Goal: Task Accomplishment & Management: Manage account settings

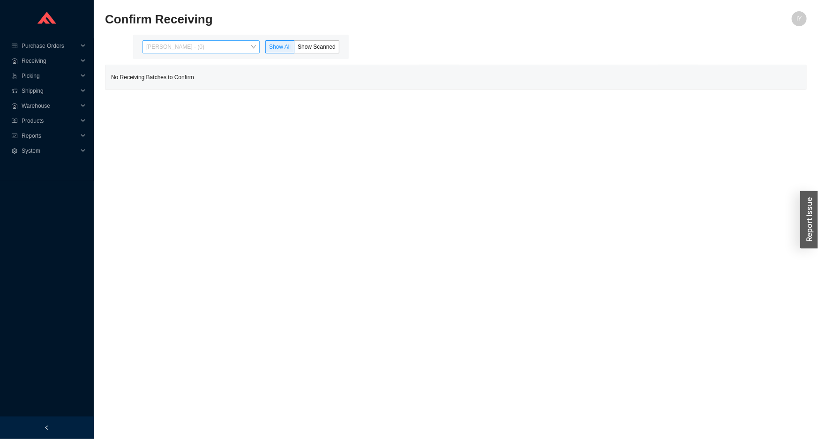
click at [216, 49] on span "Issac Yoselovsky - (0)" at bounding box center [201, 47] width 110 height 12
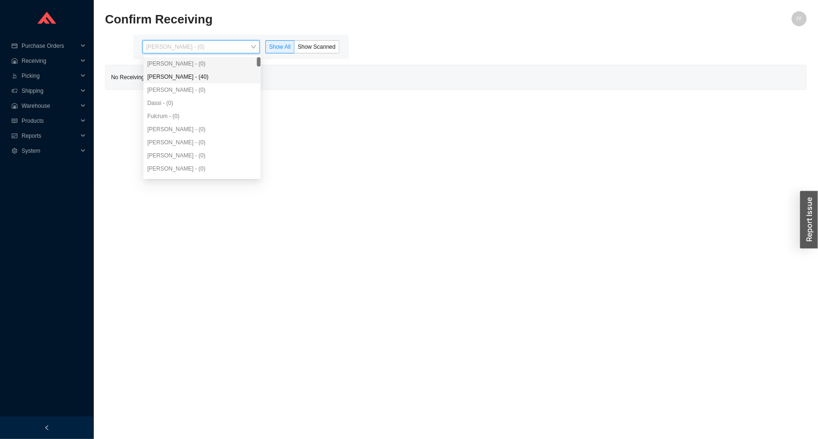
click at [215, 70] on div "Angel Negron - (40)" at bounding box center [201, 76] width 117 height 13
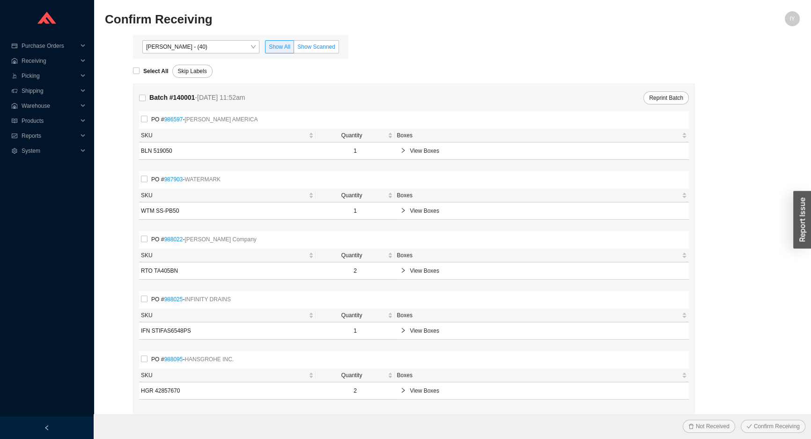
click at [318, 40] on label "Show Scanned" at bounding box center [316, 46] width 45 height 13
click at [294, 49] on input "Show Scanned" at bounding box center [294, 49] width 0 height 0
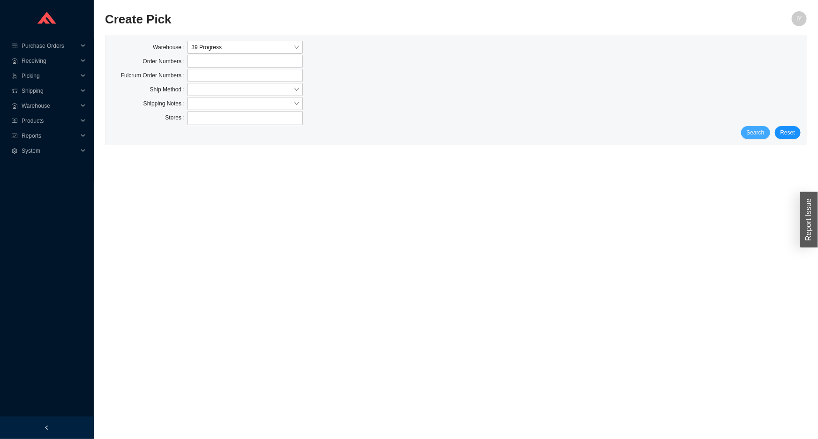
click at [756, 136] on span "Search" at bounding box center [755, 132] width 18 height 9
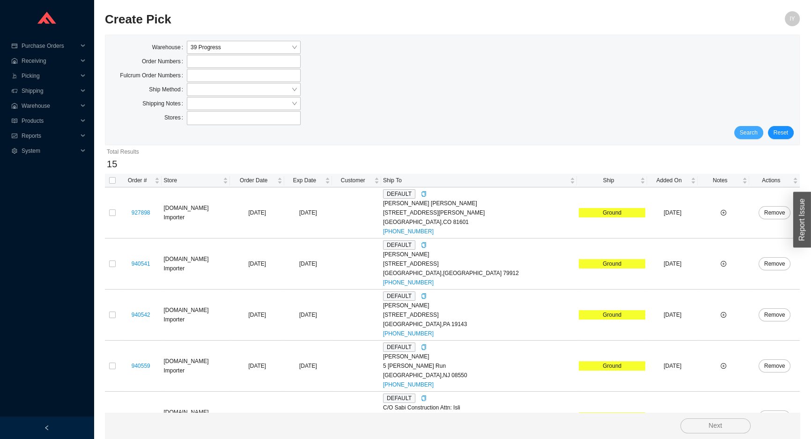
click at [756, 134] on span "Search" at bounding box center [749, 132] width 18 height 9
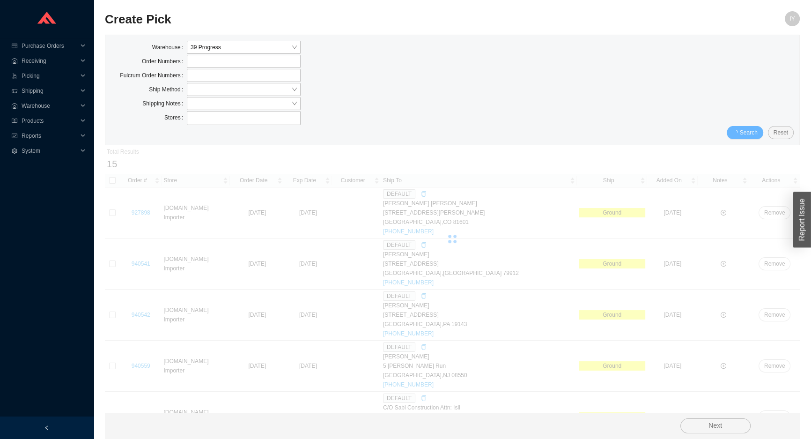
click at [756, 134] on span "Search" at bounding box center [749, 132] width 18 height 9
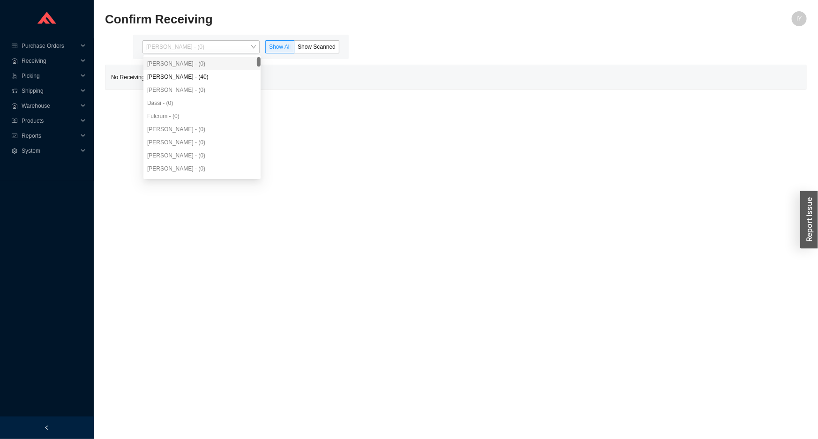
drag, startPoint x: 217, startPoint y: 42, endPoint x: 212, endPoint y: 62, distance: 21.4
click at [216, 45] on span "Issac Yoselovsky - (0)" at bounding box center [201, 47] width 110 height 12
drag, startPoint x: 212, startPoint y: 63, endPoint x: 208, endPoint y: 74, distance: 12.2
click at [211, 65] on div "Issac Yoselovsky - (0)" at bounding box center [202, 63] width 110 height 8
click at [208, 74] on div "Angel Negron - (40)" at bounding box center [202, 77] width 110 height 8
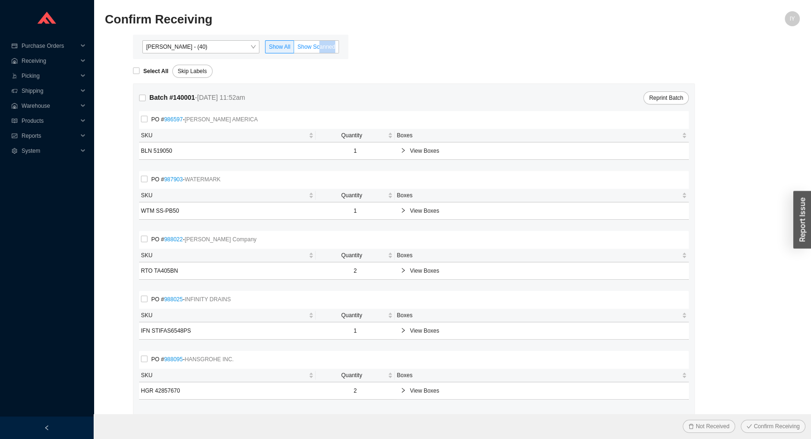
click at [320, 52] on div "Angel Negron - (40) Show All Show Scanned" at bounding box center [241, 47] width 216 height 24
click at [321, 52] on label "Show Scanned" at bounding box center [316, 46] width 45 height 13
click at [294, 49] on input "Show Scanned" at bounding box center [294, 49] width 0 height 0
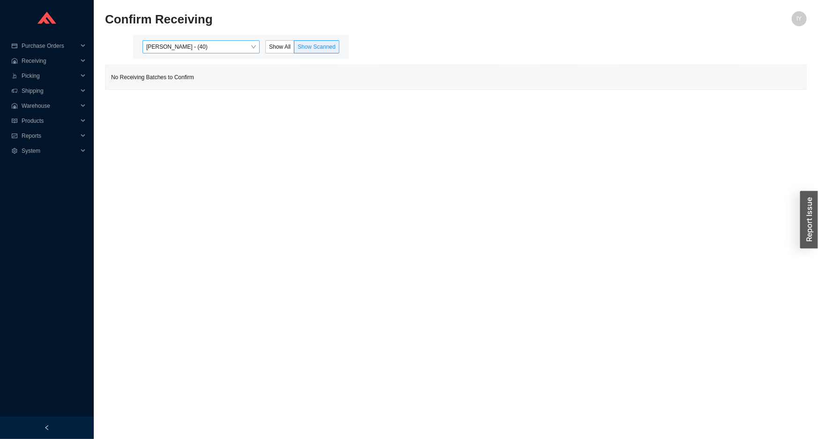
click at [222, 47] on span "Angel Negron - (40)" at bounding box center [201, 47] width 110 height 12
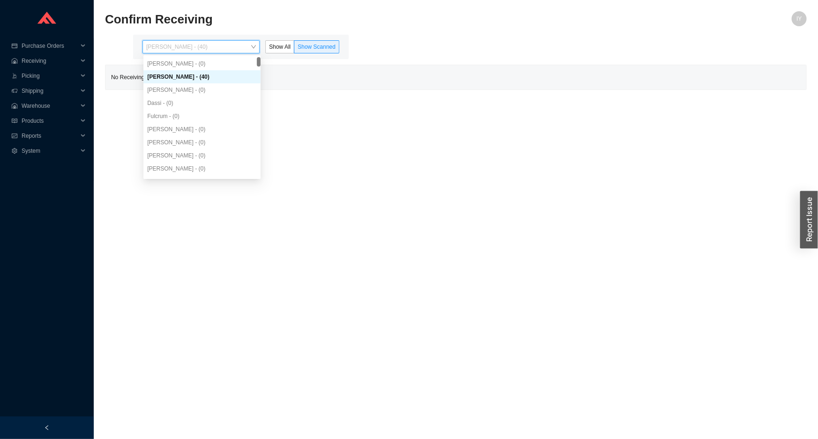
click at [222, 76] on div "Angel Negron - (40)" at bounding box center [202, 77] width 110 height 8
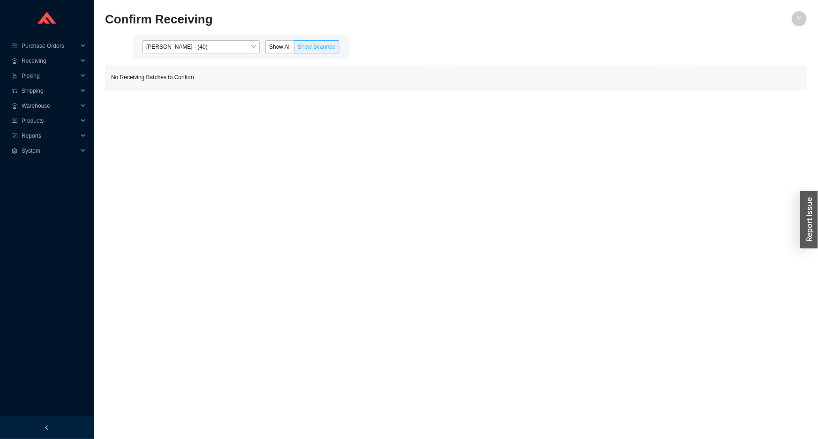
click at [304, 50] on label "Show Scanned" at bounding box center [316, 46] width 45 height 13
click at [294, 49] on input "Show Scanned" at bounding box center [294, 49] width 0 height 0
click at [279, 51] on label "Show All" at bounding box center [279, 46] width 29 height 13
click at [266, 49] on input "Show All" at bounding box center [266, 49] width 0 height 0
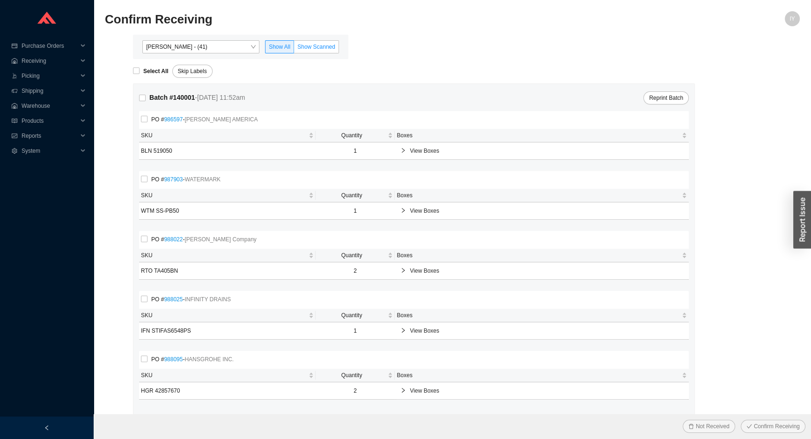
click at [311, 47] on span "Show Scanned" at bounding box center [316, 47] width 38 height 7
click at [294, 49] on input "Show Scanned" at bounding box center [294, 49] width 0 height 0
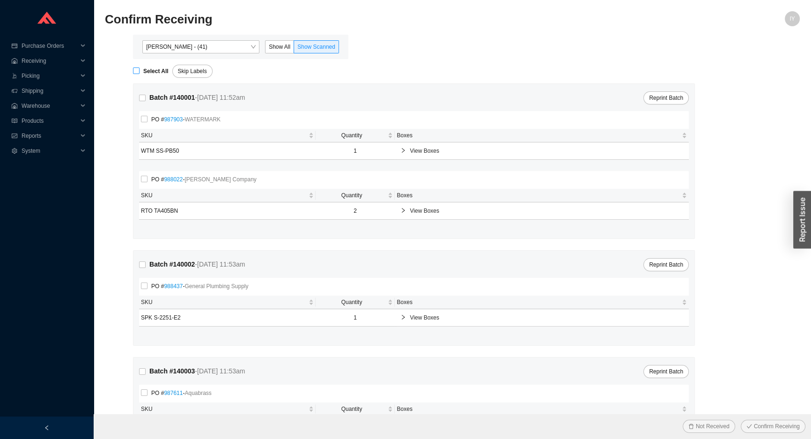
click at [147, 70] on strong "Select All" at bounding box center [155, 71] width 25 height 7
click at [140, 70] on input "Select All" at bounding box center [136, 70] width 7 height 7
checkbox input "true"
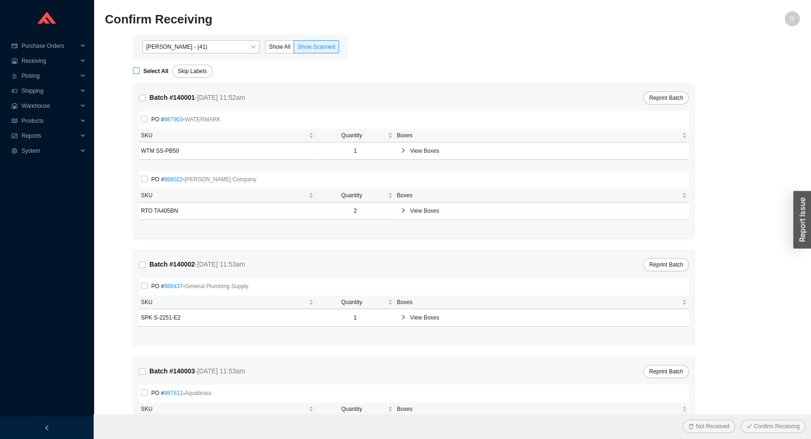
checkbox input "true"
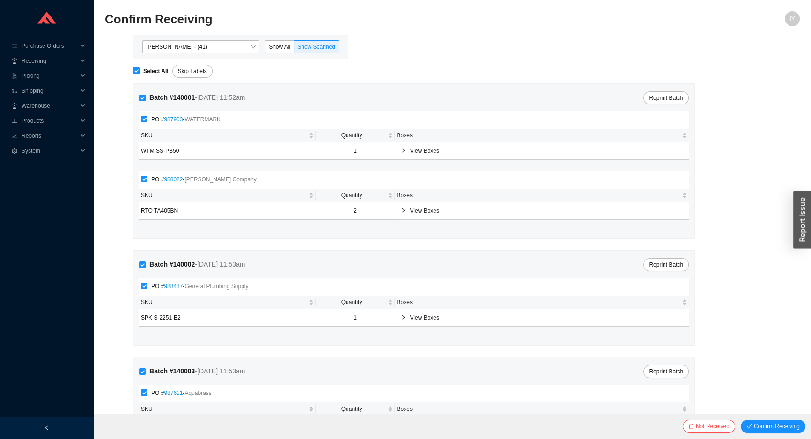
click at [741, 420] on button "Confirm Receiving" at bounding box center [773, 426] width 65 height 13
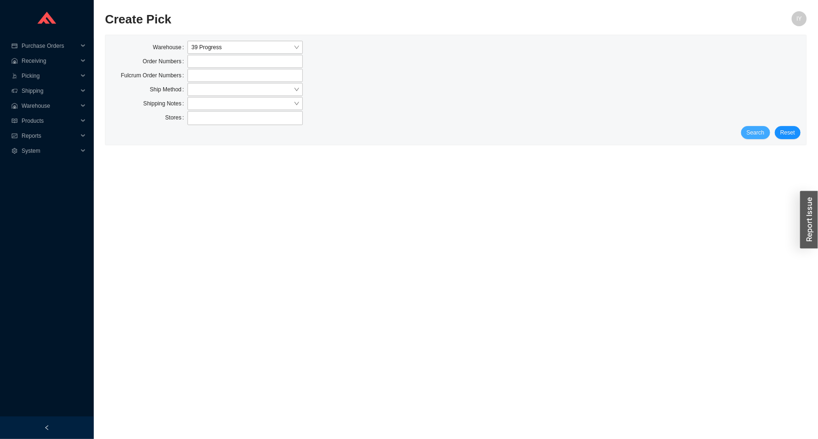
click at [754, 136] on span "Search" at bounding box center [755, 132] width 18 height 9
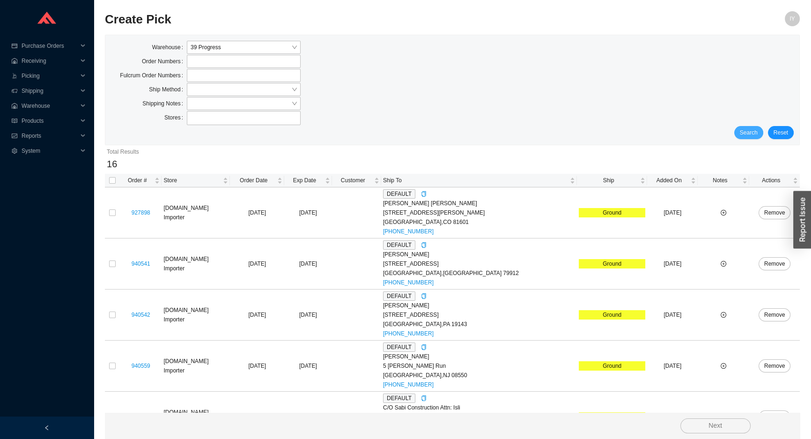
click at [740, 134] on button "Search" at bounding box center [749, 132] width 29 height 13
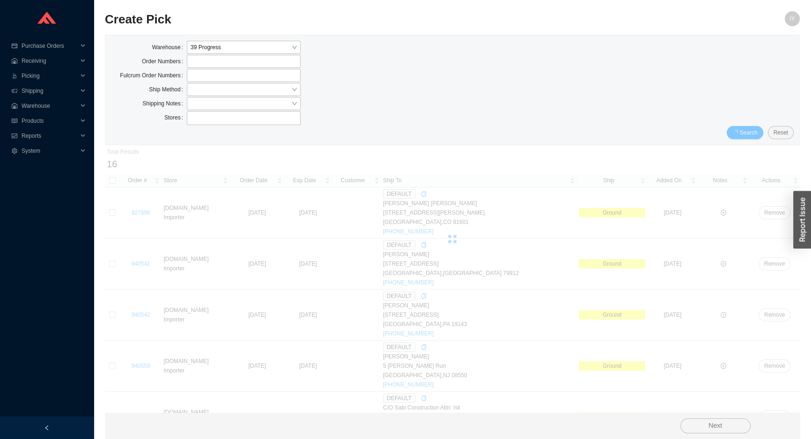
click at [741, 133] on button "Search" at bounding box center [745, 132] width 37 height 13
click at [744, 131] on button "Search" at bounding box center [745, 132] width 37 height 13
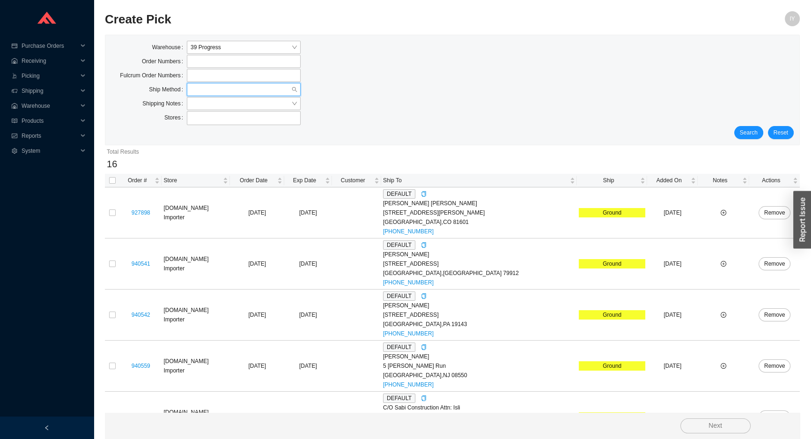
click at [238, 87] on input "search" at bounding box center [241, 89] width 101 height 12
drag, startPoint x: 244, startPoint y: 154, endPoint x: 290, endPoint y: 138, distance: 49.3
click at [244, 154] on div "UPS" at bounding box center [244, 158] width 114 height 13
drag, startPoint x: 764, startPoint y: 127, endPoint x: 753, endPoint y: 127, distance: 10.8
click at [762, 127] on div "Search Reset" at bounding box center [452, 132] width 683 height 13
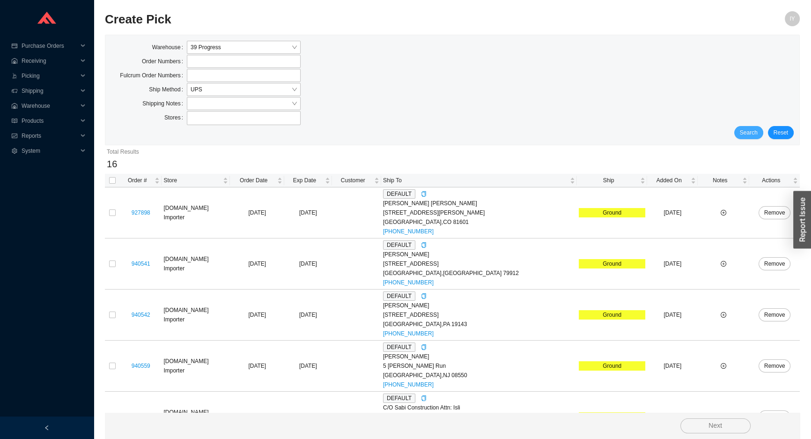
click at [750, 128] on span "Search" at bounding box center [749, 132] width 18 height 9
click at [112, 178] on input "checkbox" at bounding box center [112, 180] width 7 height 7
checkbox input "true"
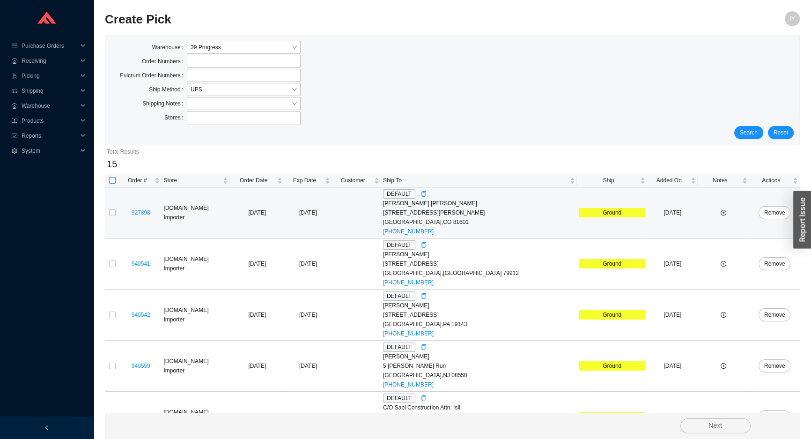
checkbox input "true"
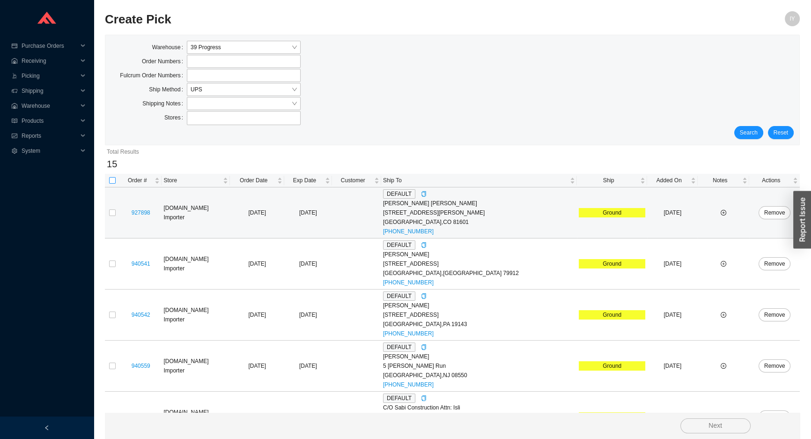
checkbox input "true"
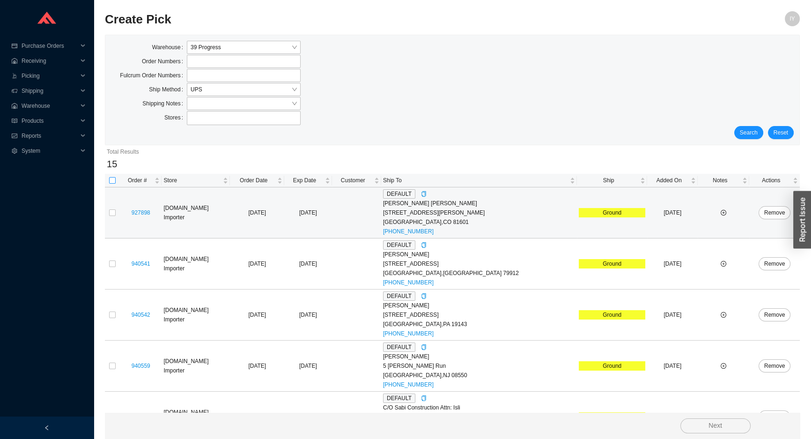
checkbox input "true"
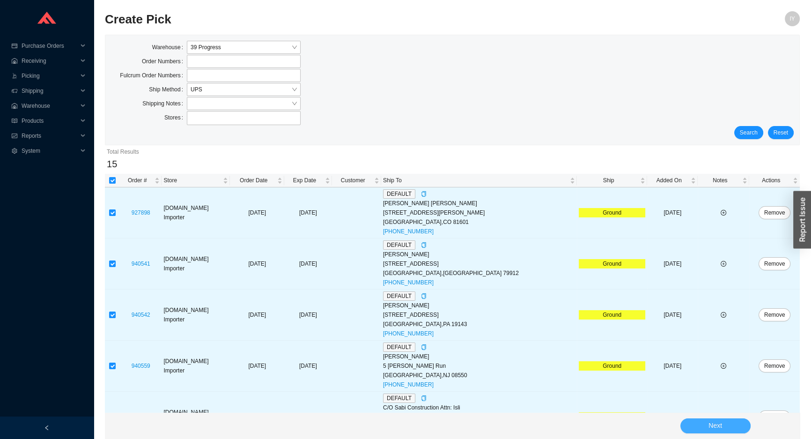
click at [731, 428] on button "Next" at bounding box center [716, 425] width 70 height 15
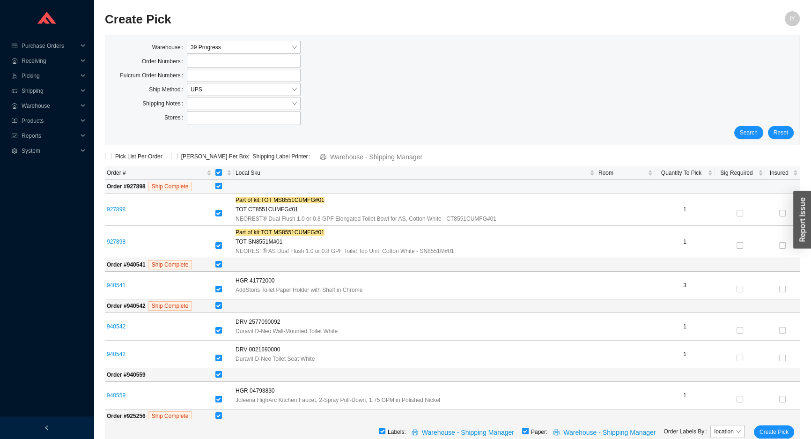
click at [222, 188] on input "checkbox" at bounding box center [219, 186] width 7 height 7
checkbox input "false"
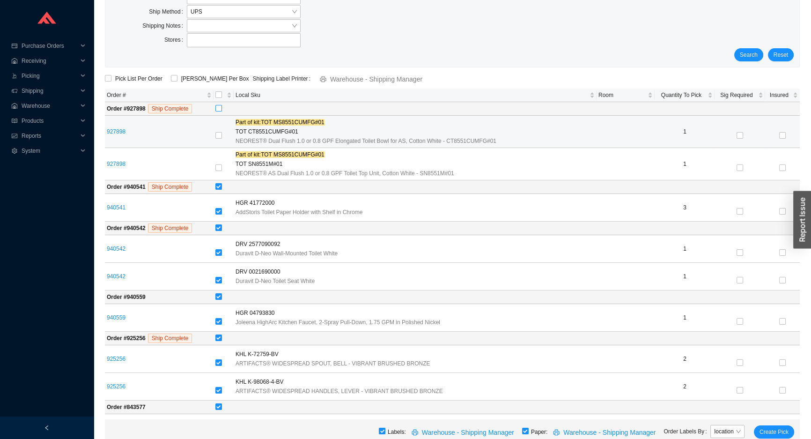
scroll to position [85, 0]
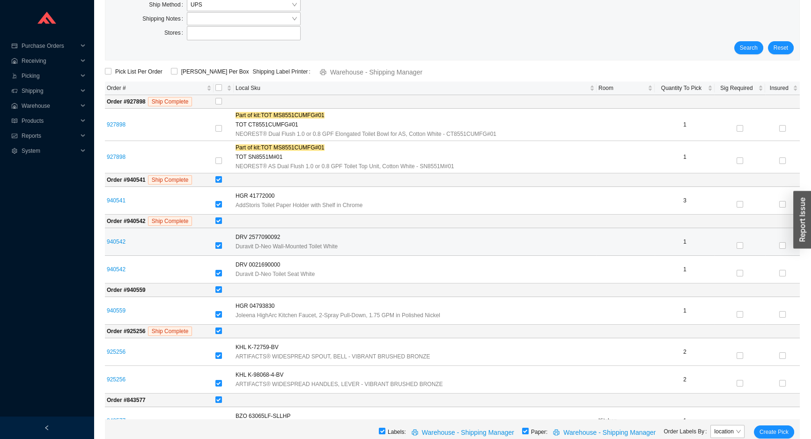
click at [222, 242] on input "checkbox" at bounding box center [219, 245] width 7 height 7
checkbox input "false"
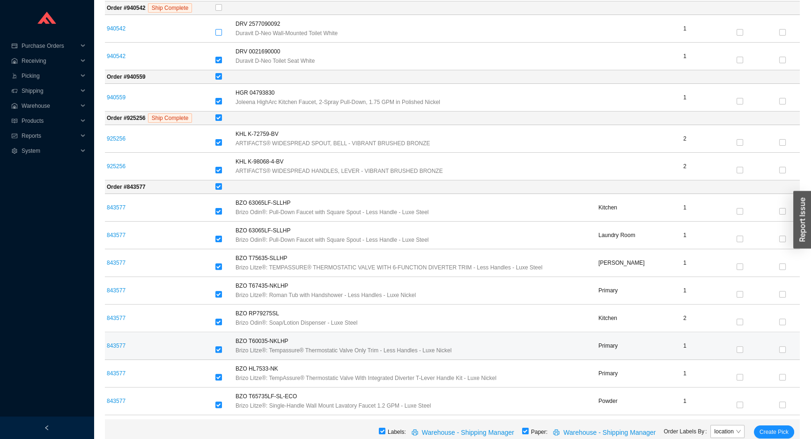
scroll to position [511, 0]
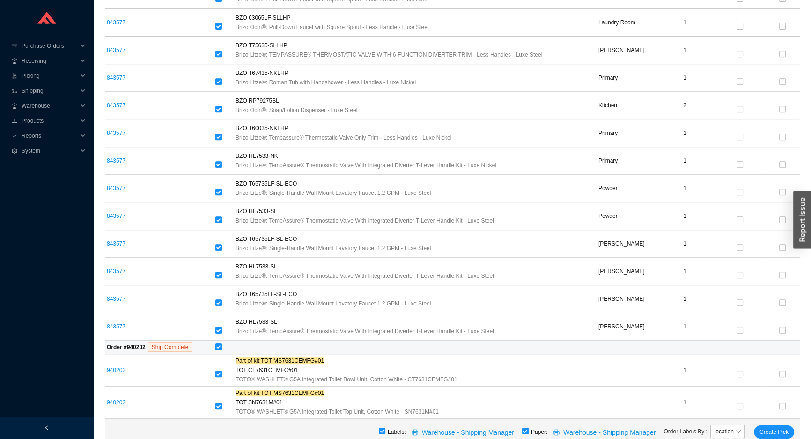
click at [220, 343] on input "checkbox" at bounding box center [219, 346] width 7 height 7
checkbox input "false"
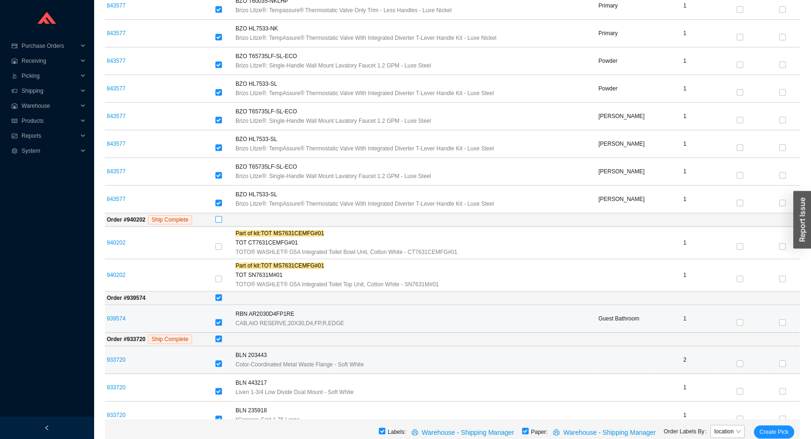
scroll to position [639, 0]
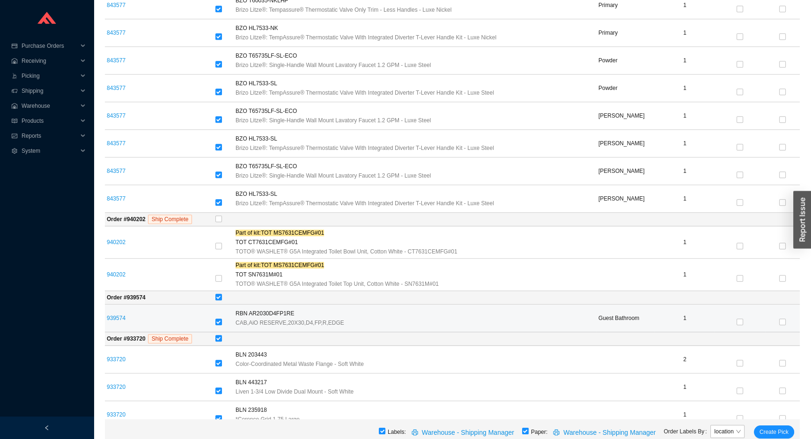
click at [217, 319] on td at bounding box center [224, 319] width 20 height 28
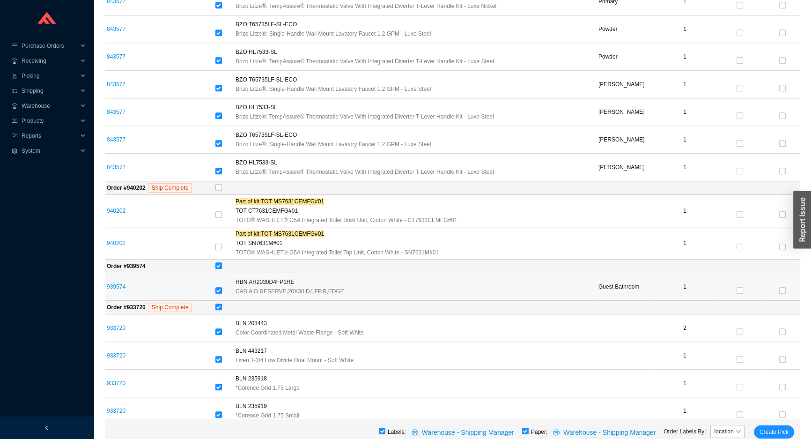
scroll to position [724, 0]
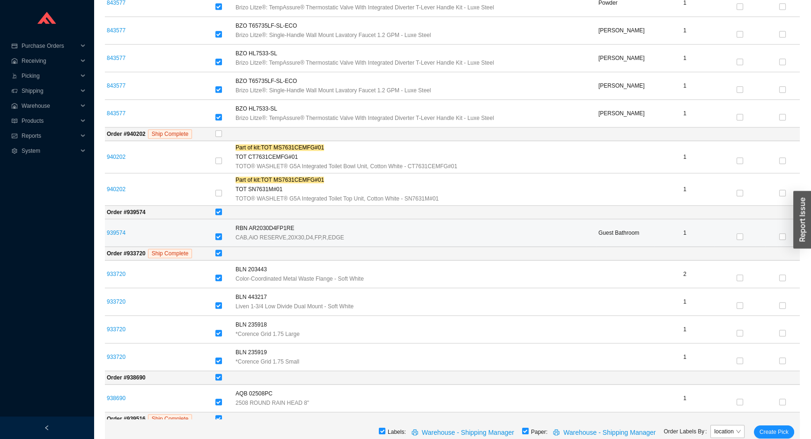
click at [220, 233] on input "checkbox" at bounding box center [219, 236] width 7 height 7
checkbox input "false"
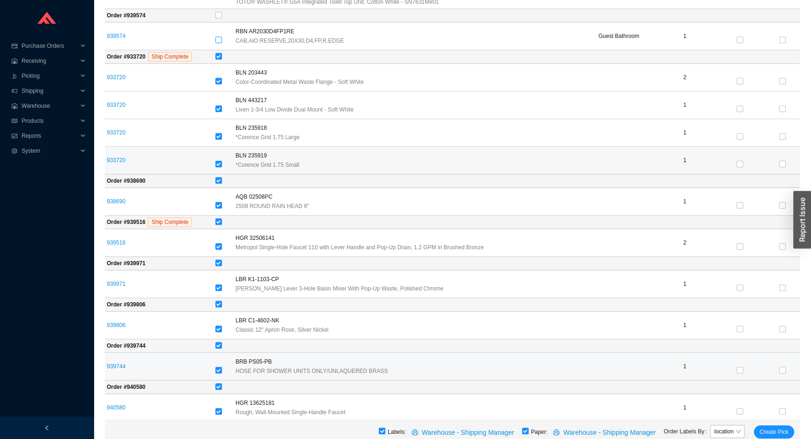
scroll to position [925, 0]
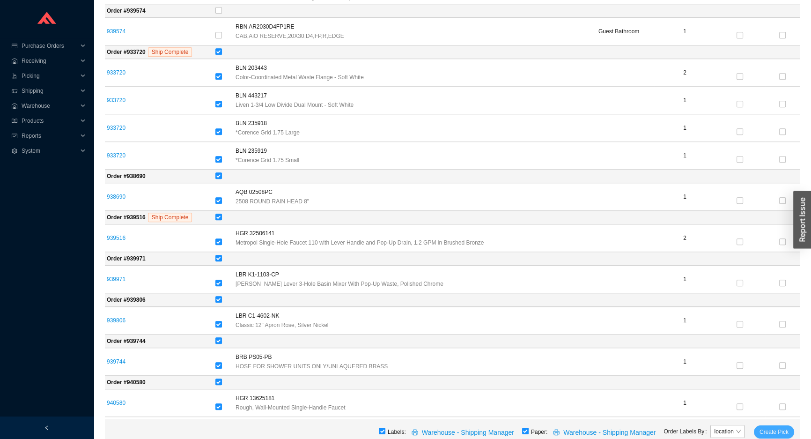
click at [773, 431] on span "Create Pick" at bounding box center [774, 431] width 29 height 9
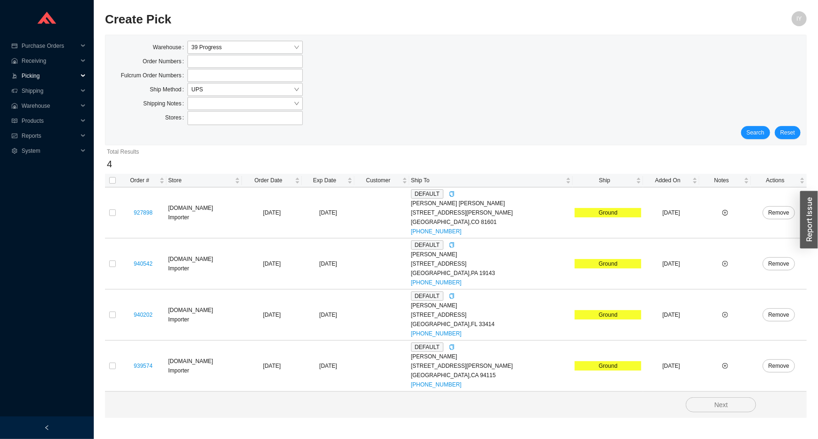
click at [35, 82] on span "Picking" at bounding box center [50, 75] width 56 height 15
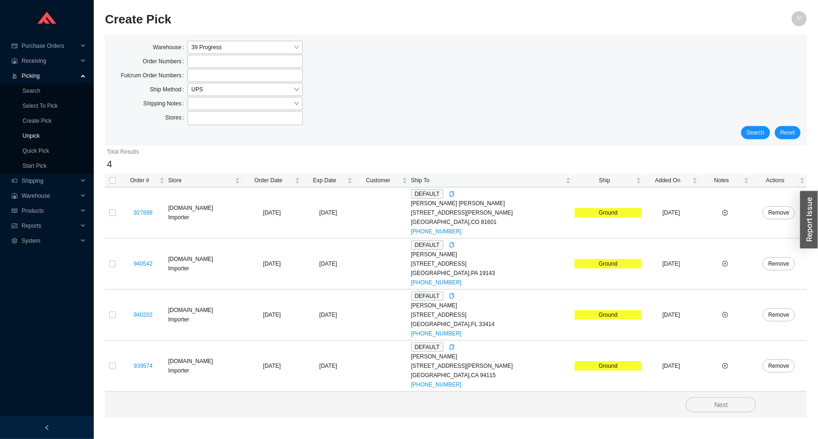
click at [40, 137] on link "Unpick" at bounding box center [30, 136] width 17 height 7
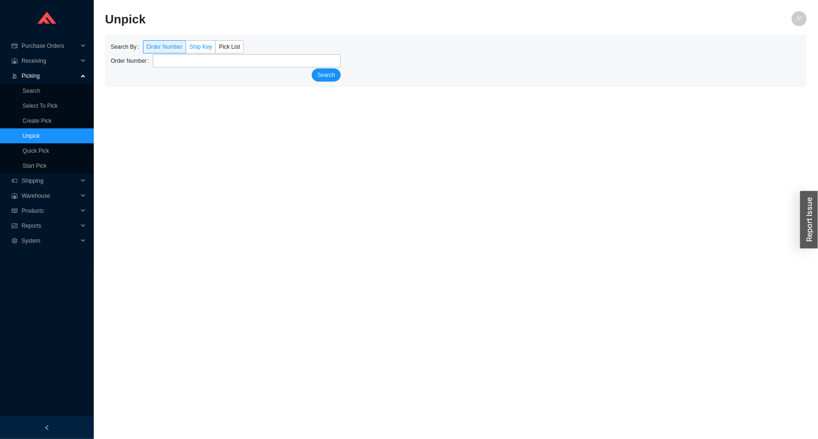
click at [206, 46] on span "Ship Key" at bounding box center [200, 47] width 22 height 7
click at [186, 49] on input "Ship Key" at bounding box center [186, 49] width 0 height 0
type input "5"
click at [162, 50] on label "Order Number" at bounding box center [165, 46] width 44 height 13
click at [143, 49] on input "Order Number" at bounding box center [143, 49] width 0 height 0
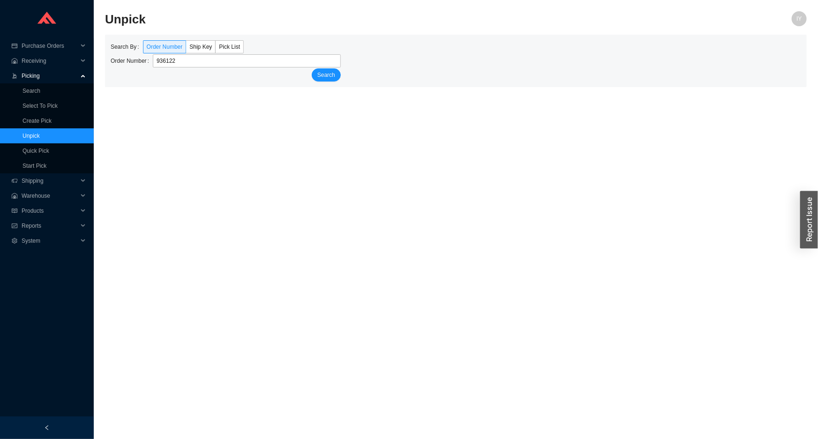
type input "936122"
click at [312, 68] on button "Search" at bounding box center [326, 74] width 29 height 13
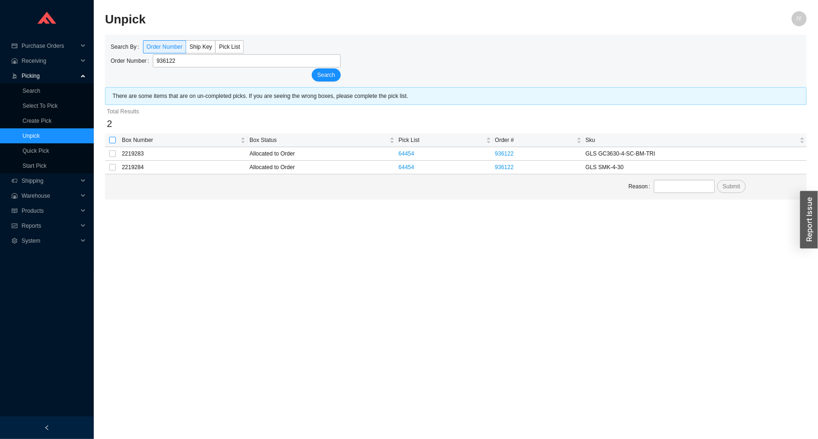
click at [111, 139] on input "checkbox" at bounding box center [112, 140] width 7 height 7
checkbox input "true"
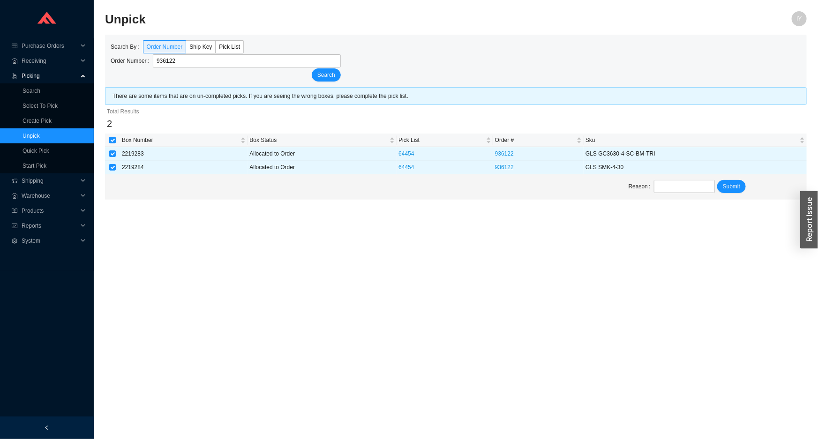
click at [680, 178] on div "Reason Submit" at bounding box center [455, 186] width 701 height 25
click at [680, 183] on input "text" at bounding box center [684, 186] width 60 height 13
type input "unpick"
click at [725, 187] on span "Submit" at bounding box center [730, 186] width 17 height 9
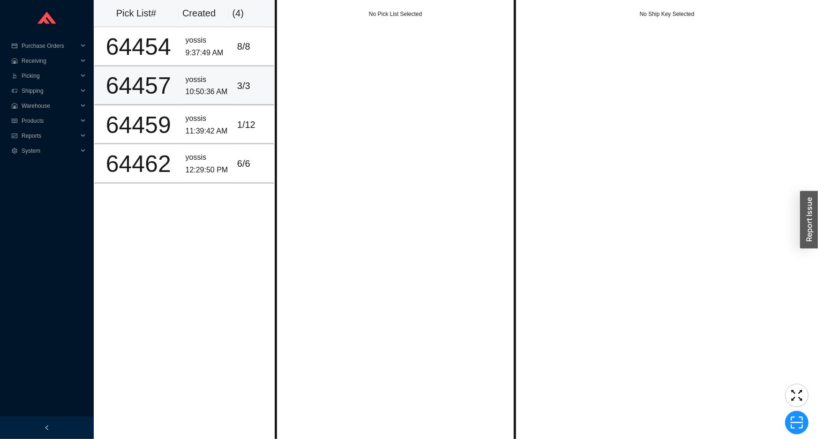
click at [200, 72] on td "yossis 10:50:36 AM" at bounding box center [208, 86] width 52 height 39
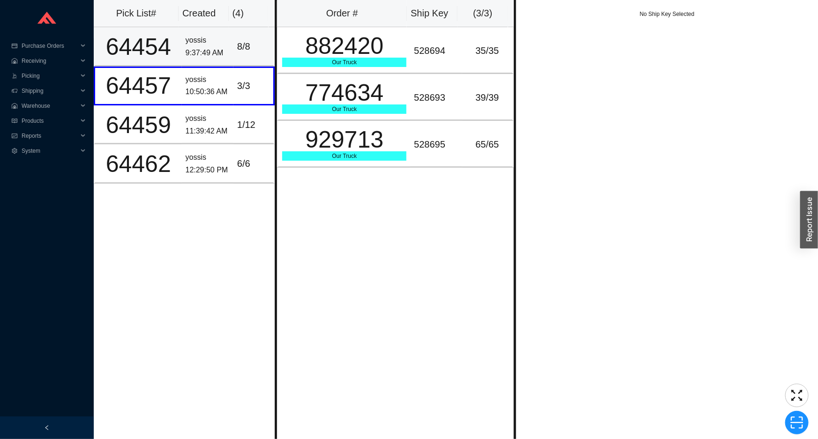
drag, startPoint x: 209, startPoint y: 51, endPoint x: 209, endPoint y: 91, distance: 40.3
click at [209, 52] on div "9:37:49 AM" at bounding box center [208, 53] width 44 height 13
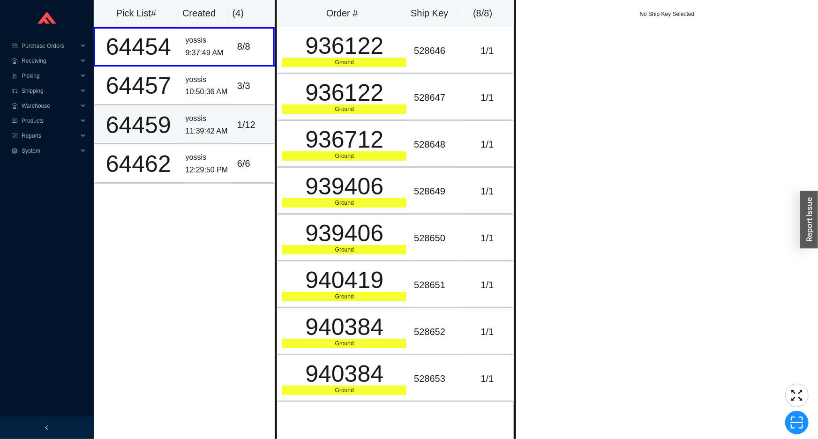
click at [201, 115] on div "yossis" at bounding box center [208, 118] width 44 height 13
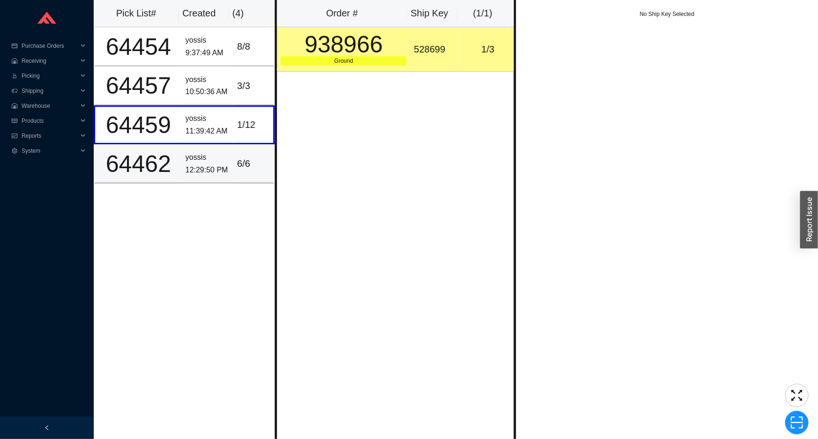
click at [205, 155] on div "yossis" at bounding box center [208, 157] width 44 height 13
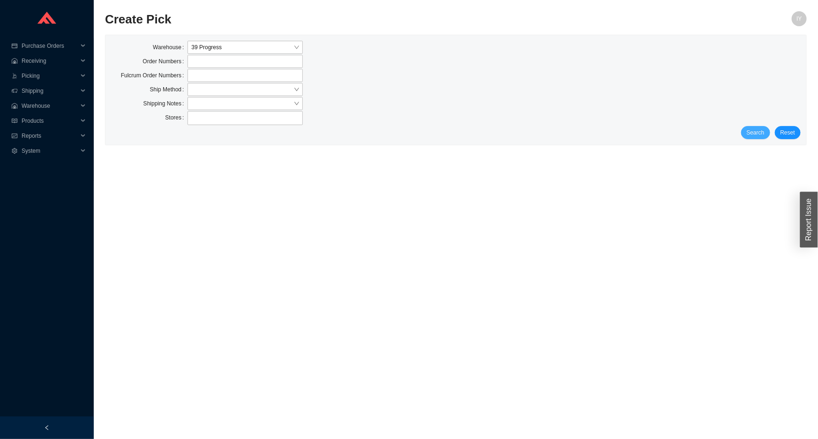
click at [759, 136] on span "Search" at bounding box center [755, 132] width 18 height 9
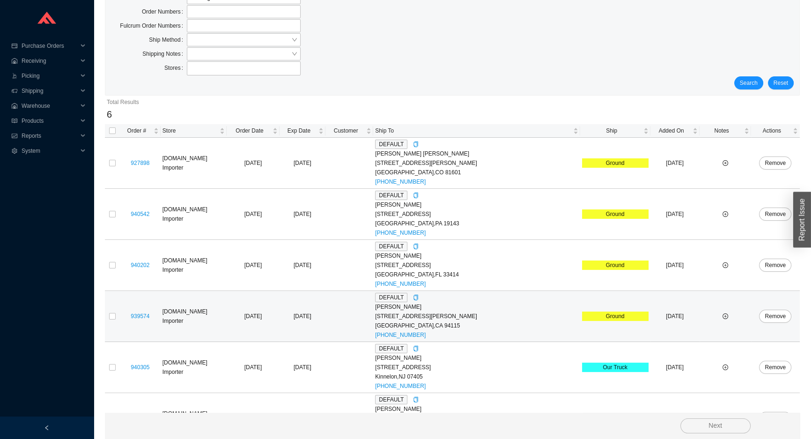
scroll to position [80, 0]
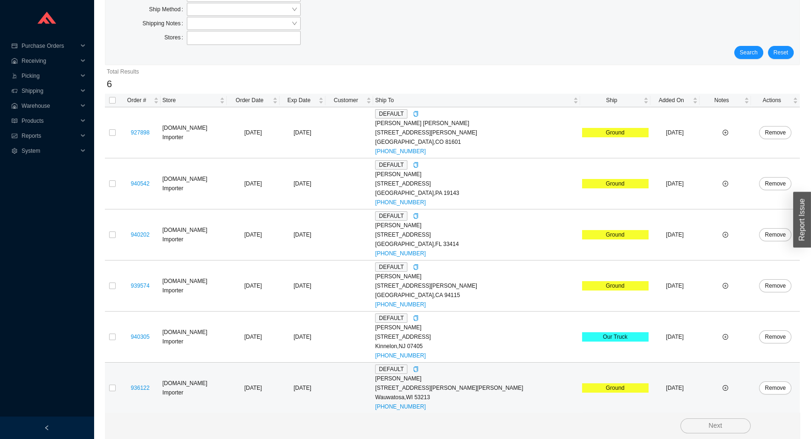
click at [112, 392] on td at bounding box center [112, 388] width 15 height 51
click at [113, 385] on input "checkbox" at bounding box center [112, 388] width 7 height 7
checkbox input "true"
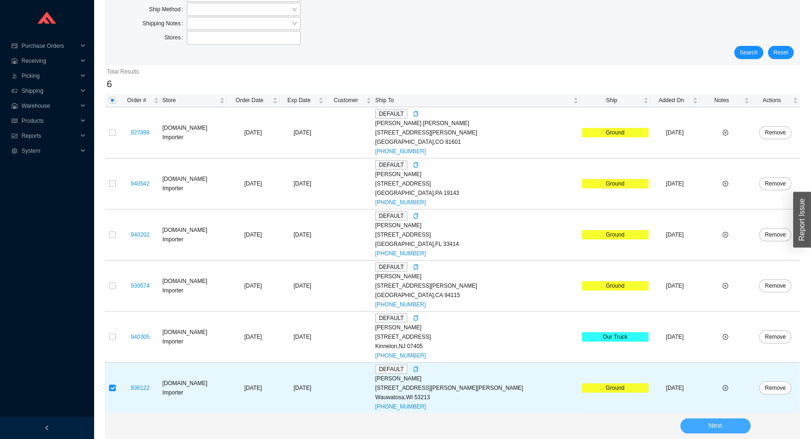
click at [691, 431] on button "Next" at bounding box center [716, 425] width 70 height 15
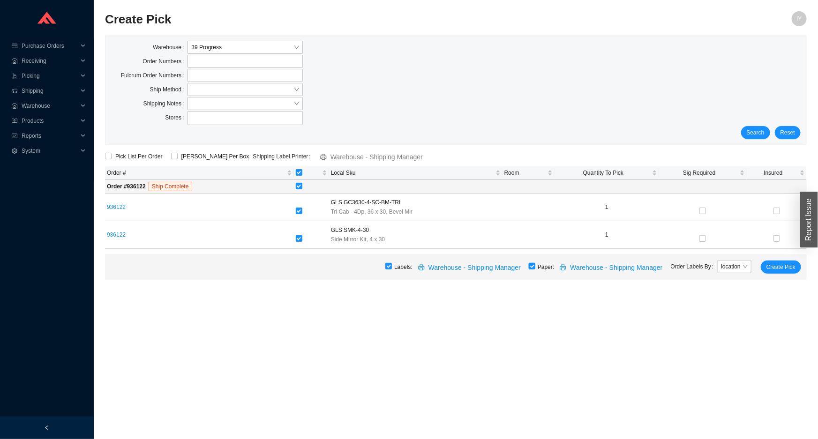
click at [535, 268] on input "checkbox" at bounding box center [531, 266] width 7 height 7
checkbox input "false"
click at [785, 269] on span "Create Pick" at bounding box center [780, 266] width 29 height 9
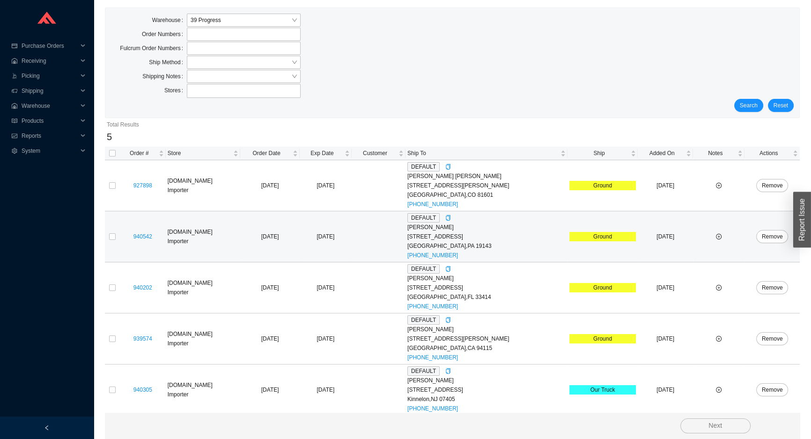
scroll to position [29, 0]
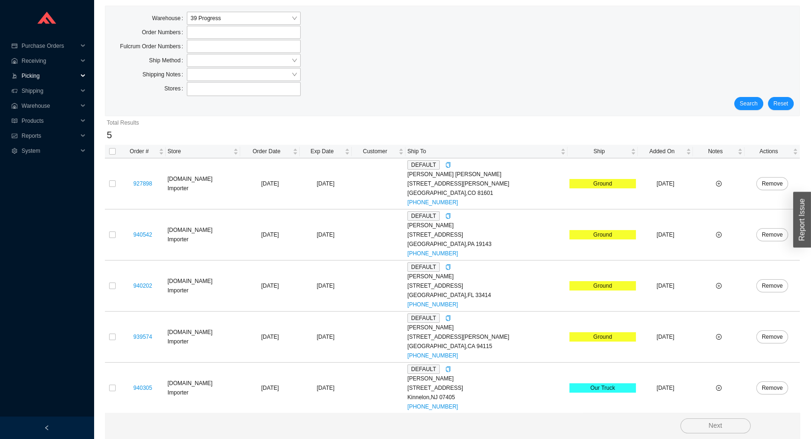
click at [42, 71] on span "Picking" at bounding box center [50, 75] width 56 height 15
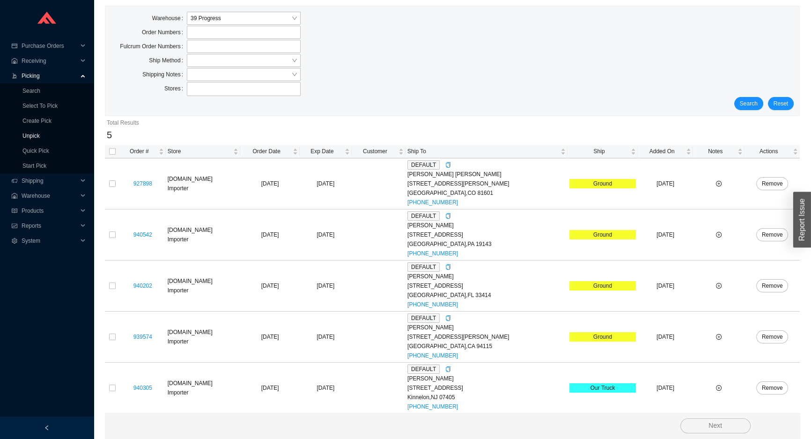
click at [40, 137] on link "Unpick" at bounding box center [30, 136] width 17 height 7
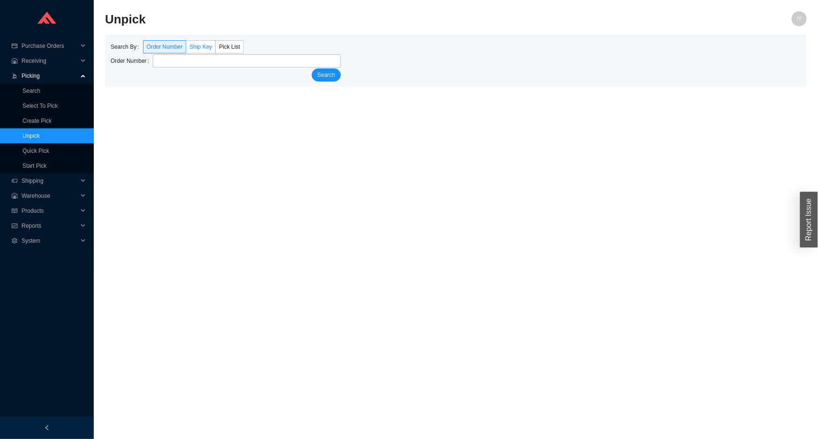
click at [199, 47] on span "Ship Key" at bounding box center [200, 47] width 22 height 7
click at [186, 49] on input "Ship Key" at bounding box center [186, 49] width 0 height 0
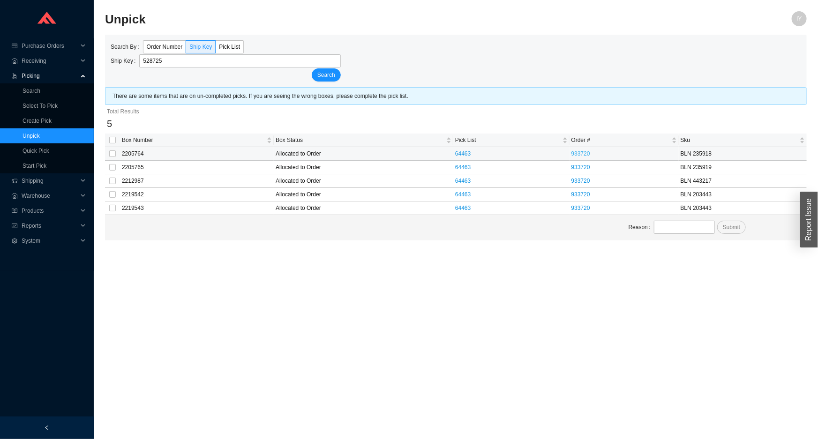
type input "528725"
click at [590, 155] on link "933720" at bounding box center [580, 153] width 19 height 7
click at [115, 140] on input "checkbox" at bounding box center [112, 140] width 7 height 7
checkbox input "true"
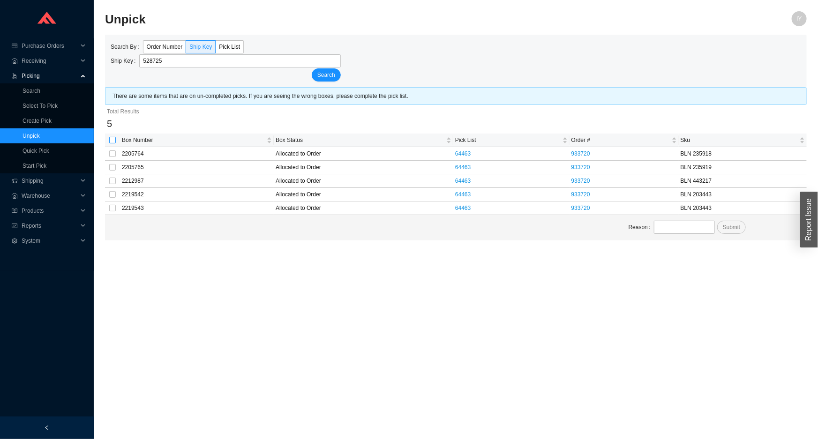
checkbox input "true"
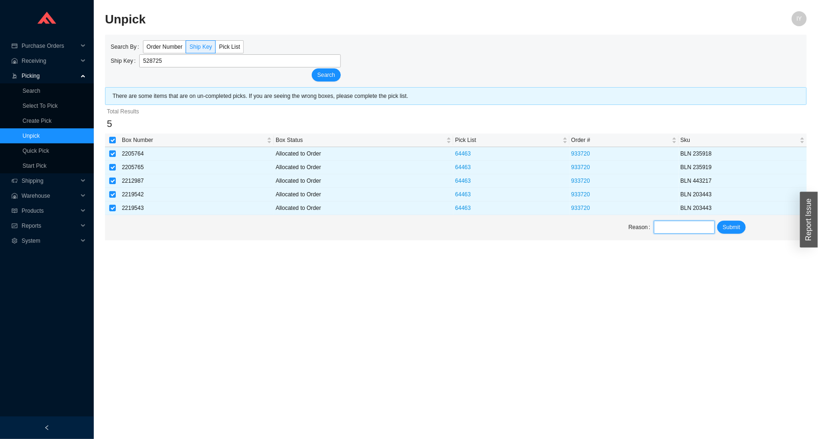
click at [684, 229] on input "text" at bounding box center [684, 227] width 60 height 13
type input "unpick"
click at [730, 226] on span "Submit" at bounding box center [730, 227] width 17 height 9
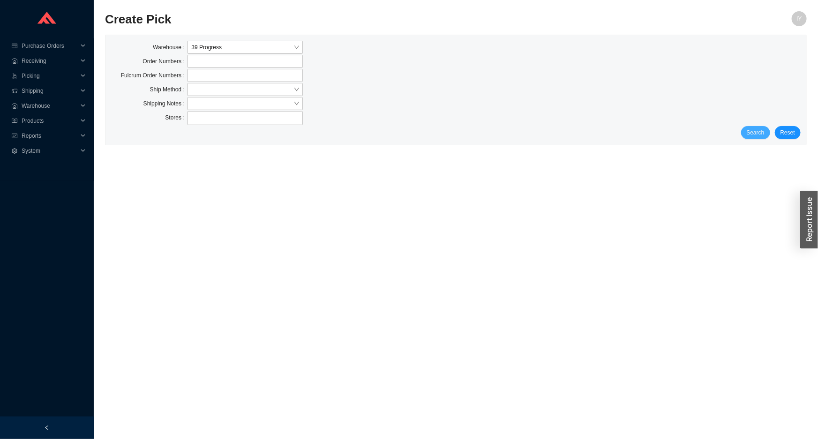
click at [754, 137] on button "Search" at bounding box center [755, 132] width 29 height 13
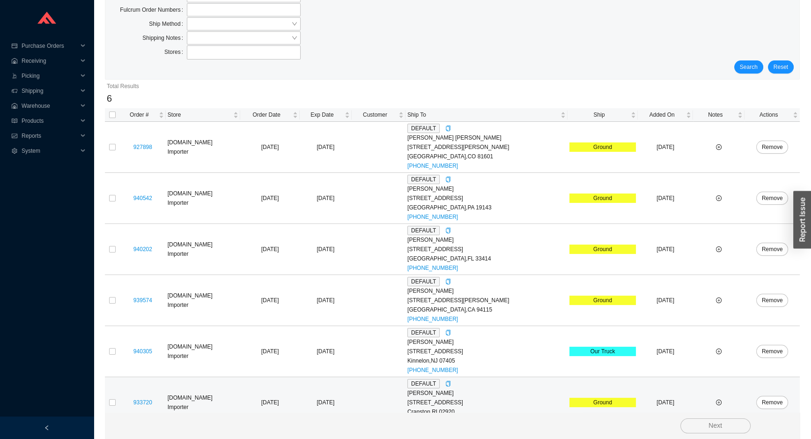
scroll to position [80, 0]
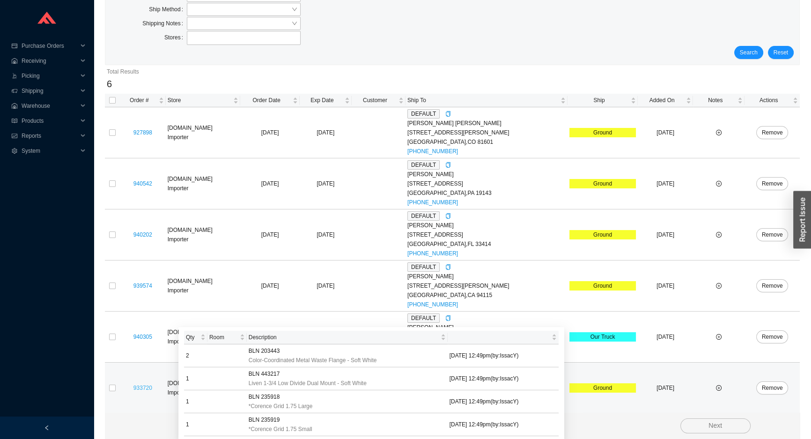
click at [144, 386] on link "933720" at bounding box center [143, 388] width 19 height 7
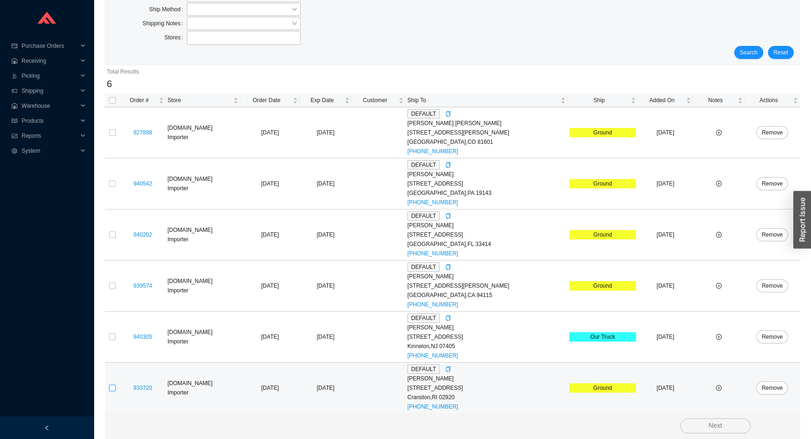
click at [113, 387] on input "checkbox" at bounding box center [112, 388] width 7 height 7
checkbox input "true"
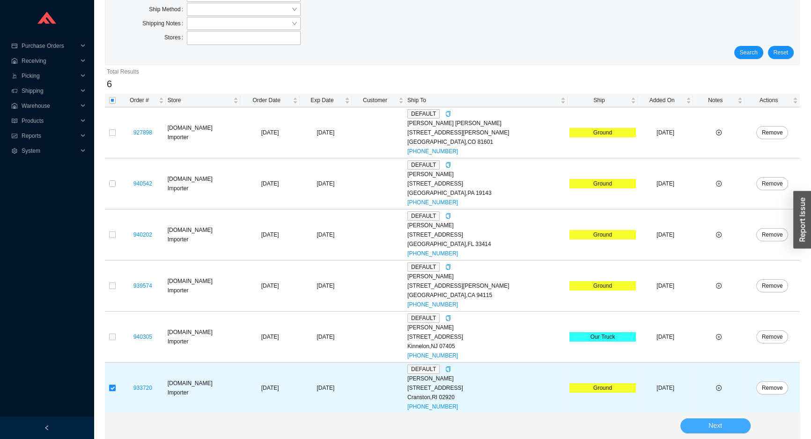
click at [682, 429] on button "Next" at bounding box center [716, 425] width 70 height 15
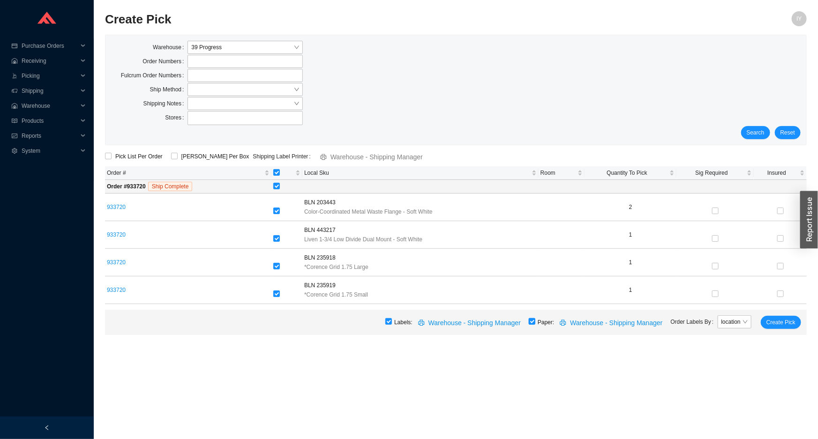
click at [535, 322] on input "checkbox" at bounding box center [531, 321] width 7 height 7
checkbox input "false"
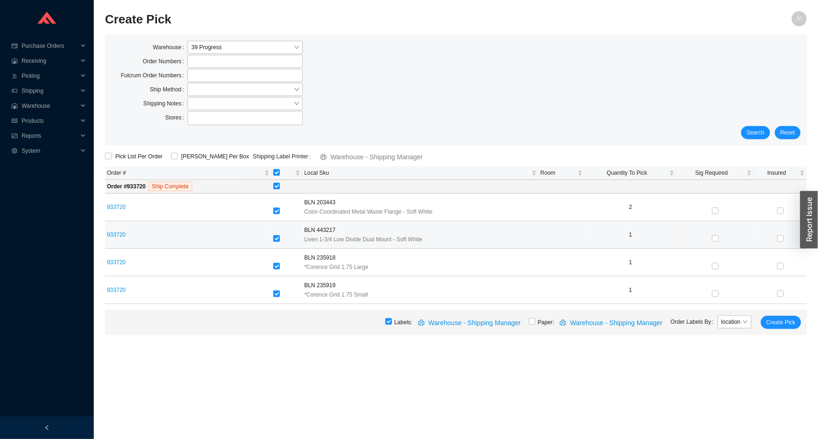
click at [273, 242] on label at bounding box center [276, 238] width 7 height 9
click at [273, 242] on input "checkbox" at bounding box center [276, 238] width 7 height 7
checkbox input "false"
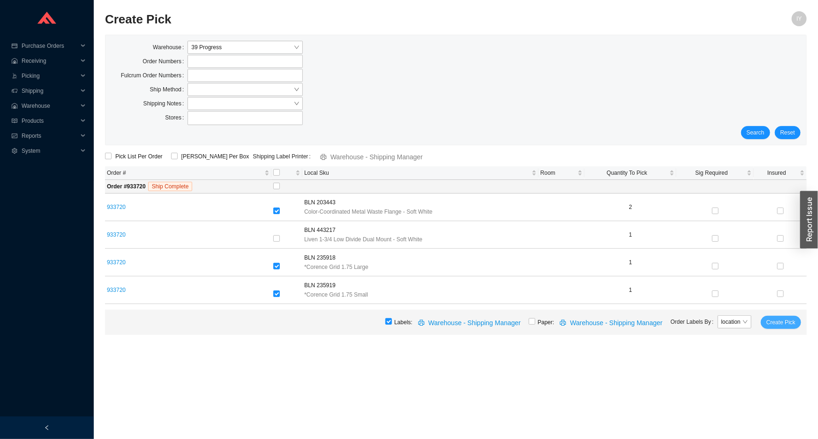
click at [786, 321] on span "Create Pick" at bounding box center [780, 322] width 29 height 9
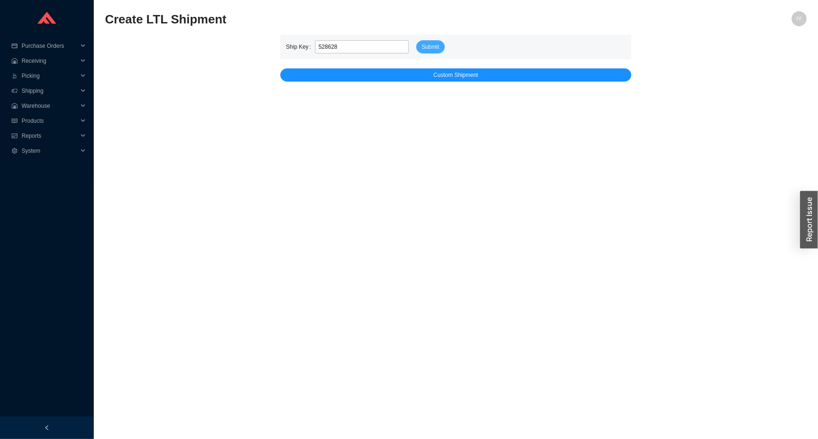
type input "528628"
click at [440, 45] on button "Submit" at bounding box center [430, 46] width 29 height 13
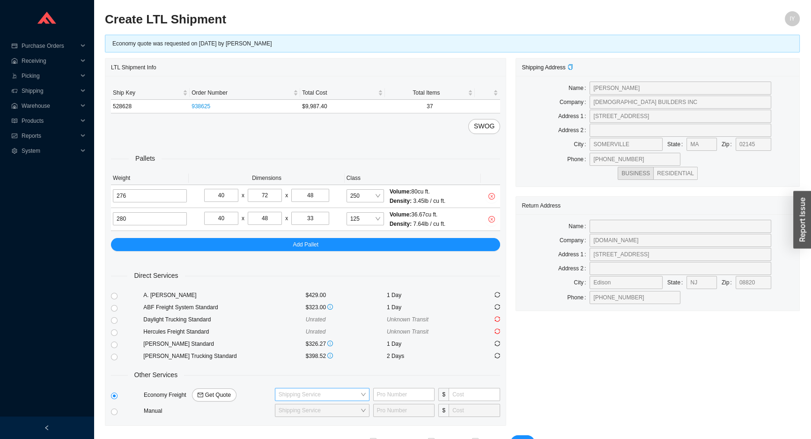
click at [353, 391] on input "search" at bounding box center [320, 394] width 82 height 12
click at [446, 277] on div "Direct Services" at bounding box center [305, 275] width 389 height 11
click at [299, 388] on input "search" at bounding box center [320, 394] width 82 height 12
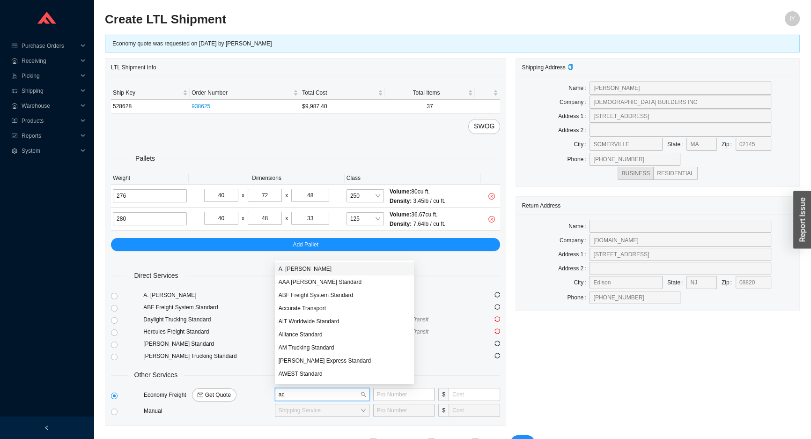
type input "acc"
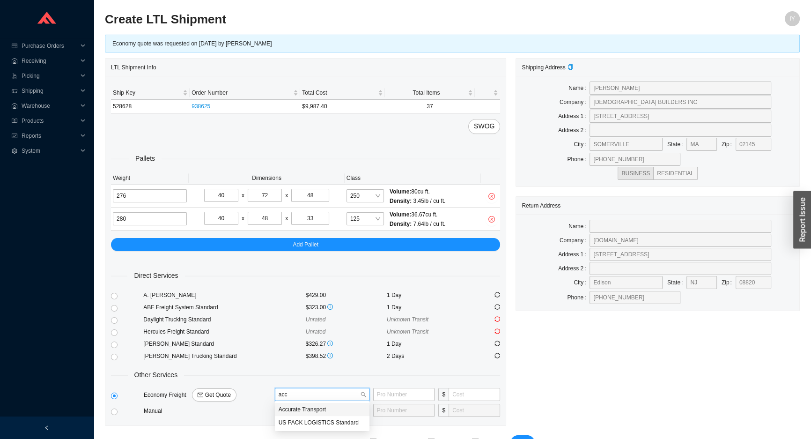
click at [312, 412] on div "Accurate Transport" at bounding box center [322, 409] width 87 height 8
click at [416, 395] on input "text" at bounding box center [404, 394] width 62 height 13
type input "100748157"
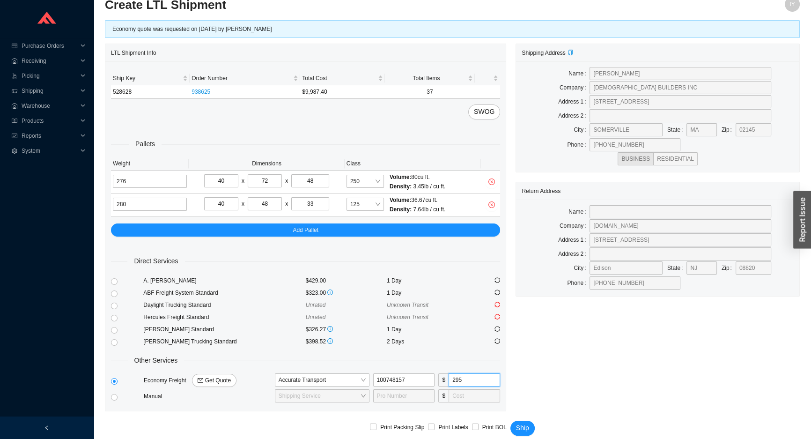
scroll to position [23, 0]
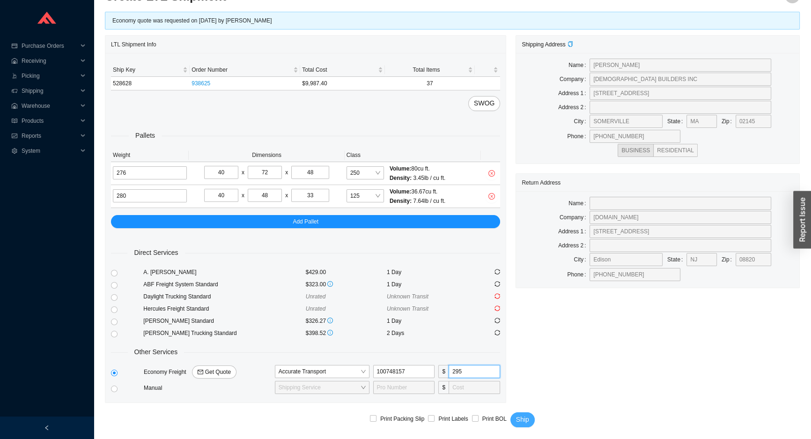
type input "295"
click at [518, 418] on span "Ship" at bounding box center [522, 419] width 13 height 11
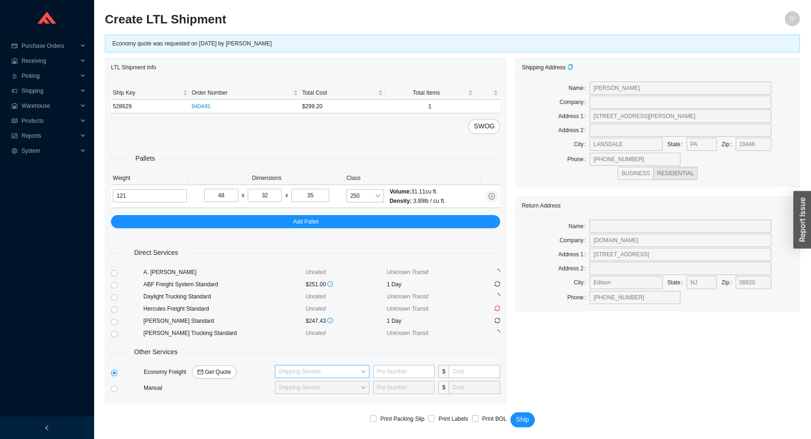
click at [289, 366] on input "search" at bounding box center [320, 371] width 82 height 12
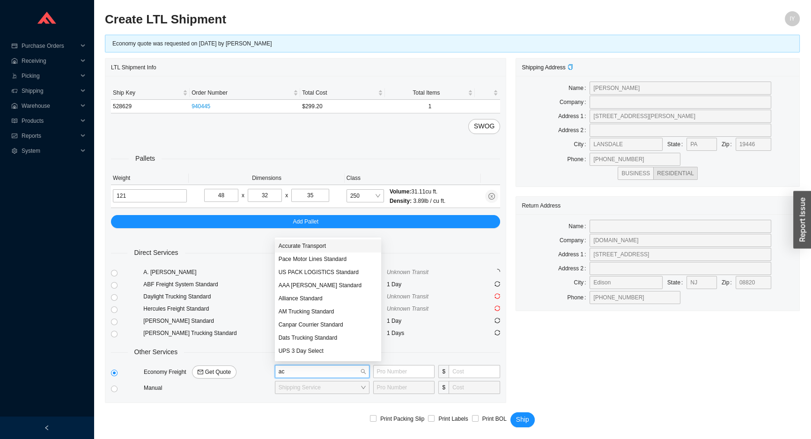
type input "acc"
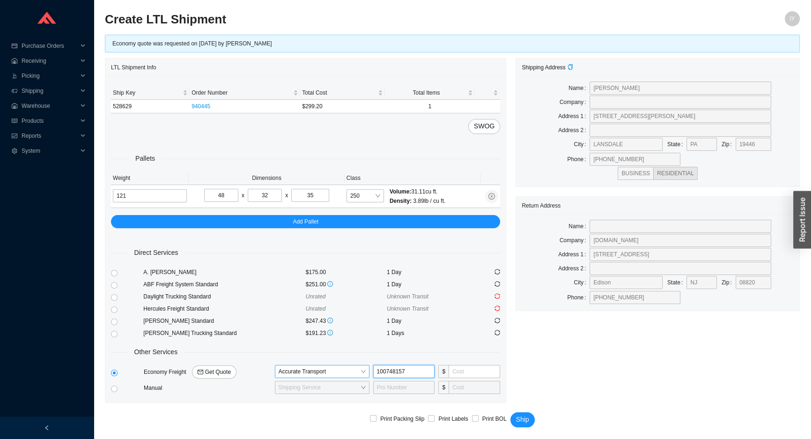
type input "100748157"
type input "175"
click at [413, 374] on input "100748157" at bounding box center [404, 371] width 62 height 13
type input "1"
type input "100748158"
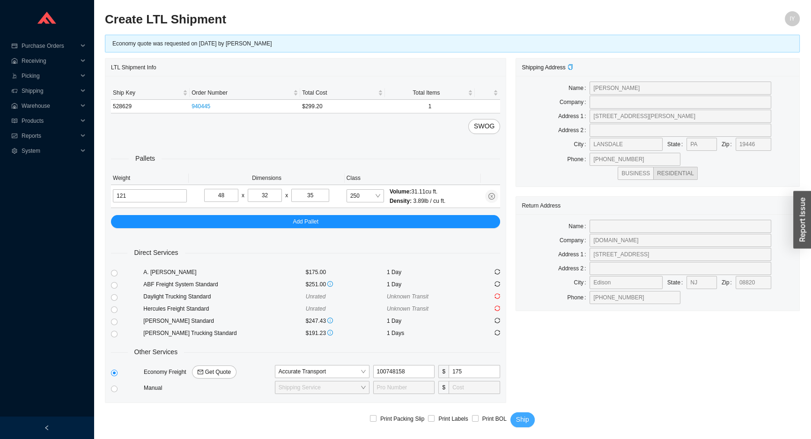
click at [516, 415] on span "Ship" at bounding box center [522, 419] width 13 height 11
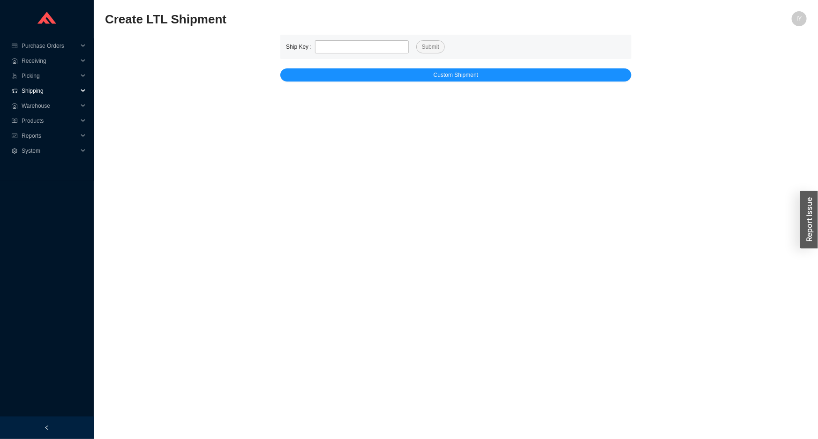
click at [30, 89] on span "Shipping" at bounding box center [50, 90] width 56 height 15
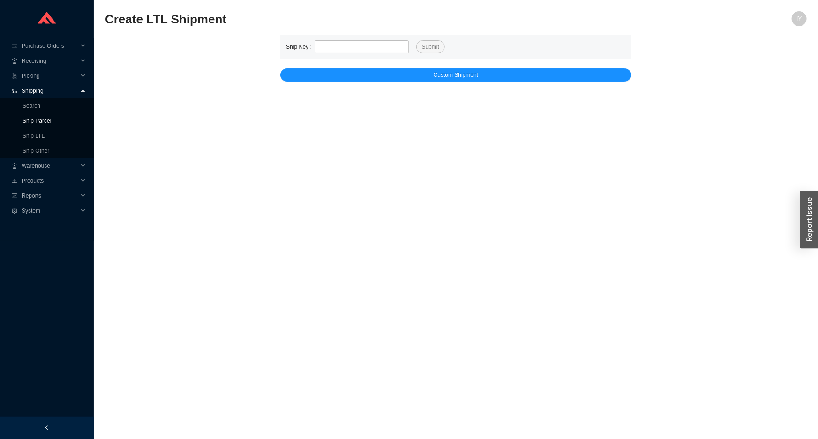
click at [40, 118] on link "Ship Parcel" at bounding box center [36, 121] width 29 height 7
type input "528648"
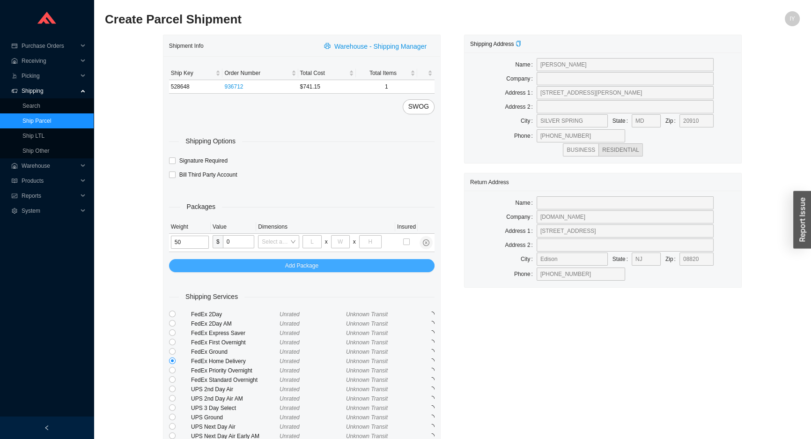
type input "50"
click at [354, 265] on button "Add Package" at bounding box center [302, 265] width 266 height 13
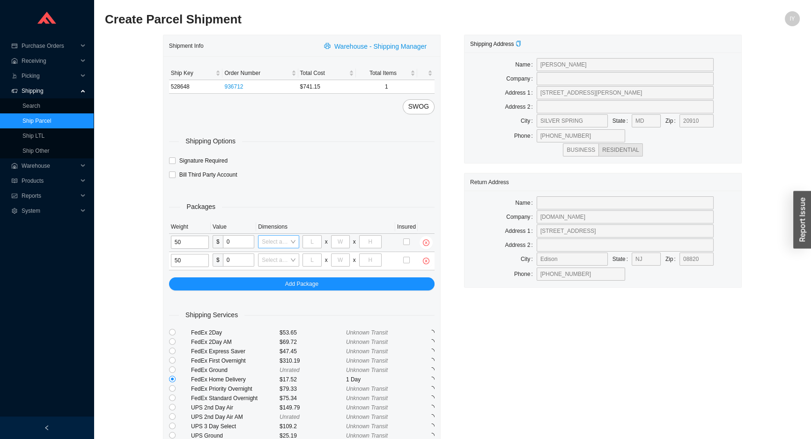
type input "50"
click at [282, 241] on input "search" at bounding box center [276, 242] width 28 height 12
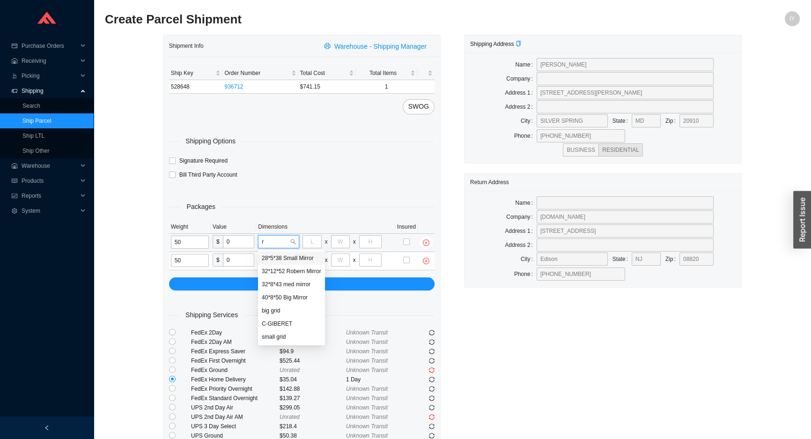
type input "ro"
click at [289, 272] on div "32*12*52 Robern Mirror" at bounding box center [291, 271] width 59 height 8
type input "32"
type input "12"
type input "52"
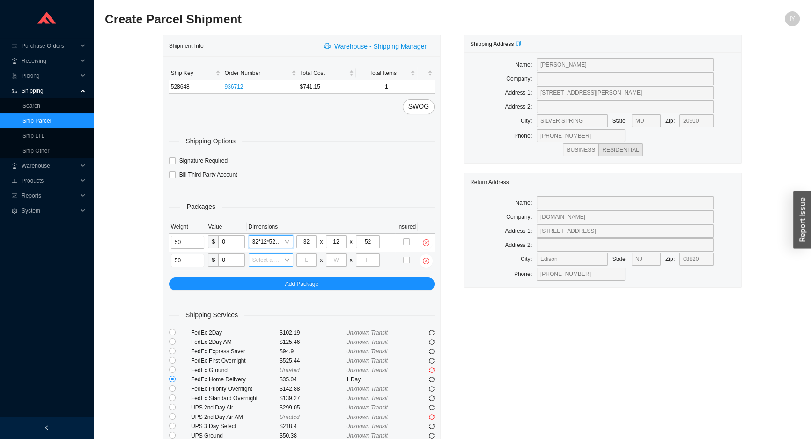
click at [277, 257] on input "search" at bounding box center [268, 260] width 31 height 12
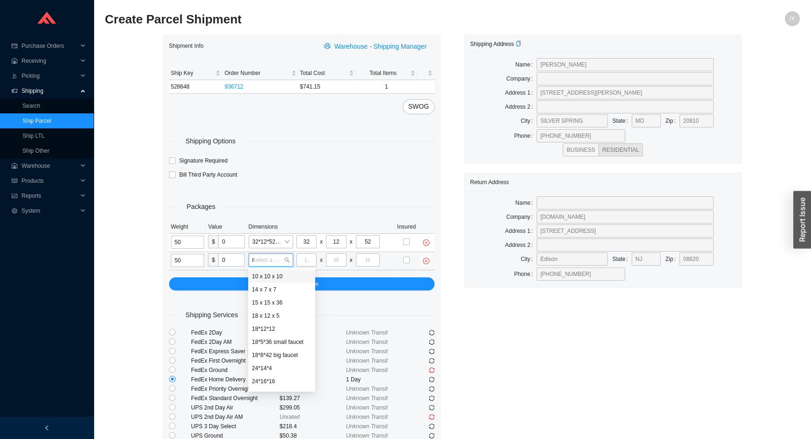
type input "ro"
click at [272, 287] on div "32*12*52 Robern Mirror" at bounding box center [281, 289] width 59 height 8
type input "32"
type input "12"
type input "52"
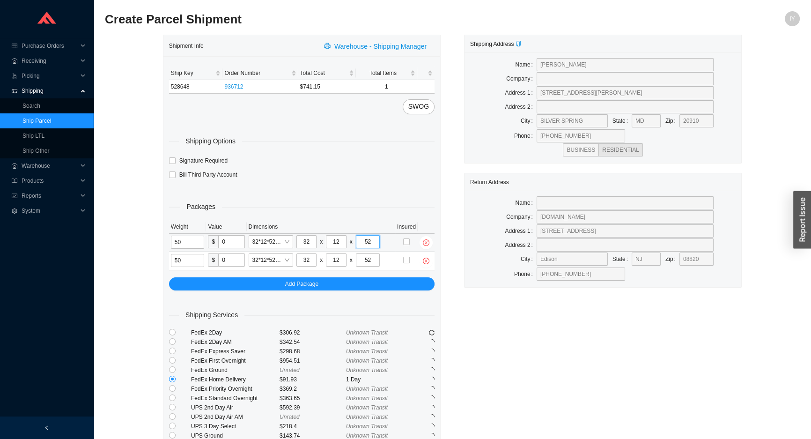
click at [364, 244] on input "52" at bounding box center [368, 241] width 24 height 13
type input "42"
click at [359, 218] on div "Packages Weight Value Dimensions Insured 50 $ 0 Select a box 32 x 12 x 42 50 $ …" at bounding box center [302, 236] width 266 height 108
click at [363, 257] on input "52" at bounding box center [368, 259] width 24 height 13
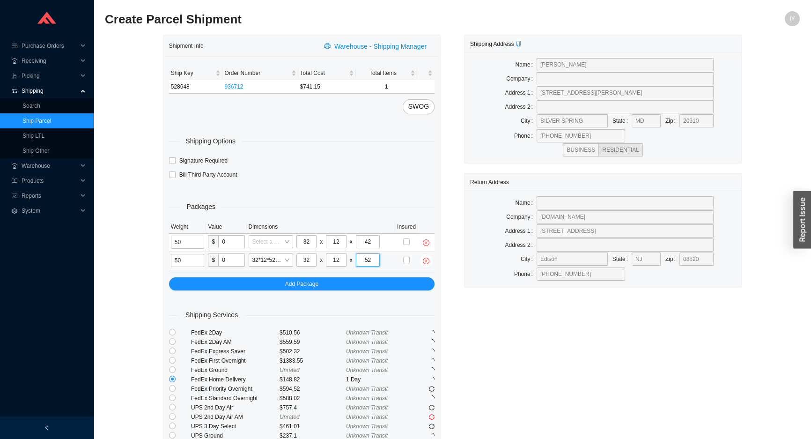
click at [363, 257] on input "52" at bounding box center [368, 259] width 24 height 13
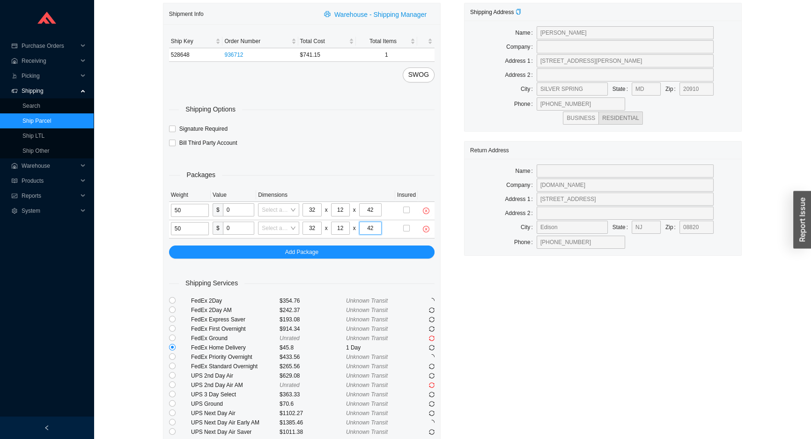
scroll to position [69, 0]
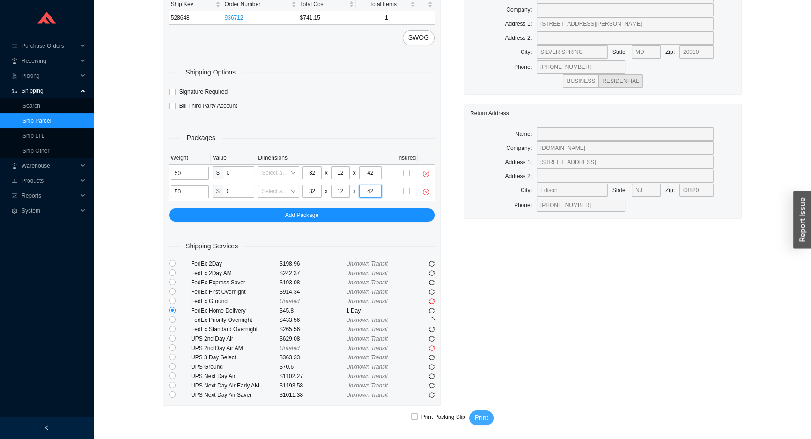
type input "42"
click at [476, 415] on span "Print" at bounding box center [482, 417] width 14 height 11
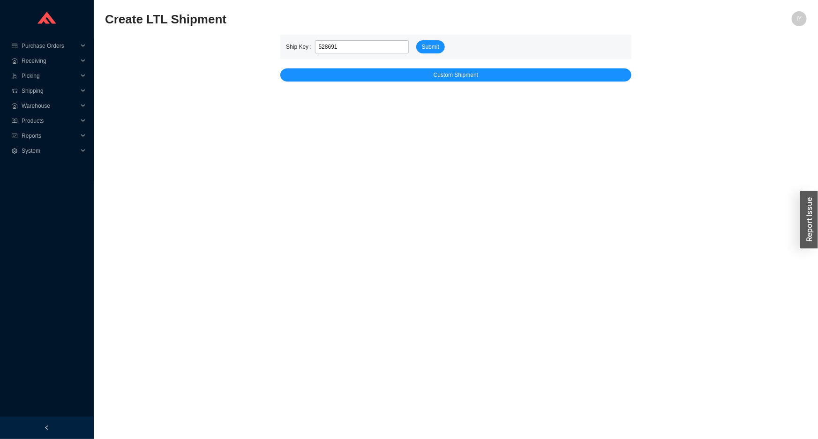
type input "528691"
click at [412, 50] on form "Ship Key 528691 Submit" at bounding box center [456, 46] width 340 height 13
click at [419, 44] on button "Submit" at bounding box center [430, 46] width 29 height 13
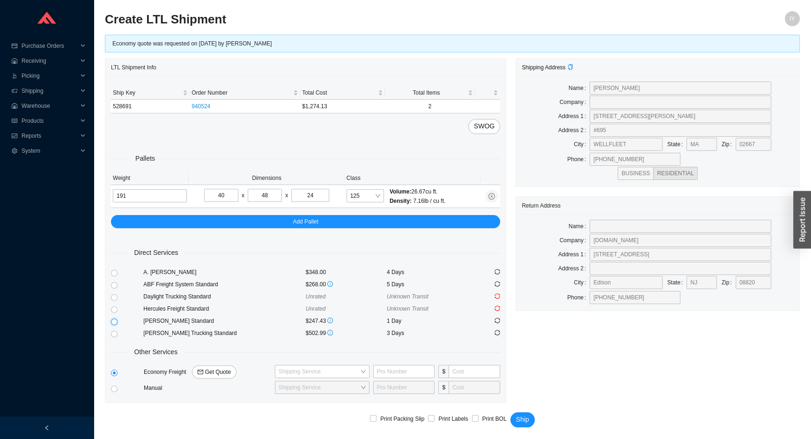
click at [111, 319] on input "radio" at bounding box center [114, 322] width 7 height 7
radio input "true"
checkbox input "true"
click at [517, 417] on span "Ship" at bounding box center [522, 419] width 13 height 11
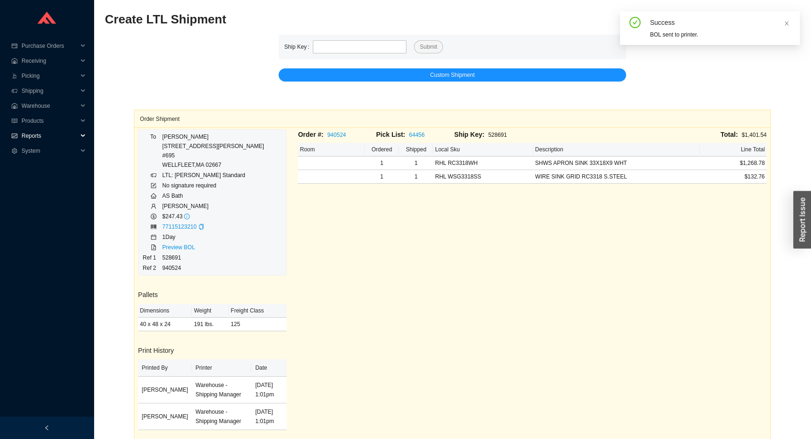
click at [53, 131] on span "Reports" at bounding box center [50, 135] width 56 height 15
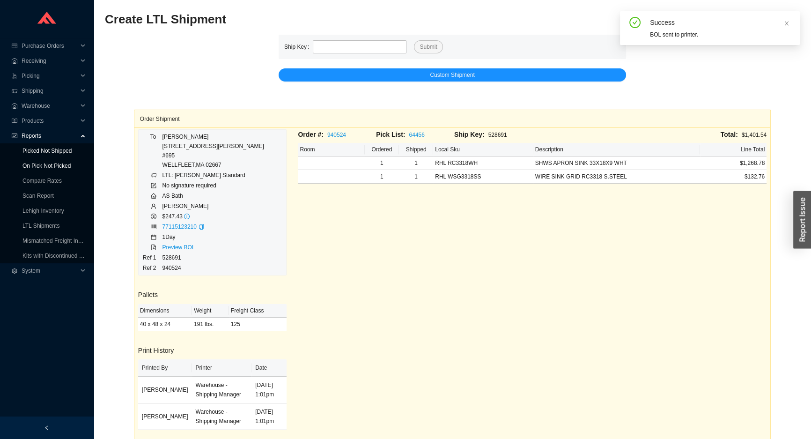
click at [42, 163] on link "On Pick Not Picked" at bounding box center [46, 166] width 48 height 7
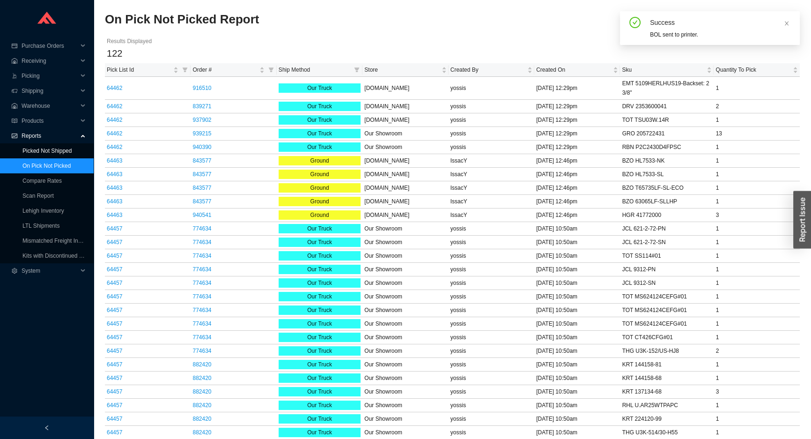
click at [43, 151] on link "Picked Not Shipped" at bounding box center [46, 151] width 49 height 7
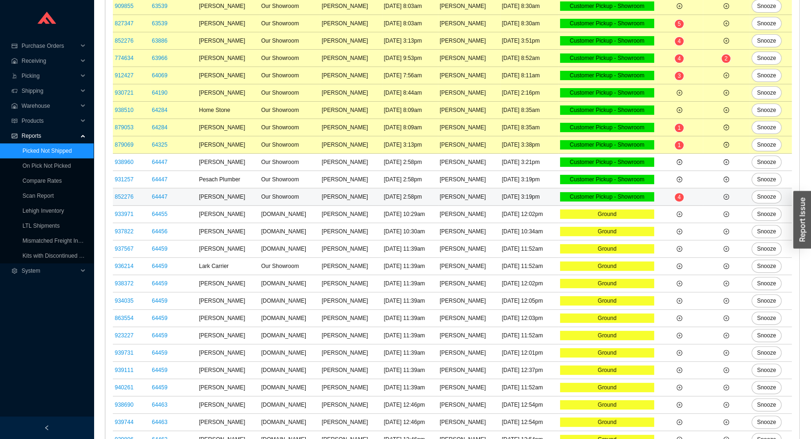
scroll to position [431, 0]
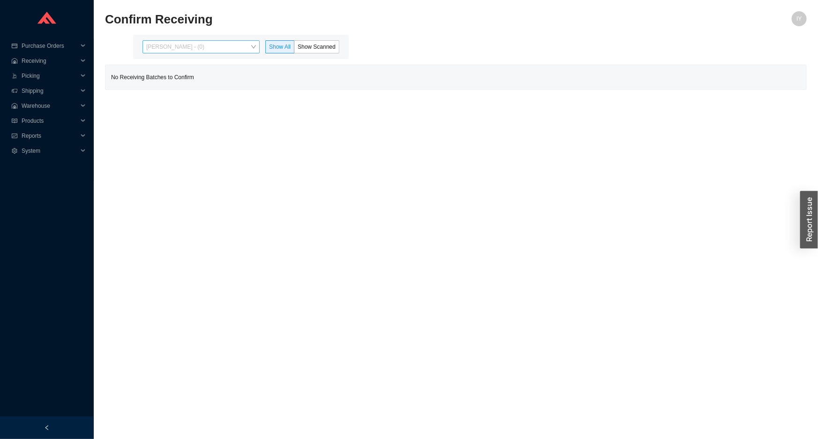
click at [237, 50] on span "[PERSON_NAME] - (0)" at bounding box center [201, 47] width 110 height 12
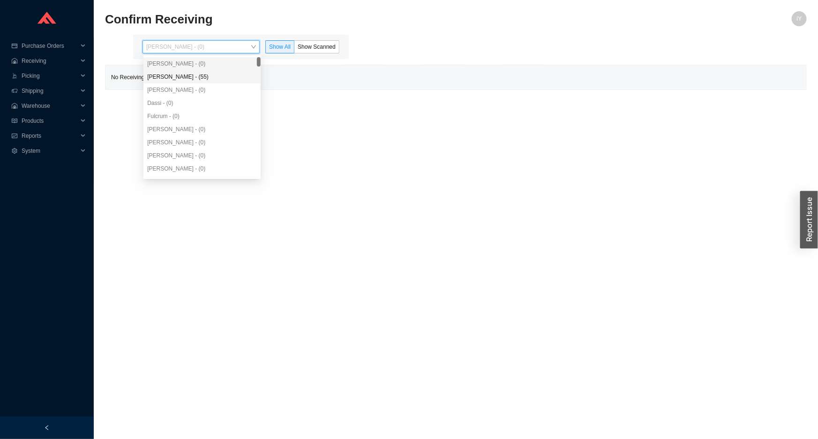
click at [225, 75] on div "[PERSON_NAME] - (55)" at bounding box center [202, 77] width 110 height 8
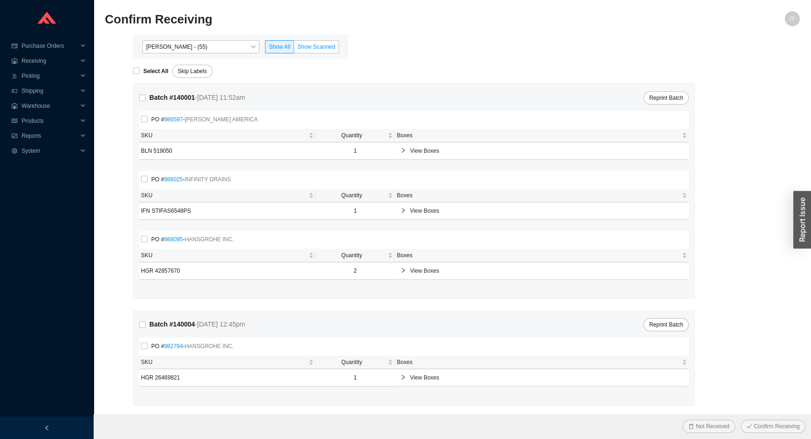
click at [322, 45] on span "Show Scanned" at bounding box center [316, 47] width 38 height 7
click at [294, 49] on input "Show Scanned" at bounding box center [294, 49] width 0 height 0
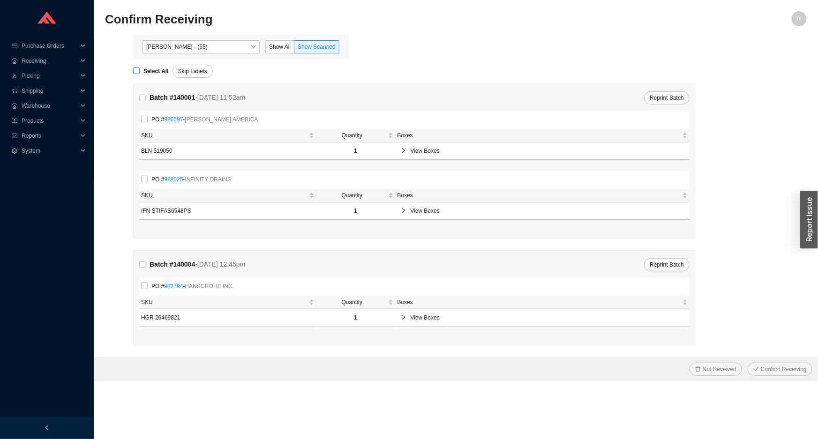
click at [136, 71] on input "Select All" at bounding box center [136, 70] width 7 height 7
checkbox input "true"
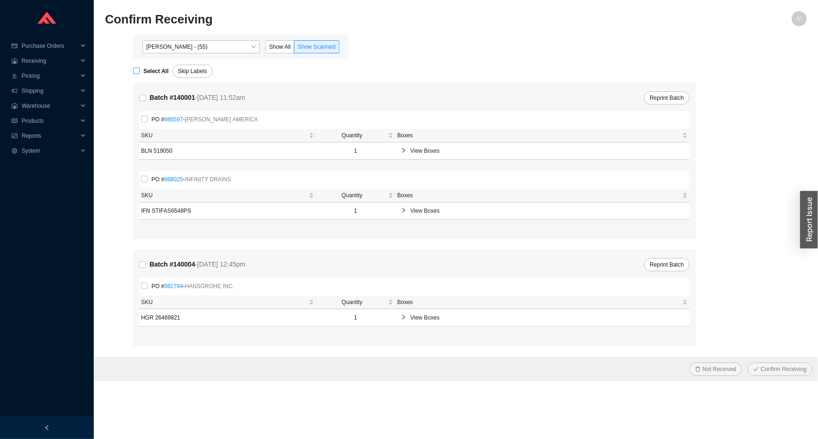
checkbox input "true"
click at [747, 363] on button "Confirm Receiving" at bounding box center [779, 369] width 65 height 13
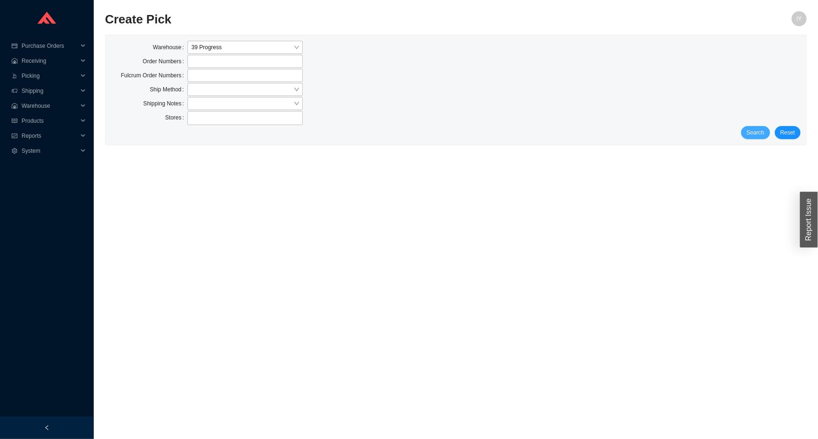
click at [758, 131] on span "Search" at bounding box center [755, 132] width 18 height 9
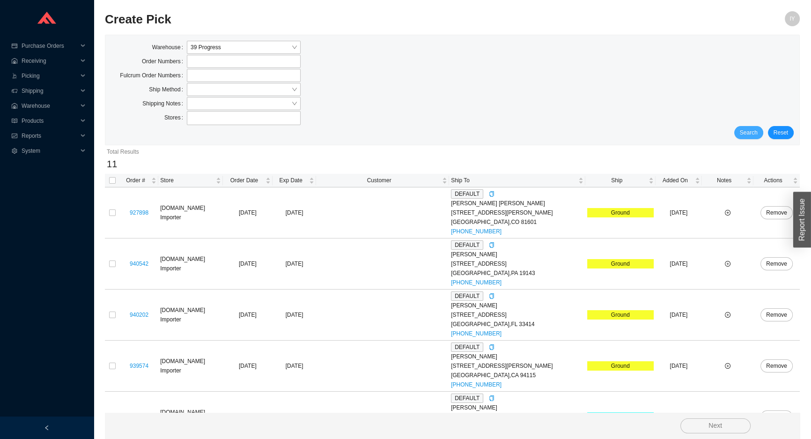
click at [758, 131] on span "Search" at bounding box center [749, 132] width 18 height 9
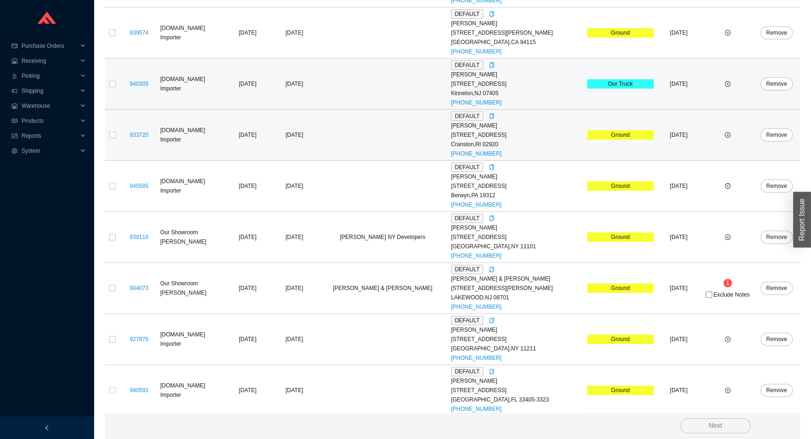
scroll to position [335, 0]
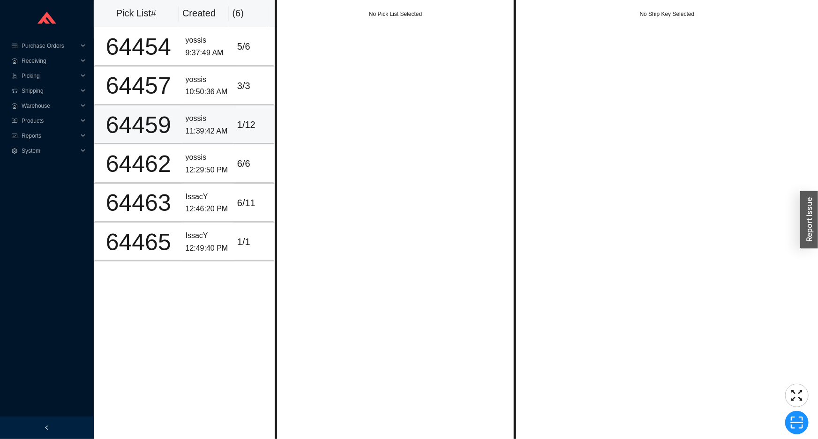
click at [222, 109] on td "yossis 11:39:42 AM" at bounding box center [208, 124] width 52 height 39
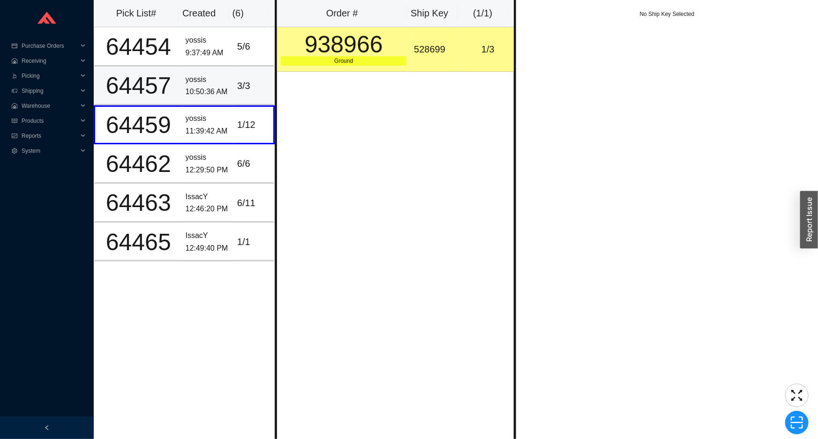
click at [213, 95] on div "10:50:36 AM" at bounding box center [208, 92] width 44 height 13
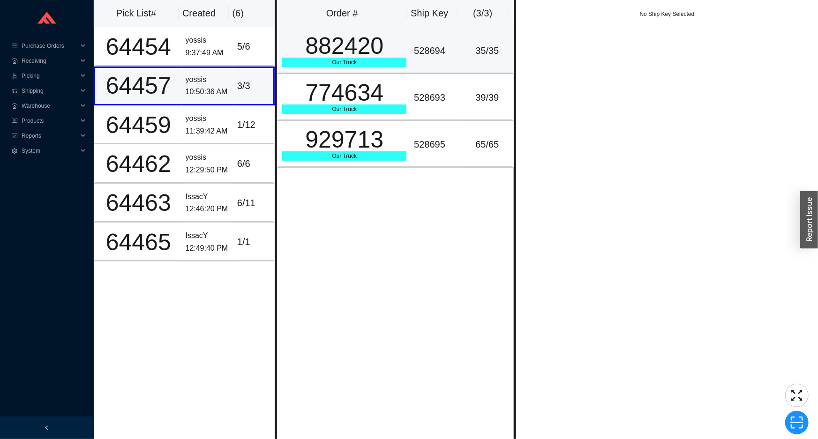
drag, startPoint x: 206, startPoint y: 84, endPoint x: 291, endPoint y: 60, distance: 89.1
click at [210, 83] on div "yossis" at bounding box center [208, 80] width 44 height 13
drag, startPoint x: 282, startPoint y: 54, endPoint x: 252, endPoint y: 47, distance: 31.4
click at [277, 53] on td "882420 Our Truck" at bounding box center [343, 50] width 133 height 47
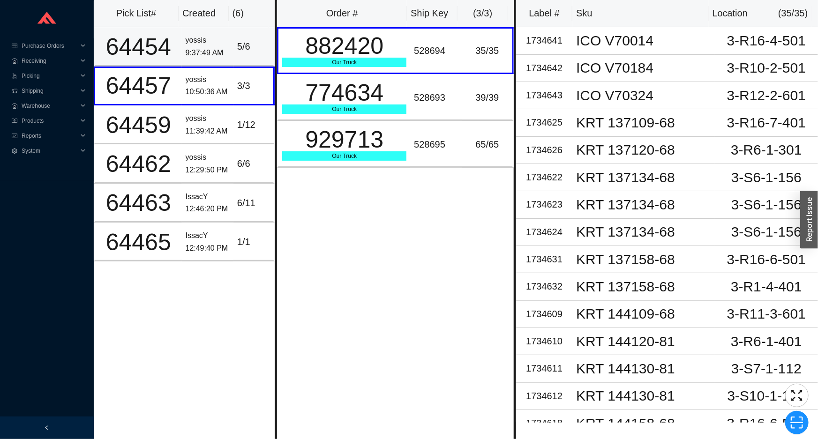
click at [248, 46] on div "5 / 6" at bounding box center [253, 46] width 32 height 15
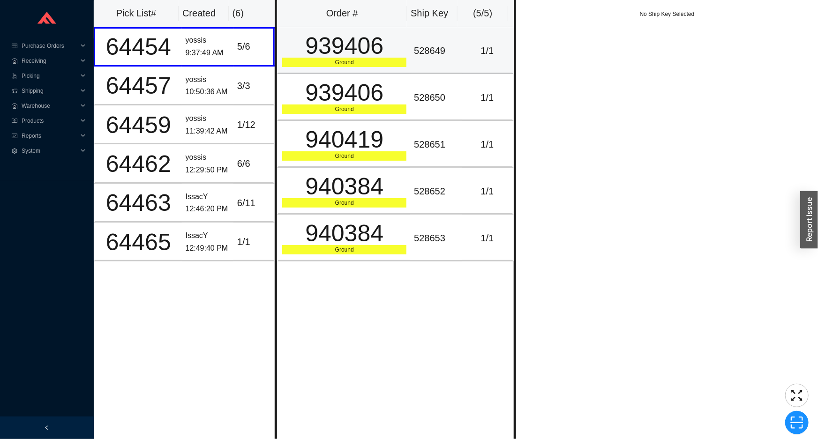
click at [349, 45] on div "939406" at bounding box center [344, 45] width 124 height 23
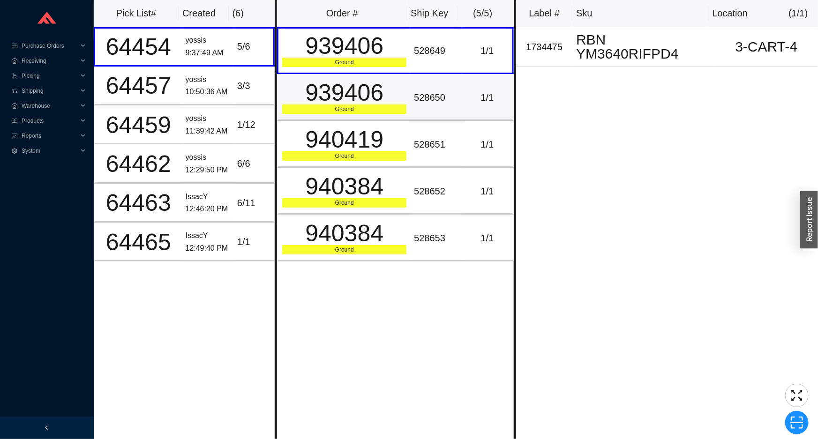
click at [348, 84] on div "939406" at bounding box center [344, 92] width 124 height 23
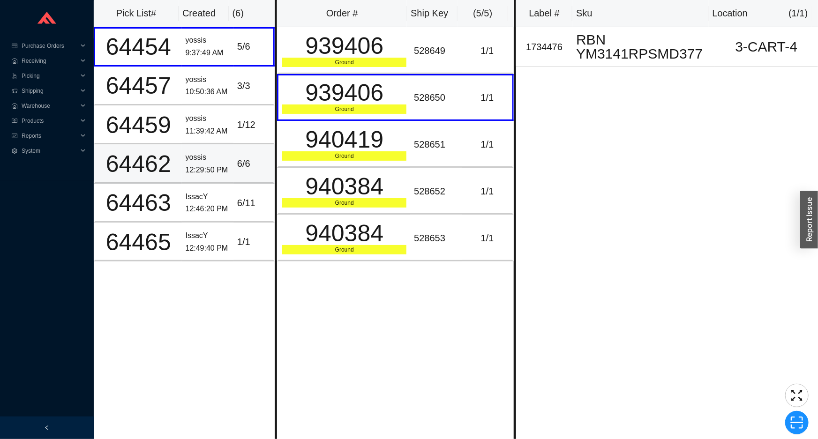
click at [215, 168] on div "12:29:50 PM" at bounding box center [208, 170] width 44 height 13
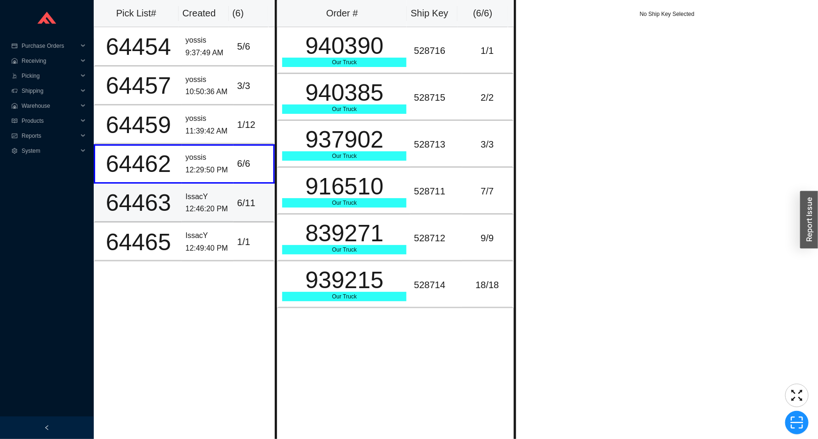
click at [220, 199] on div "IssacY" at bounding box center [208, 197] width 44 height 13
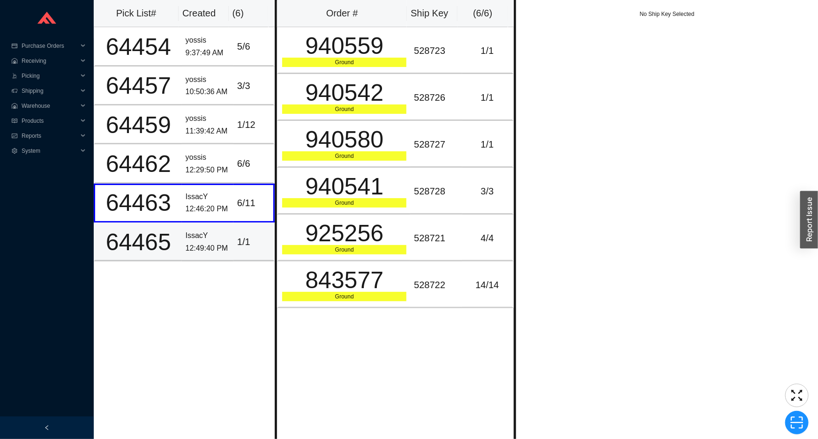
drag, startPoint x: 214, startPoint y: 238, endPoint x: 231, endPoint y: 225, distance: 22.0
click at [215, 238] on div "IssacY" at bounding box center [208, 236] width 44 height 13
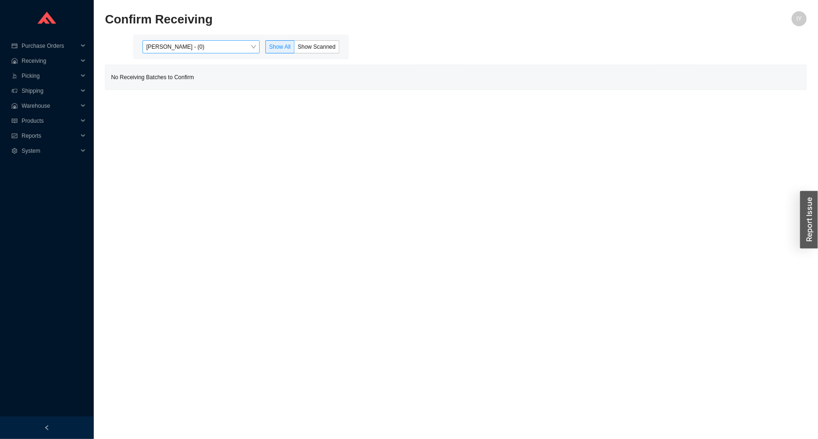
drag, startPoint x: 201, startPoint y: 47, endPoint x: 201, endPoint y: 52, distance: 5.2
click at [201, 52] on span "Issac Yoselovsky - (0)" at bounding box center [201, 47] width 110 height 12
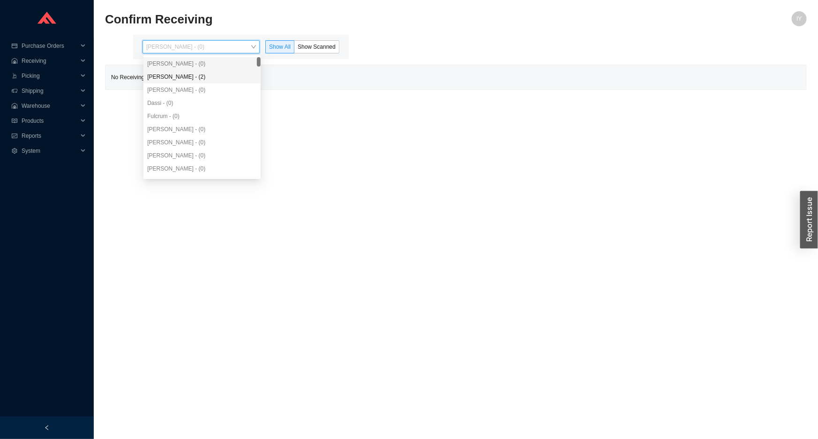
drag, startPoint x: 203, startPoint y: 77, endPoint x: 239, endPoint y: 73, distance: 36.3
click at [205, 77] on div "Angel Negron - (2)" at bounding box center [202, 77] width 110 height 8
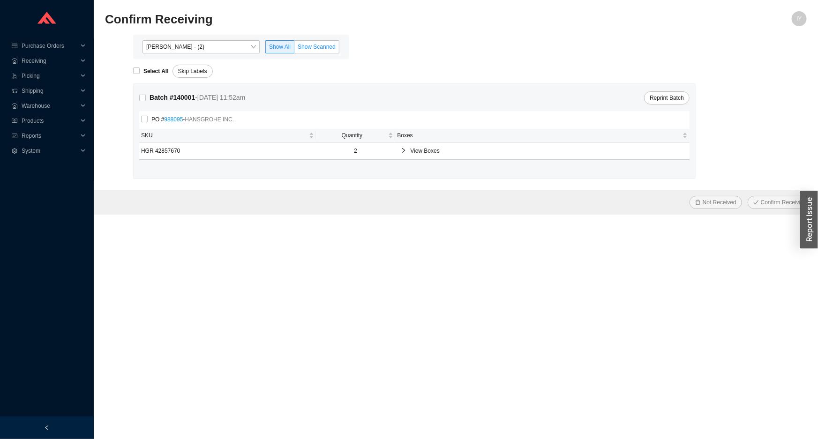
click at [330, 52] on label "Show Scanned" at bounding box center [316, 46] width 45 height 13
click at [294, 49] on input "Show Scanned" at bounding box center [294, 49] width 0 height 0
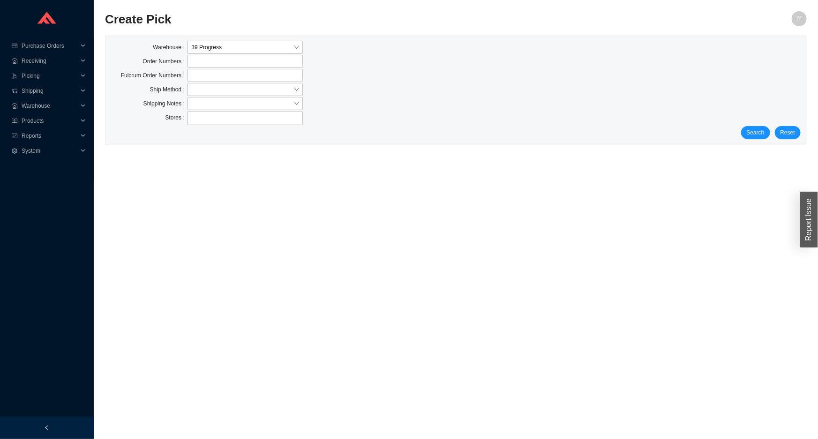
click at [743, 134] on div "Search Reset" at bounding box center [455, 132] width 689 height 13
click at [762, 134] on span "Search" at bounding box center [755, 132] width 18 height 9
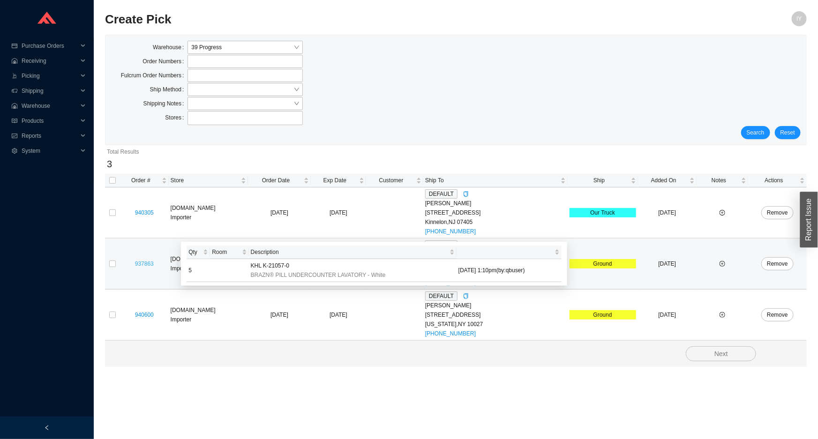
click at [144, 260] on link "937863" at bounding box center [144, 263] width 19 height 7
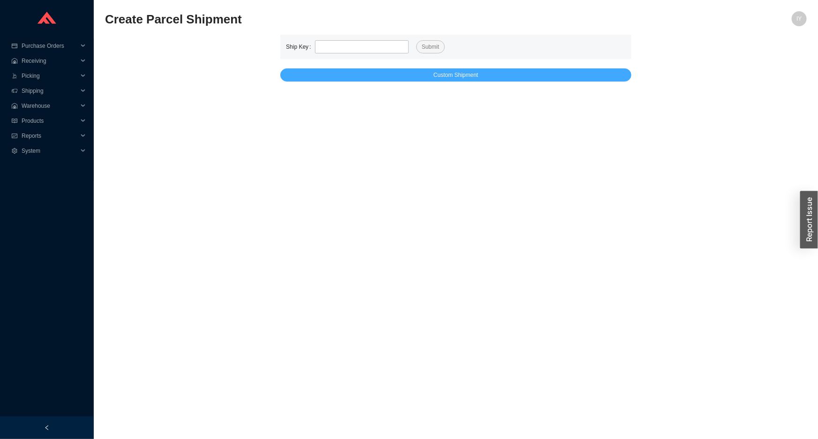
click at [483, 77] on button "Custom Shipment" at bounding box center [455, 74] width 351 height 13
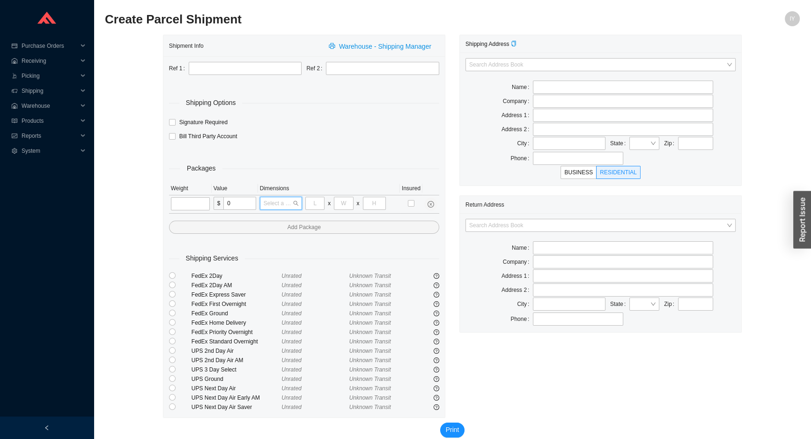
click at [268, 202] on input "search" at bounding box center [278, 203] width 29 height 12
type input "2"
type input "30"
click at [289, 246] on div "30 x 24 x 20" at bounding box center [280, 246] width 35 height 8
type input "30"
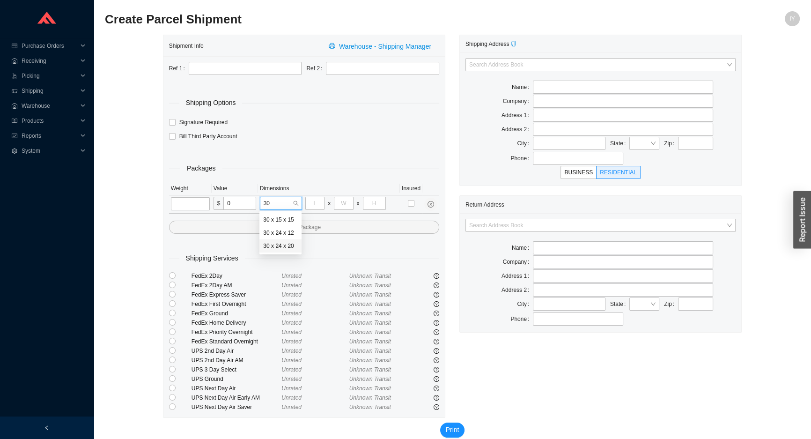
type input "24"
type input "20"
click at [178, 207] on input "tel" at bounding box center [190, 203] width 39 height 13
drag, startPoint x: 192, startPoint y: 210, endPoint x: 176, endPoint y: 201, distance: 17.8
click at [192, 210] on input "tel" at bounding box center [190, 203] width 39 height 13
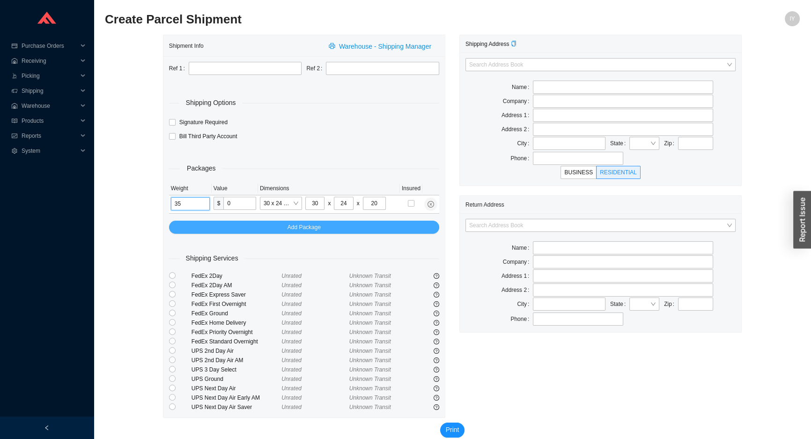
type input "35"
click at [247, 226] on button "Add Package" at bounding box center [304, 227] width 270 height 13
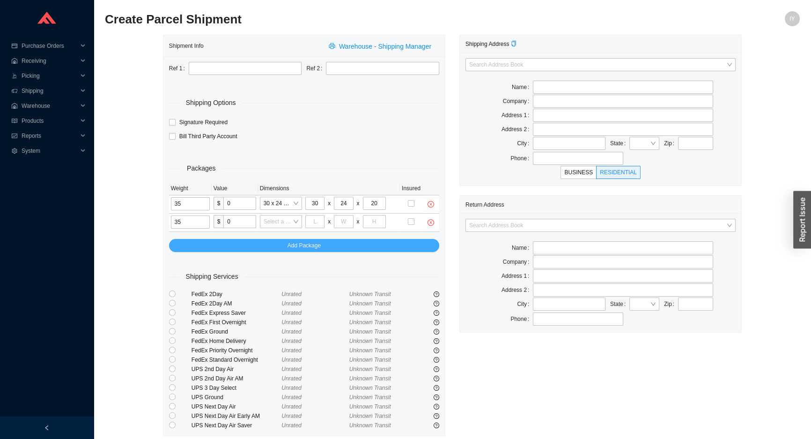
type input "35"
click at [355, 245] on button "Add Package" at bounding box center [304, 245] width 270 height 13
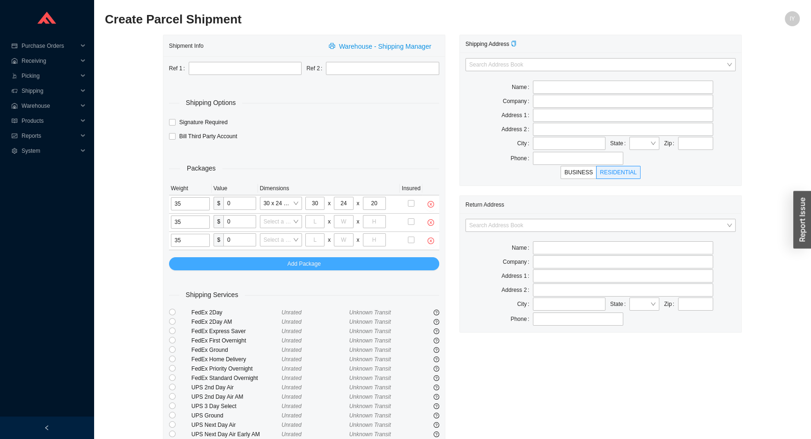
type input "35"
click at [376, 261] on button "Add Package" at bounding box center [304, 263] width 270 height 13
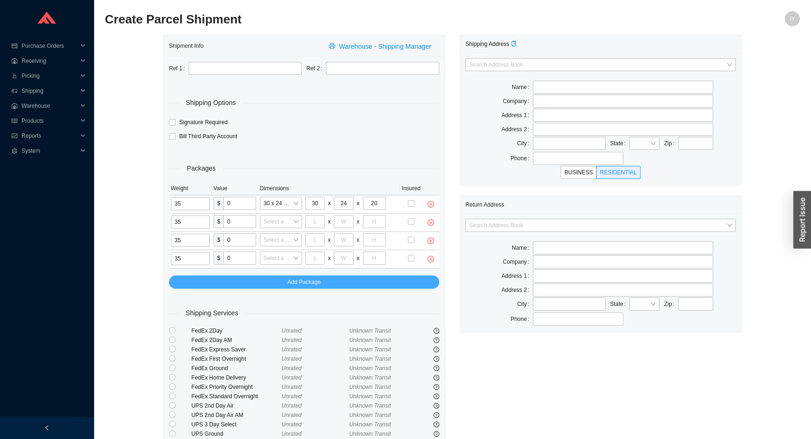
type input "35"
click at [345, 277] on button "Add Package" at bounding box center [304, 281] width 270 height 13
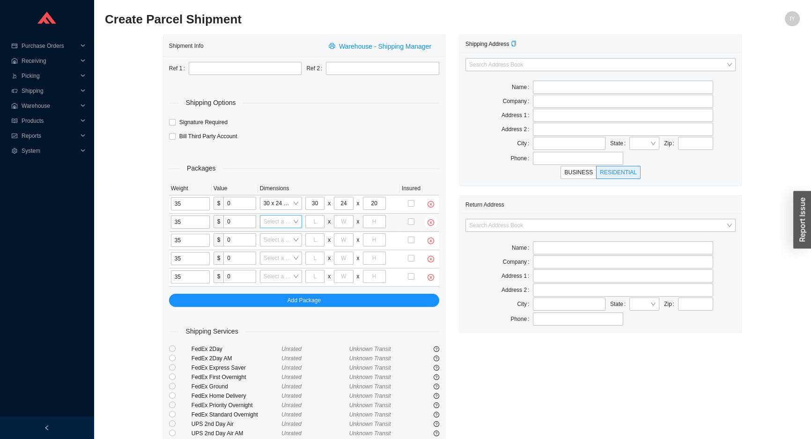
type input "35"
click at [267, 216] on input "search" at bounding box center [278, 222] width 29 height 12
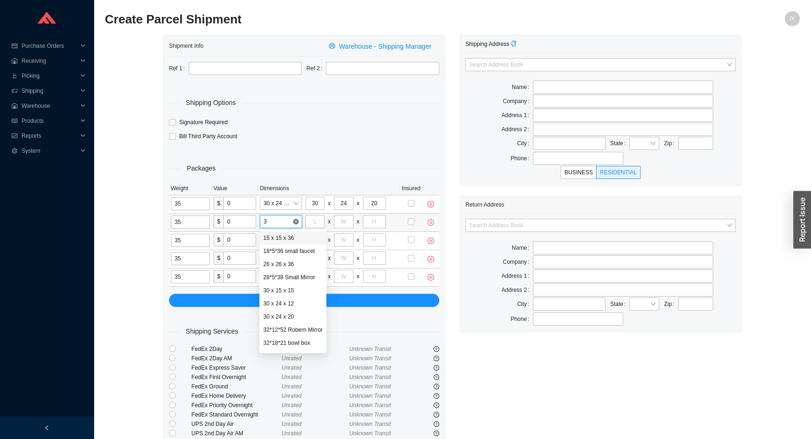
type input "30"
click at [278, 256] on div "30 x 24 x 12" at bounding box center [281, 251] width 42 height 13
type input "30"
type input "24"
type input "12"
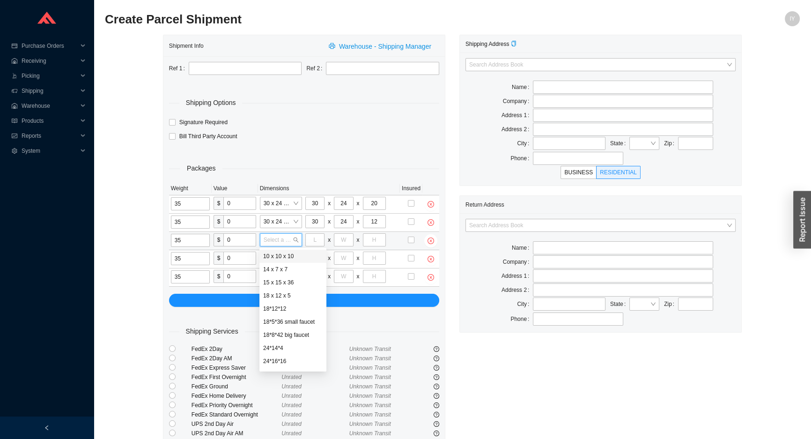
click at [276, 239] on input "search" at bounding box center [278, 240] width 29 height 12
type input "30"
click at [268, 269] on div "30 x 24 x 12" at bounding box center [280, 269] width 35 height 8
type input "30"
type input "24"
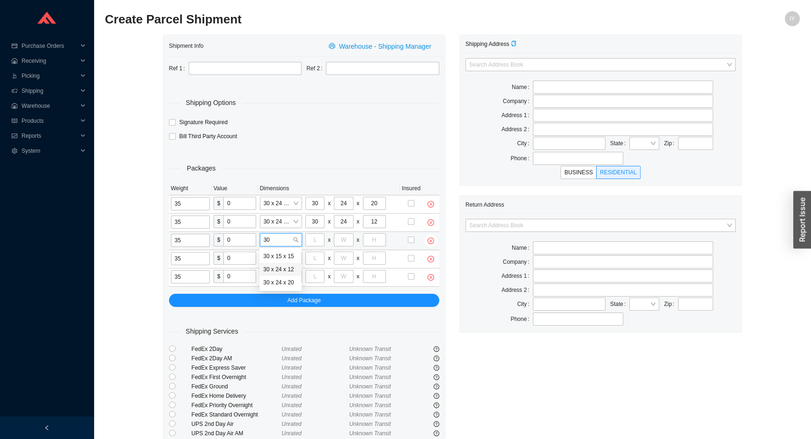
type input "12"
click at [269, 258] on input "search" at bounding box center [278, 258] width 29 height 12
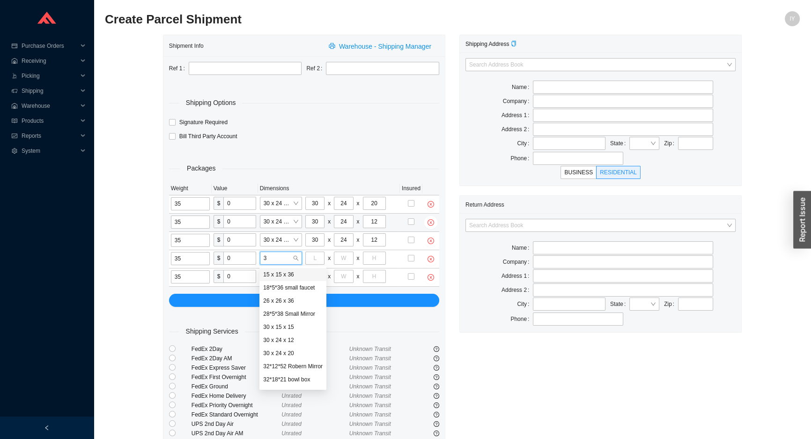
type input "30"
click at [279, 289] on div "30 x 24 x 12" at bounding box center [280, 287] width 35 height 8
type input "30"
type input "24"
type input "12"
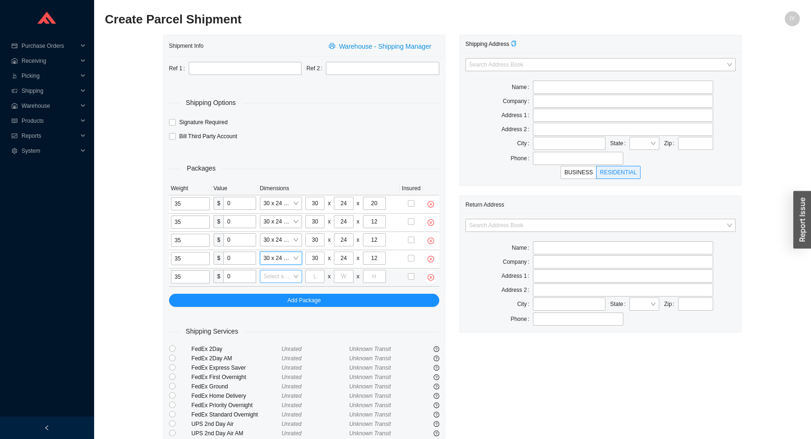
click at [277, 272] on input "search" at bounding box center [278, 276] width 29 height 12
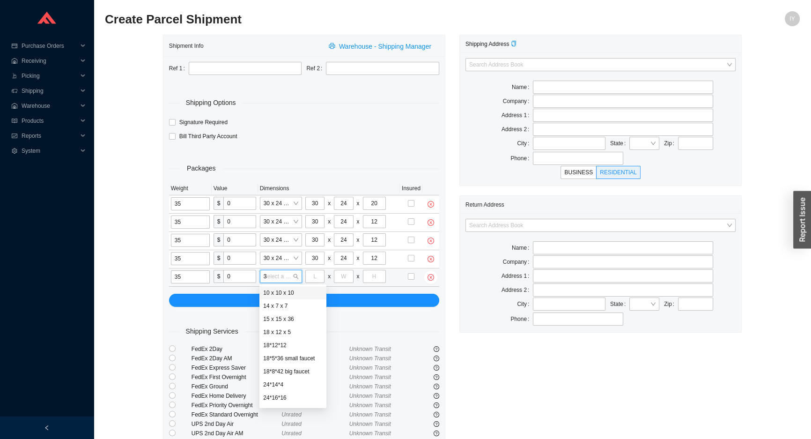
type input "30"
click at [273, 306] on div "30 x 24 x 12" at bounding box center [280, 306] width 35 height 8
type input "30"
type input "24"
type input "12"
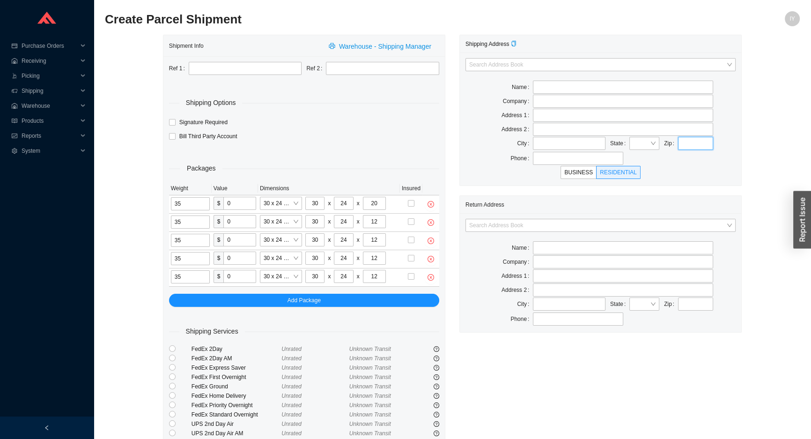
click at [691, 143] on input "text" at bounding box center [695, 143] width 35 height 13
paste input "92503"
type input "92503"
click at [591, 220] on input "search" at bounding box center [597, 225] width 257 height 12
type input "RIVERSIDE"
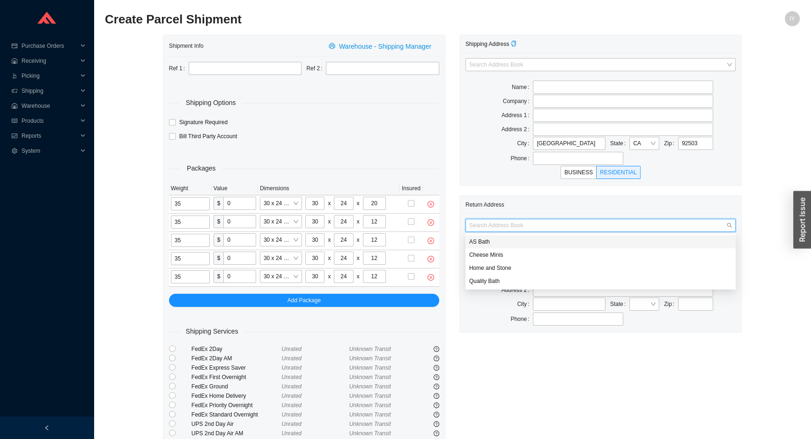
click at [581, 240] on div "AS Bath" at bounding box center [600, 242] width 263 height 8
type input "AS Bath"
type input "39 Progress St"
type input "Edison"
type input "08820"
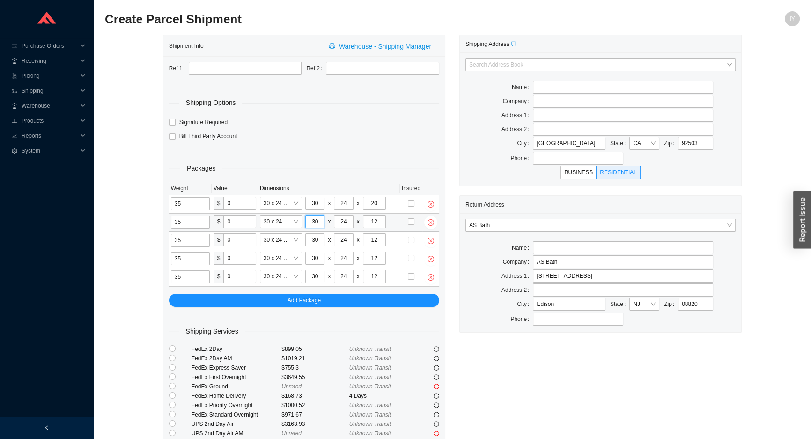
click at [318, 223] on input "30" at bounding box center [314, 221] width 19 height 13
click at [289, 220] on span "30 x 24 x 12" at bounding box center [281, 222] width 35 height 12
click at [290, 223] on span "30 x 24 x 12" at bounding box center [281, 222] width 35 height 12
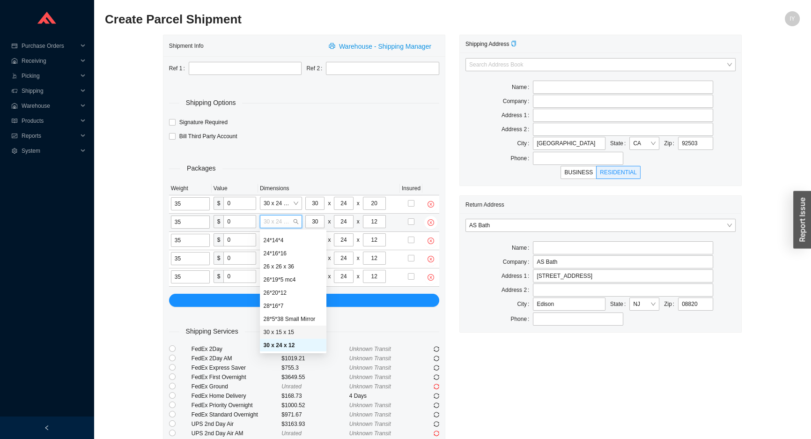
scroll to position [132, 0]
click at [303, 312] on div "30 x 24 x 20" at bounding box center [293, 316] width 59 height 8
type input "20"
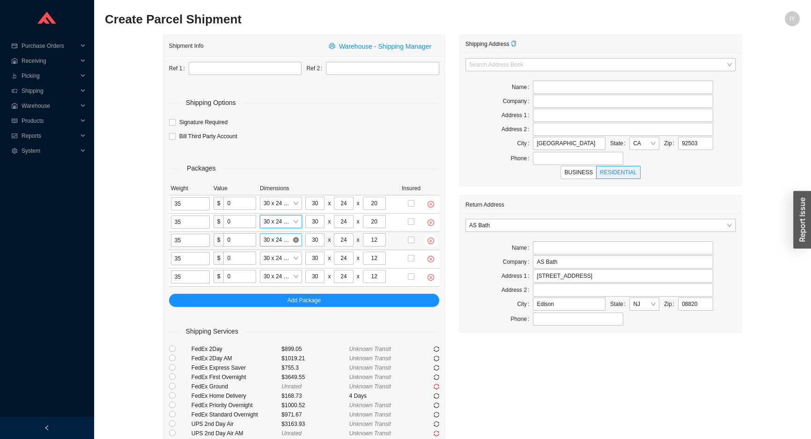
click at [282, 234] on span "30 x 24 x 12" at bounding box center [281, 240] width 35 height 12
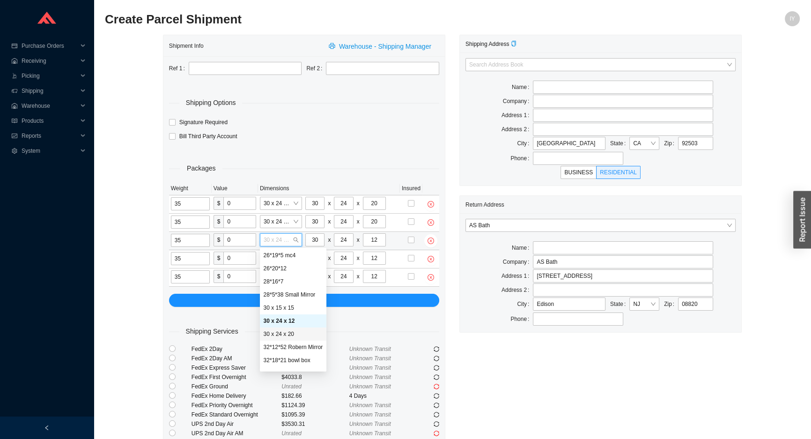
click at [296, 333] on div "30 x 24 x 20" at bounding box center [293, 334] width 59 height 8
type input "20"
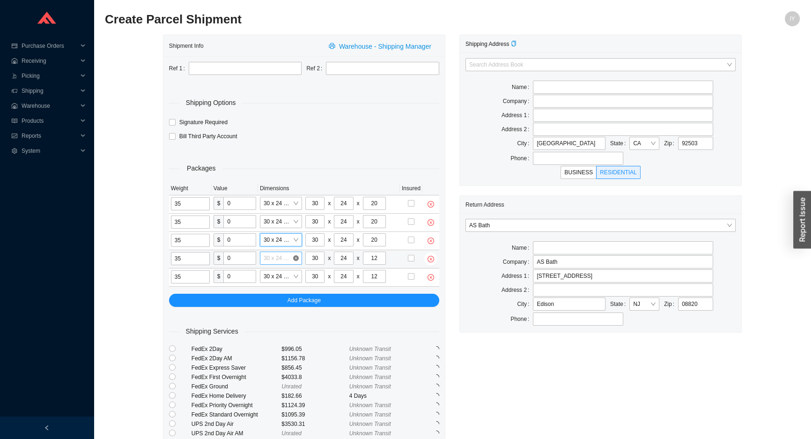
click at [278, 260] on span "30 x 24 x 12" at bounding box center [281, 258] width 35 height 12
click at [380, 223] on input "20" at bounding box center [374, 221] width 23 height 13
type input "2"
type input "12"
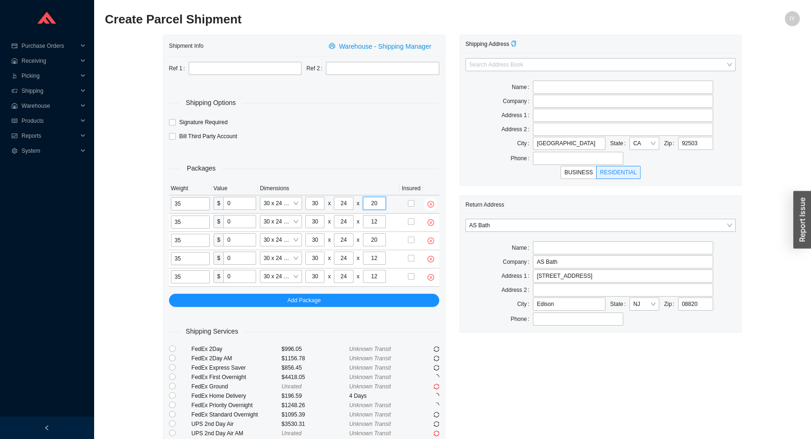
click at [378, 201] on input "20" at bounding box center [374, 203] width 23 height 13
type input "2"
type input "12"
click at [602, 356] on div "Shipping Address Search Address Book Name Company Address 1 Address 2 City RIVE…" at bounding box center [601, 263] width 297 height 456
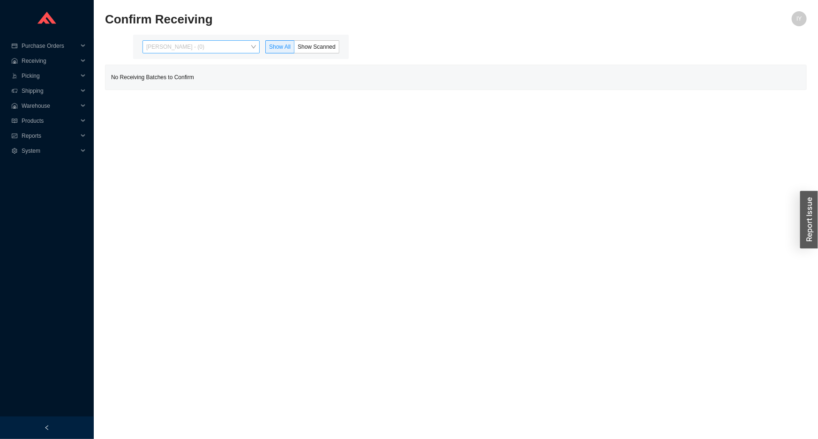
drag, startPoint x: 204, startPoint y: 53, endPoint x: 204, endPoint y: 47, distance: 6.1
click at [204, 51] on div "Issac Yoselovsky - (0)" at bounding box center [200, 46] width 117 height 13
click at [204, 47] on span "Issac Yoselovsky - (0)" at bounding box center [201, 47] width 110 height 12
drag, startPoint x: 204, startPoint y: 48, endPoint x: 298, endPoint y: 76, distance: 98.9
click at [204, 48] on span "Issac Yoselovsky - (0)" at bounding box center [201, 47] width 110 height 12
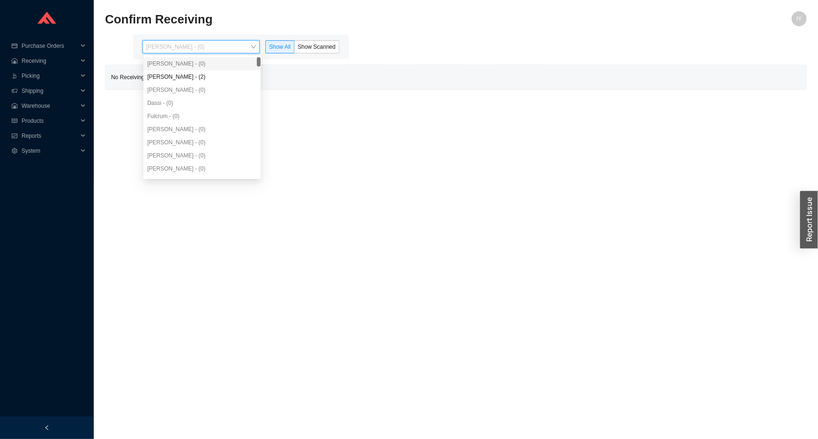
click at [331, 54] on div "Issac Yoselovsky - (0) Show All Show Scanned" at bounding box center [241, 47] width 216 height 24
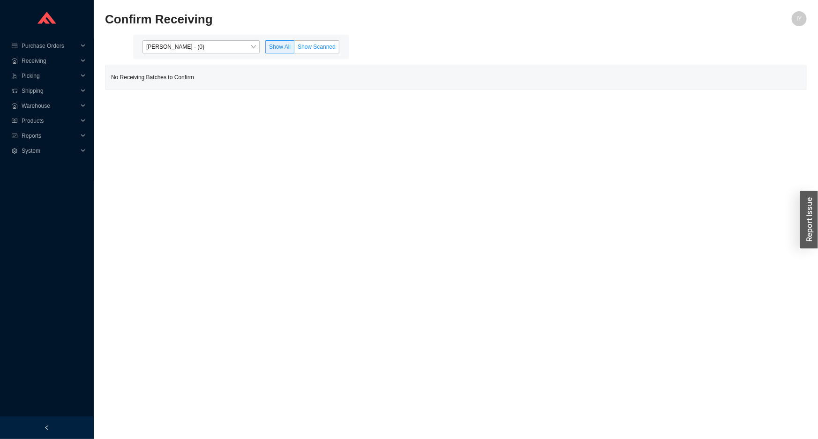
click at [327, 51] on label "Show Scanned" at bounding box center [316, 46] width 45 height 13
click at [294, 49] on input "Show Scanned" at bounding box center [294, 49] width 0 height 0
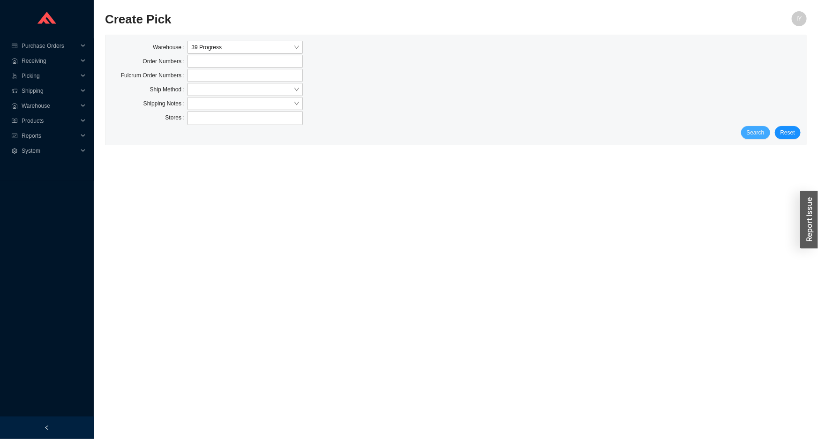
click at [761, 136] on span "Search" at bounding box center [755, 132] width 18 height 9
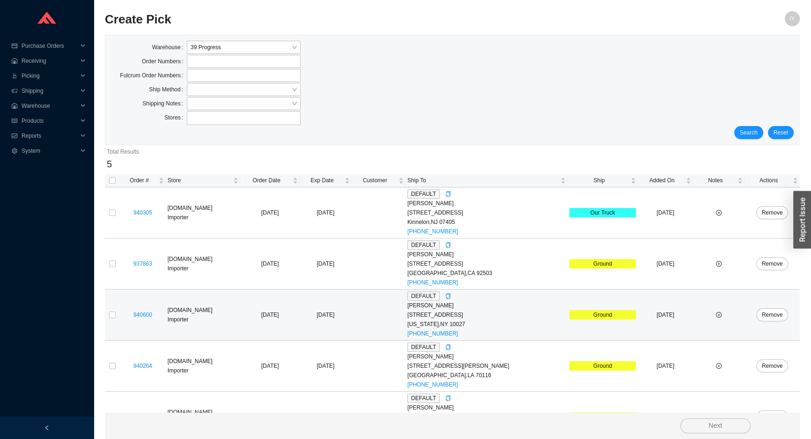
scroll to position [29, 0]
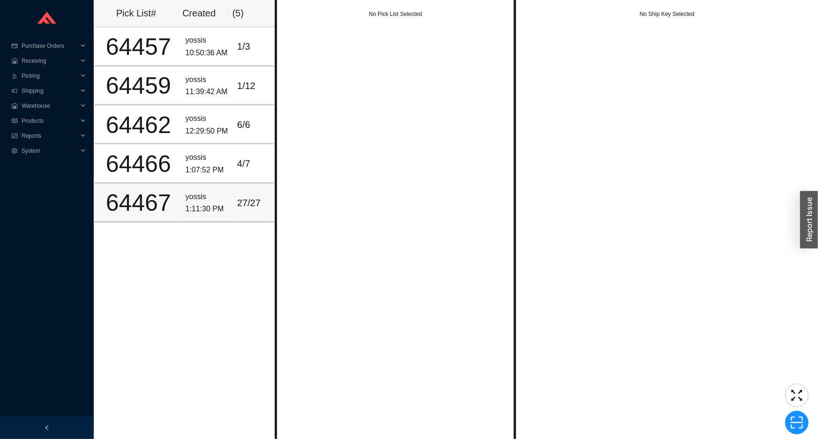
click at [238, 214] on td "27 / 27" at bounding box center [253, 203] width 41 height 39
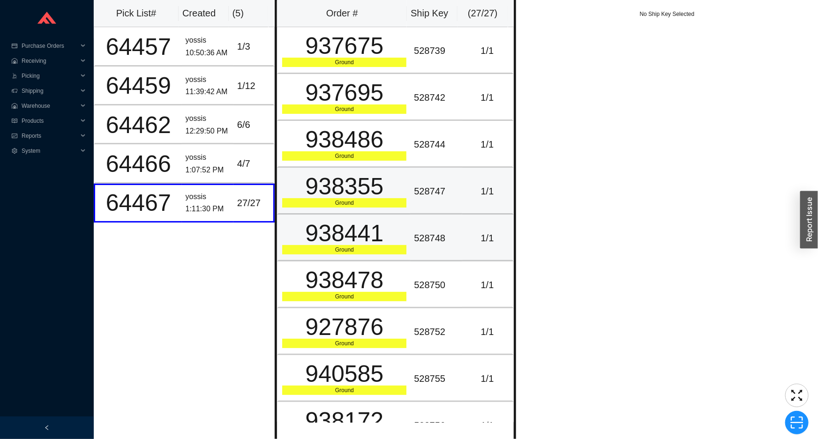
drag, startPoint x: 470, startPoint y: 243, endPoint x: 436, endPoint y: 197, distance: 56.6
click at [469, 242] on div "1 / 1" at bounding box center [487, 237] width 43 height 15
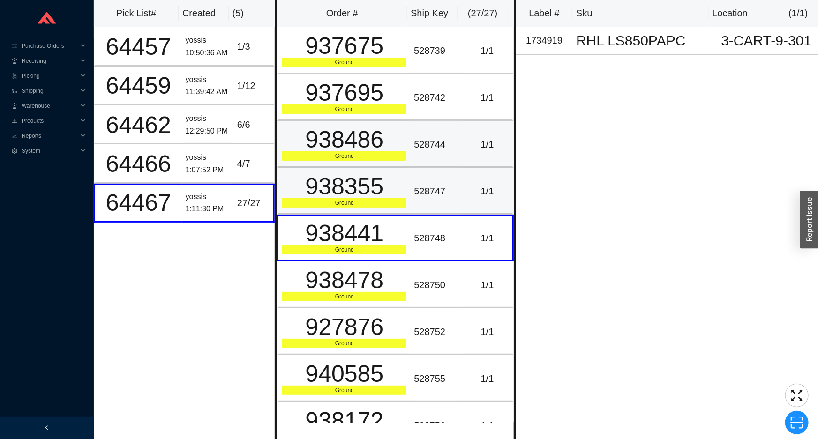
drag, startPoint x: 423, startPoint y: 164, endPoint x: 420, endPoint y: 152, distance: 12.4
click at [423, 162] on td "528744" at bounding box center [436, 144] width 52 height 47
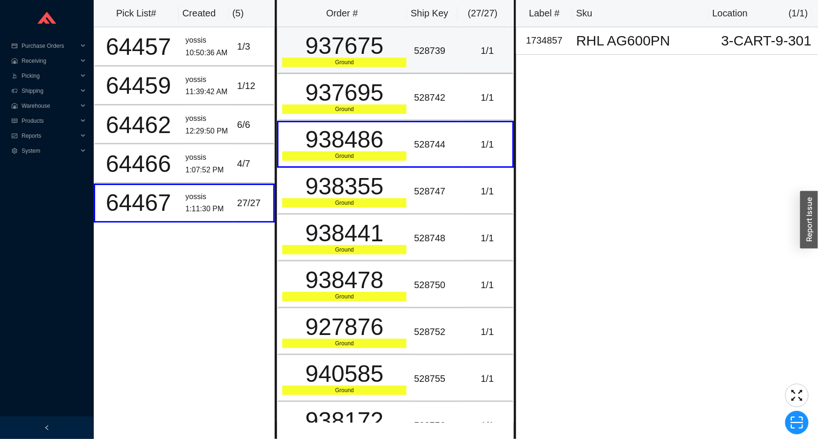
drag, startPoint x: 398, startPoint y: 72, endPoint x: 389, endPoint y: 29, distance: 44.1
click at [398, 69] on td "937675 Ground" at bounding box center [343, 50] width 133 height 47
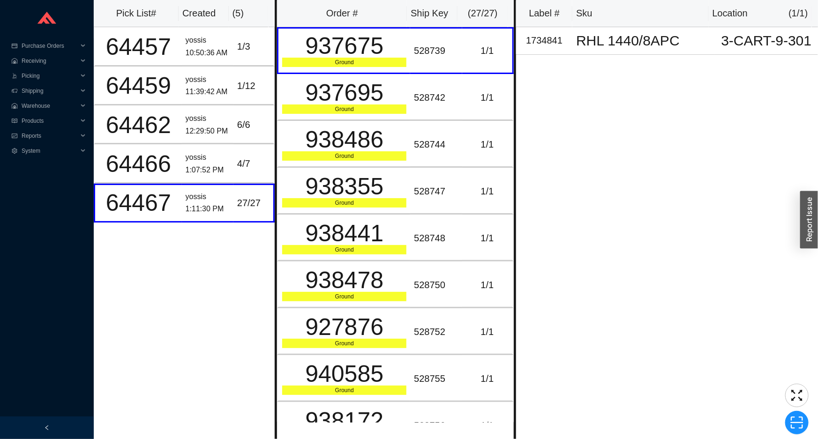
click at [390, 20] on th "Order #" at bounding box center [342, 13] width 130 height 27
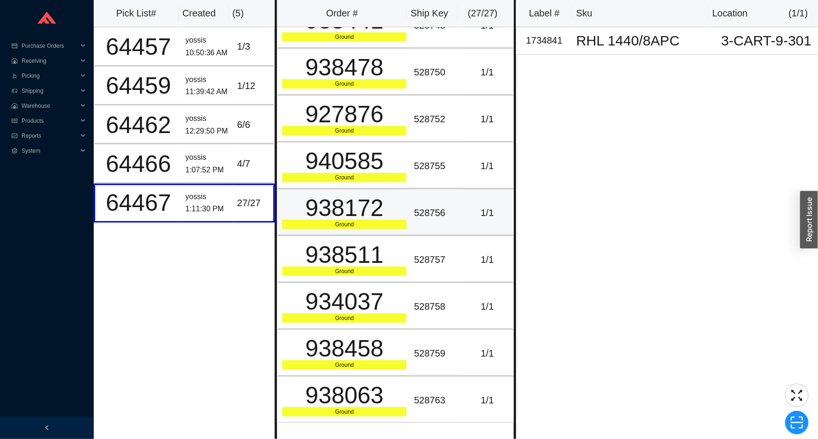
click at [414, 213] on div "528756" at bounding box center [436, 212] width 44 height 15
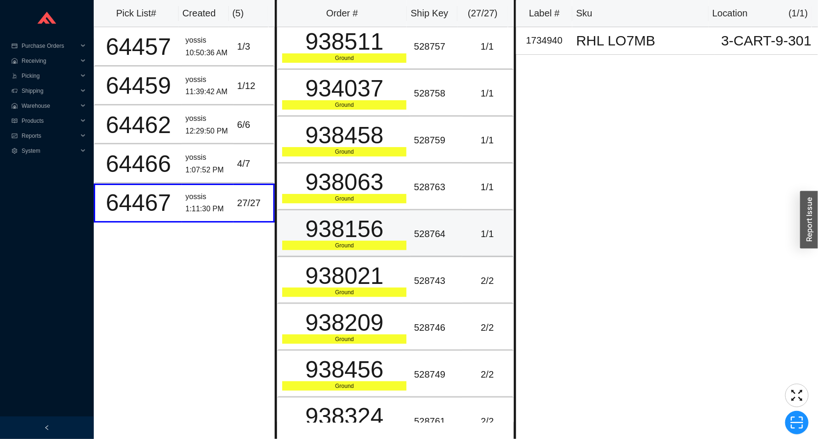
click at [396, 217] on div "938156" at bounding box center [344, 228] width 124 height 23
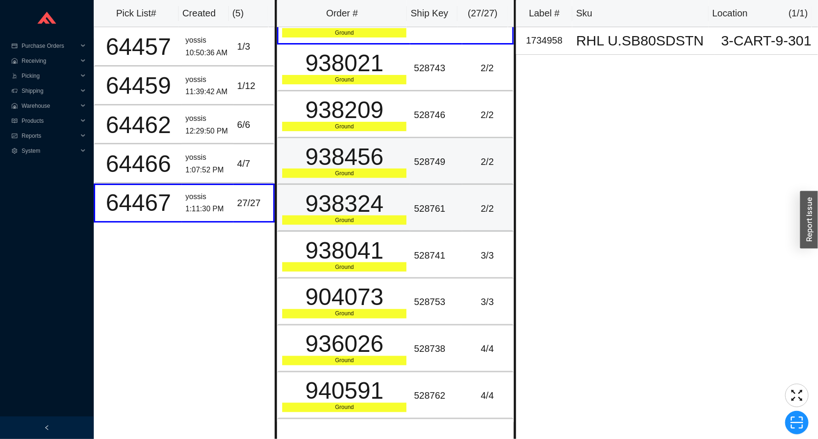
click at [389, 218] on div "Ground" at bounding box center [344, 220] width 124 height 9
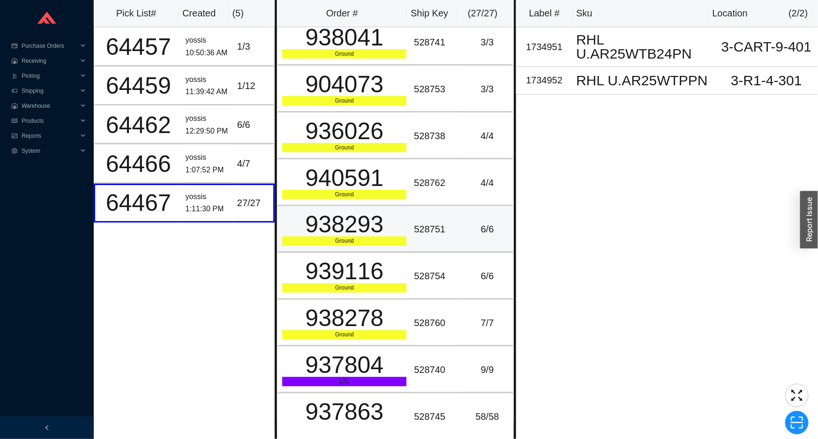
click at [381, 222] on div "938293" at bounding box center [344, 224] width 124 height 23
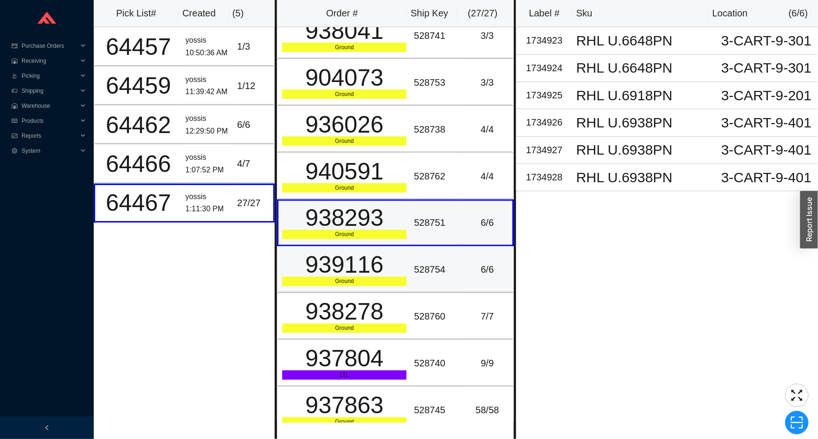
scroll to position [862, 0]
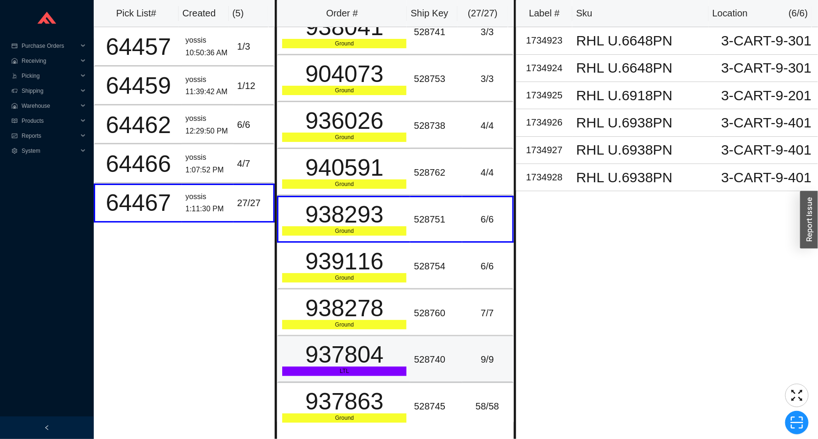
click at [428, 360] on div "528740" at bounding box center [436, 359] width 44 height 15
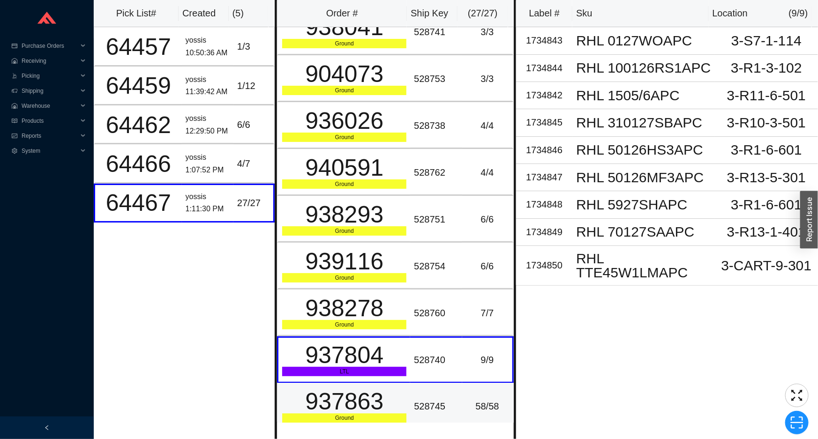
click at [333, 414] on div "Ground" at bounding box center [344, 418] width 124 height 9
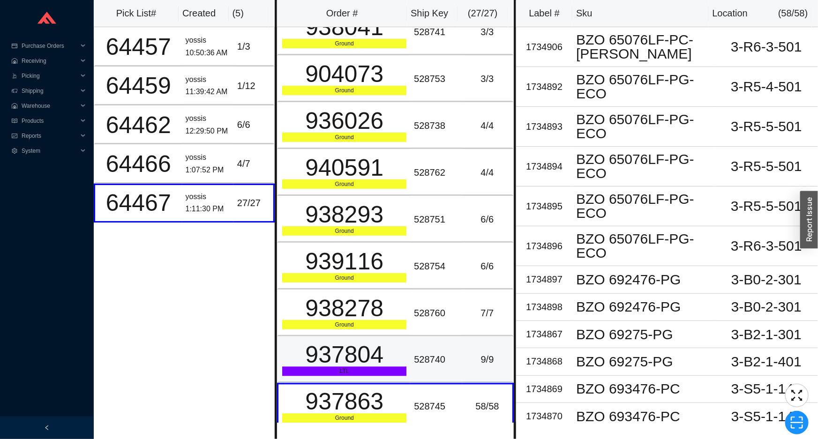
click at [342, 367] on div "LTL" at bounding box center [344, 371] width 124 height 9
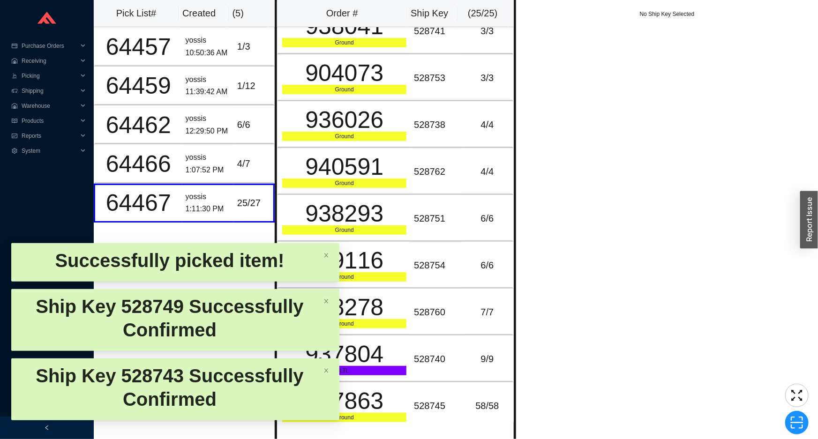
scroll to position [722, 0]
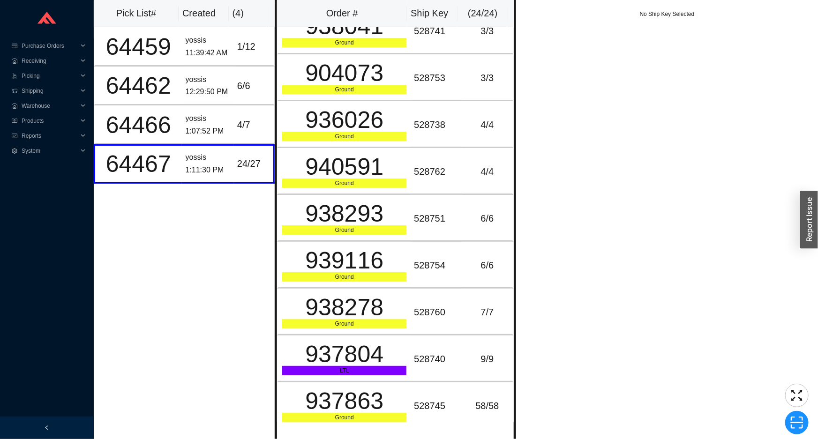
click at [590, 192] on div "No Ship Key Selected" at bounding box center [667, 219] width 302 height 439
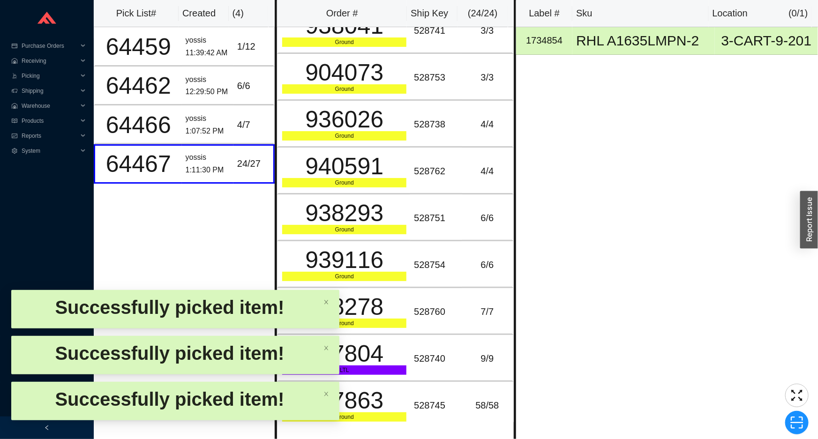
scroll to position [672, 0]
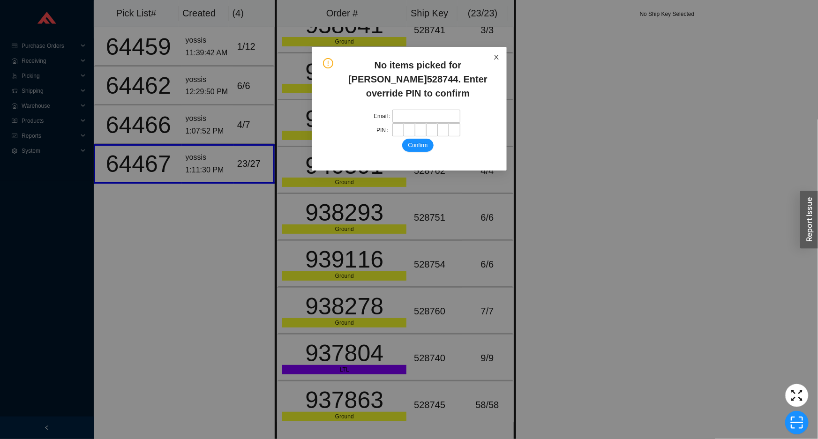
click at [498, 52] on span "Close" at bounding box center [496, 57] width 21 height 21
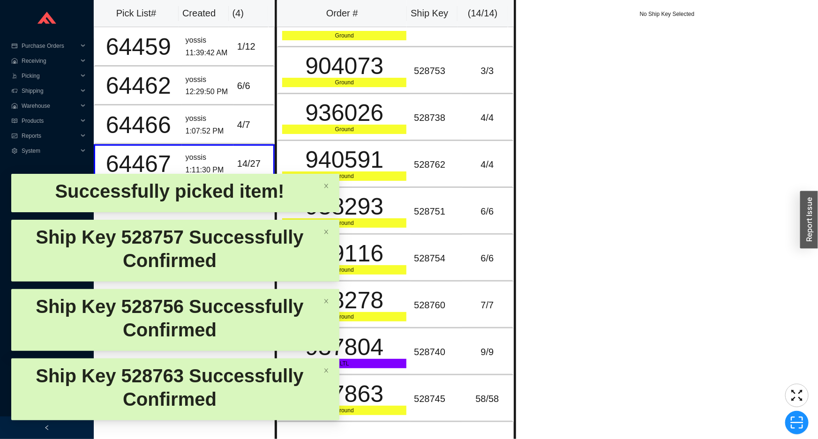
scroll to position [257, 0]
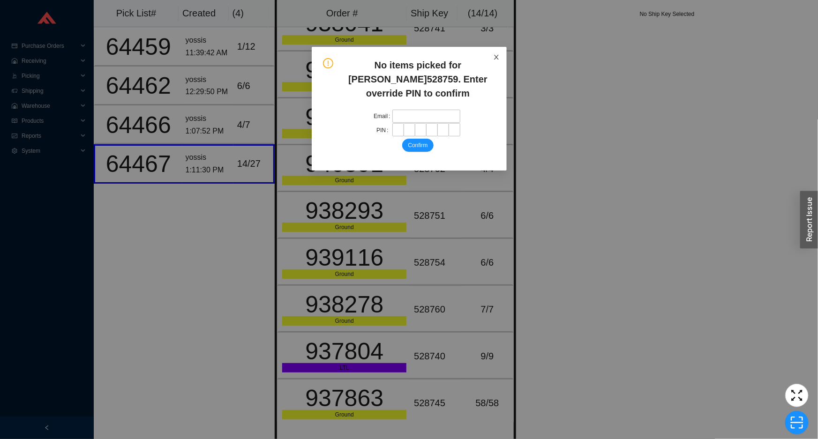
click at [495, 60] on icon "close" at bounding box center [496, 57] width 7 height 7
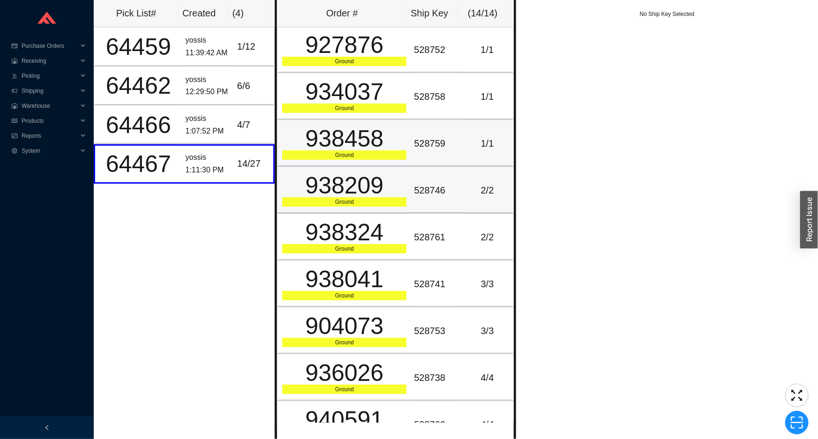
scroll to position [0, 0]
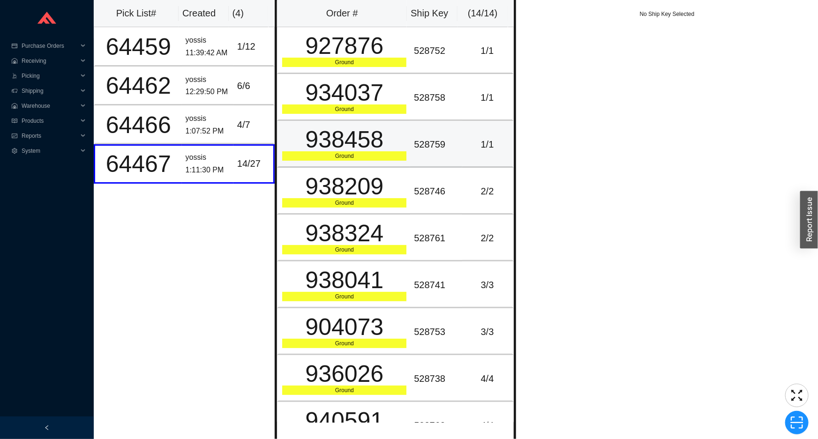
click at [467, 143] on div "1 / 1" at bounding box center [487, 144] width 43 height 15
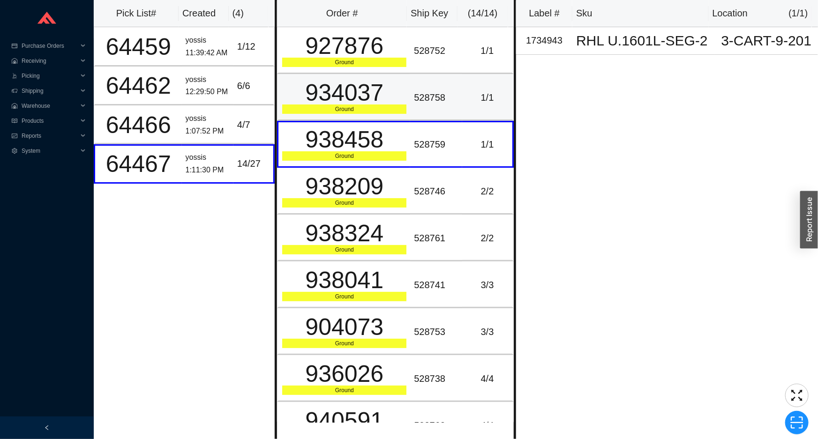
click at [466, 97] on div "1 / 1" at bounding box center [487, 97] width 43 height 15
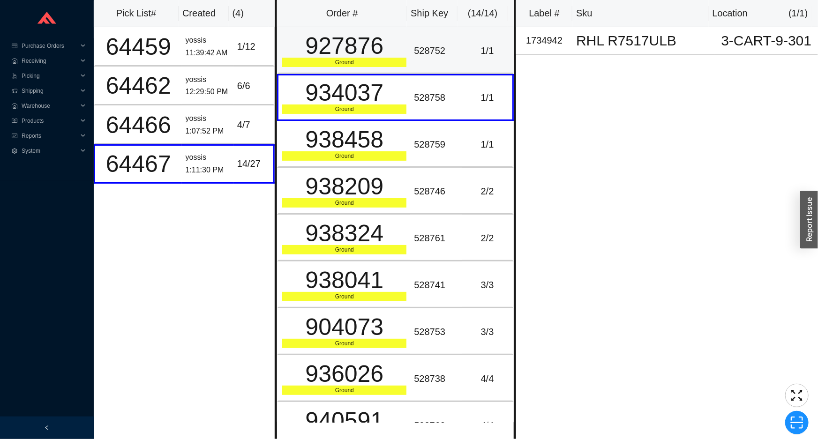
click at [454, 55] on td "528752" at bounding box center [436, 50] width 52 height 47
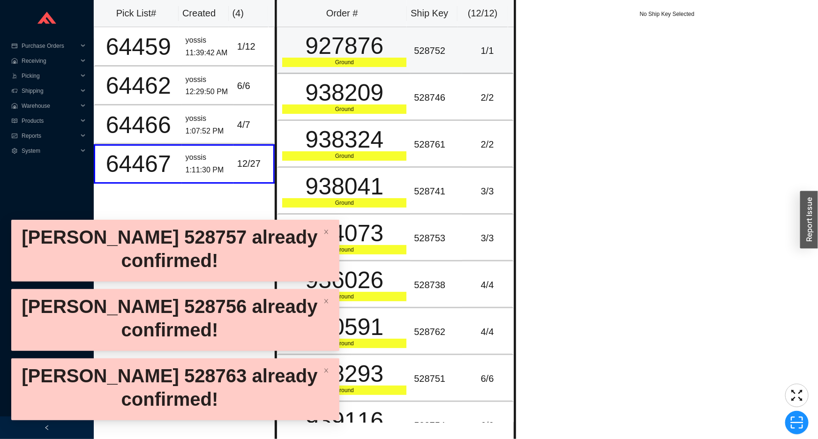
click at [489, 29] on td "1 / 1" at bounding box center [488, 50] width 52 height 47
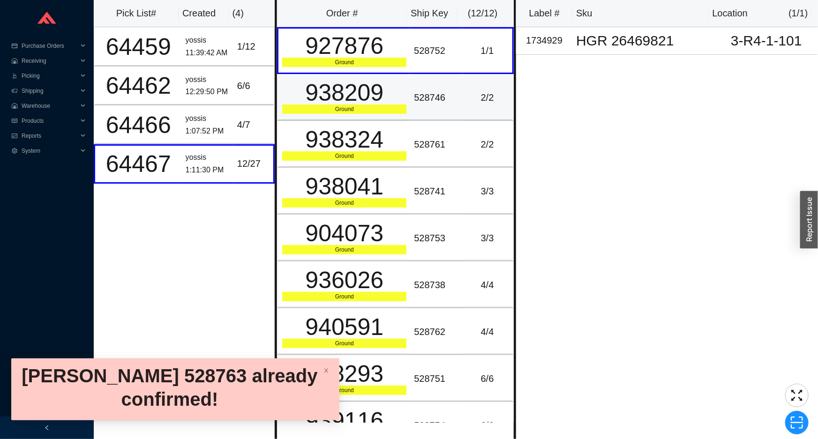
click at [466, 97] on div "2 / 2" at bounding box center [487, 97] width 43 height 15
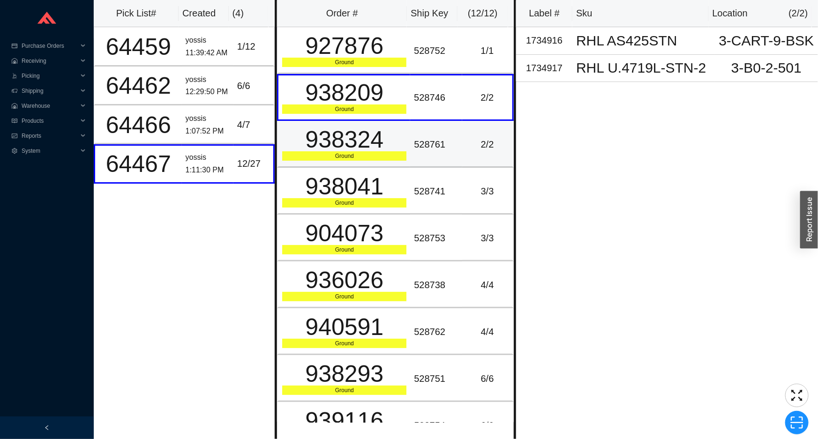
click at [450, 134] on td "528761" at bounding box center [436, 144] width 52 height 47
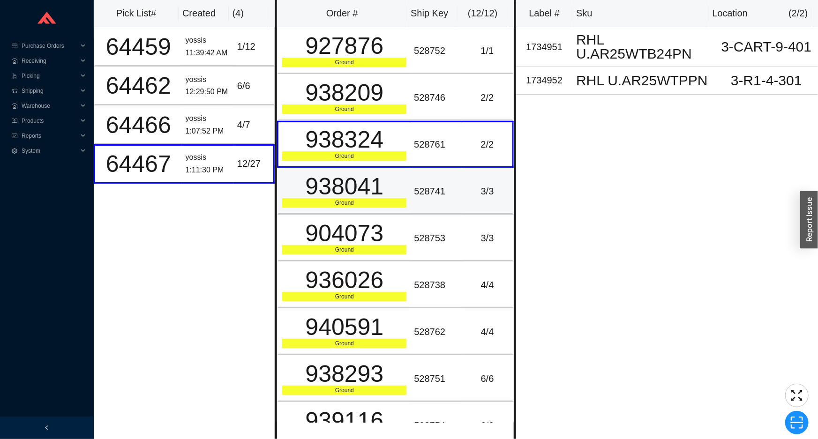
click at [450, 188] on div "528741" at bounding box center [436, 191] width 44 height 15
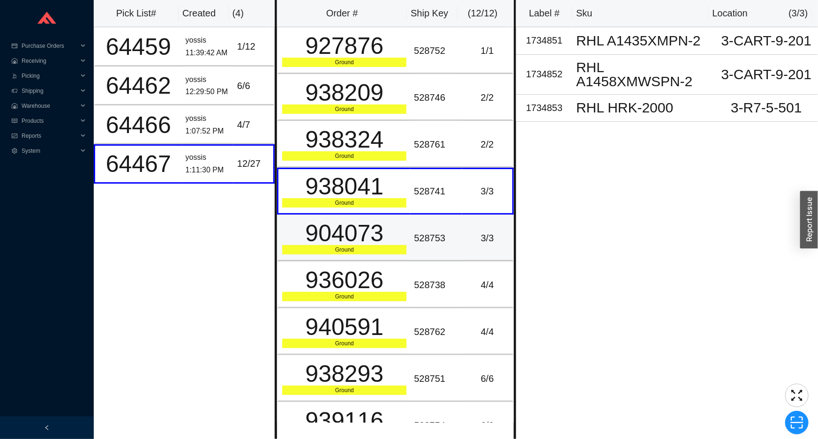
click at [455, 244] on td "528753" at bounding box center [436, 238] width 52 height 47
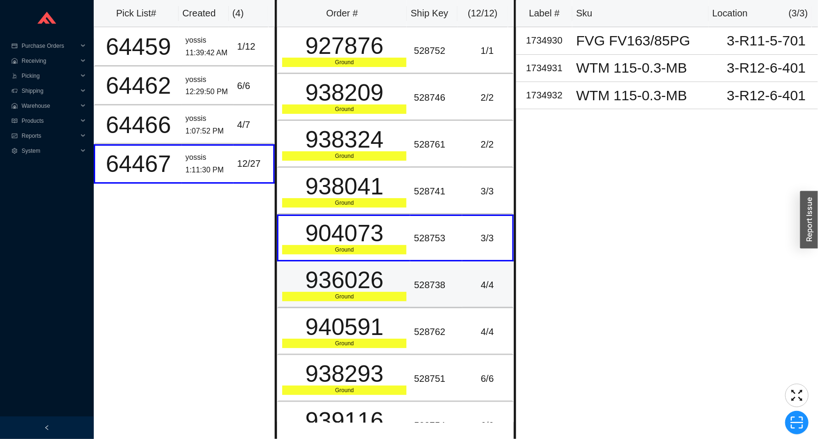
click at [462, 296] on td "4 / 4" at bounding box center [488, 284] width 52 height 47
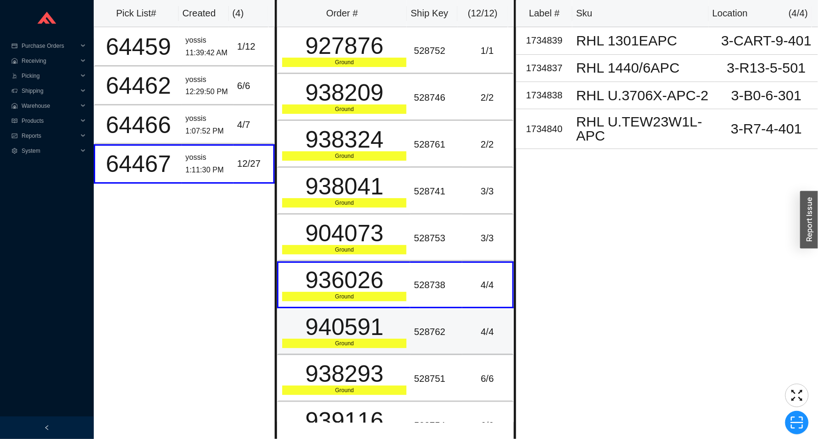
click at [452, 341] on td "528762" at bounding box center [436, 331] width 52 height 47
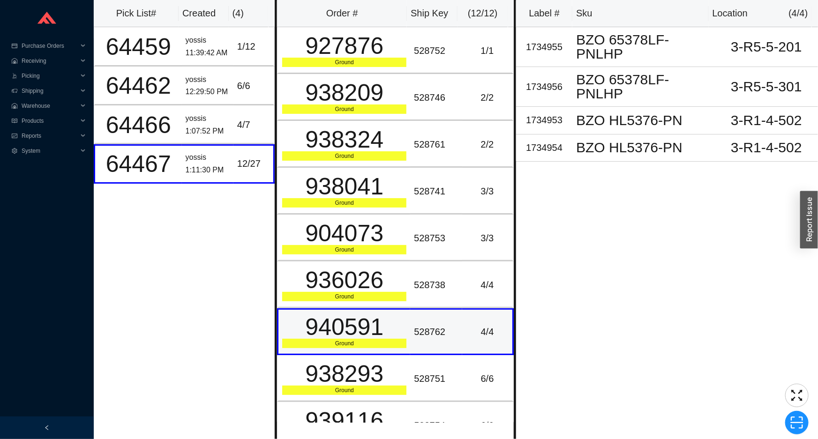
scroll to position [42, 0]
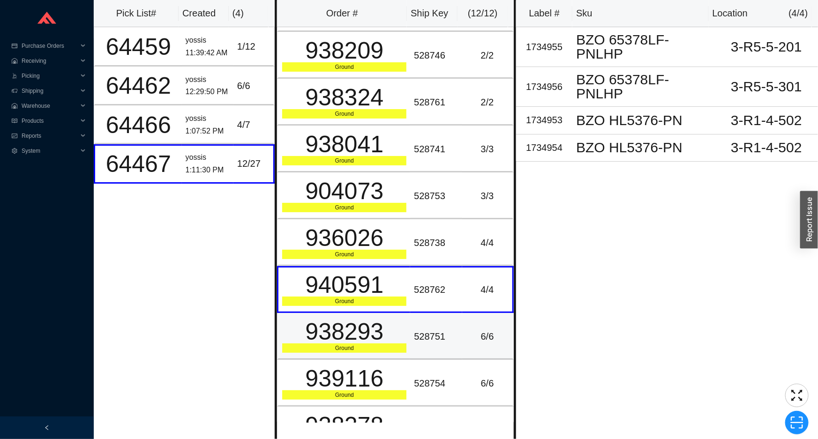
click at [453, 335] on div "528751" at bounding box center [436, 336] width 44 height 15
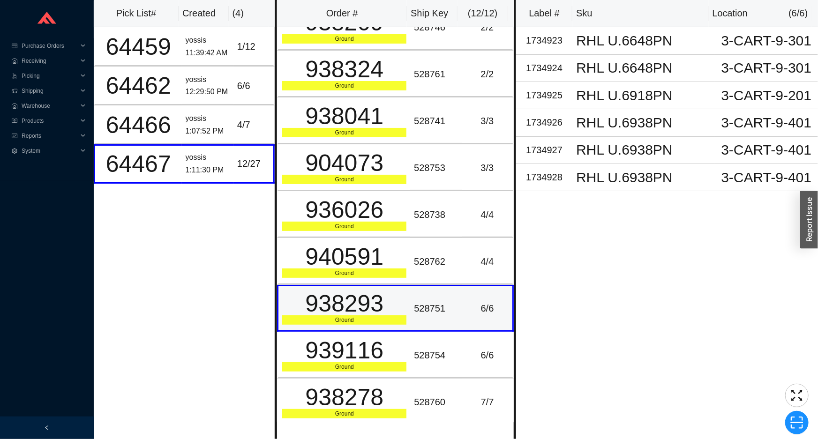
scroll to position [85, 0]
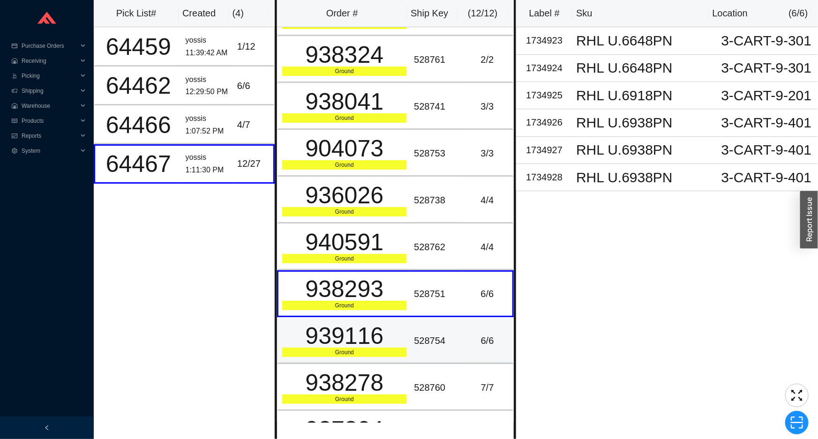
click at [449, 342] on div "528754" at bounding box center [436, 340] width 44 height 15
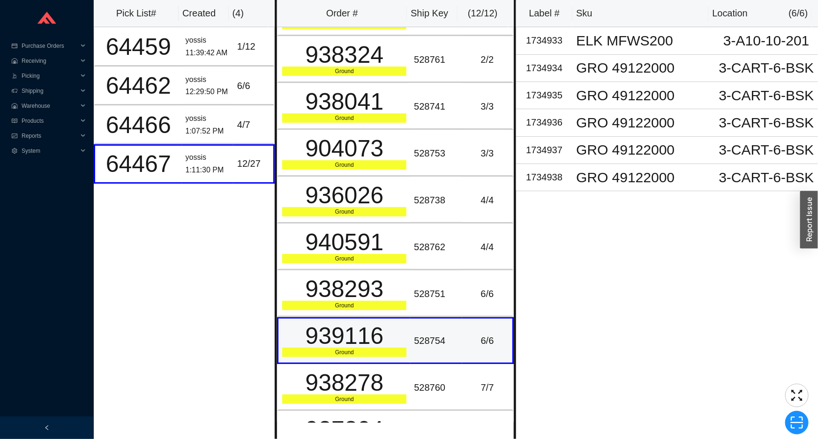
click at [341, 348] on div "Ground" at bounding box center [344, 352] width 124 height 9
click at [355, 329] on div "939116" at bounding box center [344, 335] width 124 height 23
copy div "939116"
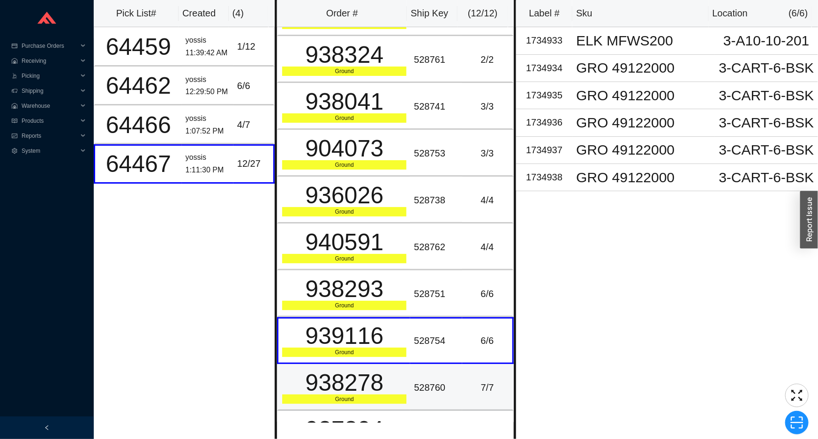
click at [466, 390] on div "7 / 7" at bounding box center [487, 387] width 43 height 15
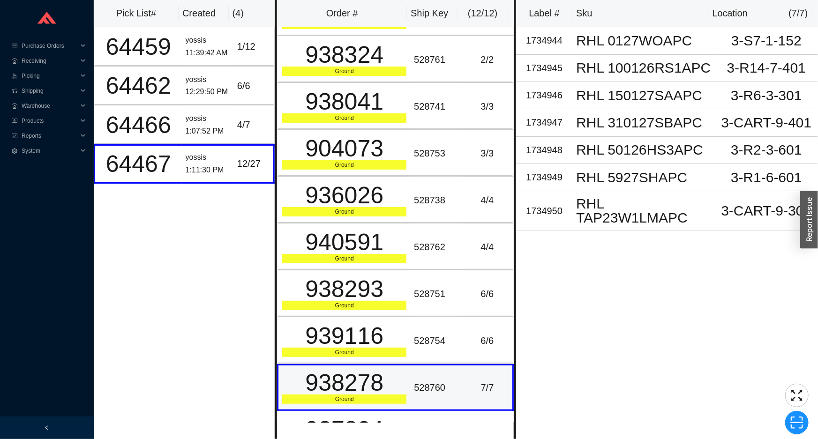
scroll to position [164, 0]
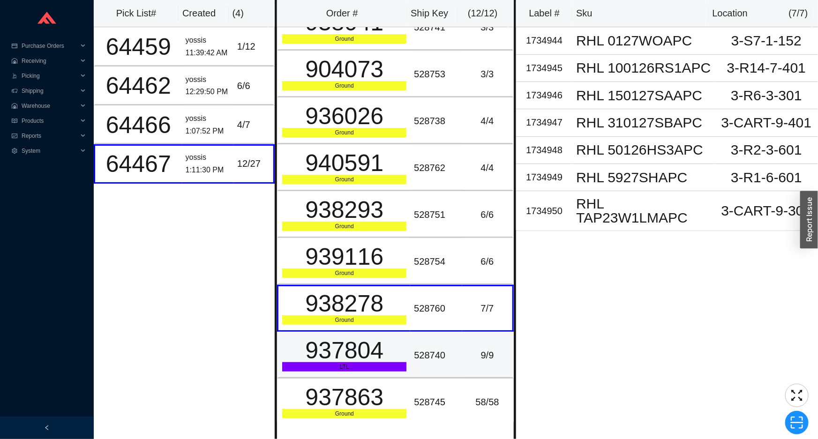
click at [449, 364] on td "528740" at bounding box center [436, 355] width 52 height 47
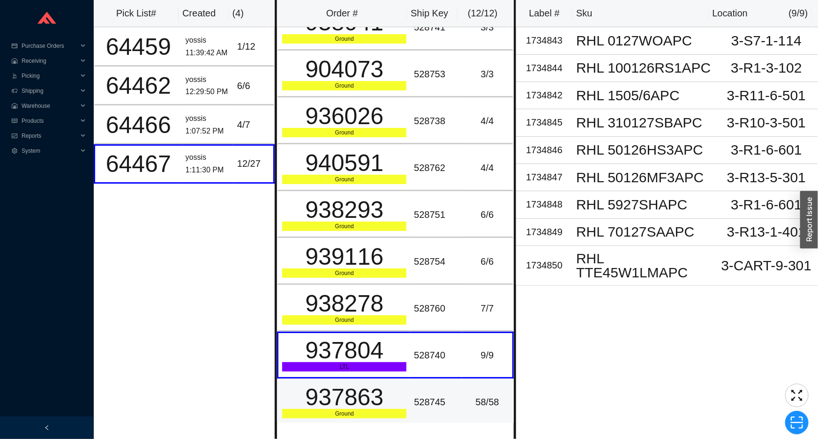
click at [449, 382] on td "528745" at bounding box center [436, 402] width 52 height 47
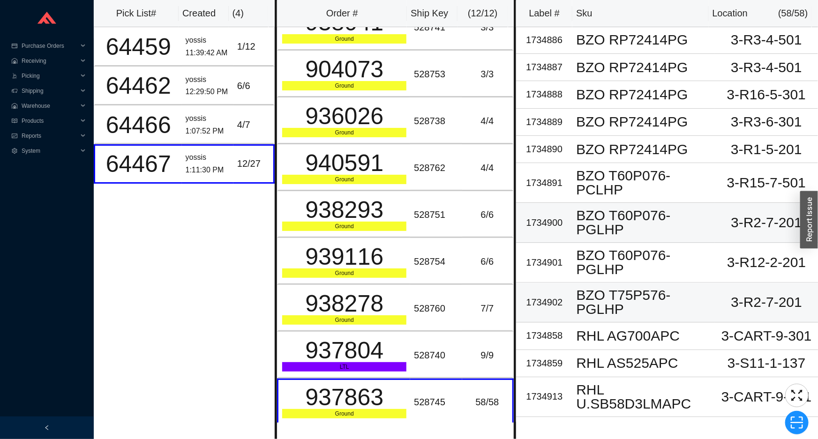
scroll to position [1336, 0]
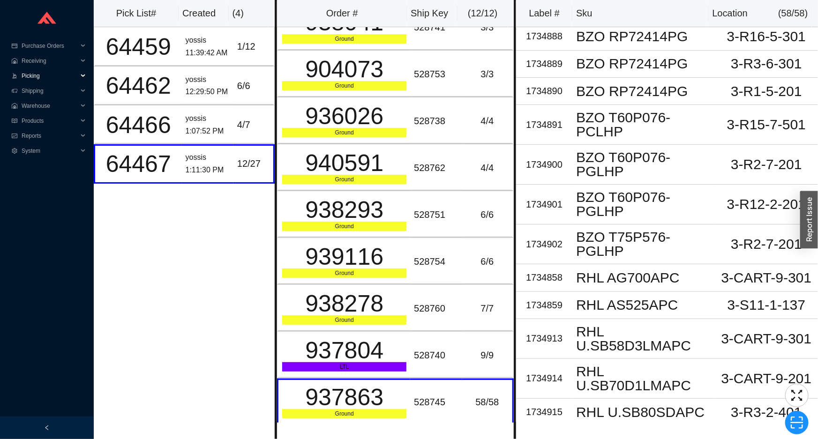
click at [75, 82] on span "Picking" at bounding box center [50, 75] width 56 height 15
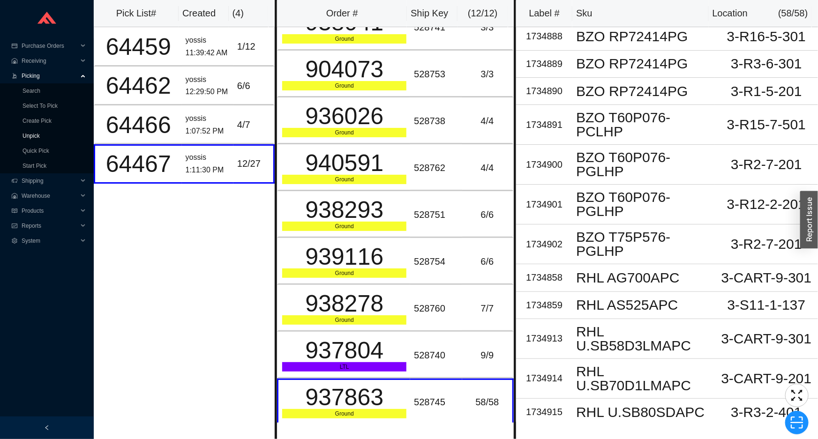
click at [40, 138] on link "Unpick" at bounding box center [30, 136] width 17 height 7
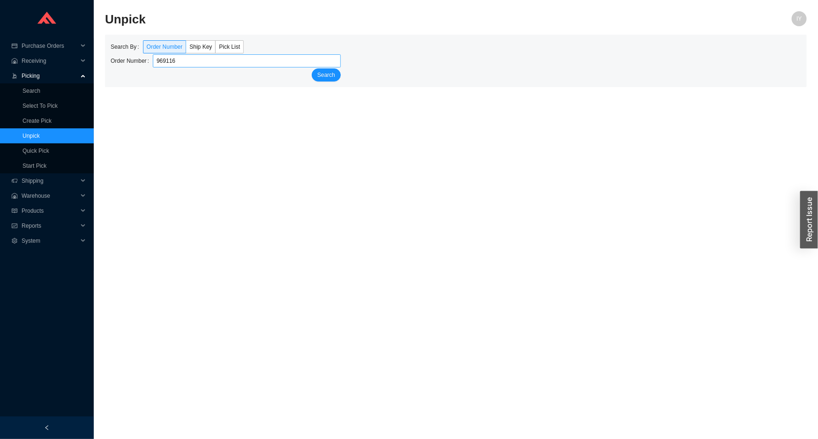
click at [312, 68] on button "Search" at bounding box center [326, 74] width 29 height 13
click at [163, 60] on input "969116" at bounding box center [247, 60] width 188 height 13
type input "939116"
click at [312, 68] on button "Search" at bounding box center [326, 74] width 29 height 13
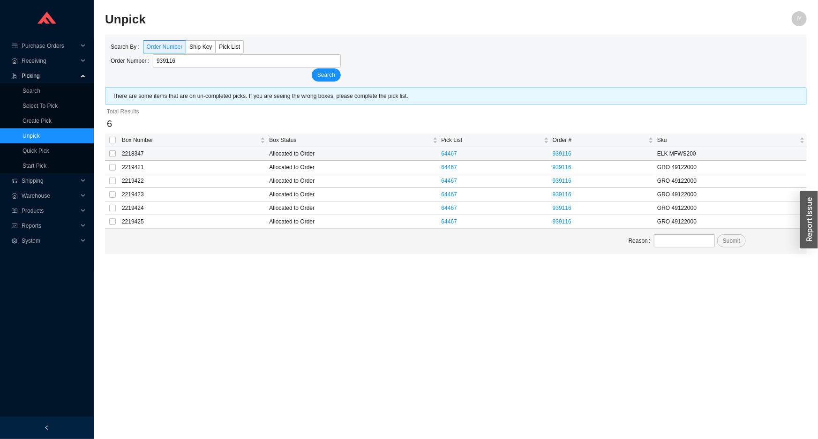
click at [107, 156] on td at bounding box center [112, 154] width 15 height 14
click at [112, 153] on input "checkbox" at bounding box center [112, 153] width 7 height 7
checkbox input "true"
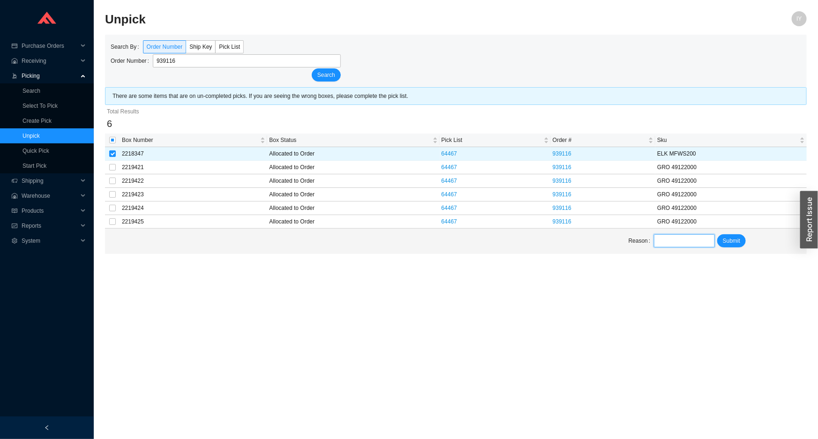
click at [685, 242] on input "text" at bounding box center [684, 240] width 60 height 13
type input "unpick"
click at [739, 240] on span "Submit" at bounding box center [730, 240] width 17 height 9
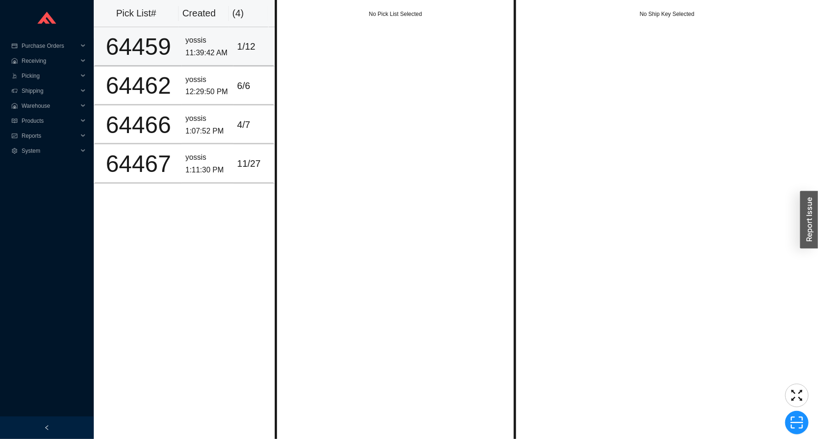
click at [233, 56] on td "1 / 12" at bounding box center [253, 46] width 41 height 39
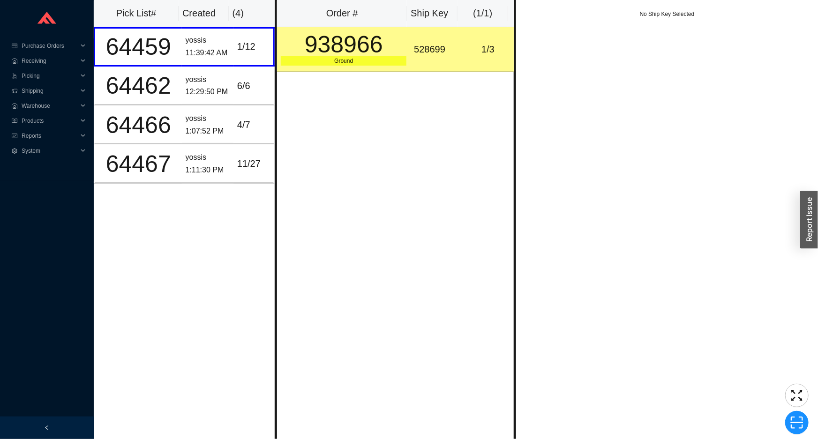
click at [445, 50] on div "528699" at bounding box center [436, 49] width 44 height 15
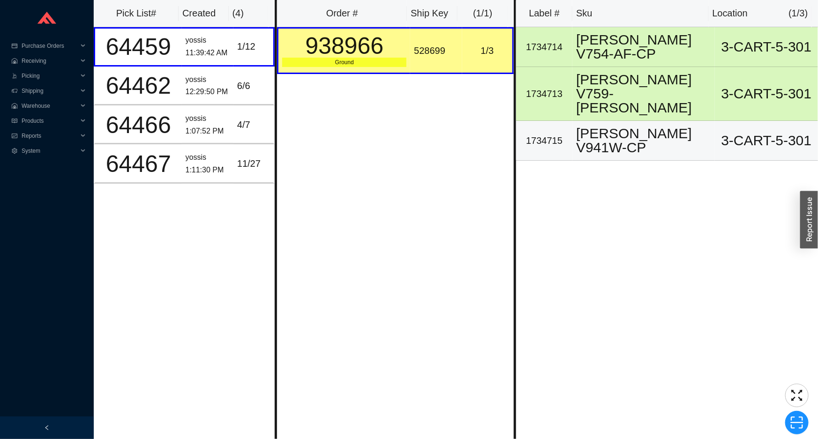
click at [553, 133] on div "1734715" at bounding box center [544, 140] width 49 height 15
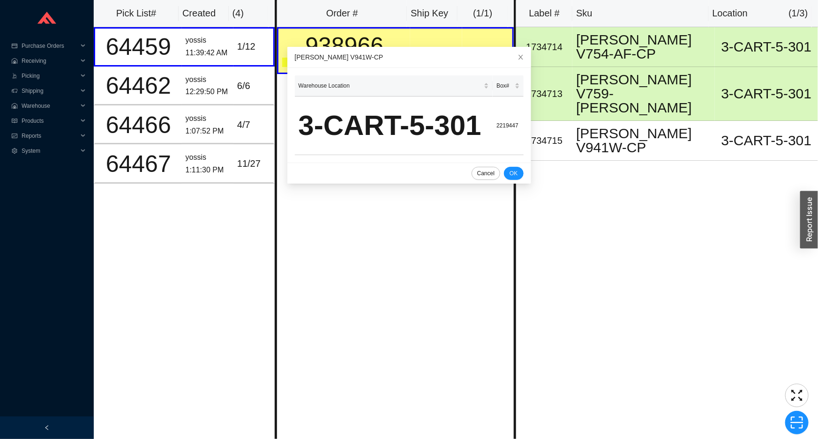
click at [403, 56] on div "[PERSON_NAME] V941W-CP" at bounding box center [409, 57] width 229 height 10
click at [517, 57] on icon "close" at bounding box center [520, 56] width 7 height 7
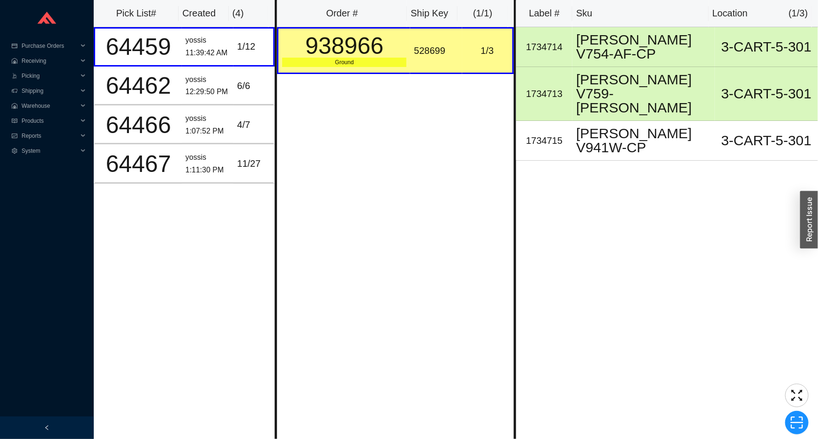
click at [388, 52] on div "938966" at bounding box center [344, 45] width 124 height 23
click at [374, 49] on div "938966" at bounding box center [344, 45] width 124 height 23
copy div "938966"
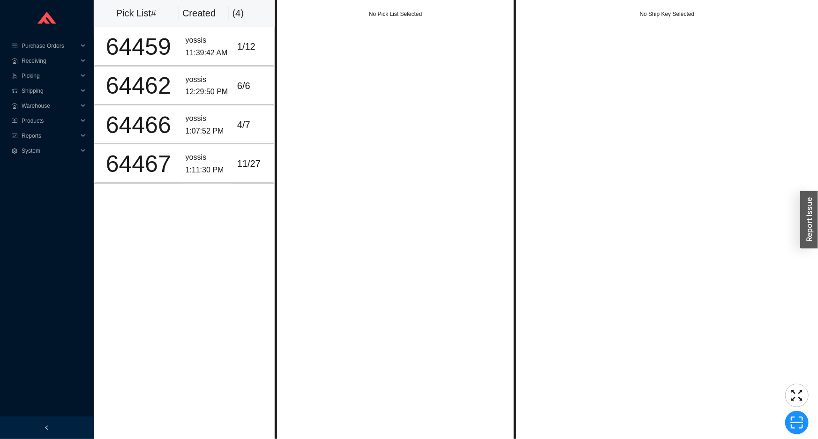
click at [369, 73] on div "No Pick List Selected" at bounding box center [395, 219] width 241 height 439
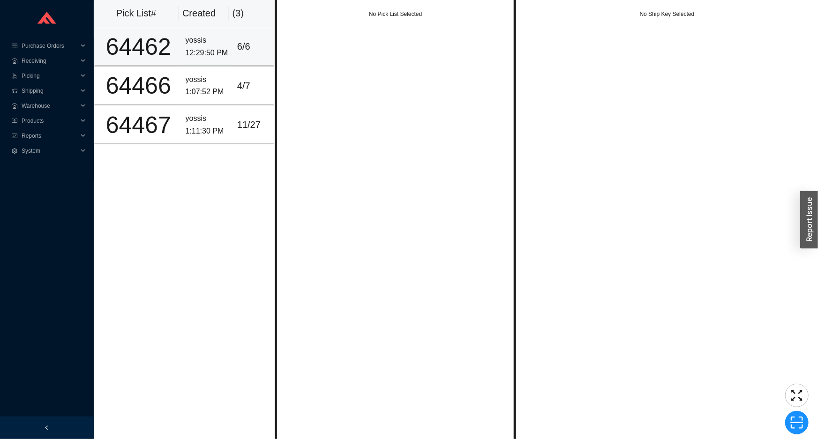
click at [238, 49] on div "6 / 6" at bounding box center [253, 46] width 32 height 15
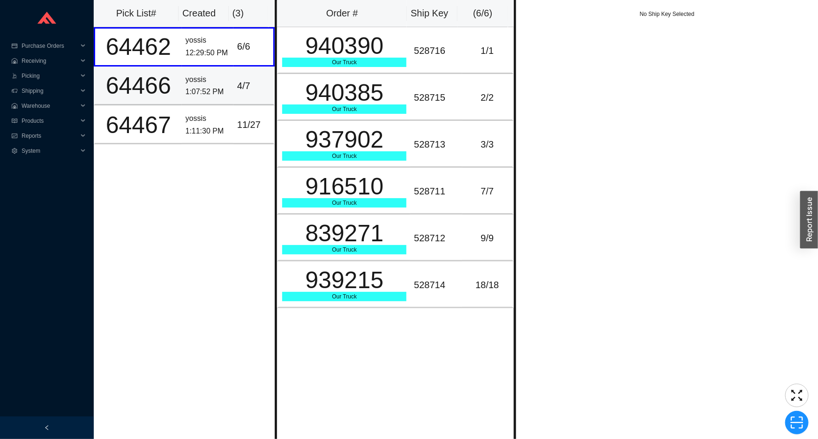
click at [259, 89] on div "4 / 7" at bounding box center [253, 85] width 32 height 15
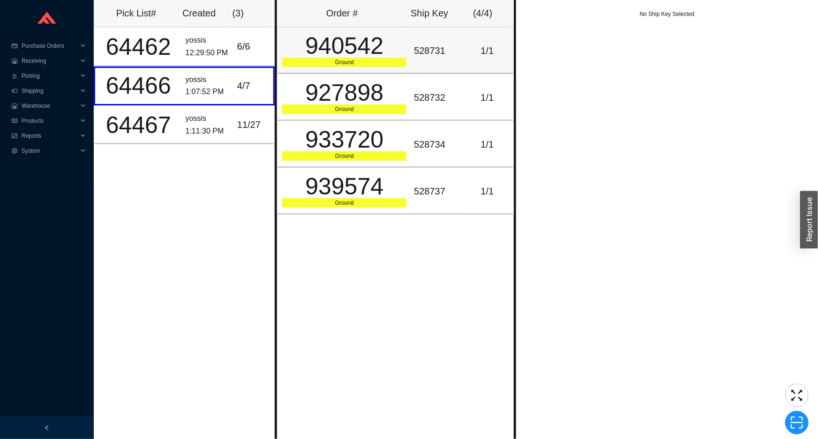
click at [375, 52] on div "940542" at bounding box center [344, 45] width 124 height 23
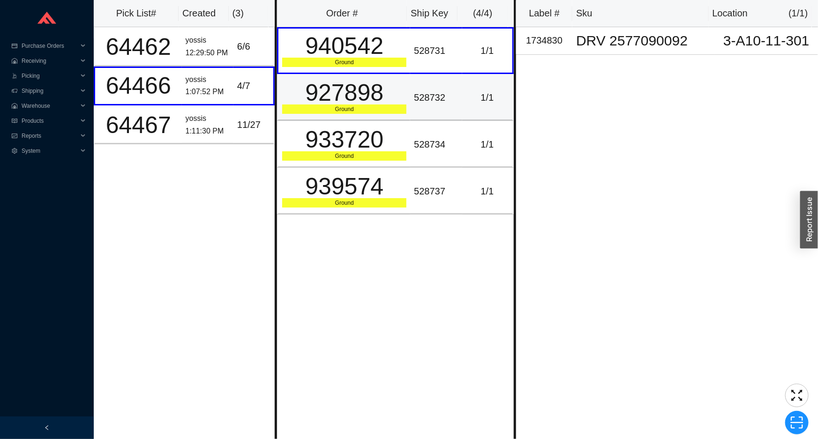
drag, startPoint x: 376, startPoint y: 91, endPoint x: 379, endPoint y: 119, distance: 27.8
click at [376, 92] on div "927898" at bounding box center [344, 92] width 124 height 23
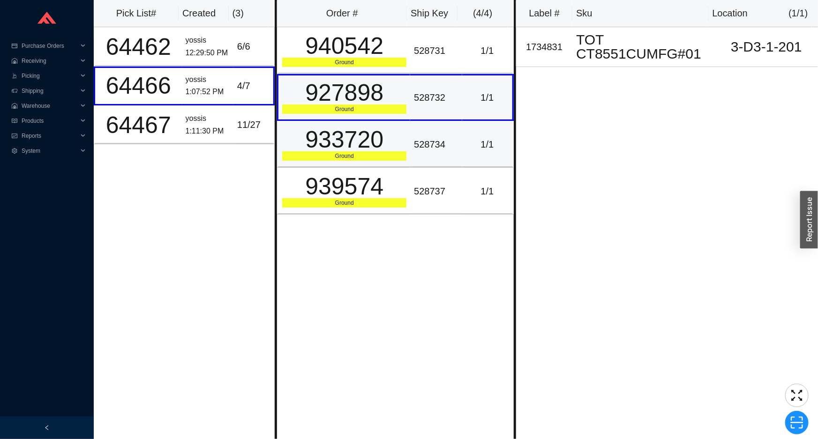
drag, startPoint x: 379, startPoint y: 119, endPoint x: 383, endPoint y: 131, distance: 13.2
click at [380, 119] on td "927898 Ground" at bounding box center [343, 97] width 133 height 47
drag, startPoint x: 384, startPoint y: 154, endPoint x: 386, endPoint y: 165, distance: 11.3
click at [385, 154] on div "Ground" at bounding box center [344, 155] width 124 height 9
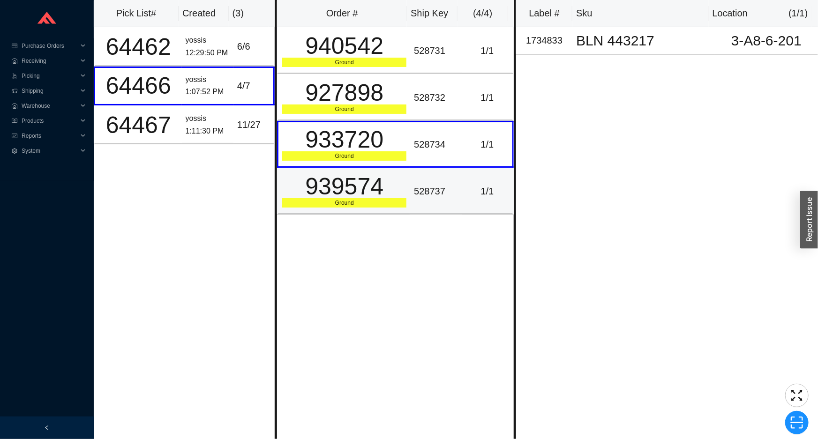
click at [389, 175] on div "939574" at bounding box center [344, 186] width 124 height 23
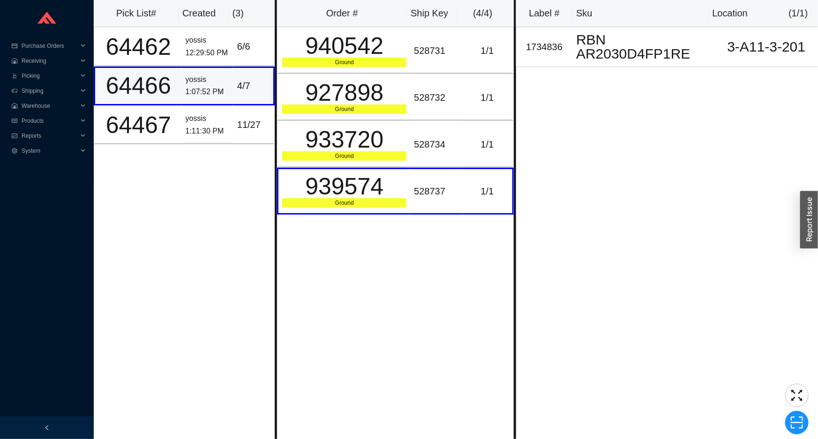
click at [201, 101] on td "yossis 1:07:52 PM" at bounding box center [208, 86] width 52 height 39
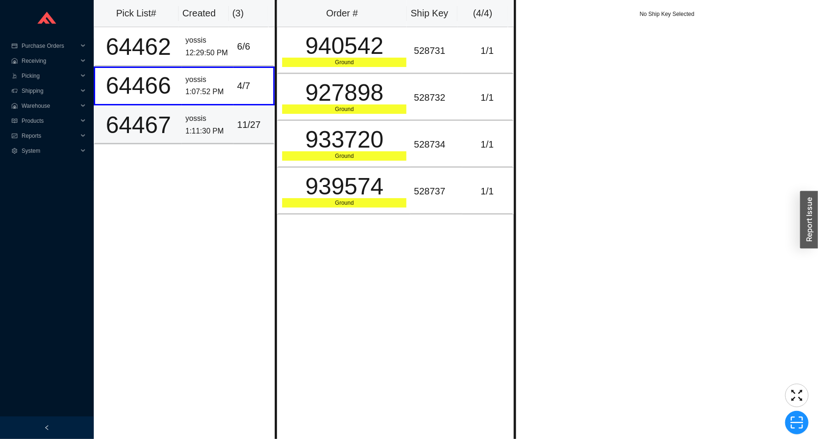
click at [244, 127] on div "11 / 27" at bounding box center [253, 124] width 32 height 15
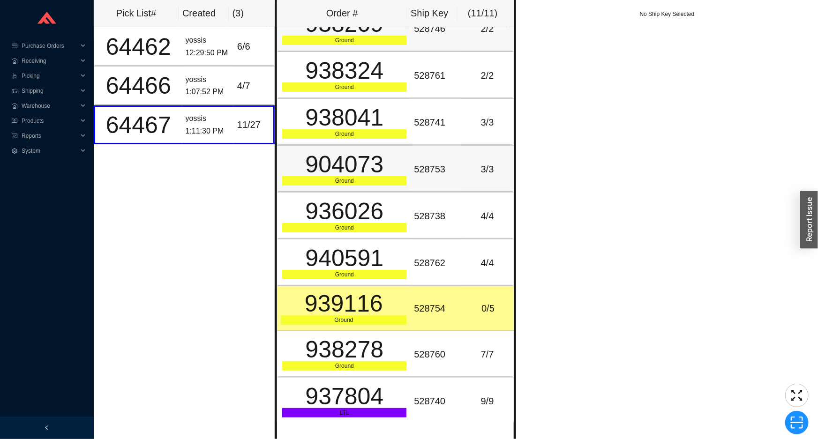
scroll to position [115, 0]
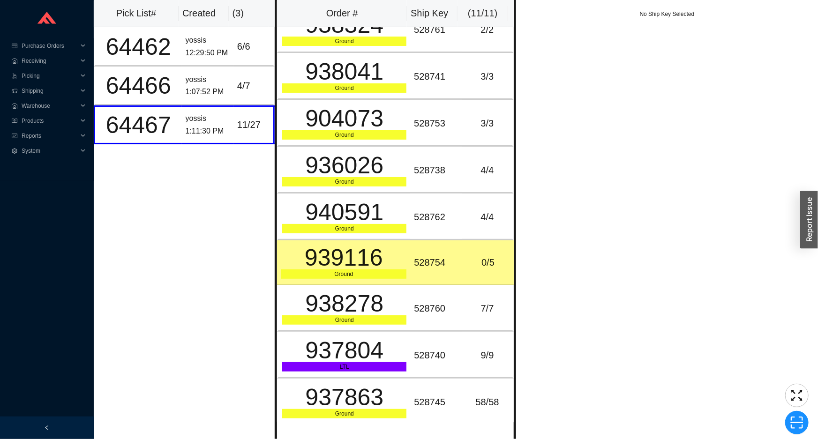
click at [425, 264] on div "528754" at bounding box center [436, 262] width 44 height 15
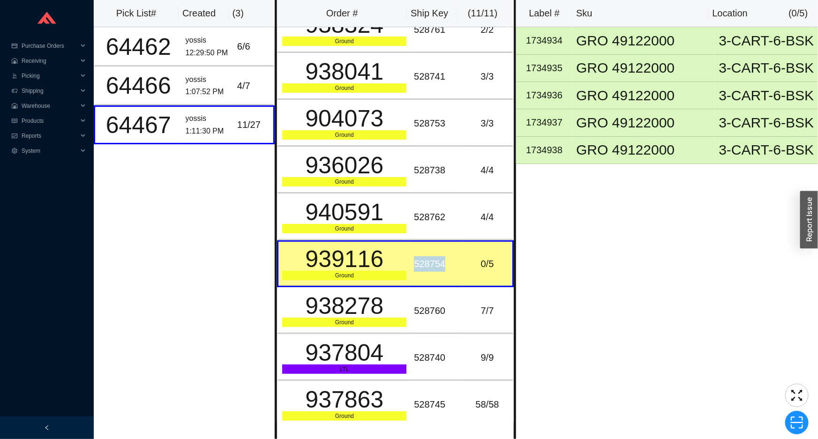
click at [425, 264] on div "528754" at bounding box center [436, 263] width 44 height 15
copy div "528754"
click at [795, 424] on icon "scan" at bounding box center [796, 423] width 14 height 14
type input "sk528754"
click button "Scan" at bounding box center [796, 422] width 24 height 13
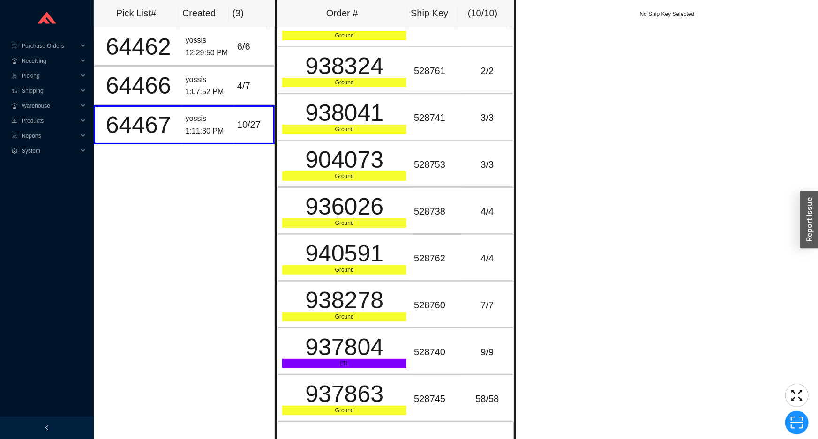
scroll to position [70, 0]
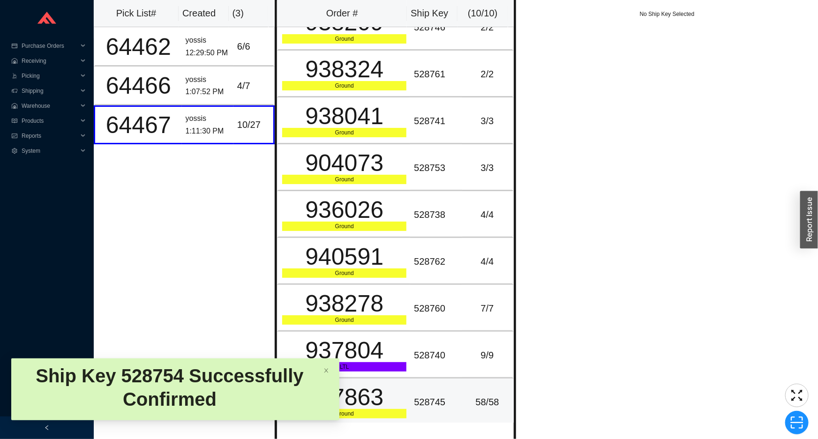
click at [447, 399] on div "528745" at bounding box center [436, 401] width 44 height 15
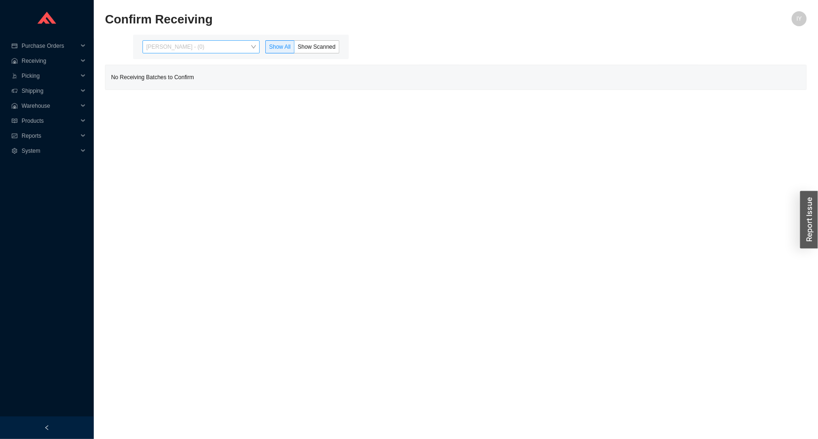
click at [196, 47] on span "[PERSON_NAME] - (0)" at bounding box center [201, 47] width 110 height 12
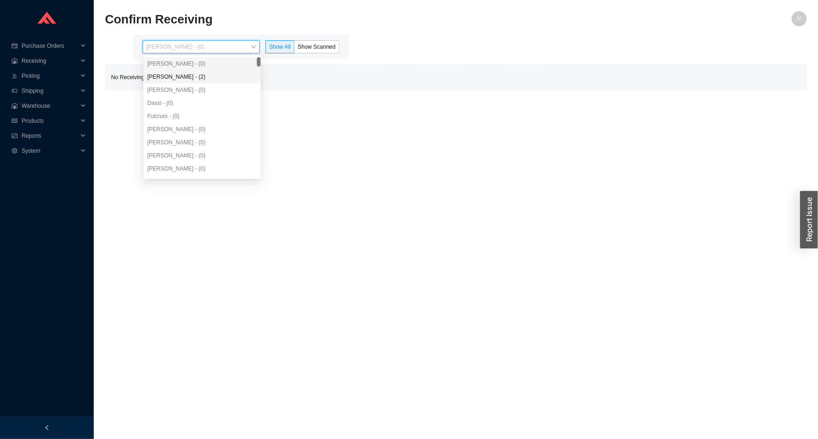
click at [197, 80] on div "[PERSON_NAME] - (2)" at bounding box center [202, 77] width 110 height 8
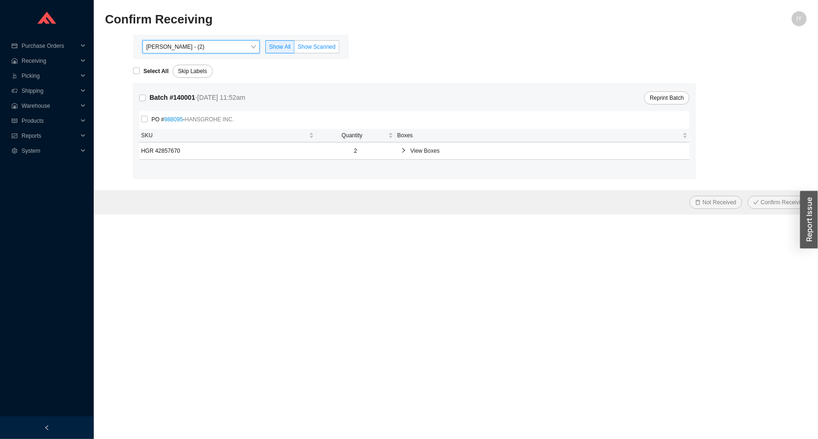
click at [321, 41] on label "Show Scanned" at bounding box center [316, 46] width 45 height 13
click at [294, 49] on input "Show Scanned" at bounding box center [294, 49] width 0 height 0
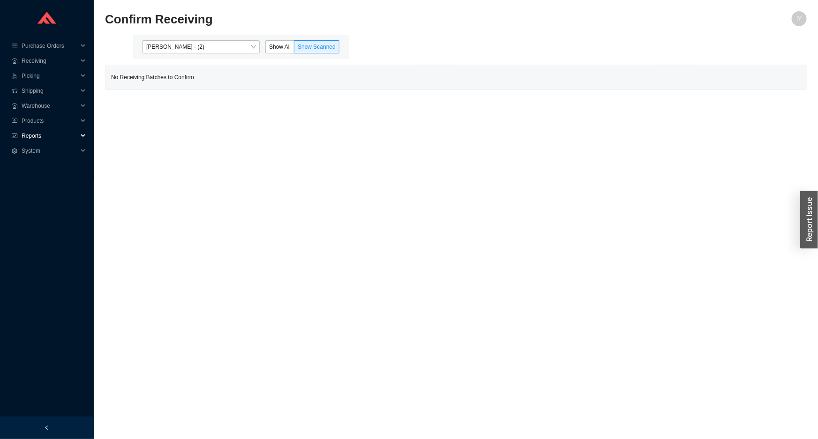
click at [32, 138] on span "Reports" at bounding box center [50, 135] width 56 height 15
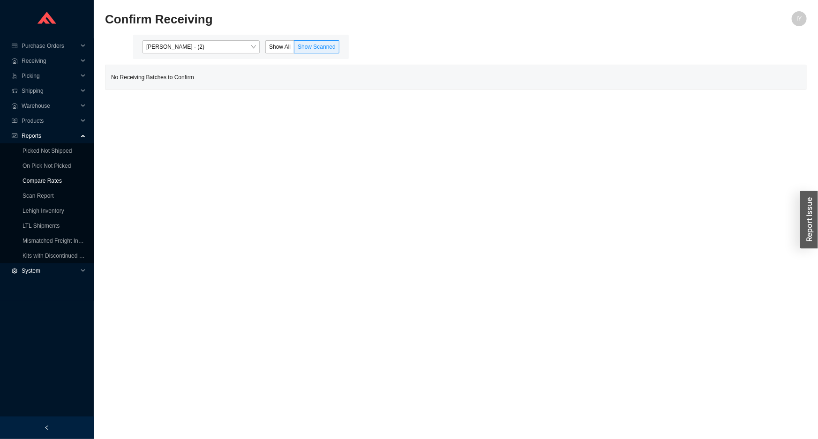
click at [39, 178] on link "Compare Rates" at bounding box center [41, 181] width 39 height 7
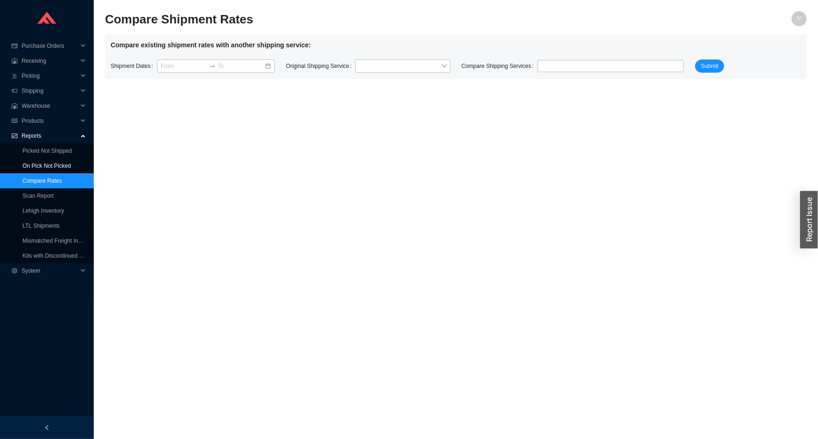
click at [37, 167] on link "On Pick Not Picked" at bounding box center [46, 166] width 48 height 7
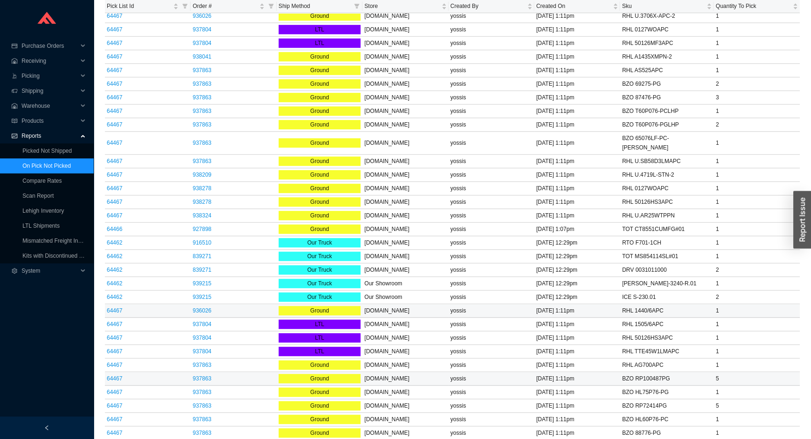
scroll to position [771, 0]
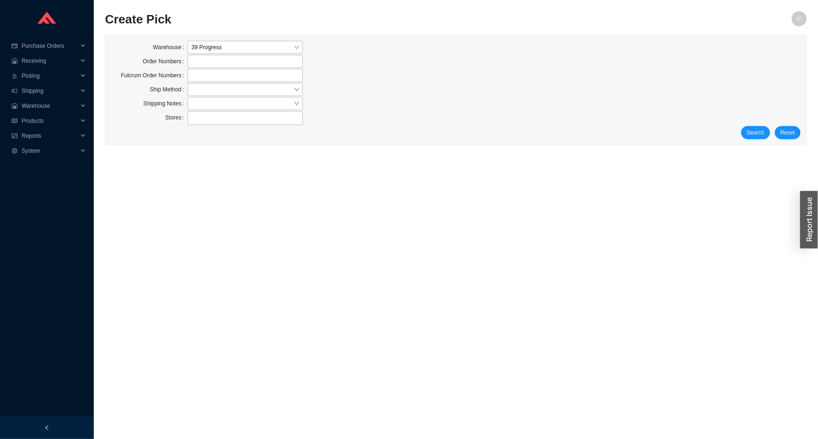
click at [742, 126] on div "Search Reset" at bounding box center [455, 132] width 689 height 13
click at [754, 132] on span "Search" at bounding box center [755, 132] width 18 height 9
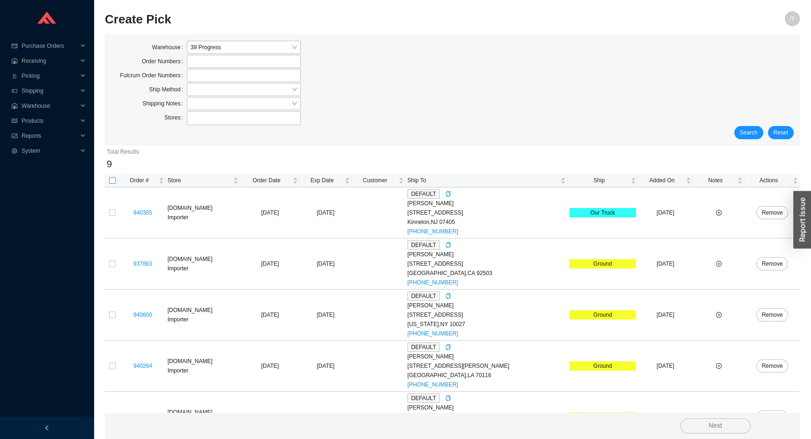
click at [113, 180] on input "checkbox" at bounding box center [112, 180] width 7 height 7
checkbox input "true"
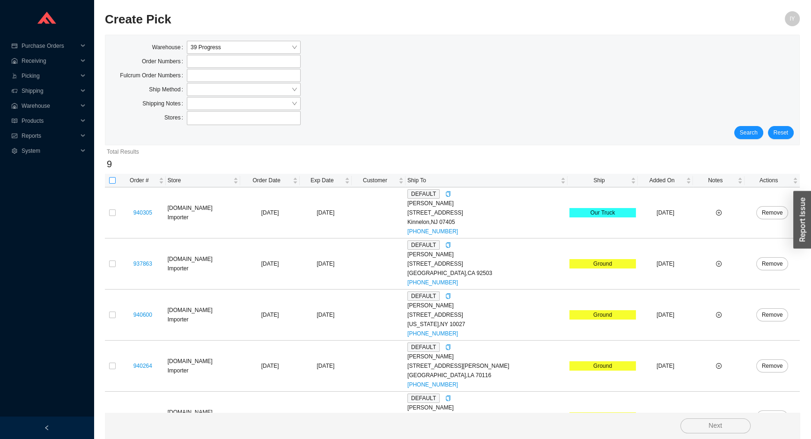
checkbox input "true"
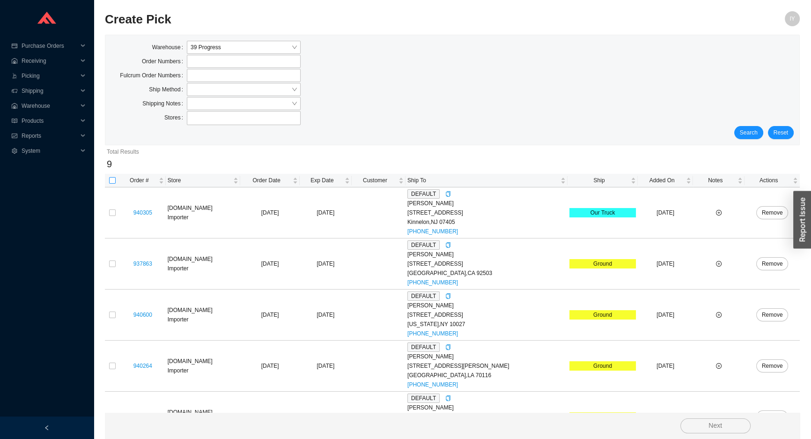
checkbox input "true"
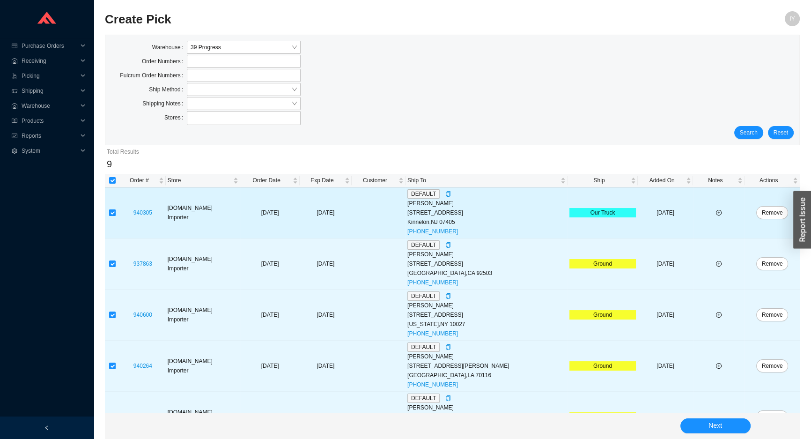
click at [113, 212] on input "checkbox" at bounding box center [112, 212] width 7 height 7
checkbox input "false"
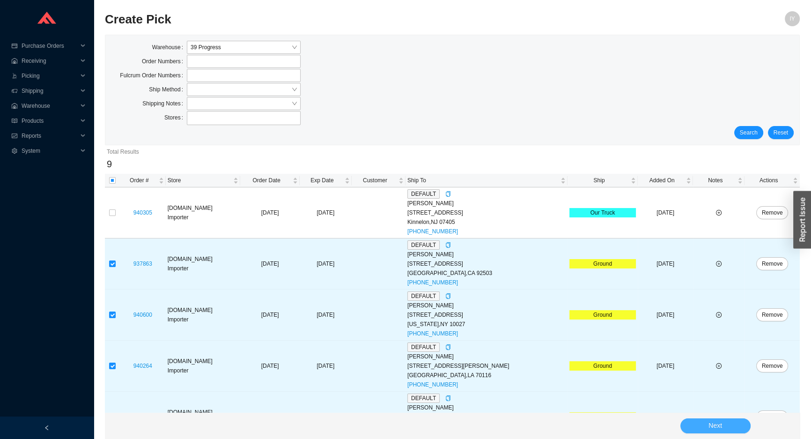
click at [720, 422] on button "Next" at bounding box center [716, 425] width 70 height 15
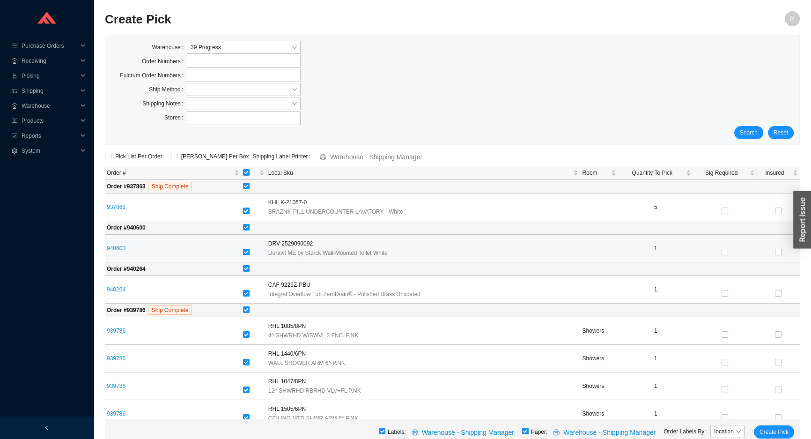
click at [250, 256] on label at bounding box center [246, 252] width 7 height 9
click at [250, 255] on input "checkbox" at bounding box center [246, 252] width 7 height 7
checkbox input "false"
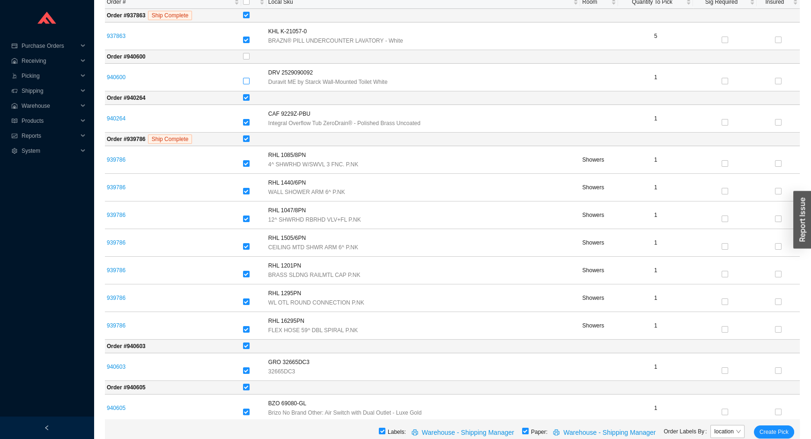
scroll to position [47, 0]
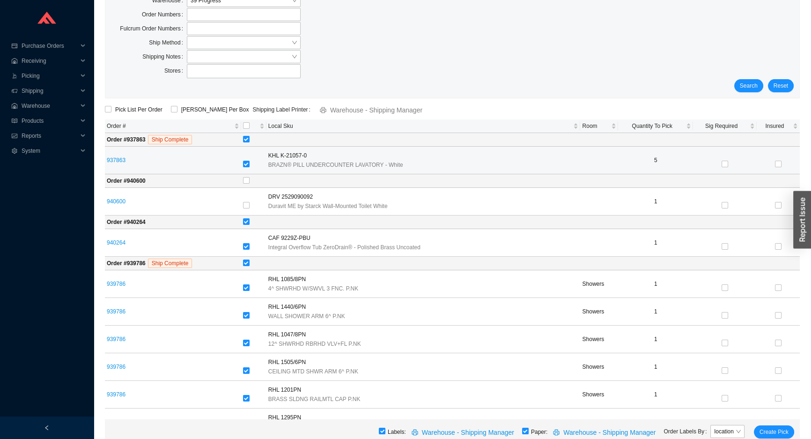
click at [299, 156] on span "KHL K-21057-0" at bounding box center [287, 155] width 38 height 9
click at [113, 163] on link "937863" at bounding box center [116, 160] width 19 height 7
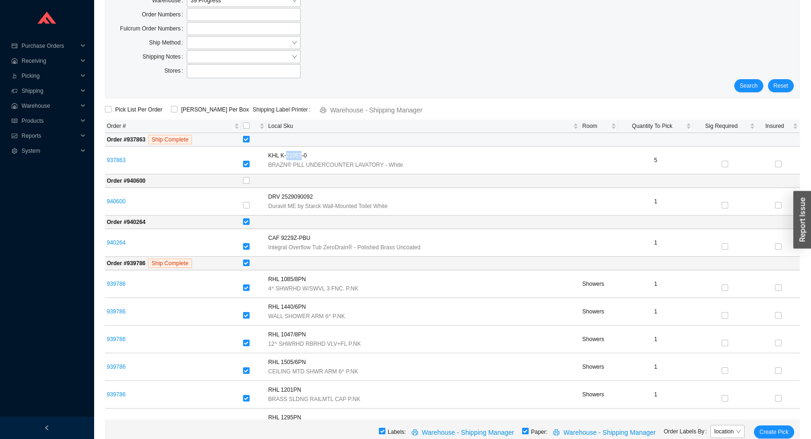
click at [250, 136] on input "checkbox" at bounding box center [246, 139] width 7 height 7
checkbox input "false"
click at [250, 136] on input "checkbox" at bounding box center [246, 139] width 7 height 7
checkbox input "true"
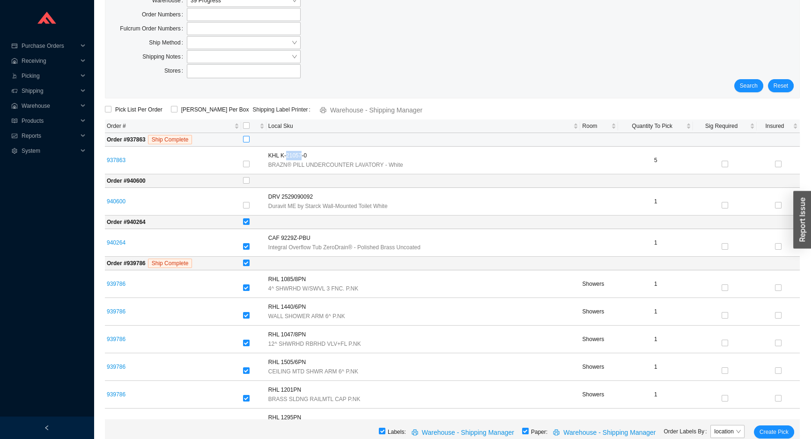
checkbox input "true"
click at [250, 136] on input "checkbox" at bounding box center [246, 139] width 7 height 7
checkbox input "false"
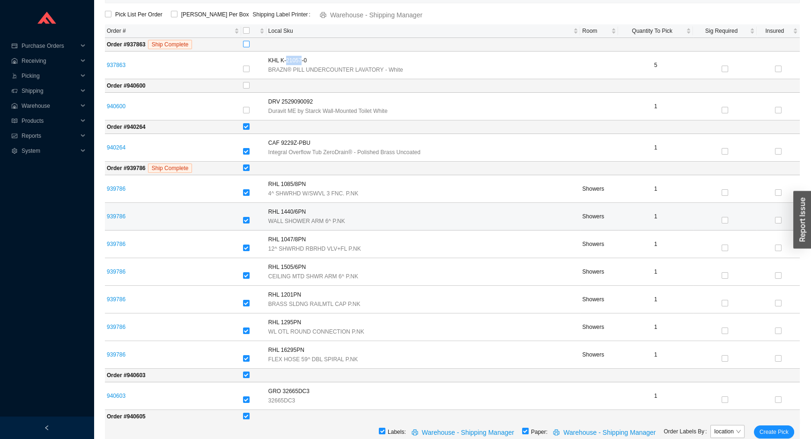
scroll to position [132, 0]
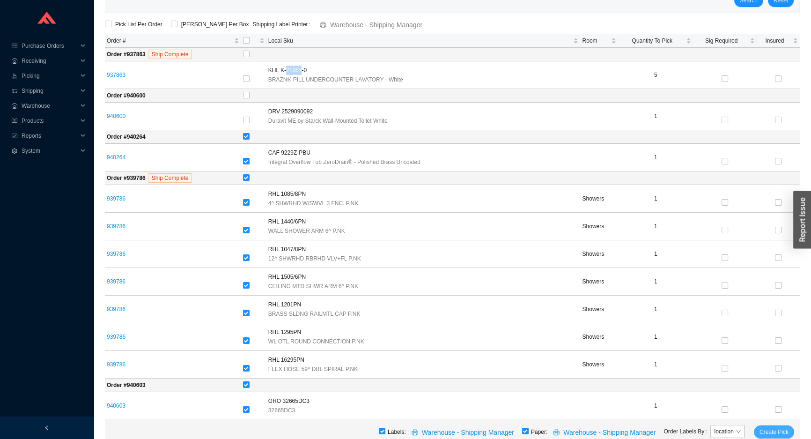
click at [759, 433] on button "Create Pick" at bounding box center [774, 431] width 40 height 13
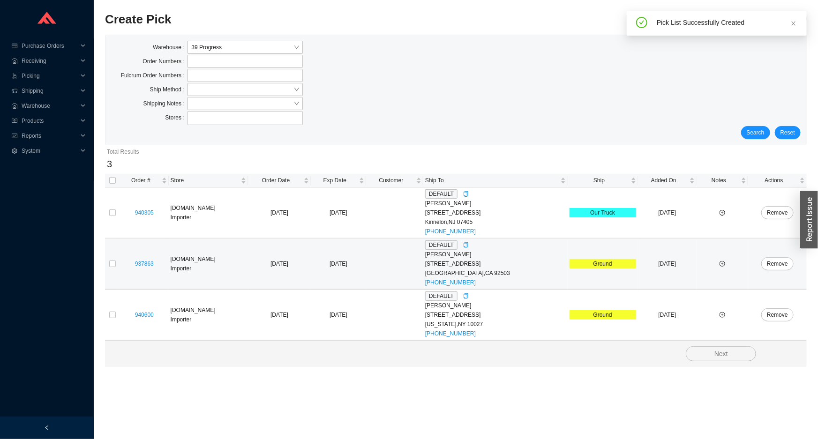
click at [107, 262] on td at bounding box center [112, 263] width 15 height 51
click at [110, 263] on input "checkbox" at bounding box center [112, 263] width 7 height 7
checkbox input "true"
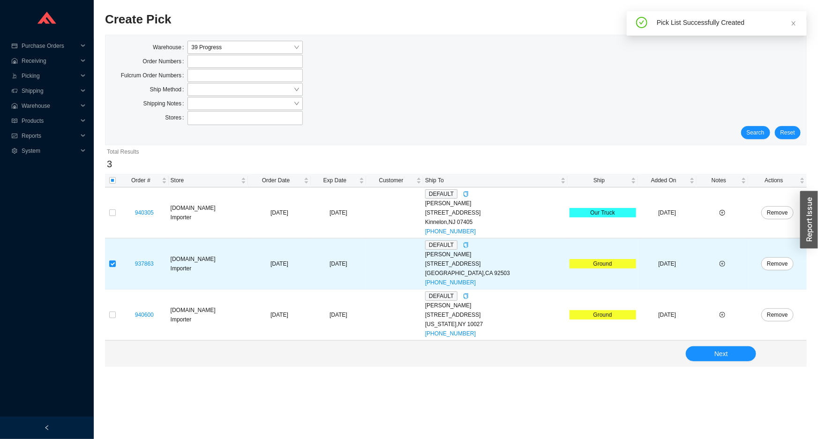
click at [746, 342] on div "Next" at bounding box center [455, 354] width 701 height 26
click at [740, 348] on button "Next" at bounding box center [720, 353] width 70 height 15
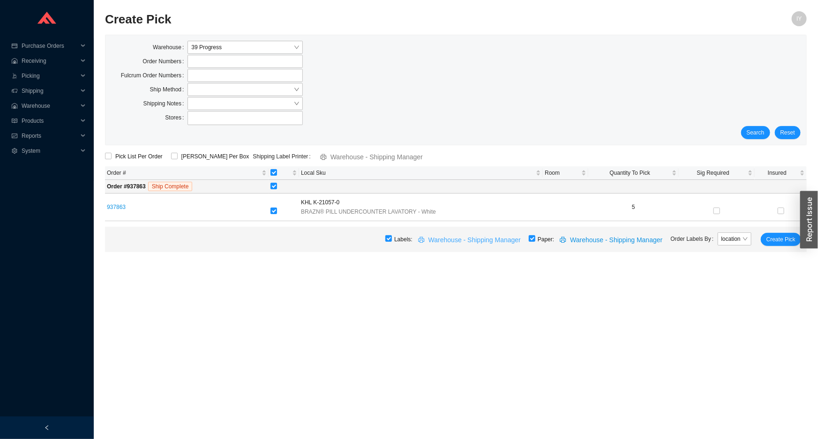
click at [528, 238] on button "Warehouse - Shipping Manager" at bounding box center [470, 239] width 116 height 13
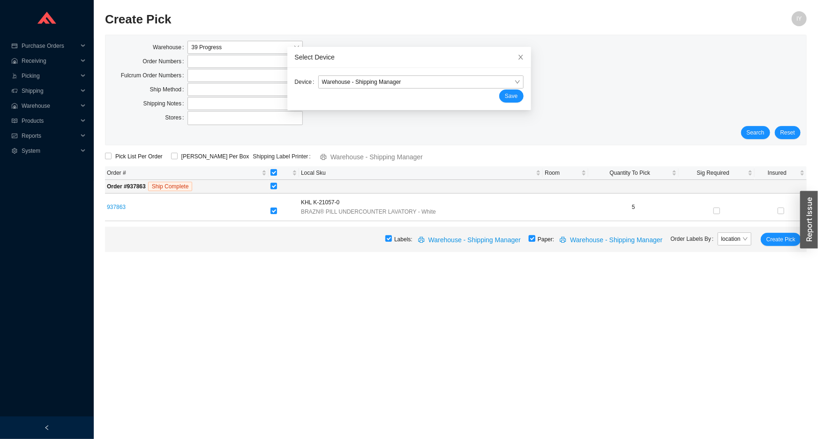
click at [535, 239] on input "checkbox" at bounding box center [531, 238] width 7 height 7
checkbox input "false"
click at [510, 52] on span "Close" at bounding box center [520, 57] width 21 height 21
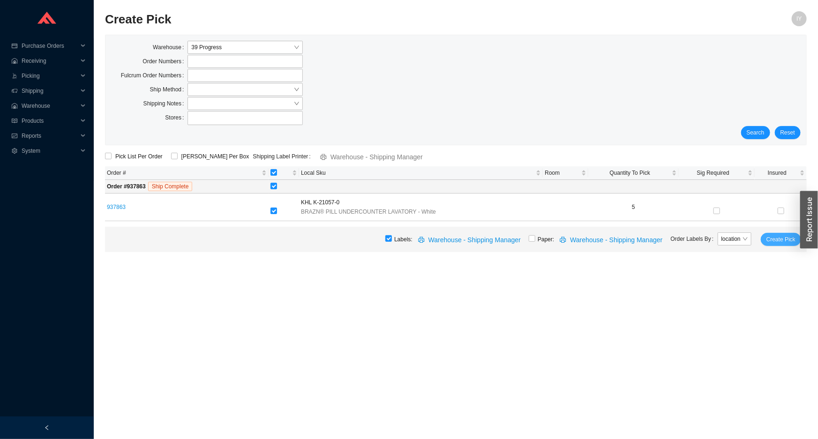
click at [785, 238] on span "Create Pick" at bounding box center [780, 239] width 29 height 9
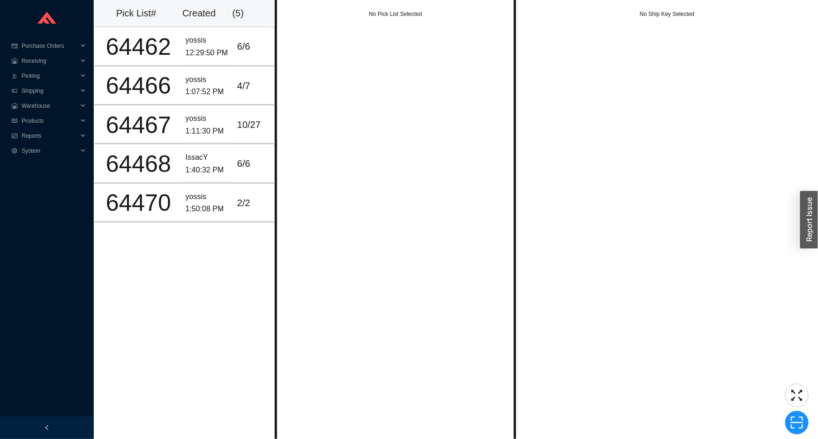
click at [358, 70] on div "No Pick List Selected" at bounding box center [395, 219] width 241 height 439
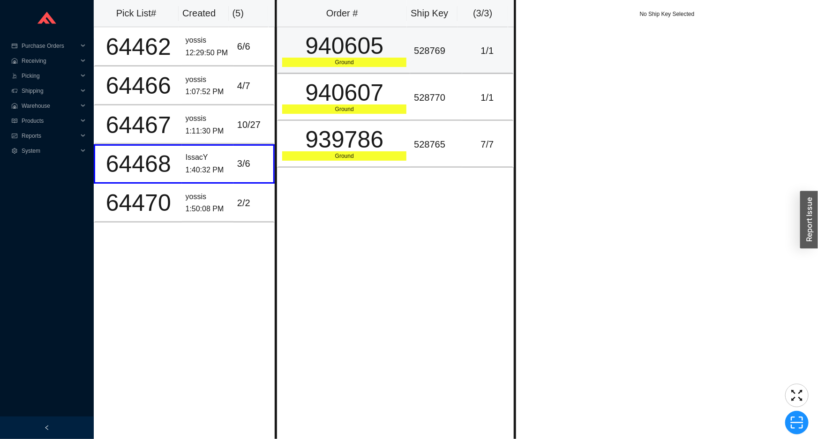
click at [398, 40] on div "940605" at bounding box center [344, 45] width 124 height 23
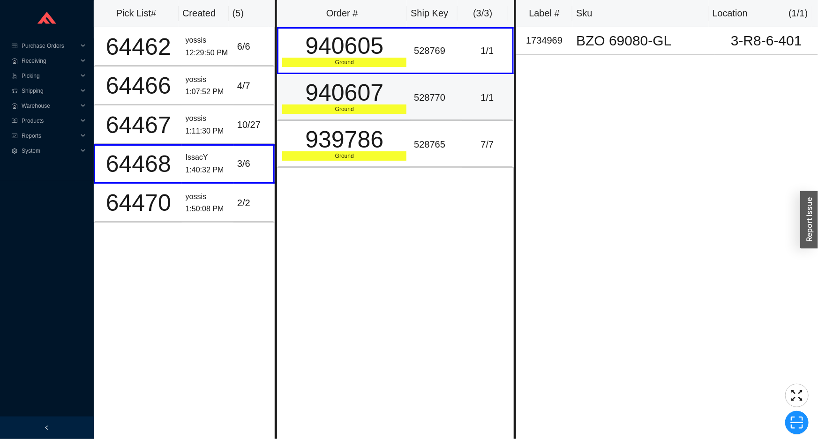
click at [414, 93] on div "528770" at bounding box center [436, 97] width 44 height 15
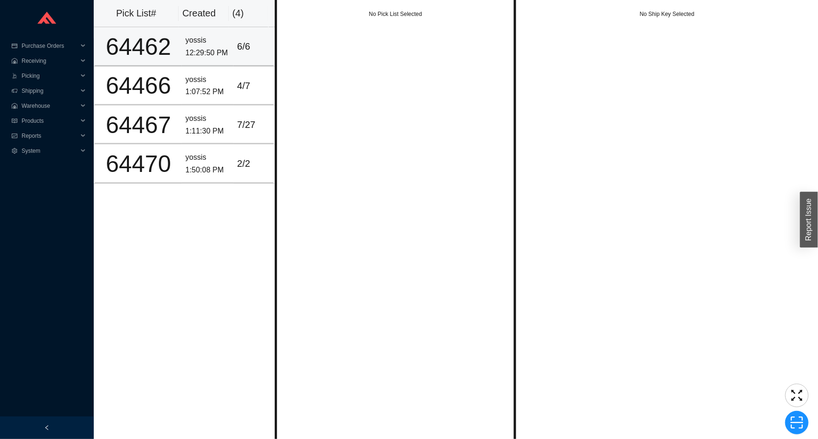
click at [225, 39] on td "yossis 12:29:50 PM" at bounding box center [208, 46] width 52 height 39
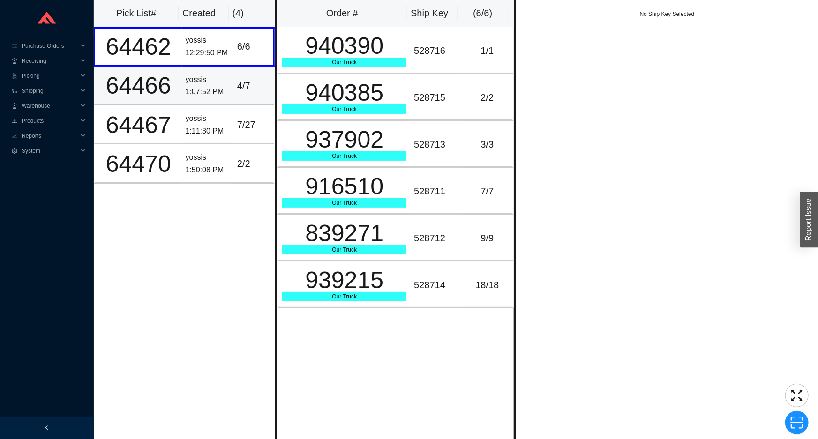
click at [224, 98] on td "yossis 1:07:52 PM" at bounding box center [208, 86] width 52 height 39
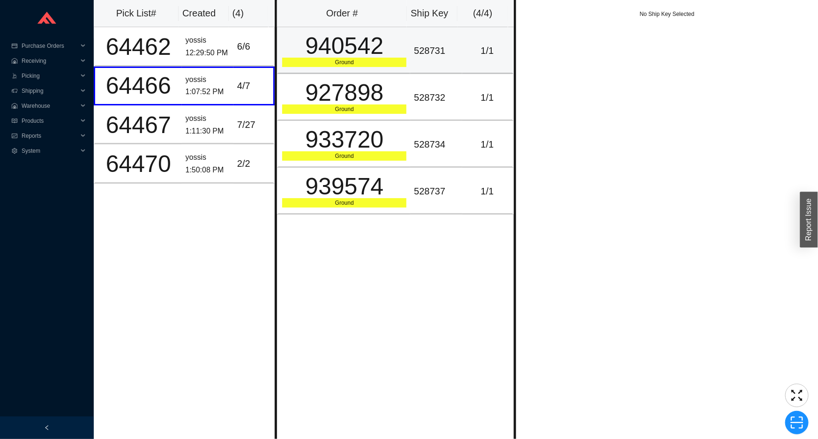
click at [389, 65] on div "Ground" at bounding box center [344, 62] width 124 height 9
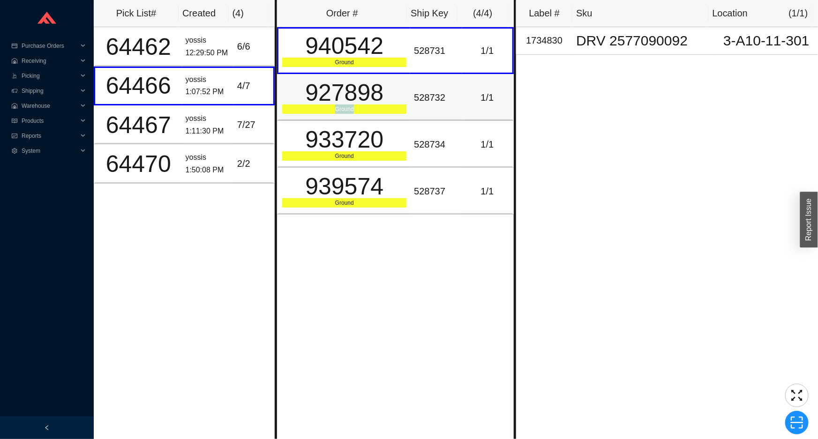
click at [382, 104] on div "927898 Ground" at bounding box center [344, 97] width 124 height 33
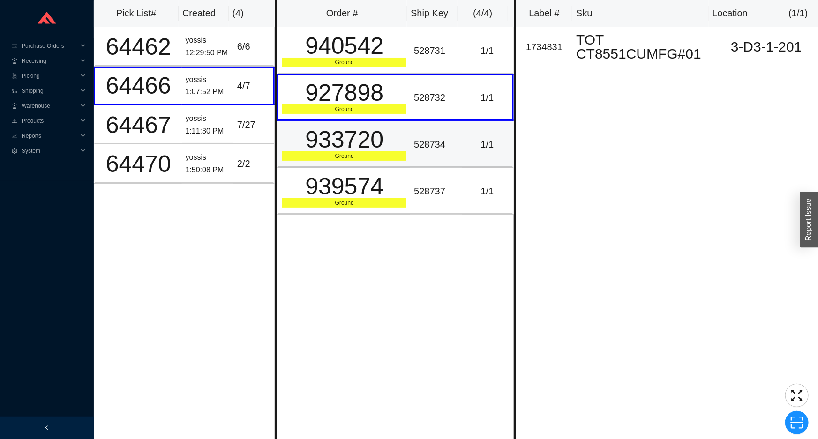
click at [375, 151] on div "933720" at bounding box center [344, 139] width 124 height 23
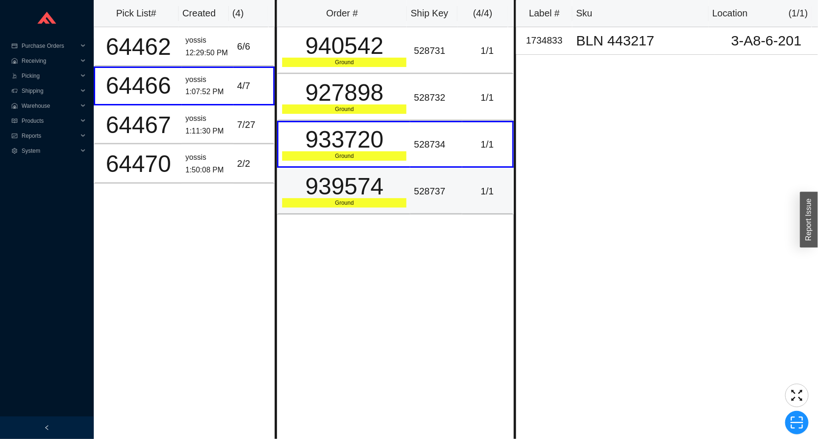
click at [365, 197] on div "939574" at bounding box center [344, 186] width 124 height 23
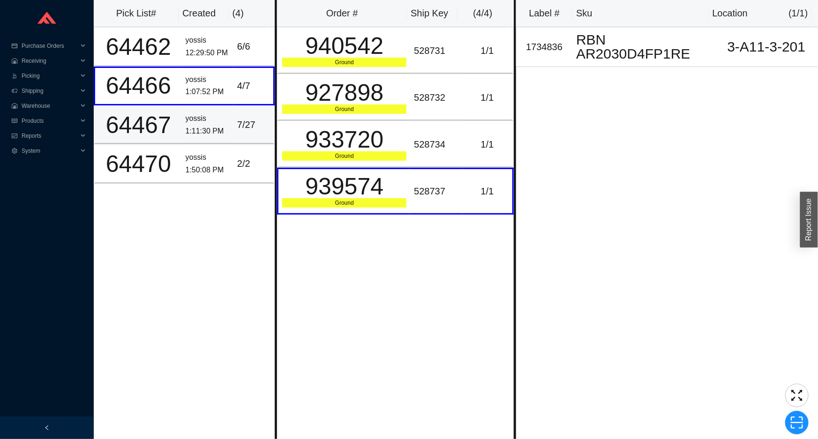
click at [182, 137] on td "yossis 1:11:30 PM" at bounding box center [208, 124] width 52 height 39
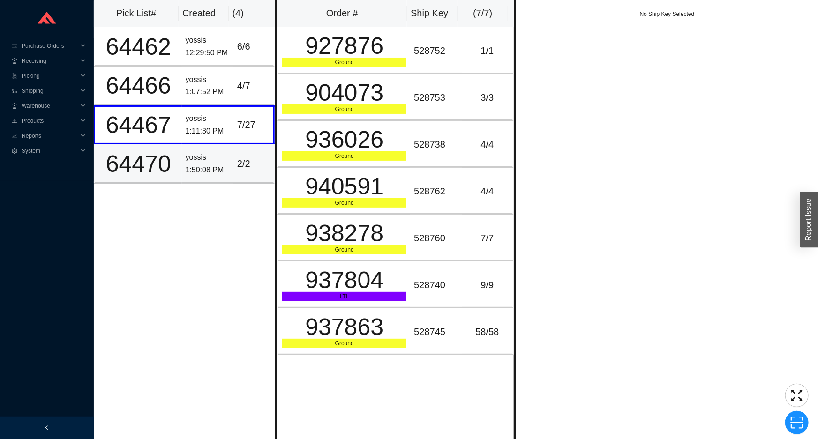
click at [188, 167] on div "1:50:08 PM" at bounding box center [208, 170] width 44 height 13
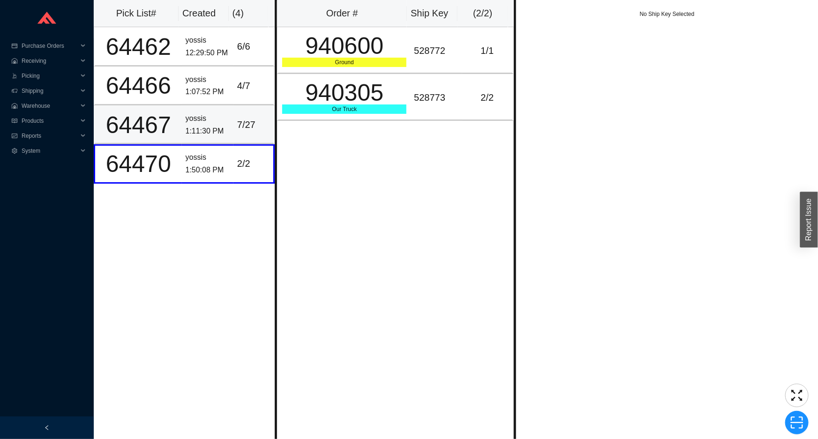
click at [213, 137] on td "yossis 1:11:30 PM" at bounding box center [208, 124] width 52 height 39
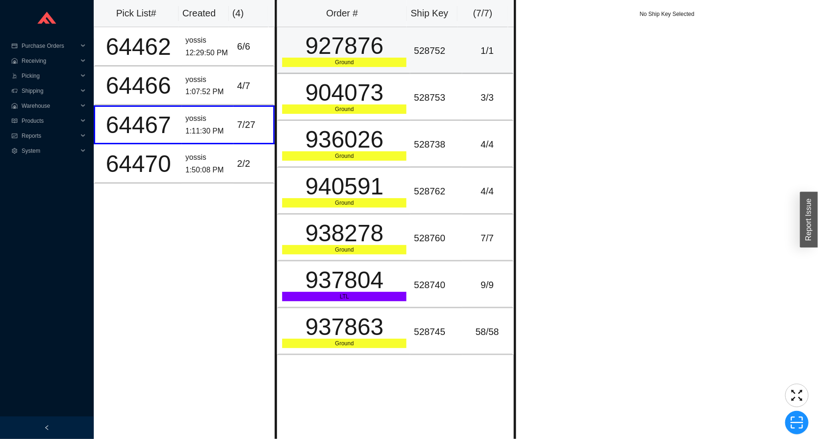
click at [415, 57] on div "528752" at bounding box center [436, 50] width 44 height 15
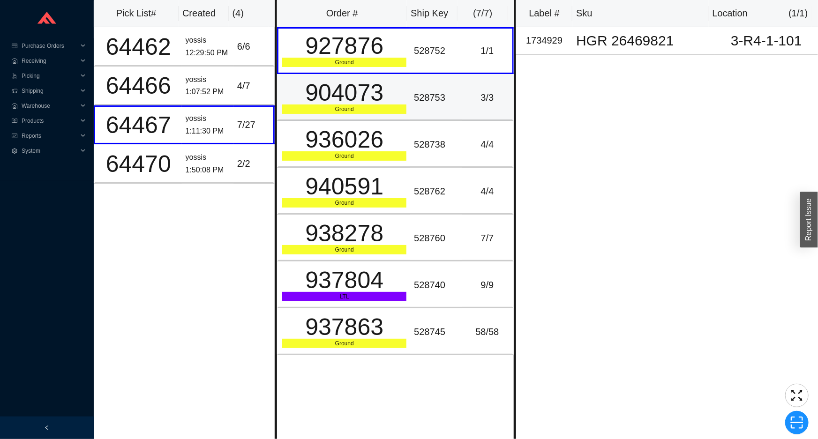
click at [422, 94] on div "528753" at bounding box center [436, 97] width 44 height 15
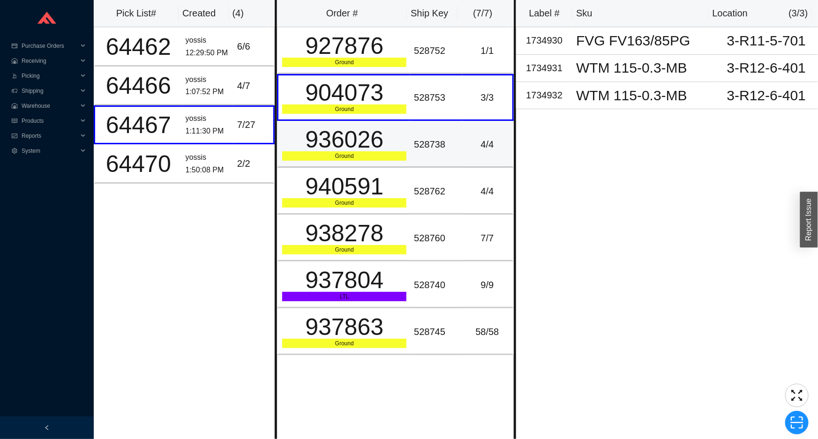
click at [419, 154] on td "528738" at bounding box center [436, 144] width 52 height 47
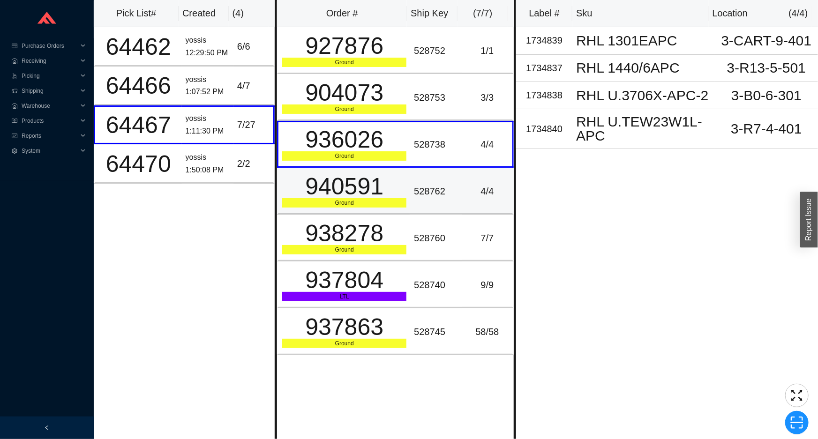
click at [412, 210] on td "528762" at bounding box center [436, 191] width 52 height 47
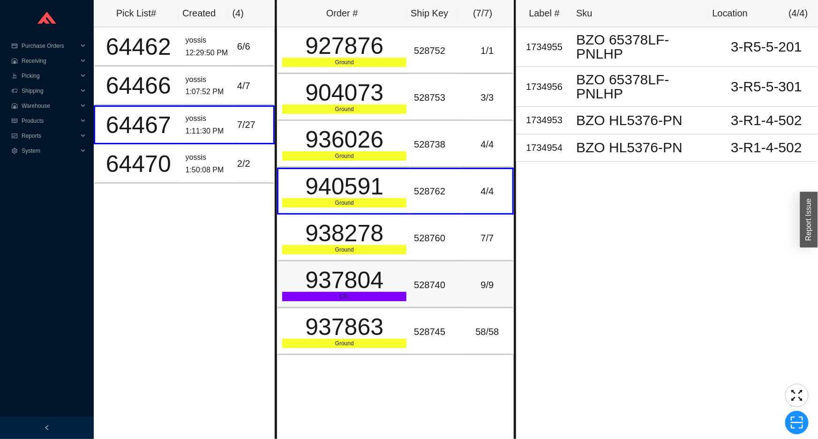
drag, startPoint x: 421, startPoint y: 264, endPoint x: 424, endPoint y: 280, distance: 16.6
click at [423, 267] on td "528740" at bounding box center [436, 284] width 52 height 47
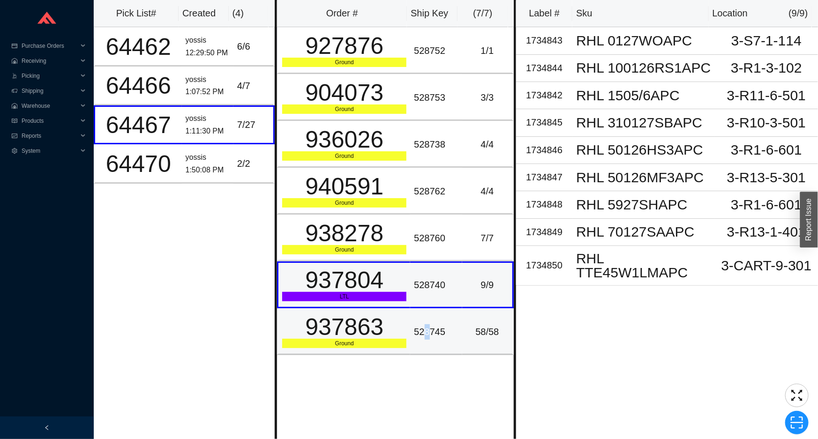
click at [423, 330] on div "528745" at bounding box center [436, 331] width 44 height 15
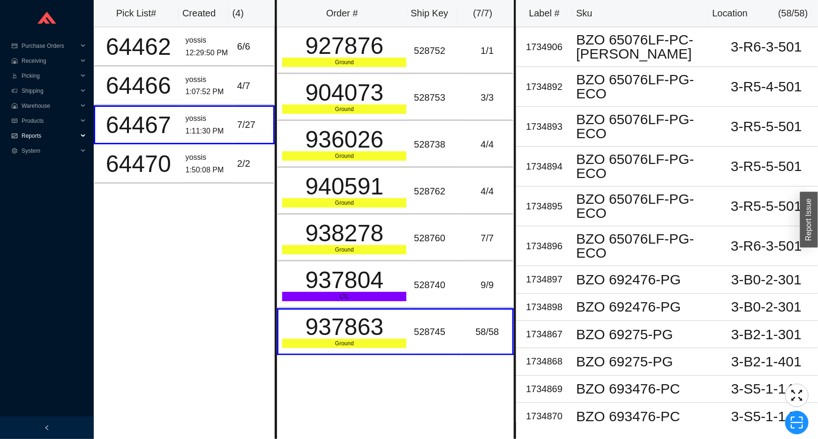
drag, startPoint x: 59, startPoint y: 134, endPoint x: 54, endPoint y: 139, distance: 6.0
click at [59, 134] on span "Reports" at bounding box center [50, 135] width 56 height 15
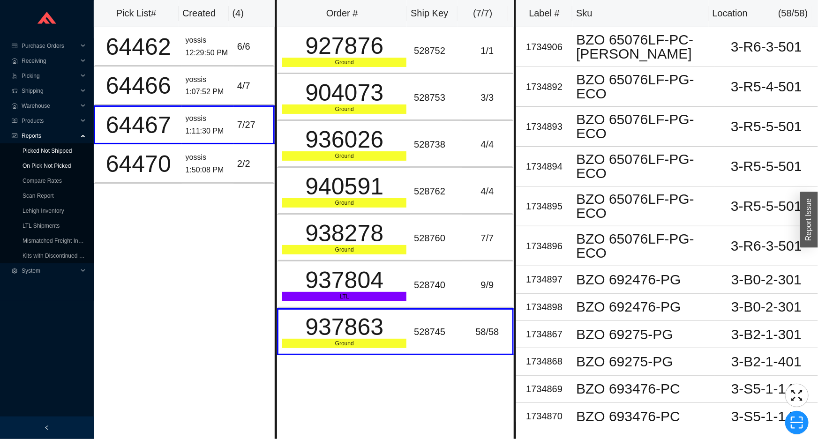
click at [43, 163] on link "On Pick Not Picked" at bounding box center [46, 166] width 48 height 7
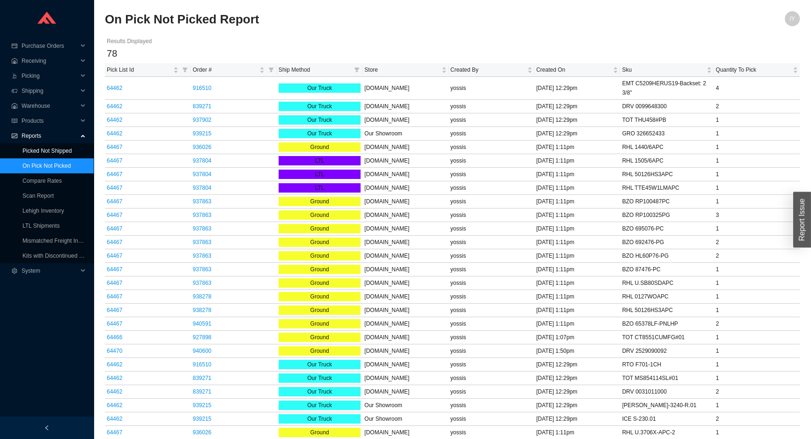
click at [42, 149] on link "Picked Not Shipped" at bounding box center [46, 151] width 49 height 7
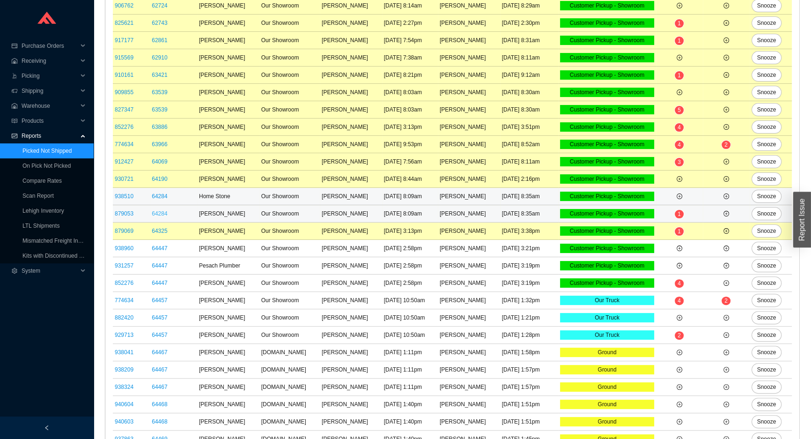
scroll to position [310, 0]
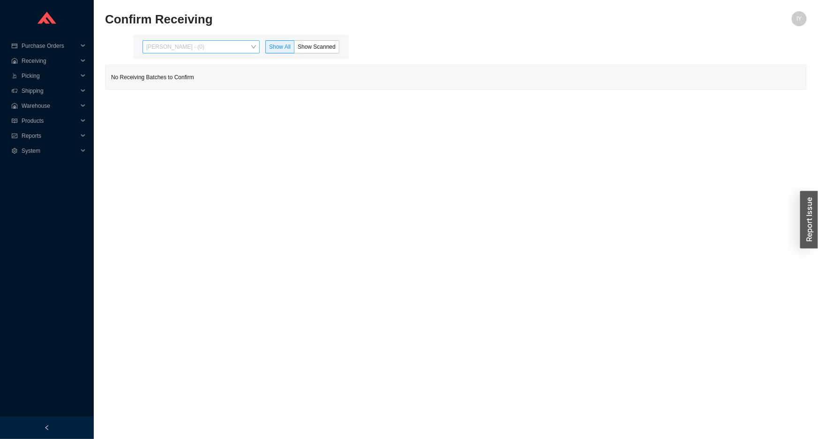
click at [211, 52] on span "Issac Yoselovsky - (0)" at bounding box center [201, 47] width 110 height 12
click at [322, 48] on span "Show Scanned" at bounding box center [316, 47] width 38 height 7
click at [294, 49] on input "Show Scanned" at bounding box center [294, 49] width 0 height 0
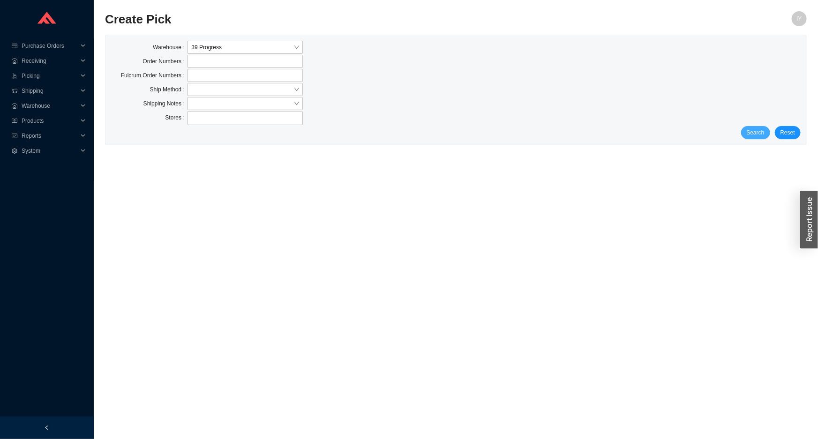
click at [758, 126] on button "Search" at bounding box center [755, 132] width 29 height 13
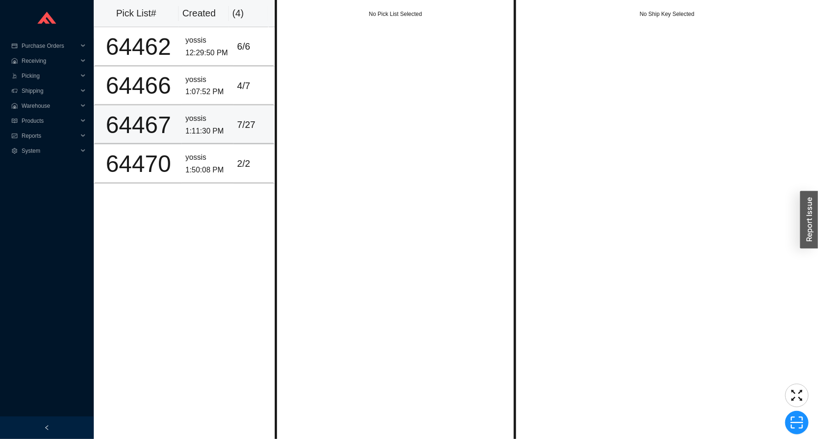
click at [201, 111] on td "yossis 1:11:30 PM" at bounding box center [208, 124] width 52 height 39
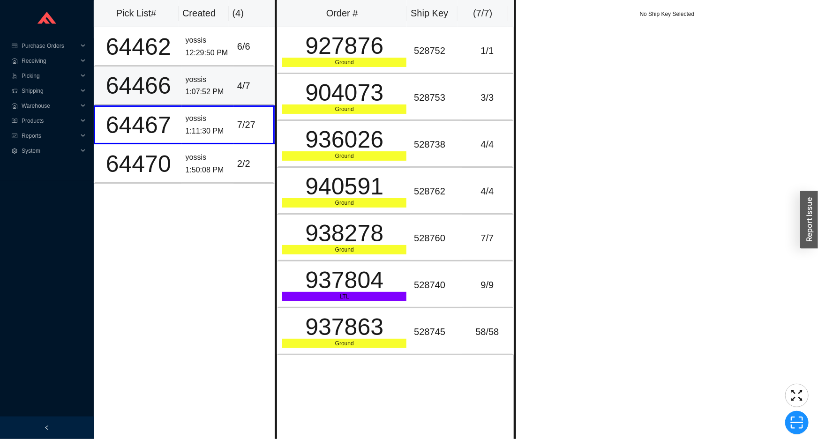
click at [238, 98] on td "4 / 7" at bounding box center [253, 86] width 41 height 39
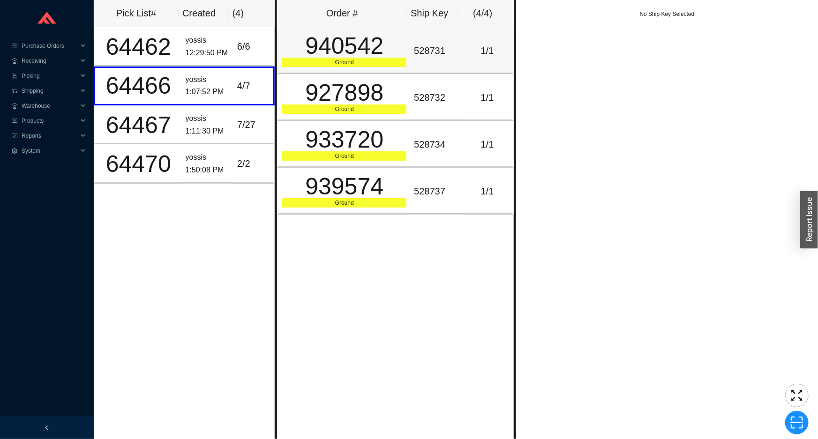
drag, startPoint x: 286, startPoint y: 58, endPoint x: 289, endPoint y: 63, distance: 5.9
click at [286, 58] on div "Ground" at bounding box center [344, 62] width 124 height 9
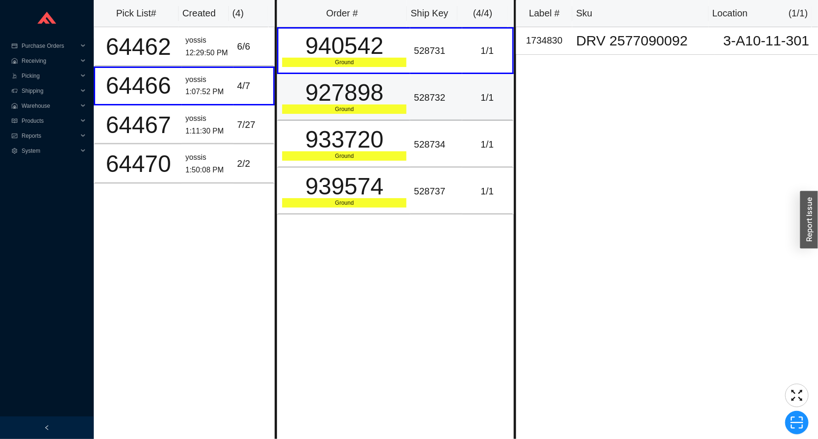
click at [302, 94] on div "927898" at bounding box center [344, 92] width 124 height 23
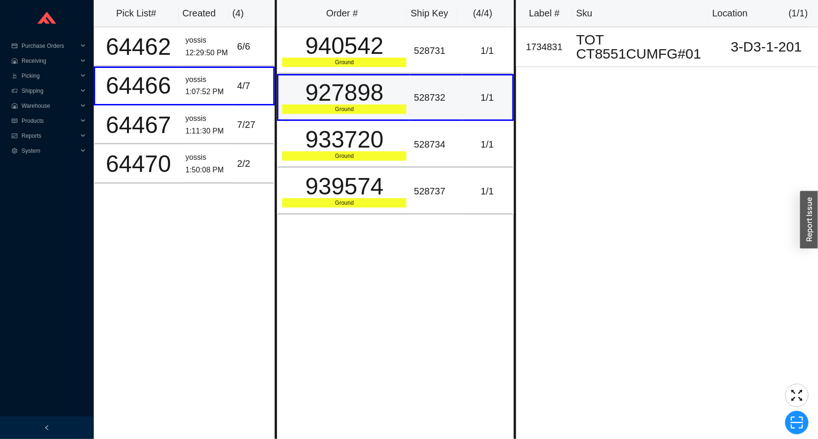
drag, startPoint x: 302, startPoint y: 116, endPoint x: 304, endPoint y: 125, distance: 8.5
click at [302, 117] on td "927898 Ground" at bounding box center [343, 97] width 133 height 47
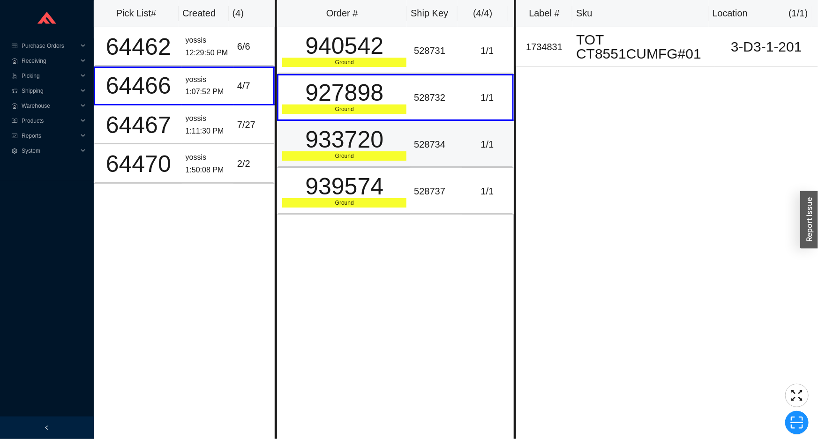
drag, startPoint x: 314, startPoint y: 164, endPoint x: 297, endPoint y: 136, distance: 32.6
click at [313, 158] on td "933720 Ground" at bounding box center [343, 144] width 133 height 47
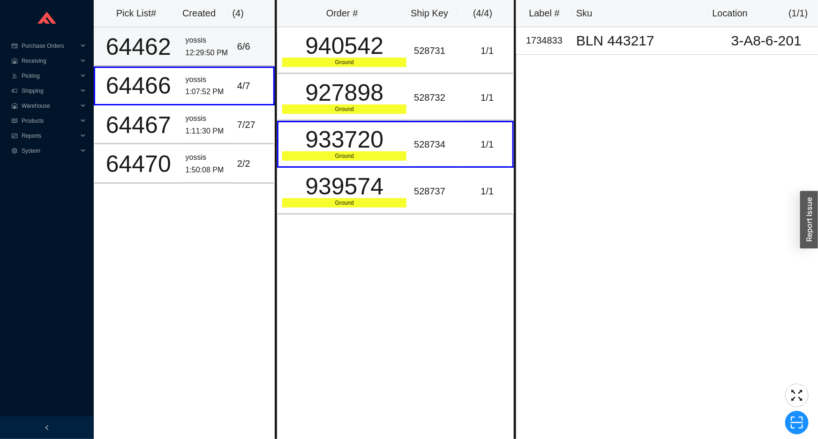
click at [238, 48] on div "6 / 6" at bounding box center [253, 46] width 32 height 15
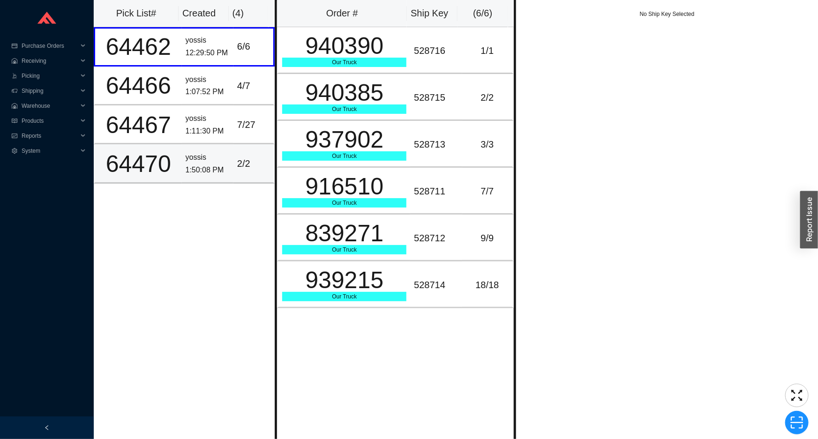
drag, startPoint x: 224, startPoint y: 155, endPoint x: 228, endPoint y: 149, distance: 6.1
click at [225, 154] on td "yossis 1:50:08 PM" at bounding box center [208, 163] width 52 height 39
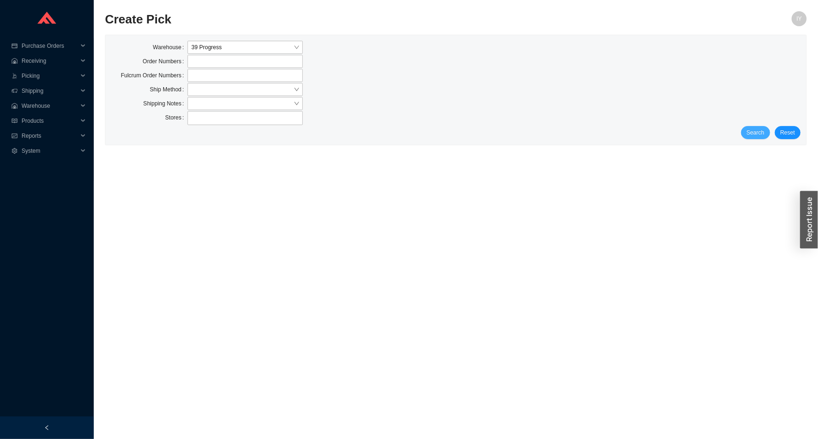
click at [756, 129] on span "Search" at bounding box center [755, 132] width 18 height 9
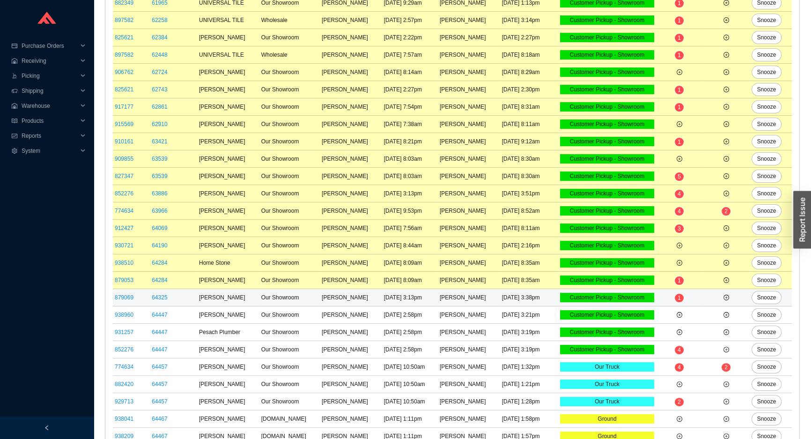
scroll to position [258, 0]
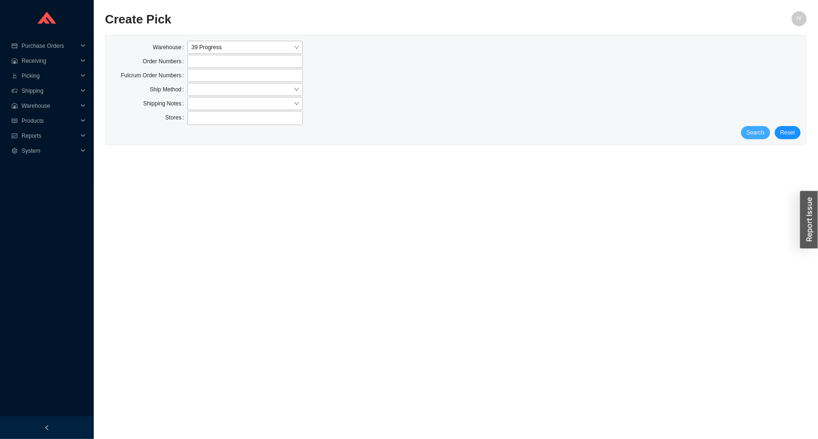
click at [752, 129] on span "Search" at bounding box center [755, 132] width 18 height 9
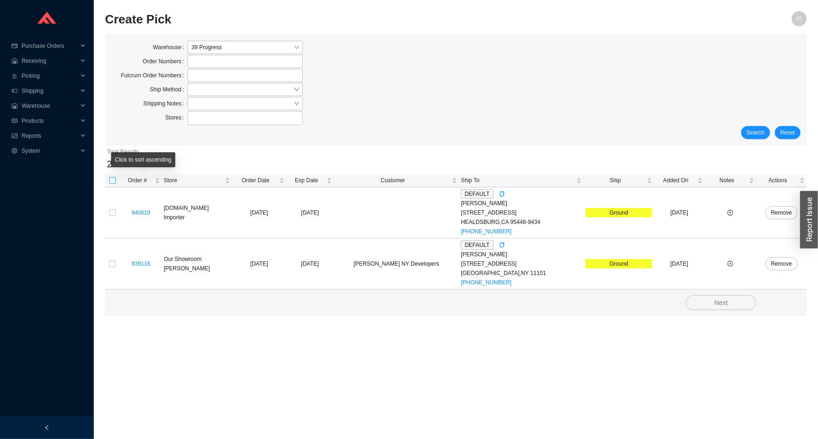
click at [112, 181] on input "checkbox" at bounding box center [112, 180] width 7 height 7
checkbox input "true"
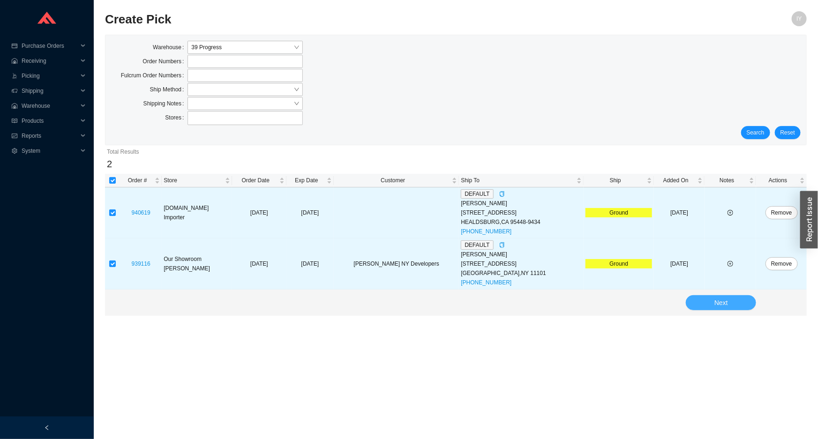
click at [719, 297] on span "Next" at bounding box center [721, 302] width 14 height 11
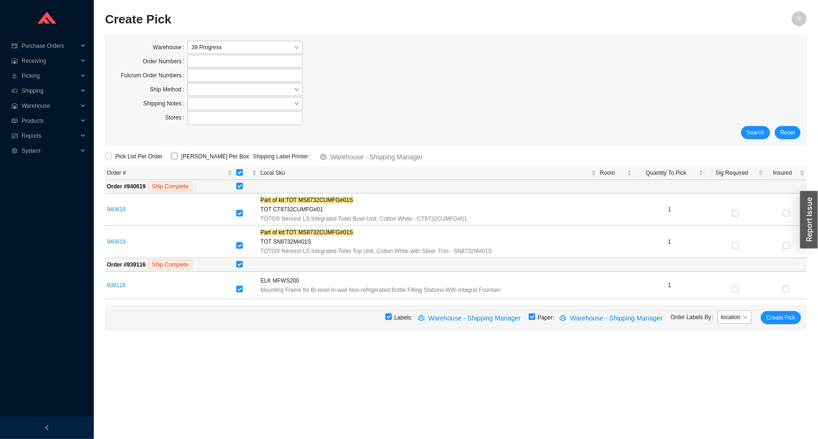
click at [208, 152] on span "[PERSON_NAME] Per Box" at bounding box center [215, 156] width 75 height 9
click at [178, 153] on input "[PERSON_NAME] Per Box" at bounding box center [174, 156] width 7 height 7
checkbox input "true"
drag, startPoint x: 786, startPoint y: 320, endPoint x: 7, endPoint y: -50, distance: 862.1
click at [7, 0] on html "Purchase Orders .warehouse_svg__a{fill:none;stroke:currentColor;stroke-linecap:…" at bounding box center [409, 219] width 818 height 439
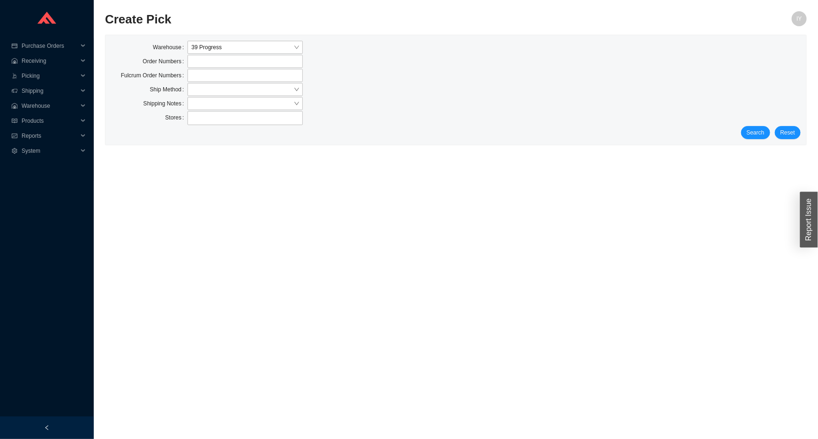
click at [742, 134] on div "Search Reset" at bounding box center [455, 132] width 689 height 13
click at [753, 136] on span "Search" at bounding box center [755, 132] width 18 height 9
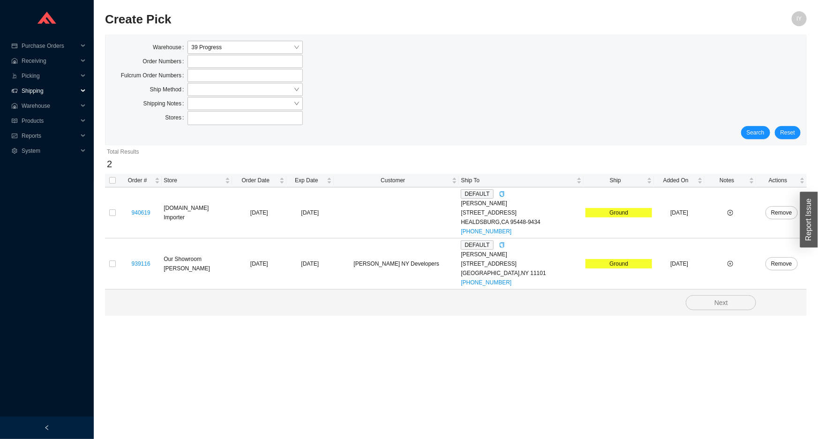
click at [42, 89] on span "Shipping" at bounding box center [50, 90] width 56 height 15
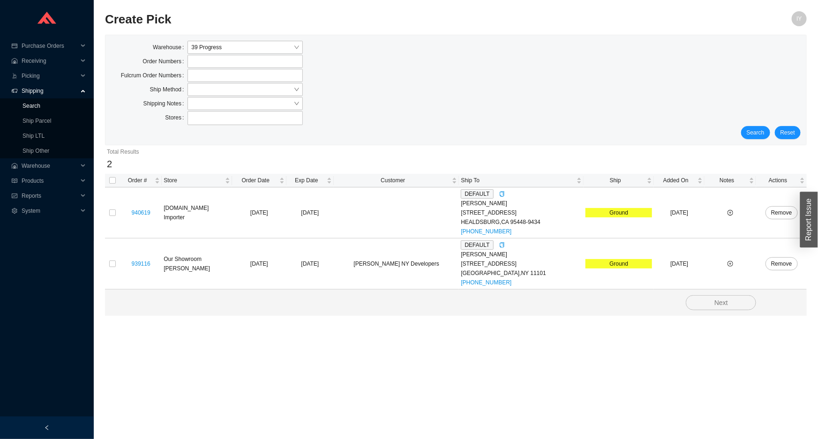
click at [40, 106] on link "Search" at bounding box center [31, 106] width 18 height 7
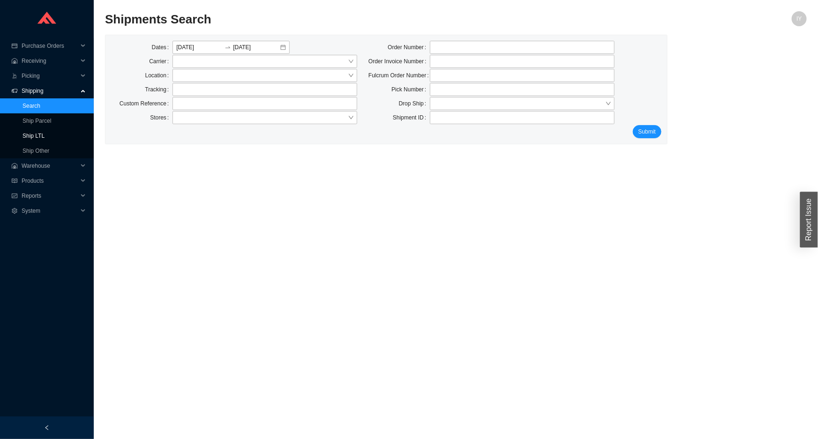
click at [45, 133] on link "Ship LTL" at bounding box center [33, 136] width 22 height 7
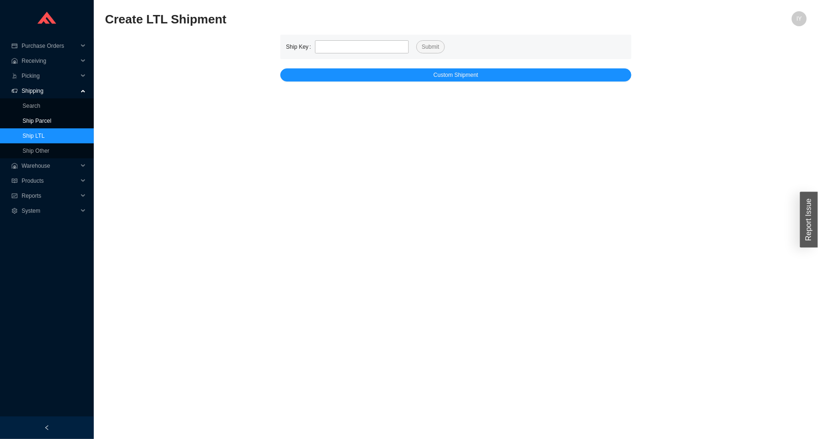
click at [51, 124] on link "Ship Parcel" at bounding box center [36, 121] width 29 height 7
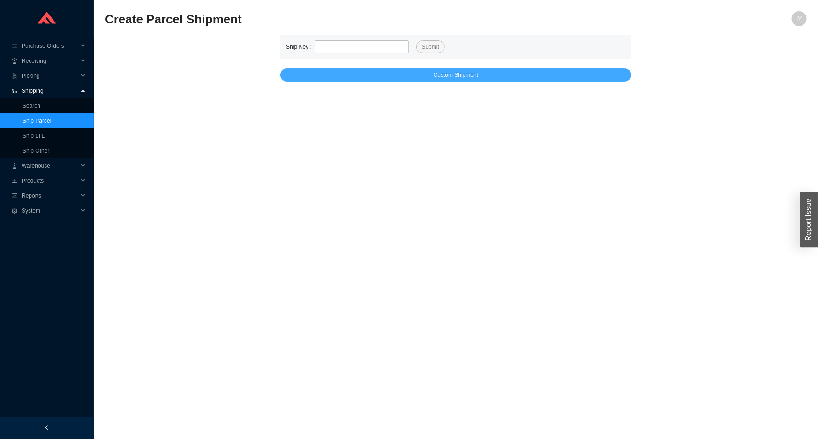
click at [340, 79] on button "Custom Shipment" at bounding box center [455, 74] width 351 height 13
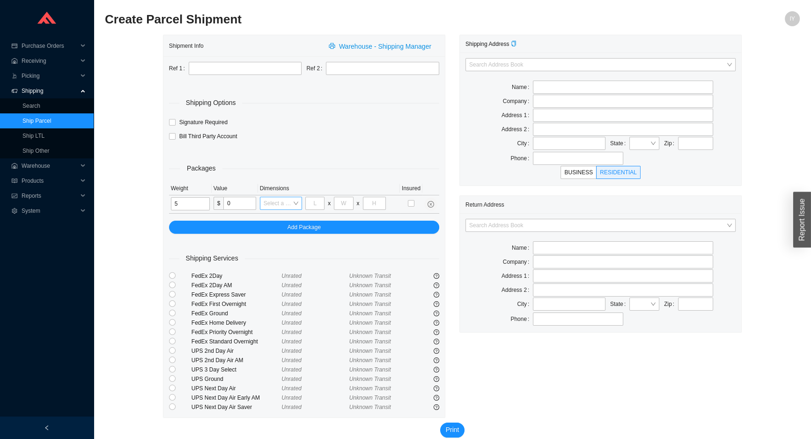
type input "5"
click at [290, 201] on input "search" at bounding box center [278, 203] width 29 height 12
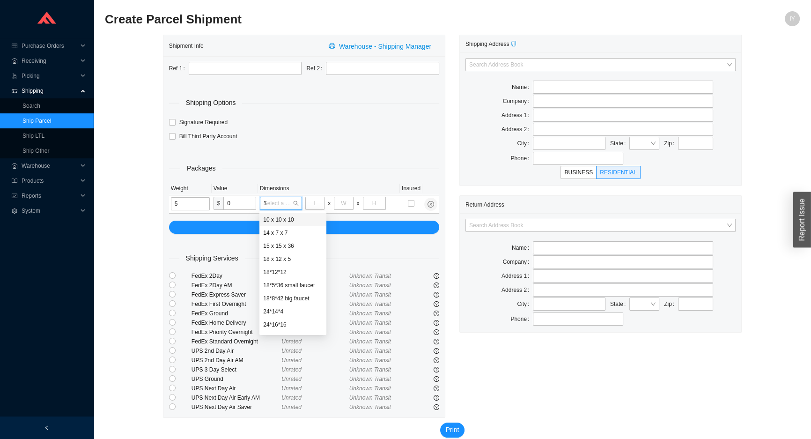
type input "18"
click at [281, 218] on div "18 x 12 x 5" at bounding box center [289, 220] width 52 height 8
type input "18"
type input "12"
type input "6"
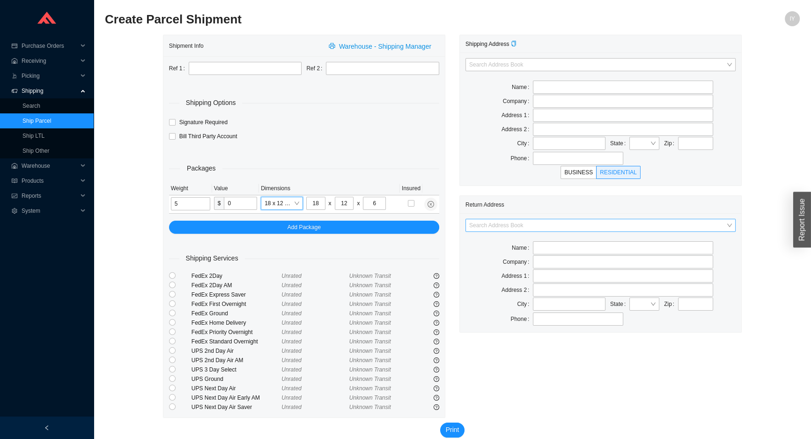
drag, startPoint x: 500, startPoint y: 223, endPoint x: 496, endPoint y: 226, distance: 5.7
click at [500, 223] on input "search" at bounding box center [597, 225] width 257 height 12
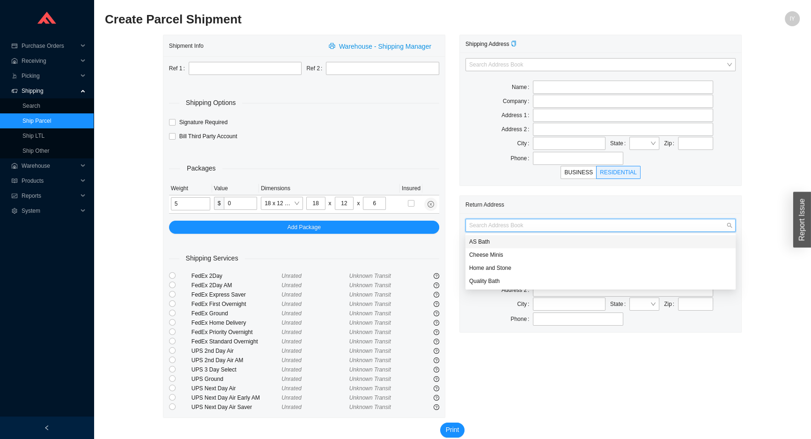
click at [482, 240] on div "AS Bath" at bounding box center [600, 242] width 263 height 8
type input "AS Bath"
type input "39 Progress St"
type input "Edison"
type input "08820"
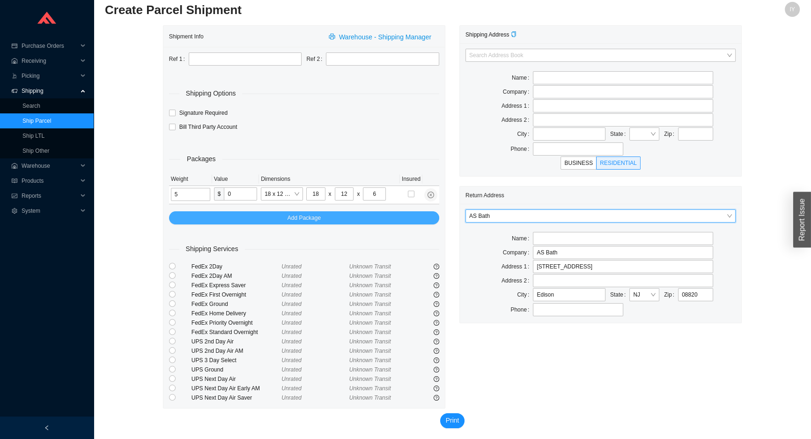
scroll to position [12, 0]
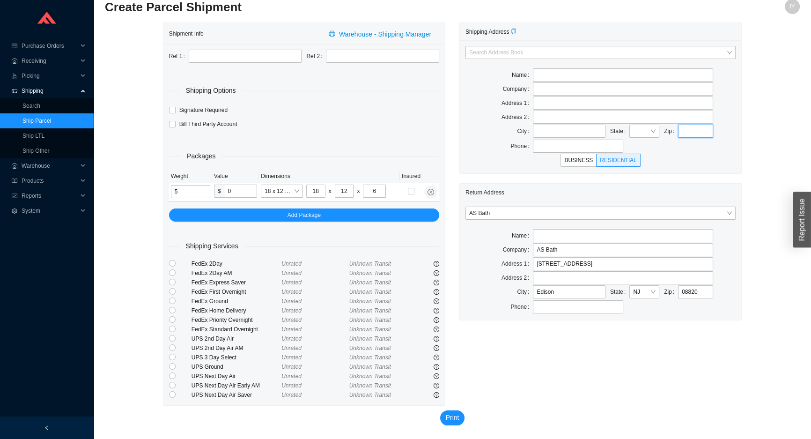
click at [691, 129] on input "text" at bounding box center [695, 131] width 35 height 13
type input "33138"
type input "MIAMI"
type input "33138"
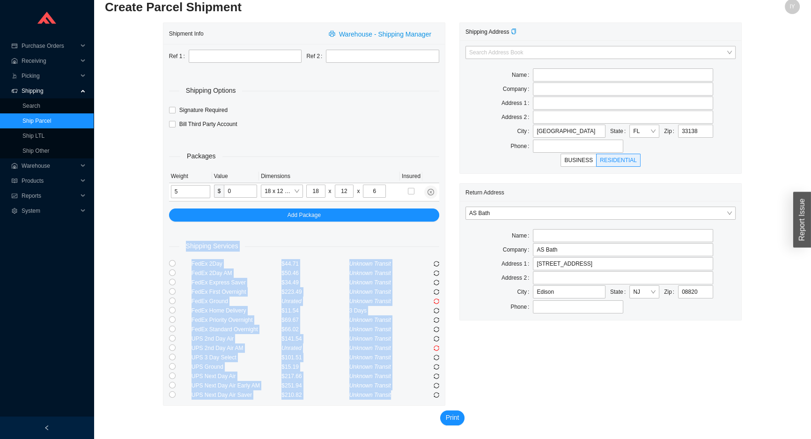
drag, startPoint x: 439, startPoint y: 396, endPoint x: 174, endPoint y: 253, distance: 302.1
click at [174, 253] on div "Ref 1 Ref 2 Shipping Options Signature Required Bill Third Party Account Packag…" at bounding box center [305, 224] width 282 height 361
copy div "Shipping Services FedEx 2Day $44.71 Unknown Transit FedEx 2Day AM $50.46 Unknow…"
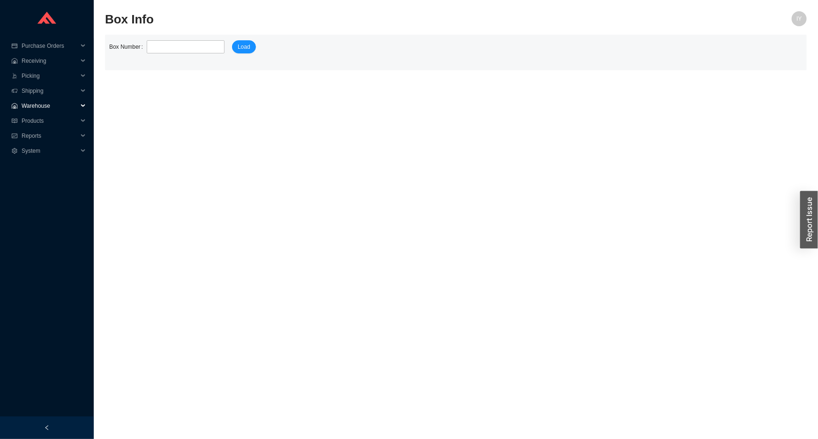
click at [24, 105] on span "Warehouse" at bounding box center [50, 105] width 56 height 15
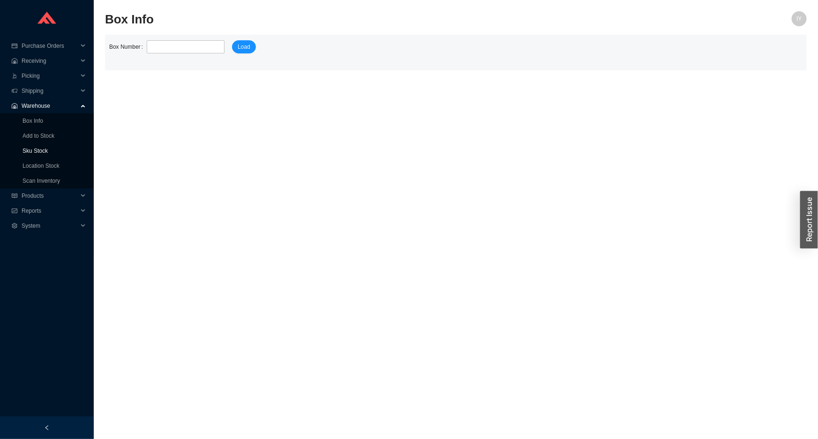
click at [39, 149] on link "Sku Stock" at bounding box center [34, 151] width 25 height 7
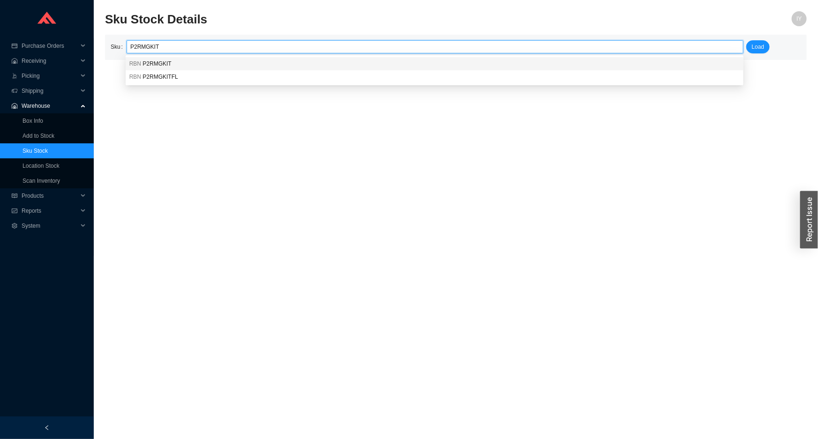
click at [208, 61] on div "RBN P2RMGKIT" at bounding box center [434, 63] width 610 height 8
type input "RBN P2RMGKIT"
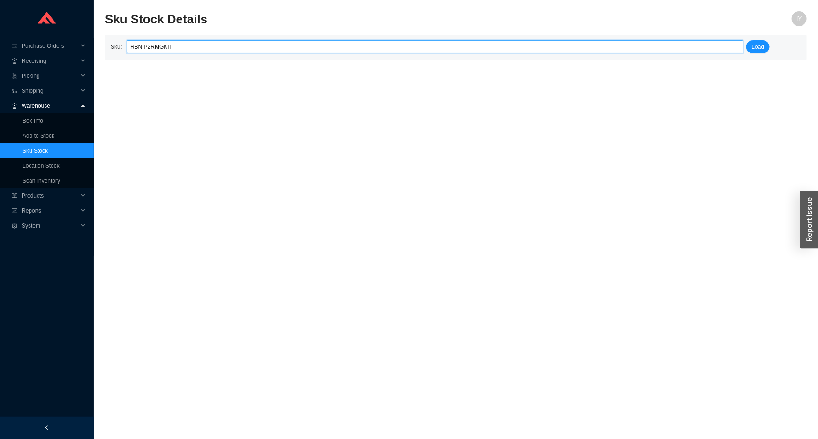
click button "Load" at bounding box center [758, 46] width 24 height 13
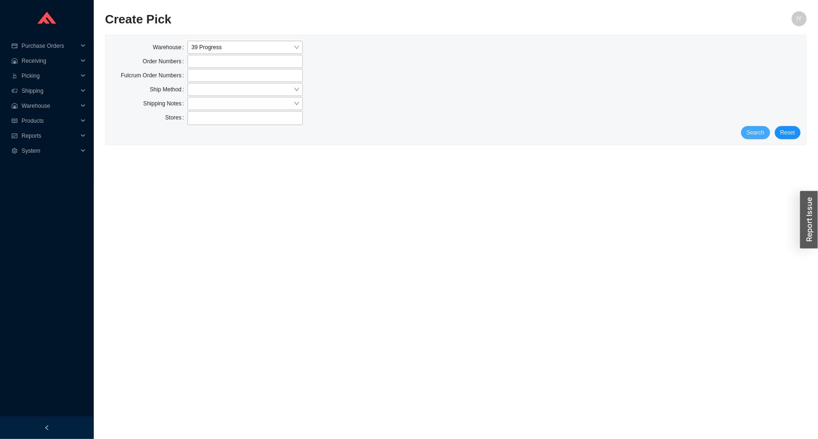
click at [762, 126] on button "Search" at bounding box center [755, 132] width 29 height 13
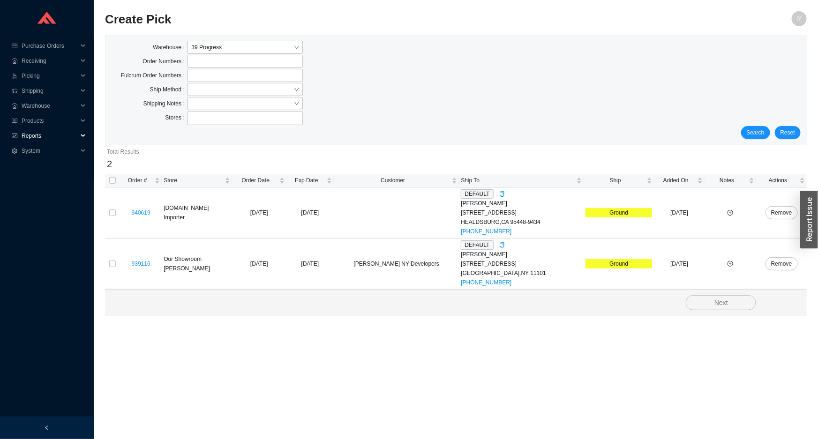
click at [57, 135] on span "Reports" at bounding box center [50, 135] width 56 height 15
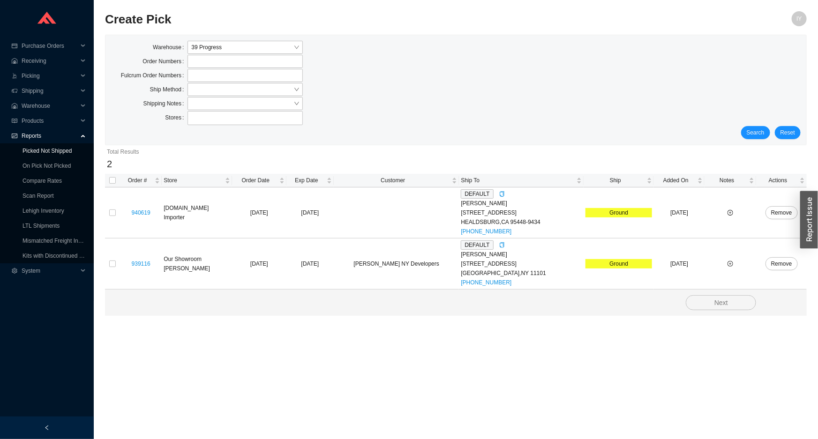
click at [50, 154] on link "Picked Not Shipped" at bounding box center [46, 151] width 49 height 7
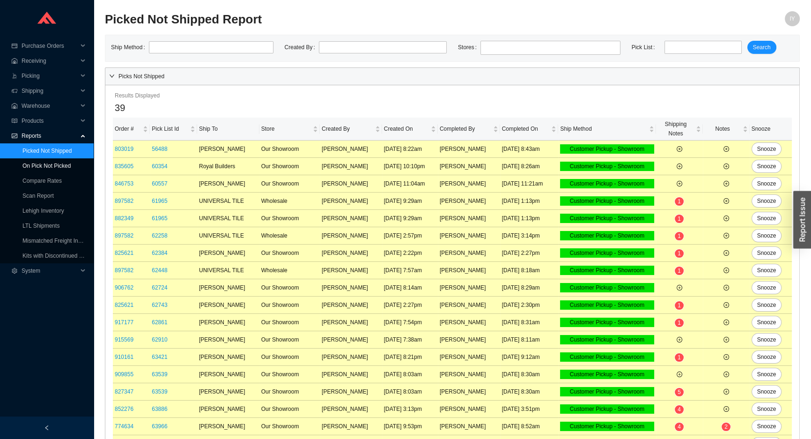
click at [49, 163] on link "On Pick Not Picked" at bounding box center [46, 166] width 48 height 7
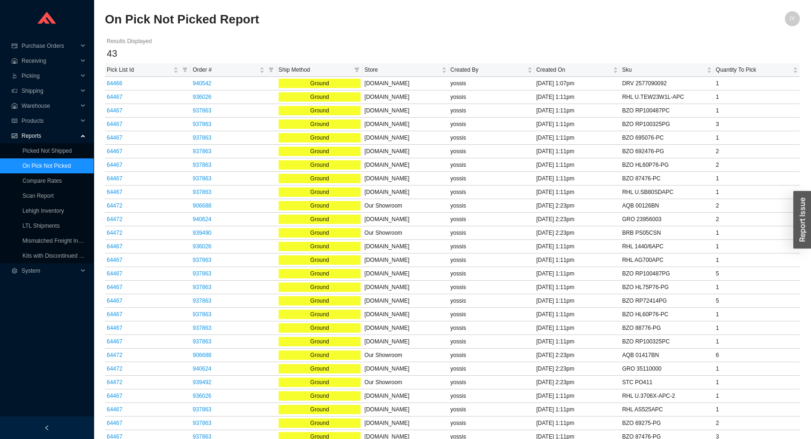
click at [54, 163] on link "On Pick Not Picked" at bounding box center [46, 166] width 48 height 7
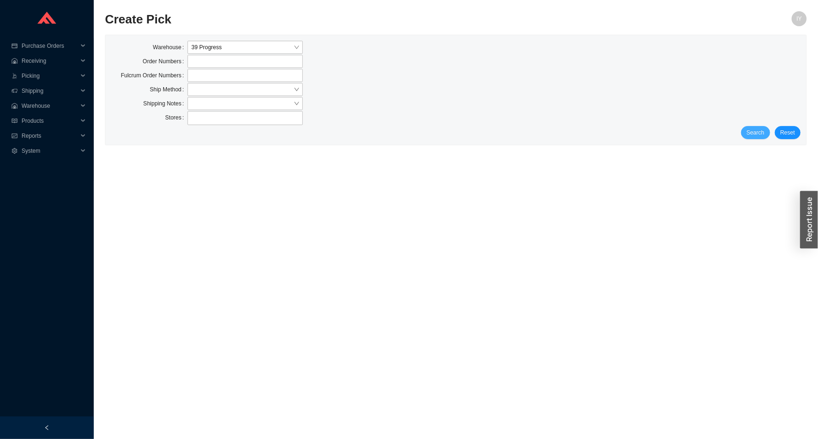
click at [756, 136] on span "Search" at bounding box center [755, 132] width 18 height 9
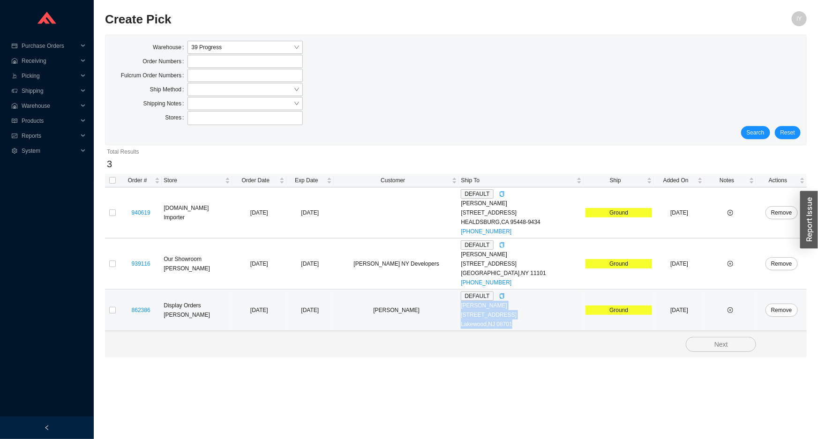
drag, startPoint x: 519, startPoint y: 323, endPoint x: 460, endPoint y: 306, distance: 61.1
click at [461, 306] on div "DEFAULT [PERSON_NAME] [STREET_ADDRESS]" at bounding box center [521, 309] width 121 height 37
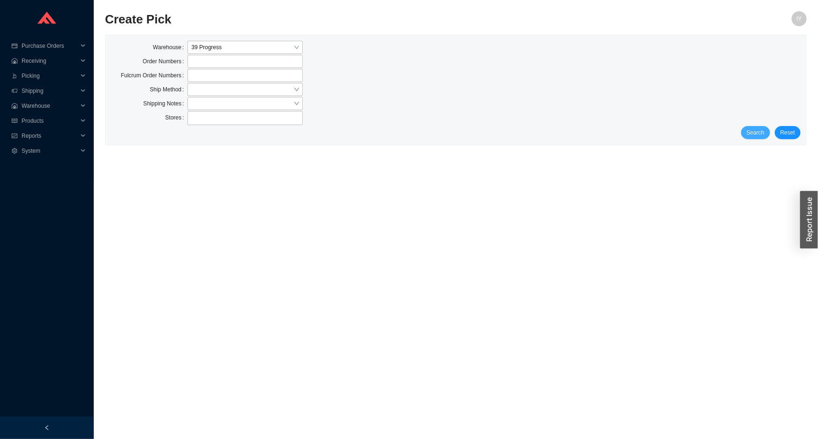
click at [752, 138] on button "Search" at bounding box center [755, 132] width 29 height 13
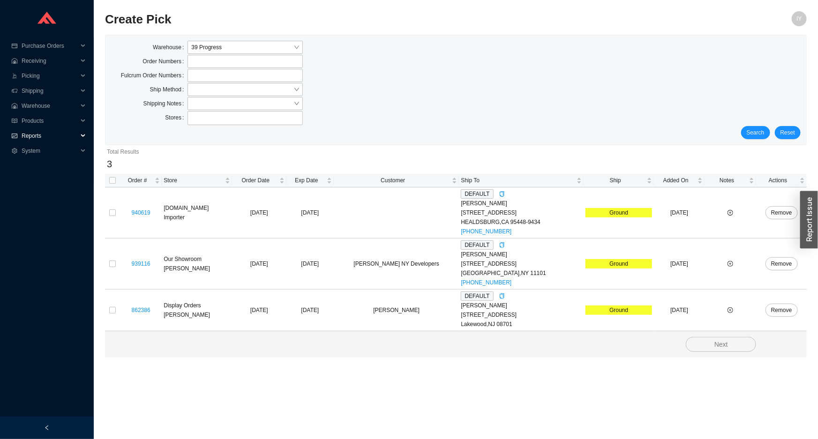
click at [53, 132] on span "Reports" at bounding box center [50, 135] width 56 height 15
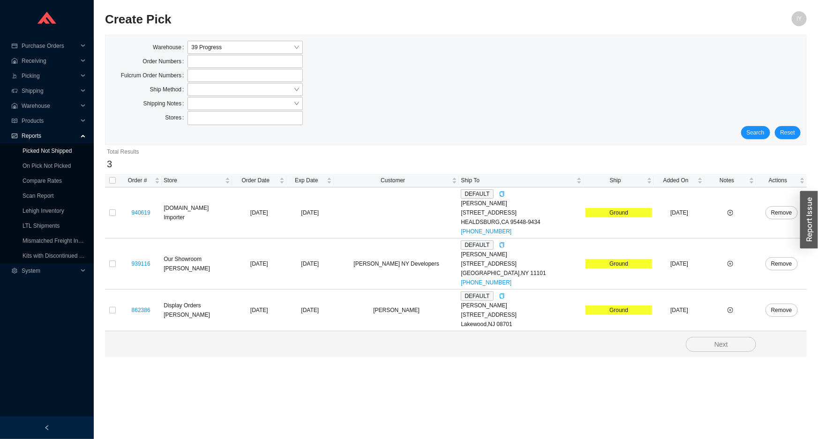
click at [52, 149] on link "Picked Not Shipped" at bounding box center [46, 151] width 49 height 7
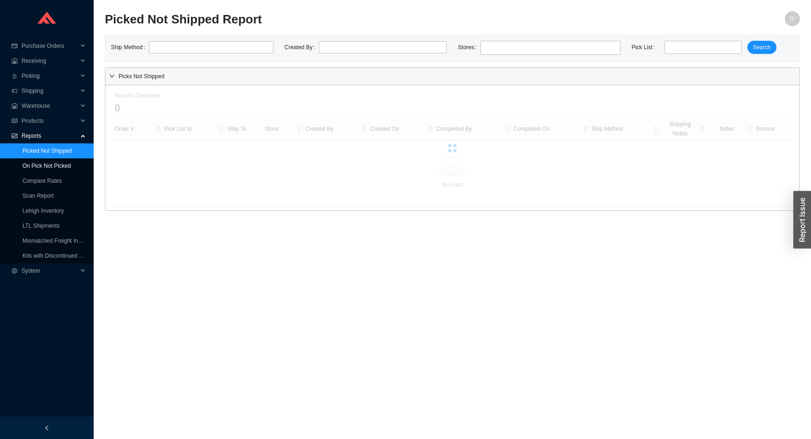
click at [51, 163] on link "On Pick Not Picked" at bounding box center [46, 166] width 48 height 7
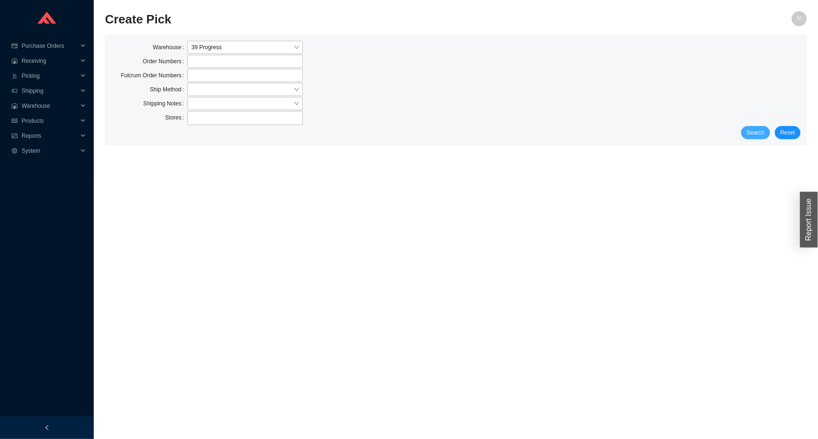
click at [767, 137] on button "Search" at bounding box center [755, 132] width 29 height 13
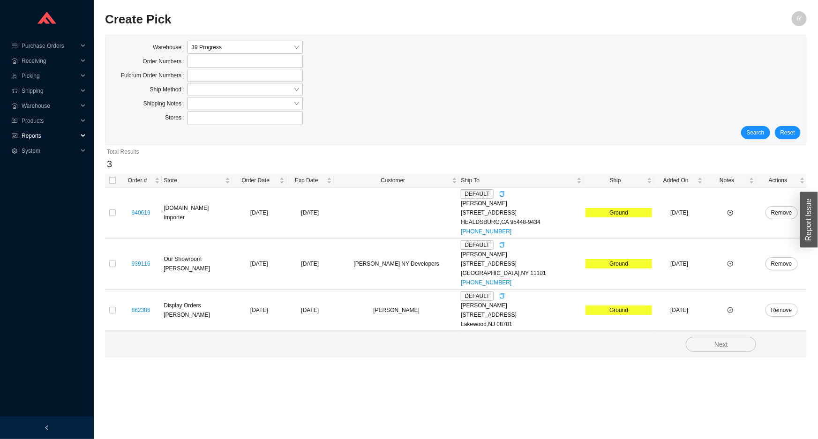
click at [21, 136] on div "Reports" at bounding box center [47, 135] width 94 height 15
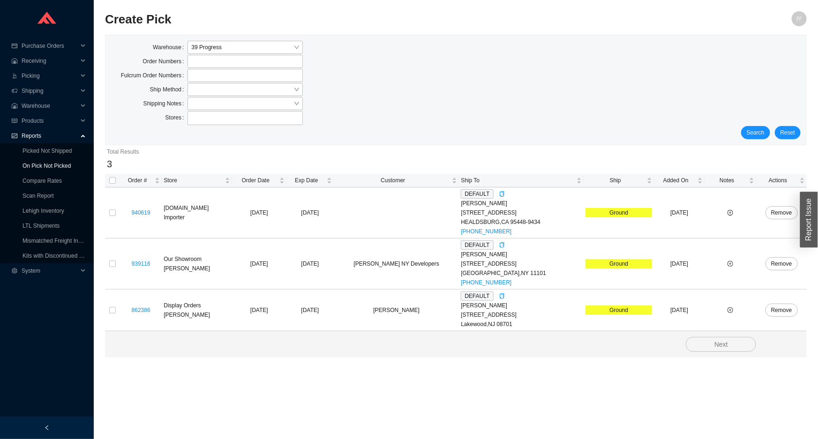
click at [33, 163] on link "On Pick Not Picked" at bounding box center [46, 166] width 48 height 7
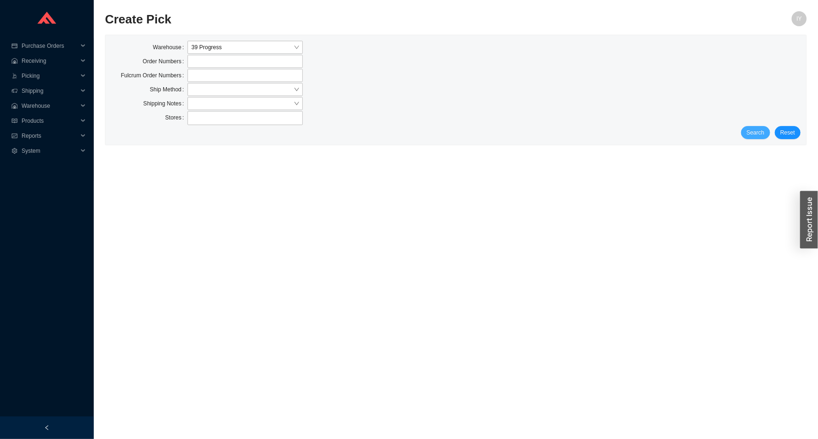
click at [766, 130] on button "Search" at bounding box center [755, 132] width 29 height 13
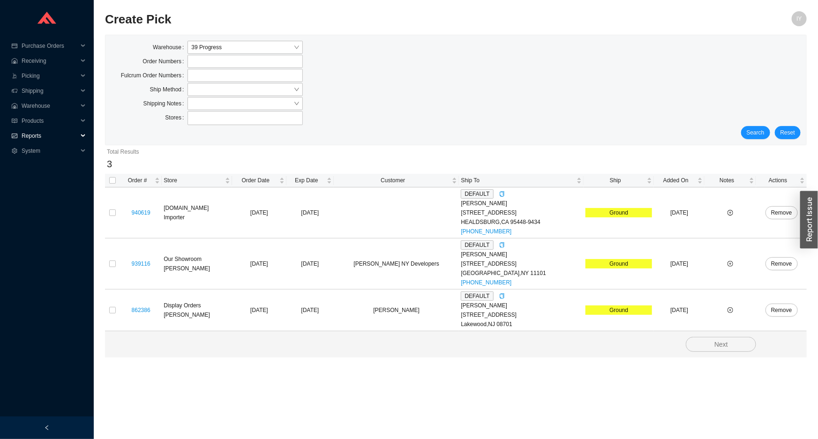
click at [30, 130] on span "Reports" at bounding box center [50, 135] width 56 height 15
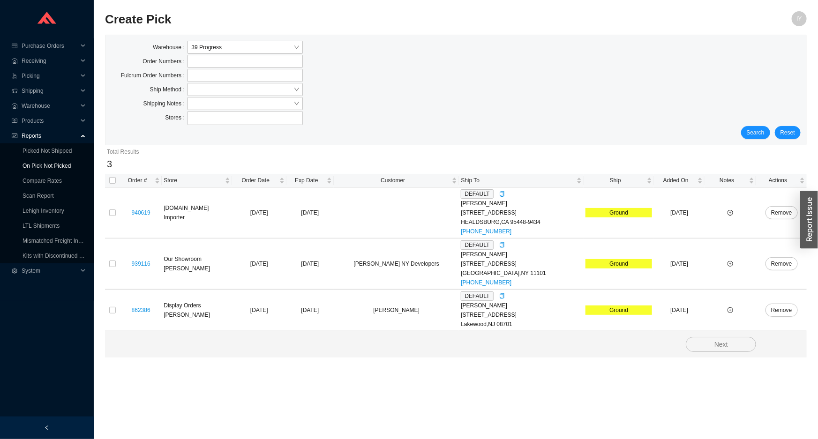
click at [33, 163] on link "On Pick Not Picked" at bounding box center [46, 166] width 48 height 7
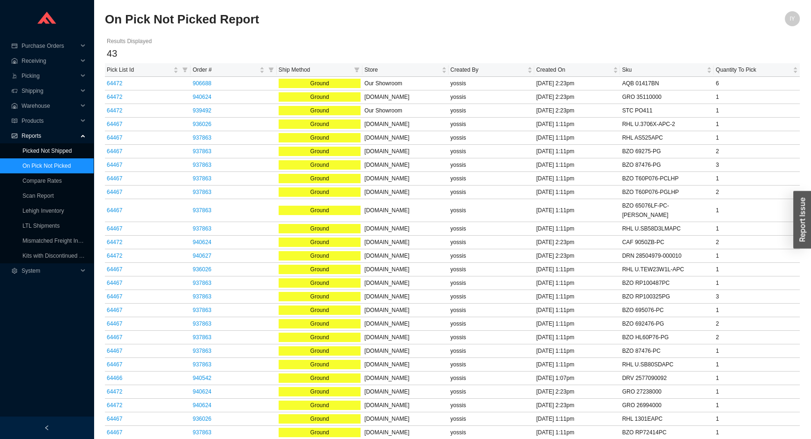
click at [53, 149] on link "Picked Not Shipped" at bounding box center [46, 151] width 49 height 7
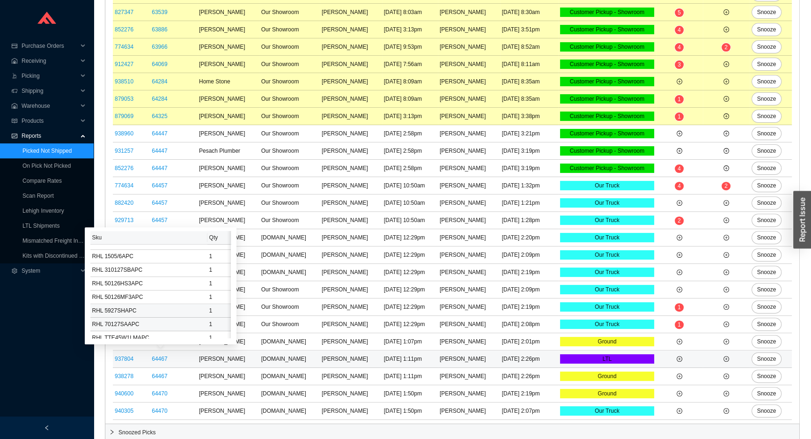
scroll to position [34, 0]
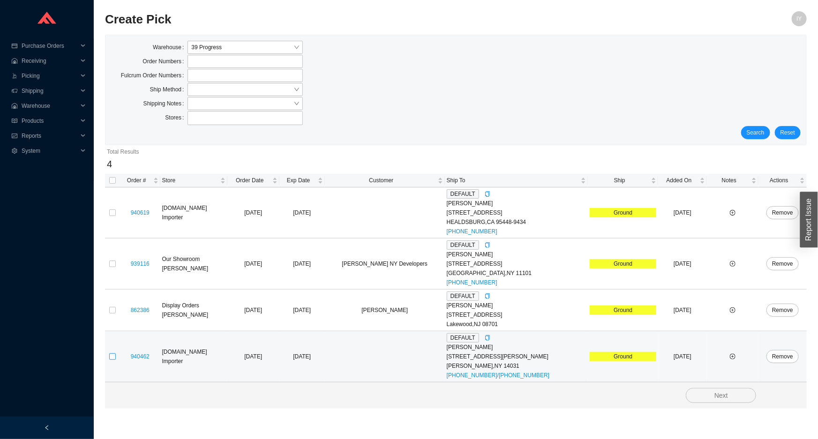
click at [113, 356] on input "checkbox" at bounding box center [112, 356] width 7 height 7
checkbox input "true"
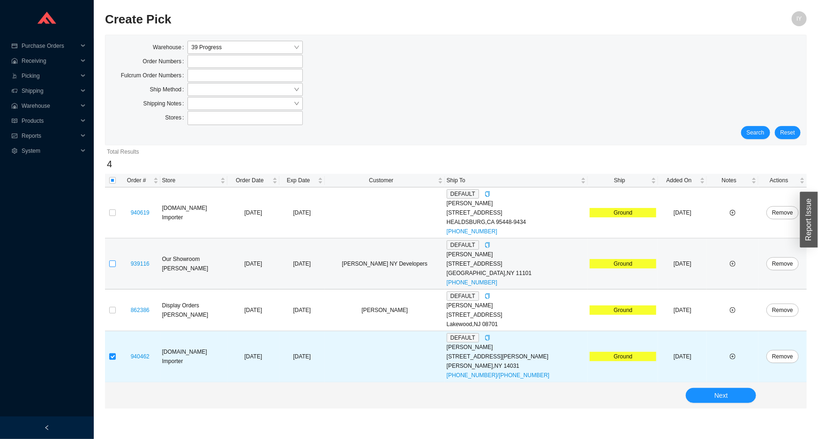
click at [114, 266] on input "checkbox" at bounding box center [112, 263] width 7 height 7
checkbox input "true"
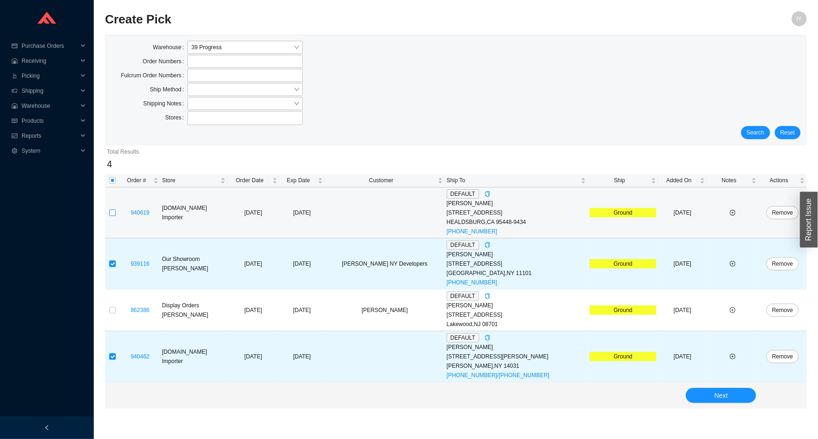
click at [111, 209] on input "checkbox" at bounding box center [112, 212] width 7 height 7
checkbox input "true"
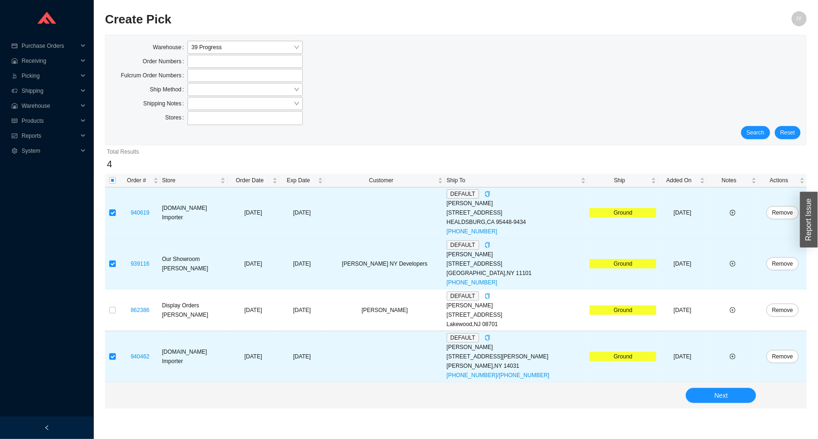
click at [714, 387] on div "Next" at bounding box center [455, 395] width 701 height 26
click at [710, 392] on button "Next" at bounding box center [720, 395] width 70 height 15
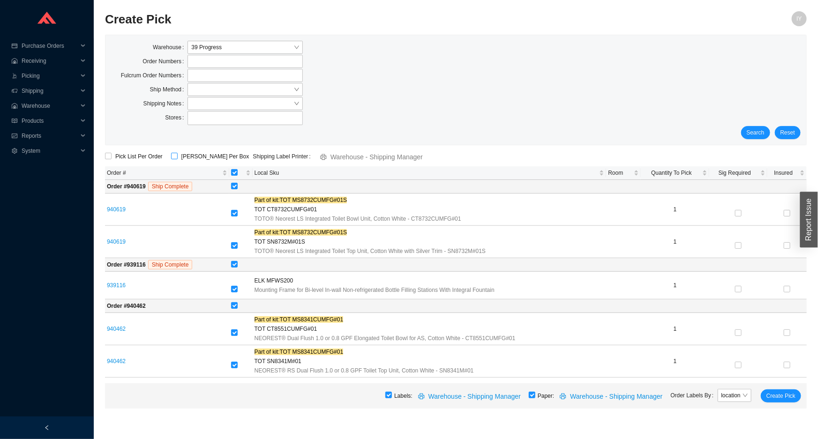
click at [186, 153] on span "ShipKey Per Box" at bounding box center [215, 156] width 75 height 9
click at [178, 153] on input "ShipKey Per Box" at bounding box center [174, 156] width 7 height 7
checkbox input "true"
click at [784, 394] on span "Create Pick" at bounding box center [780, 395] width 29 height 9
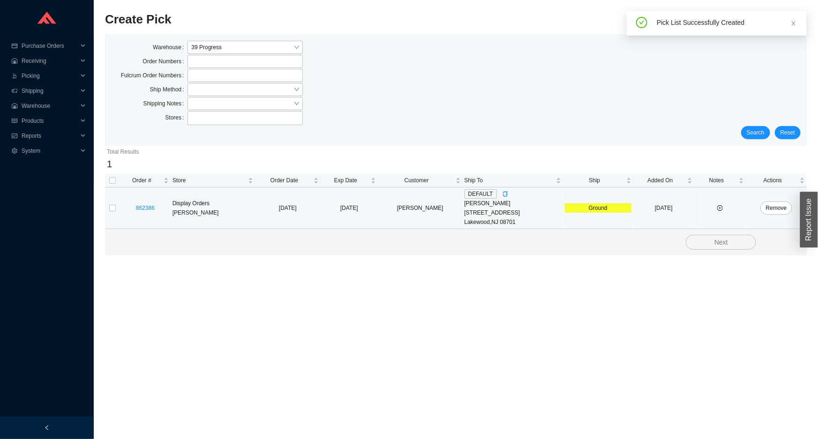
click at [118, 206] on td at bounding box center [112, 208] width 15 height 42
click at [113, 206] on input "checkbox" at bounding box center [112, 208] width 7 height 7
checkbox input "true"
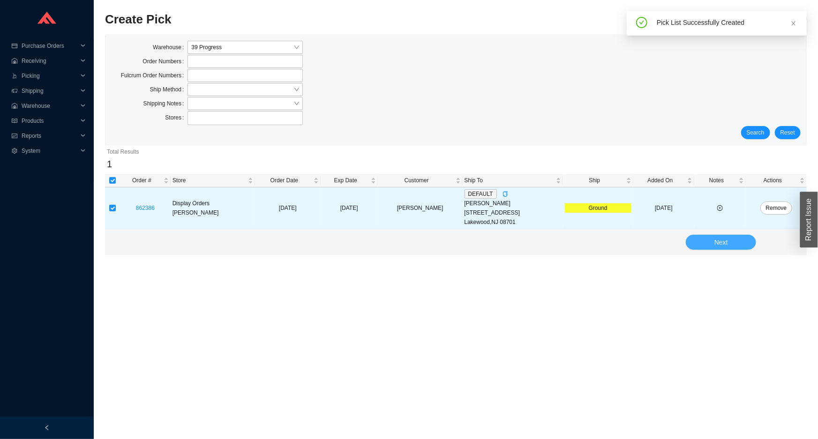
click at [706, 243] on button "Next" at bounding box center [720, 242] width 70 height 15
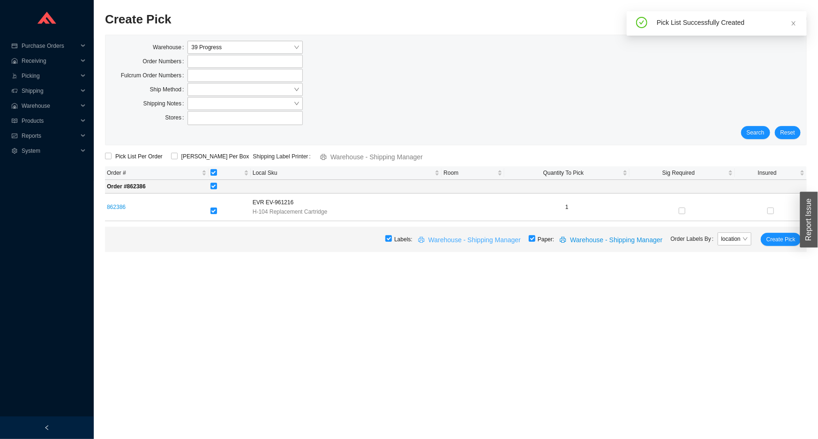
click at [528, 239] on button "Warehouse - Shipping Manager" at bounding box center [470, 239] width 116 height 13
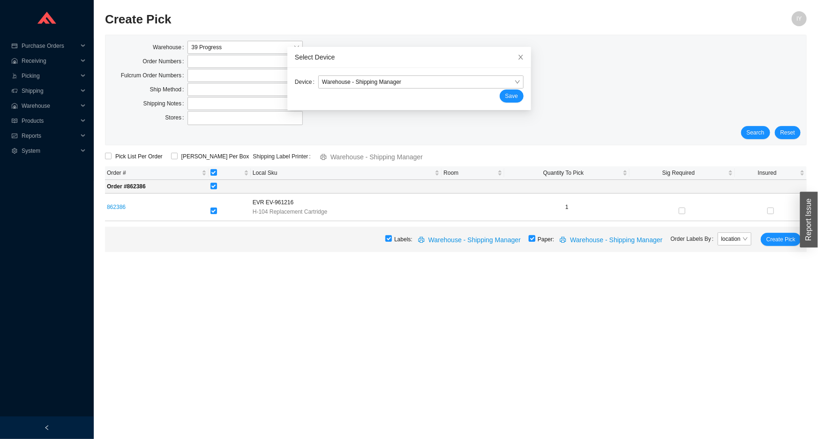
click at [535, 238] on input "checkbox" at bounding box center [531, 238] width 7 height 7
checkbox input "false"
click at [784, 238] on span "Create Pick" at bounding box center [780, 239] width 29 height 9
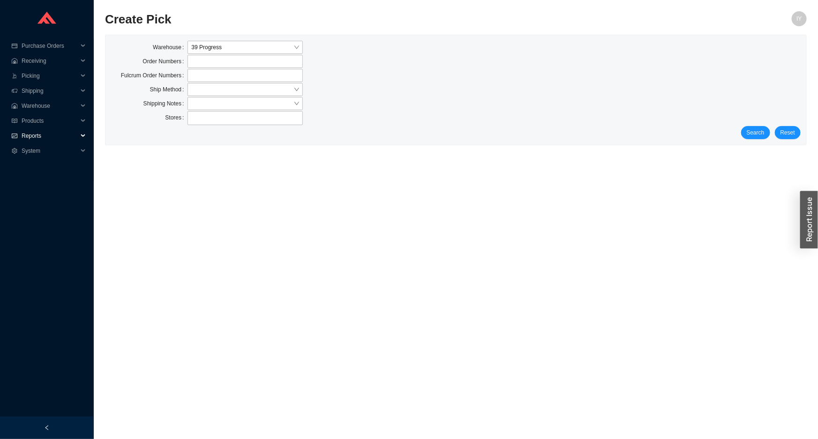
click at [39, 137] on span "Reports" at bounding box center [50, 135] width 56 height 15
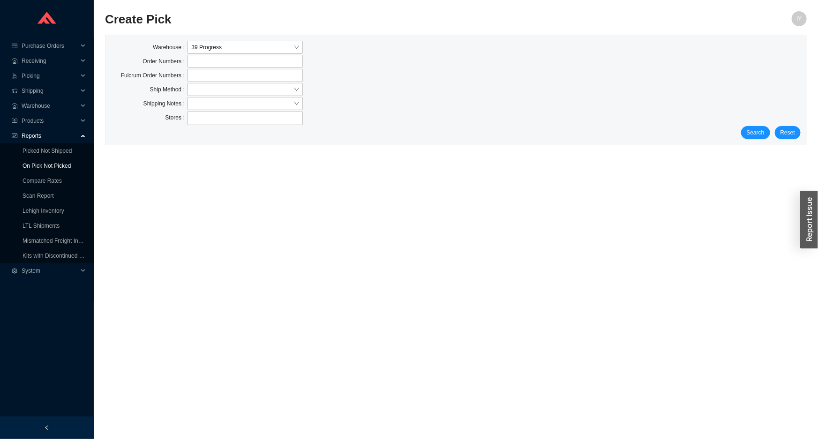
click at [41, 164] on link "On Pick Not Picked" at bounding box center [46, 166] width 48 height 7
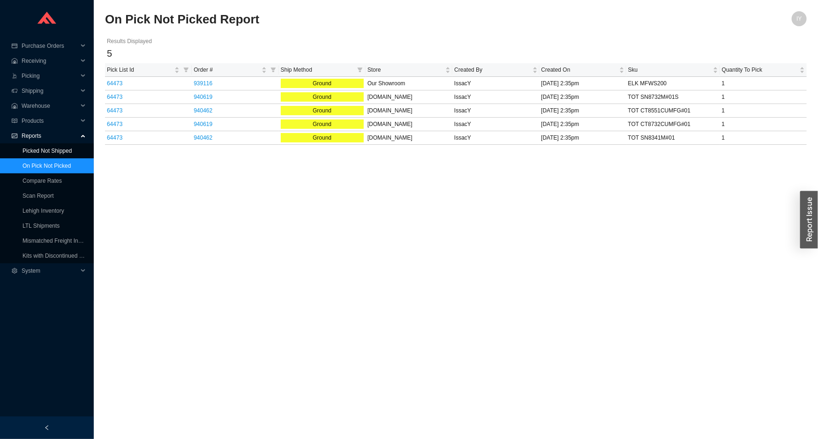
click at [30, 150] on link "Picked Not Shipped" at bounding box center [46, 151] width 49 height 7
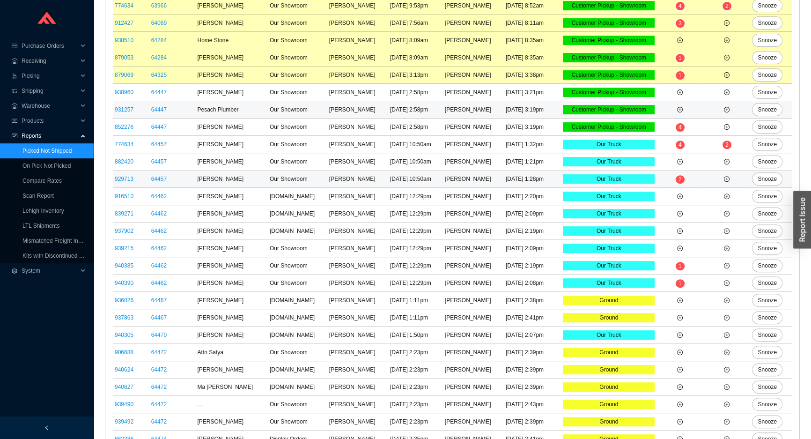
scroll to position [448, 0]
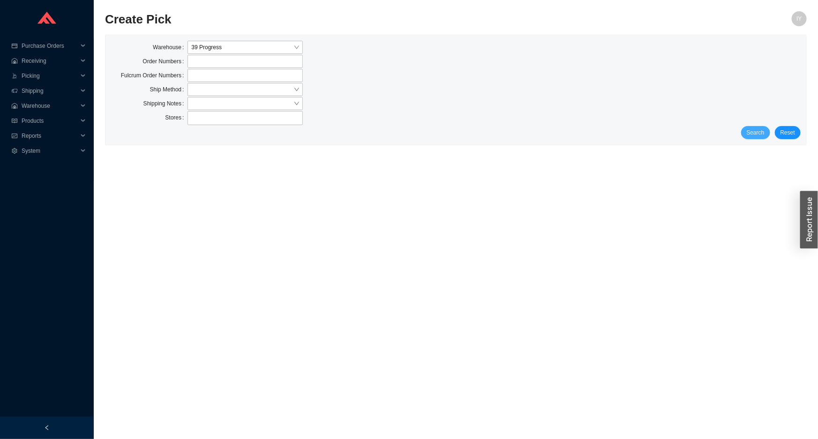
click at [760, 129] on span "Search" at bounding box center [755, 132] width 18 height 9
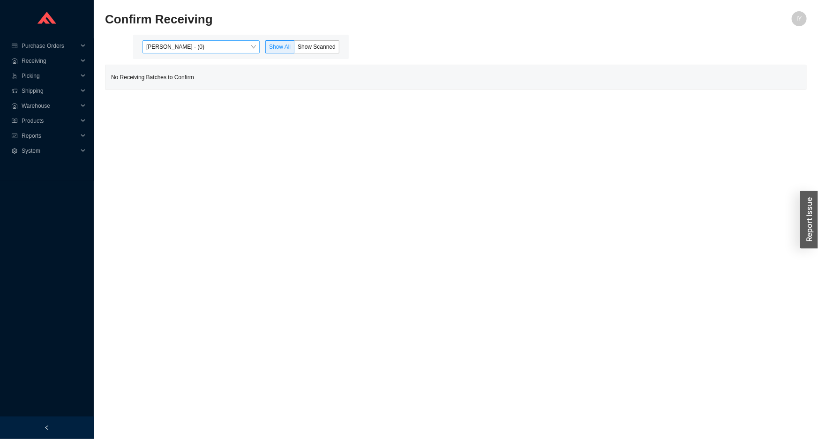
click at [232, 50] on span "Issac Yoselovsky - (0)" at bounding box center [201, 47] width 110 height 12
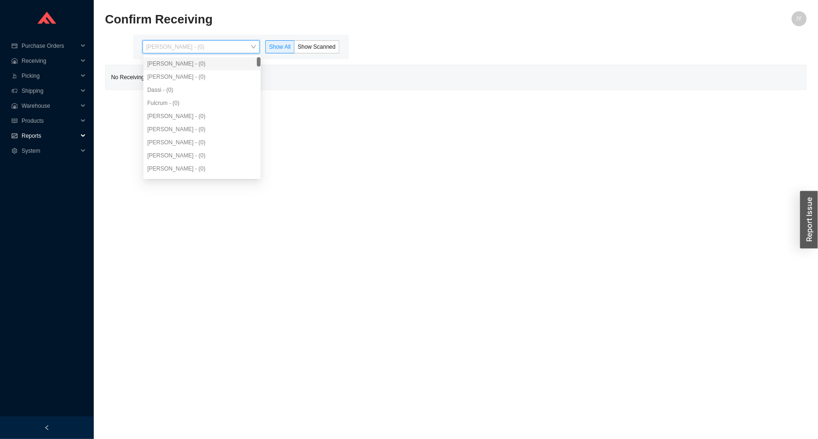
click at [36, 133] on span "Reports" at bounding box center [50, 135] width 56 height 15
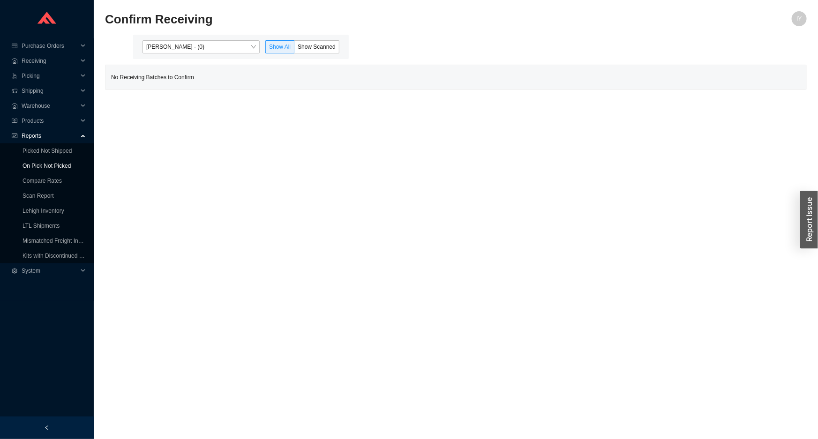
click at [30, 168] on link "On Pick Not Picked" at bounding box center [46, 166] width 48 height 7
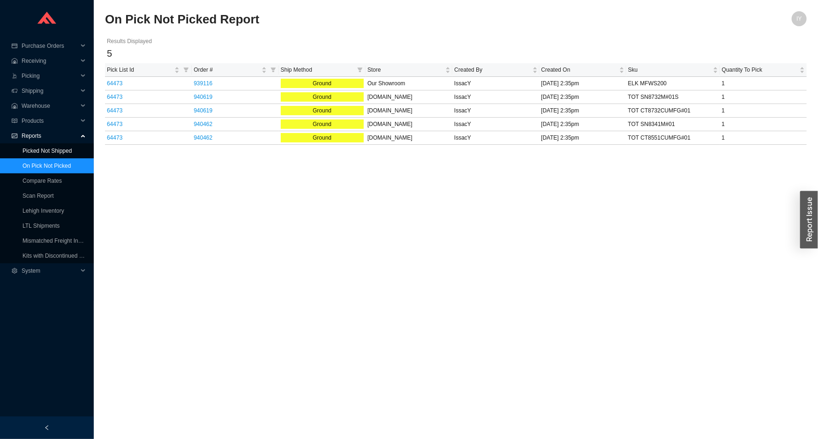
click at [51, 150] on link "Picked Not Shipped" at bounding box center [46, 151] width 49 height 7
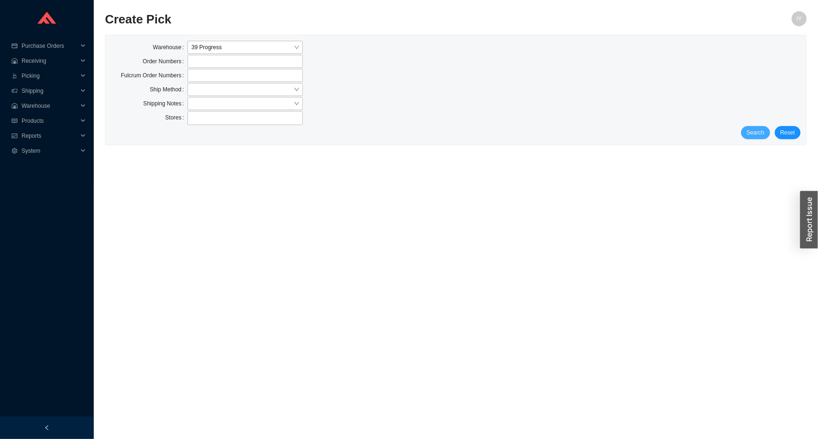
click at [746, 132] on button "Search" at bounding box center [755, 132] width 29 height 13
click at [759, 134] on span "Search" at bounding box center [755, 132] width 18 height 9
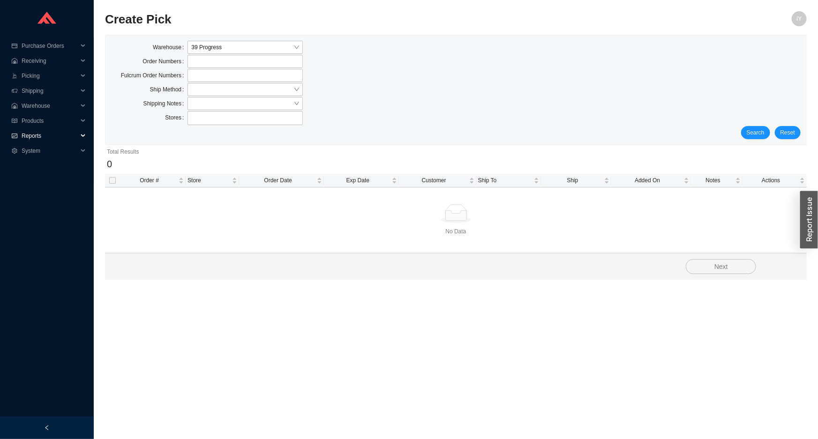
click at [55, 134] on span "Reports" at bounding box center [50, 135] width 56 height 15
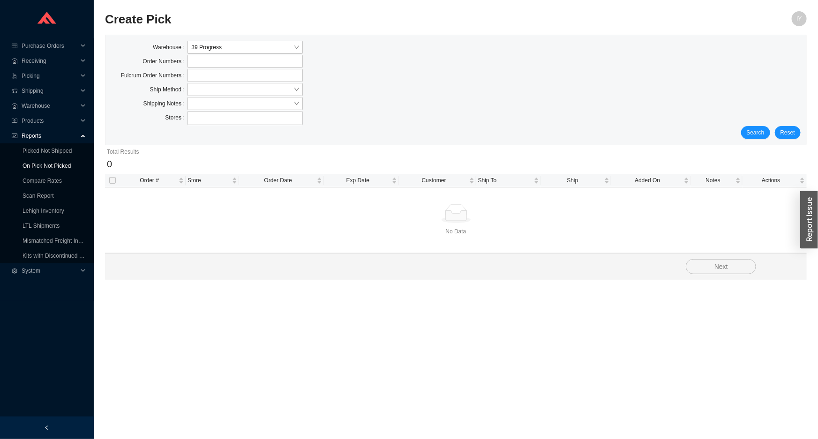
click at [45, 163] on link "On Pick Not Picked" at bounding box center [46, 166] width 48 height 7
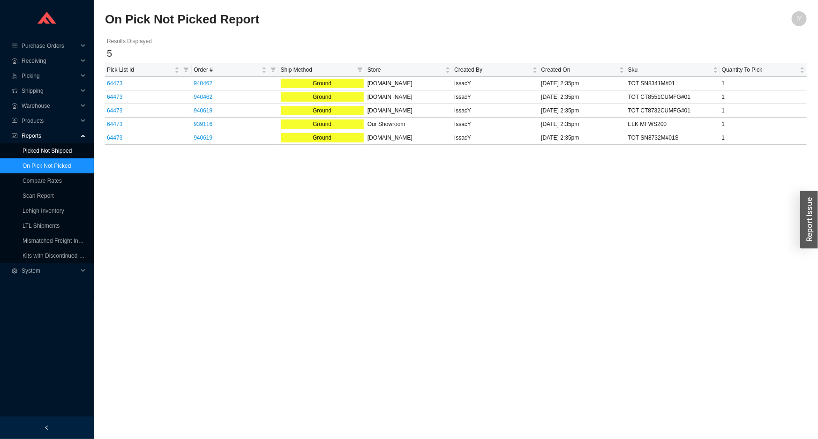
click at [25, 148] on link "Picked Not Shipped" at bounding box center [46, 151] width 49 height 7
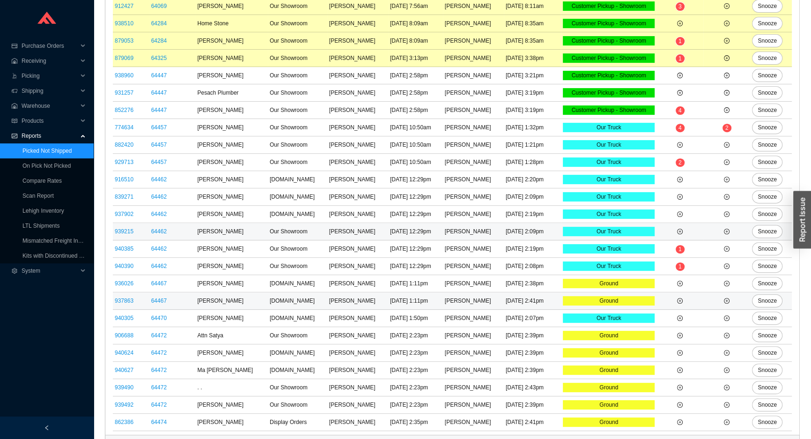
scroll to position [448, 0]
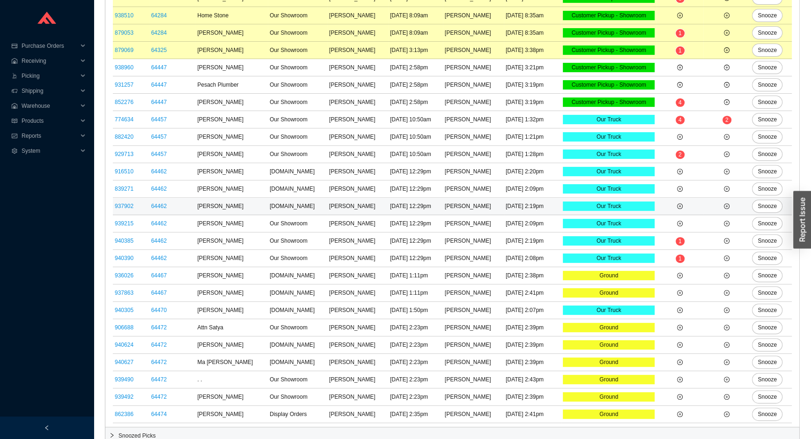
scroll to position [448, 0]
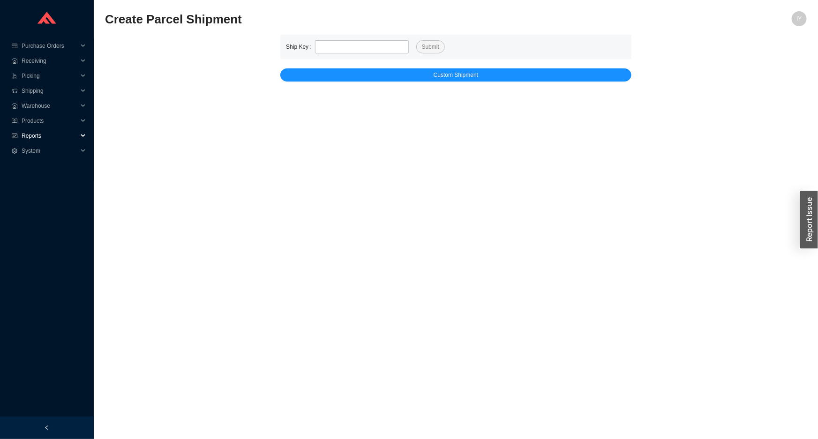
click at [30, 136] on span "Reports" at bounding box center [50, 135] width 56 height 15
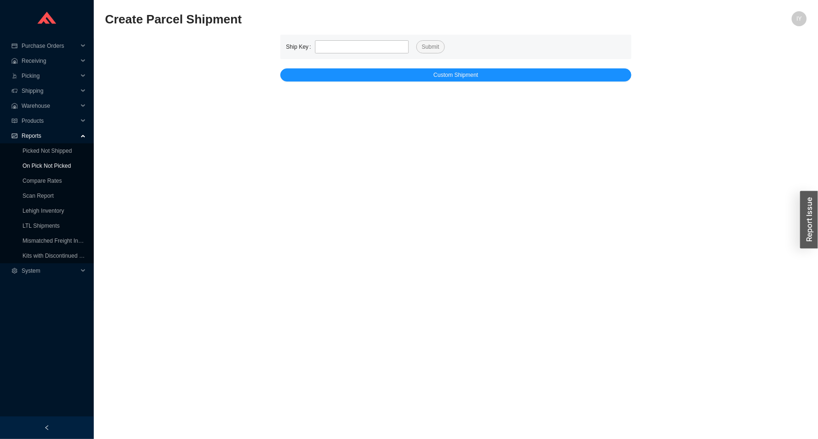
click at [31, 167] on link "On Pick Not Picked" at bounding box center [46, 166] width 48 height 7
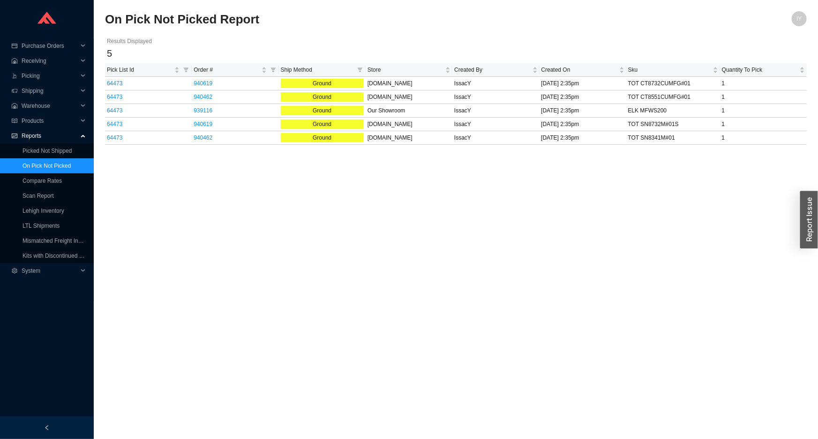
click at [37, 141] on span "Reports" at bounding box center [50, 135] width 56 height 15
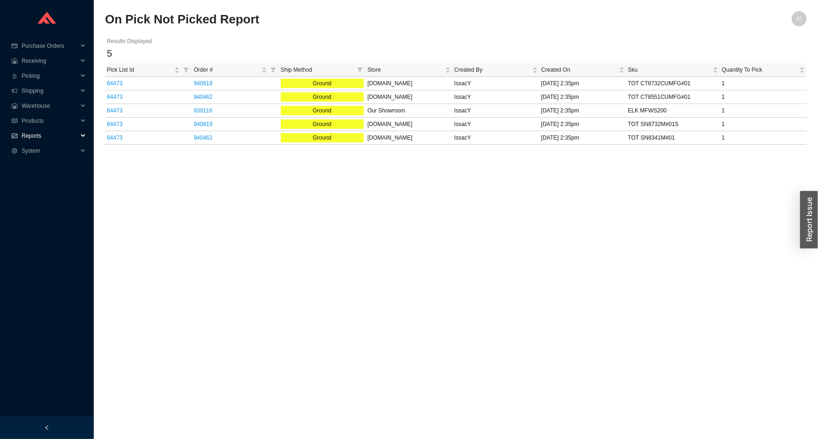
click at [39, 137] on span "Reports" at bounding box center [50, 135] width 56 height 15
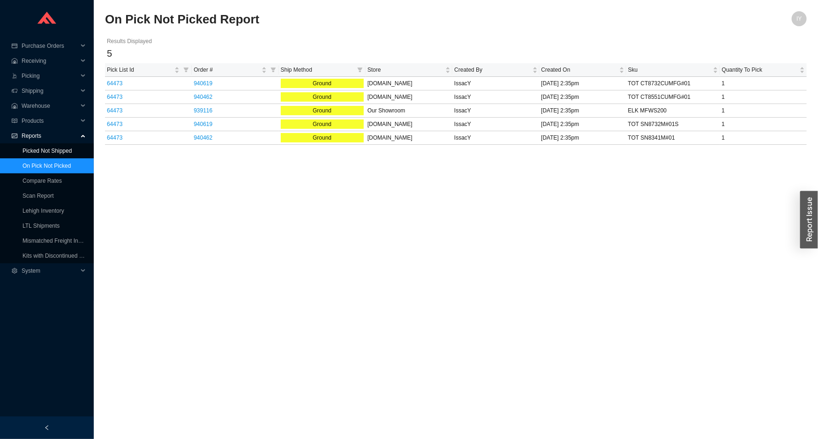
click at [42, 154] on link "Picked Not Shipped" at bounding box center [46, 151] width 49 height 7
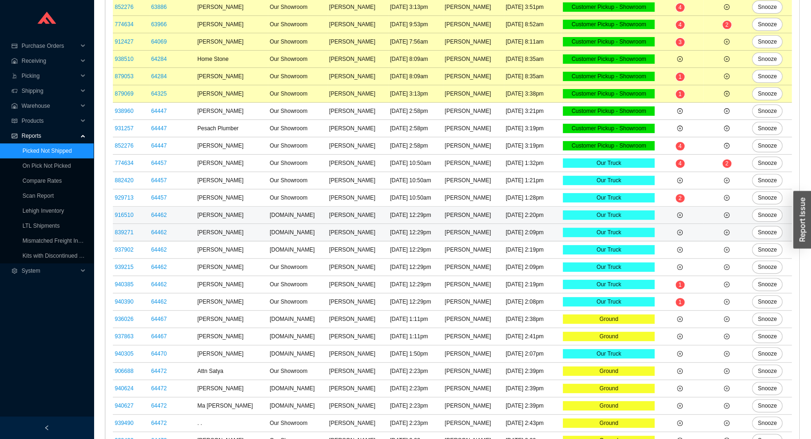
scroll to position [448, 0]
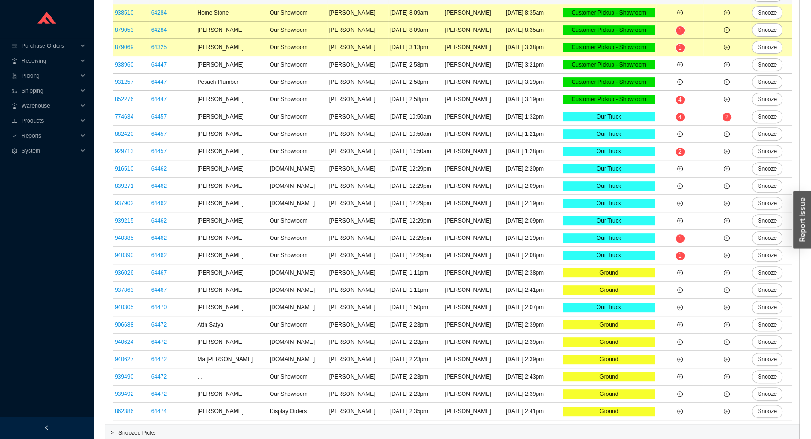
scroll to position [448, 0]
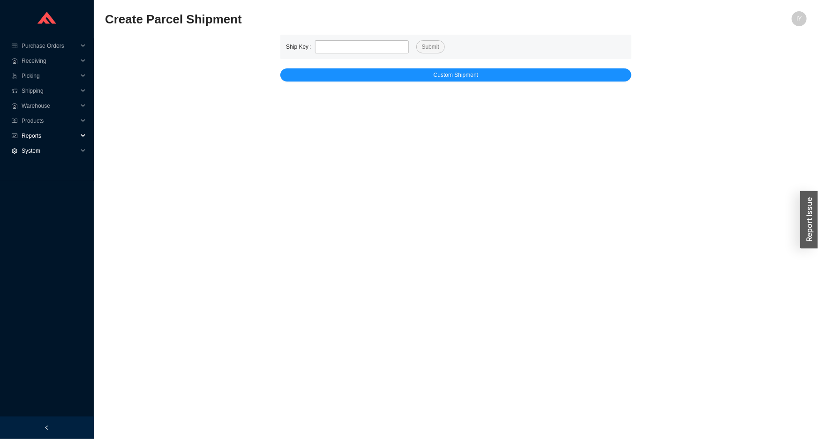
drag, startPoint x: 37, startPoint y: 135, endPoint x: 40, endPoint y: 167, distance: 32.0
click at [38, 139] on span "Reports" at bounding box center [50, 135] width 56 height 15
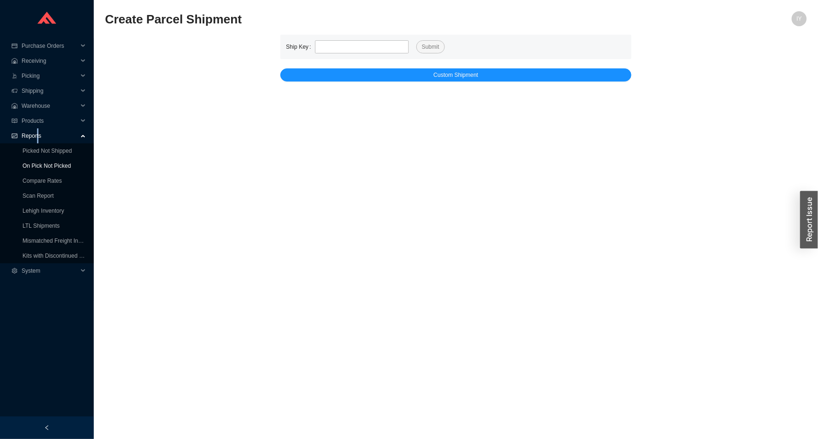
click at [41, 168] on link "On Pick Not Picked" at bounding box center [46, 166] width 48 height 7
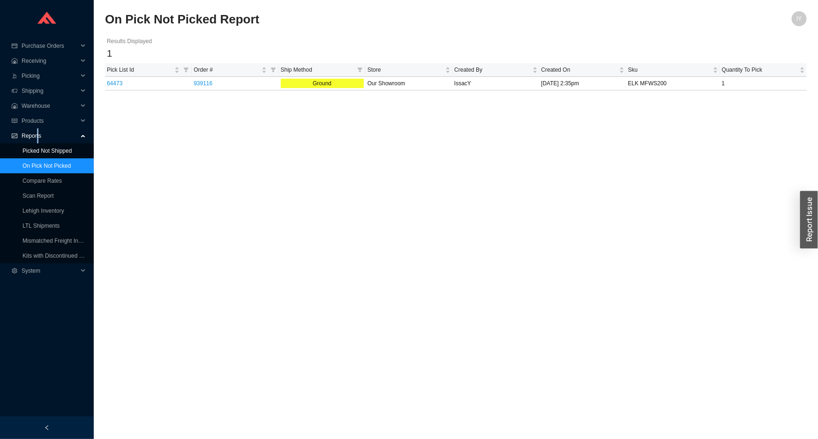
click at [45, 151] on link "Picked Not Shipped" at bounding box center [46, 151] width 49 height 7
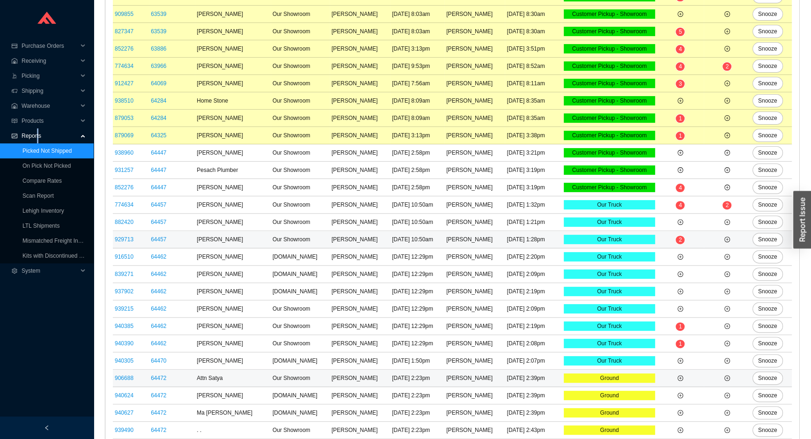
scroll to position [414, 0]
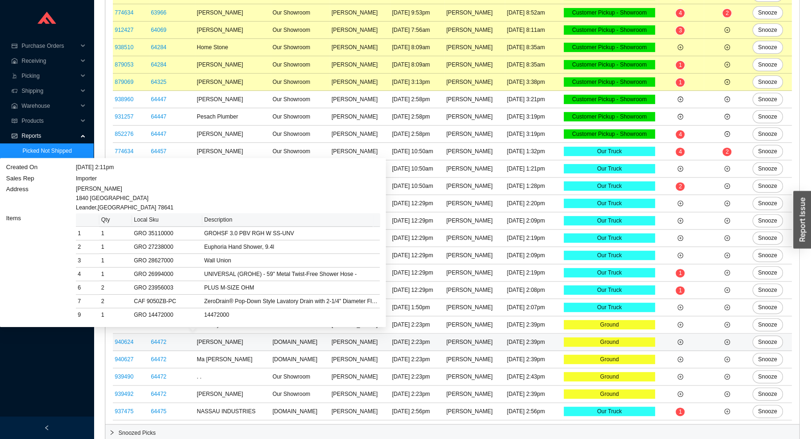
click at [173, 328] on div "Created On [DATE] 2:11pm Sales Rep Importer Address [PERSON_NAME] [STREET_ADDRE…" at bounding box center [193, 246] width 386 height 177
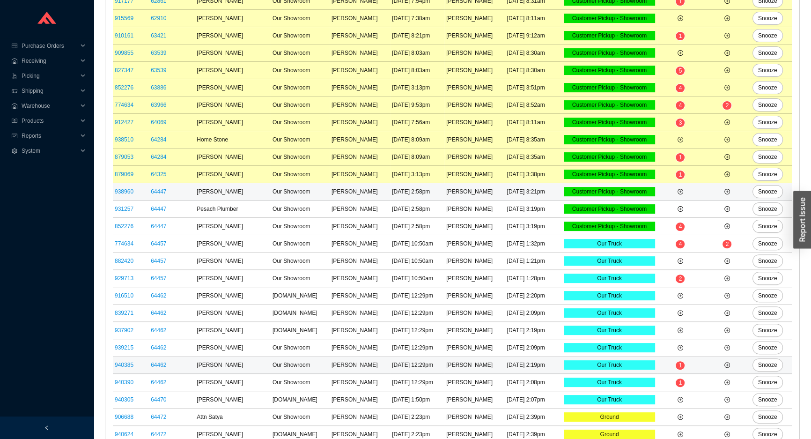
scroll to position [201, 0]
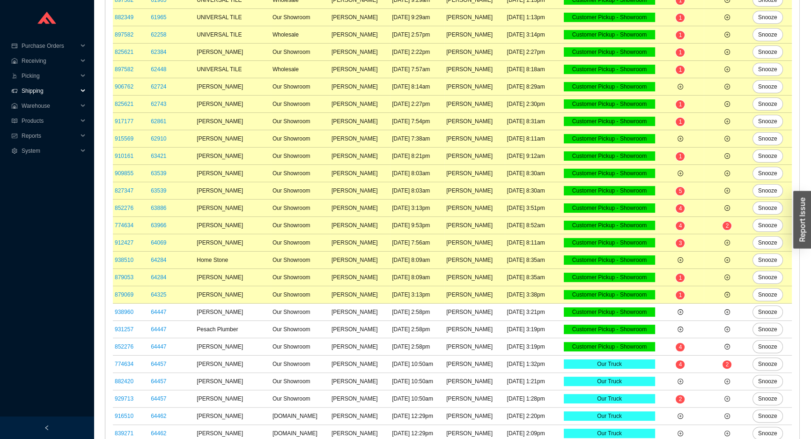
click at [59, 86] on span "Shipping" at bounding box center [50, 90] width 56 height 15
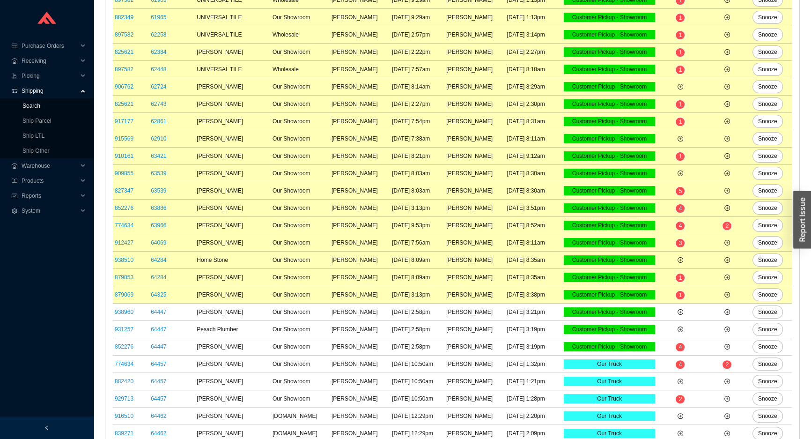
click at [40, 107] on link "Search" at bounding box center [31, 106] width 18 height 7
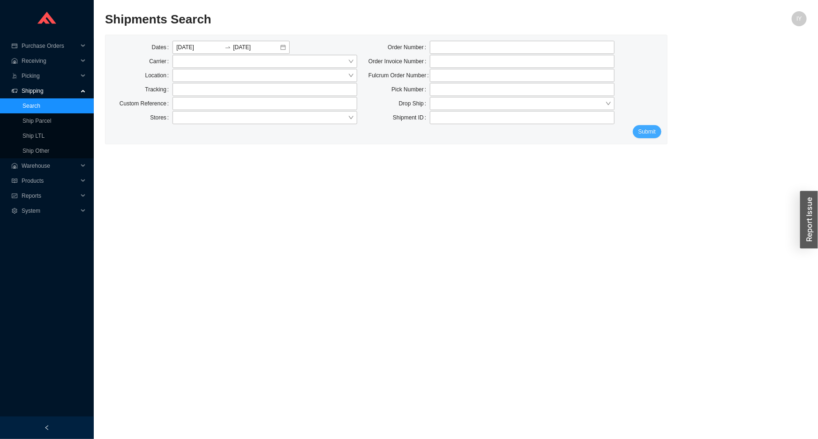
click at [654, 131] on span "Submit" at bounding box center [646, 131] width 17 height 9
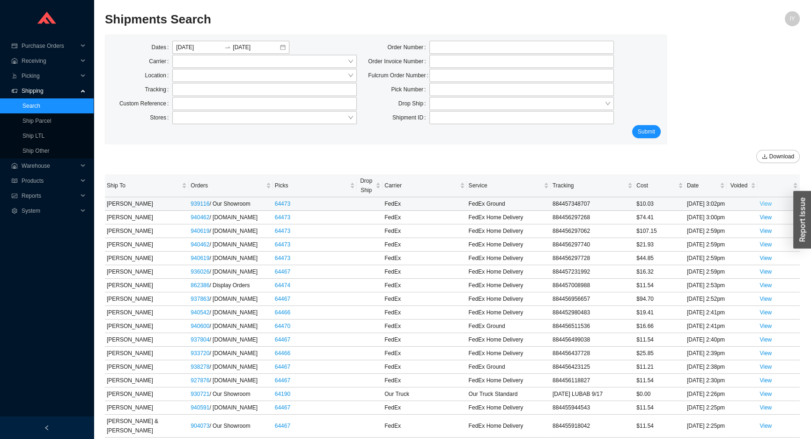
click at [766, 207] on link "View" at bounding box center [766, 204] width 12 height 7
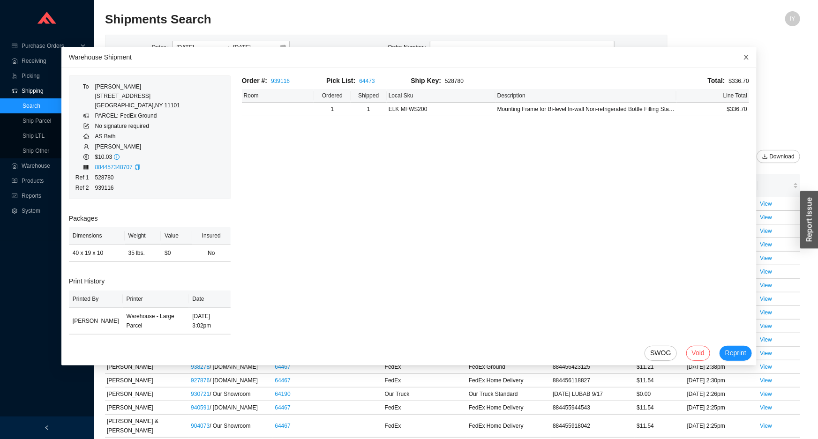
click at [737, 60] on span "Close" at bounding box center [746, 57] width 21 height 21
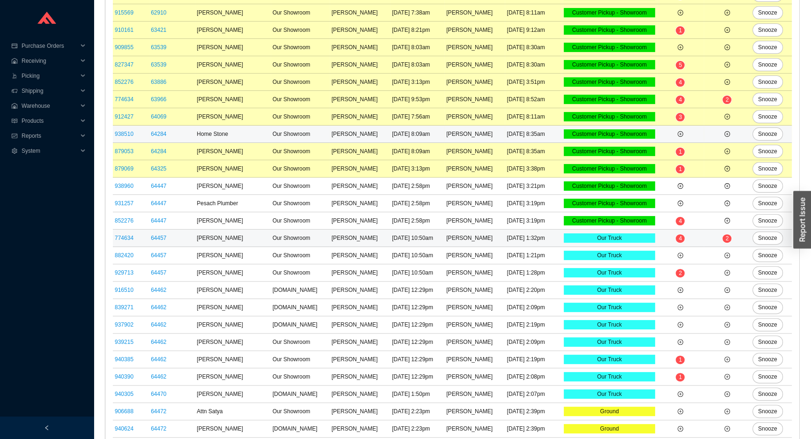
scroll to position [414, 0]
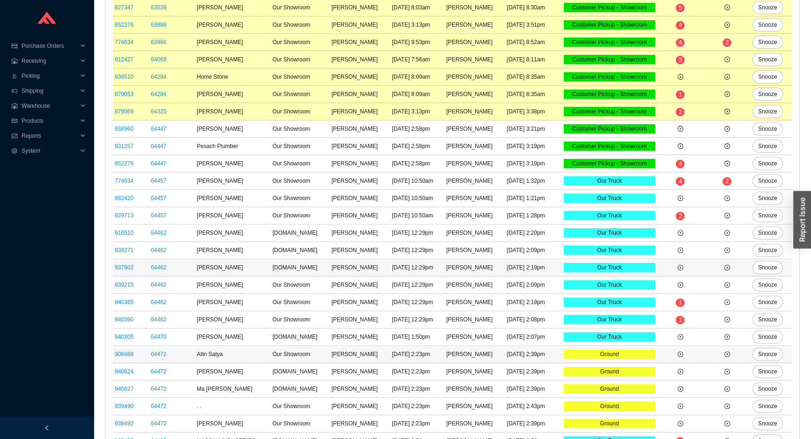
scroll to position [414, 0]
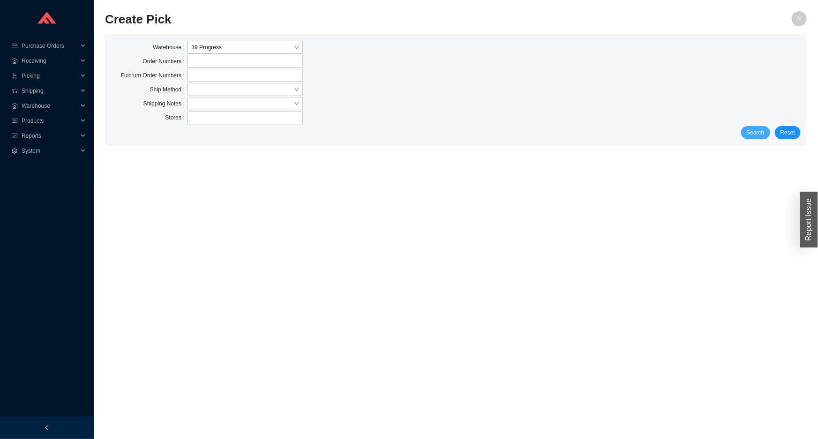
click at [755, 132] on span "Search" at bounding box center [755, 132] width 18 height 9
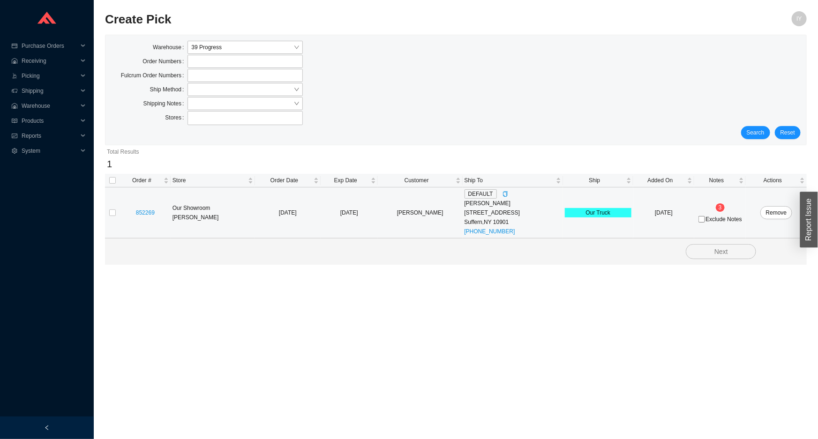
click at [116, 209] on td at bounding box center [112, 212] width 15 height 51
click at [108, 210] on td at bounding box center [112, 212] width 15 height 51
click at [112, 211] on input "checkbox" at bounding box center [112, 212] width 7 height 7
checkbox input "true"
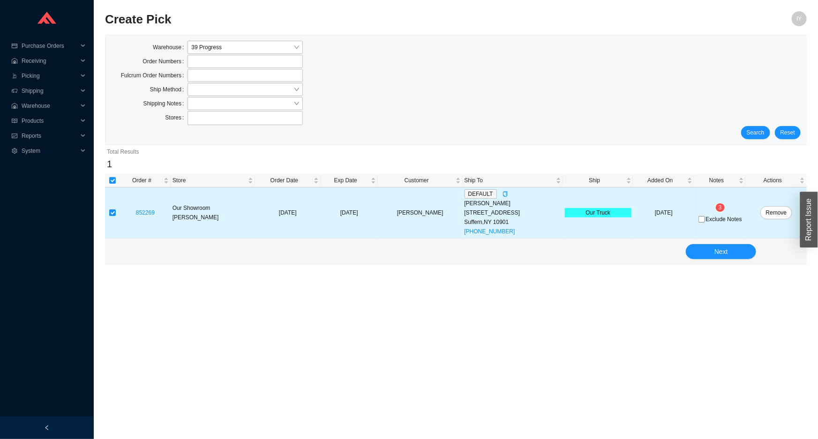
click at [714, 216] on span "Exclude Notes" at bounding box center [724, 219] width 36 height 6
click at [705, 216] on input "Exclude Notes" at bounding box center [701, 219] width 7 height 7
checkbox input "true"
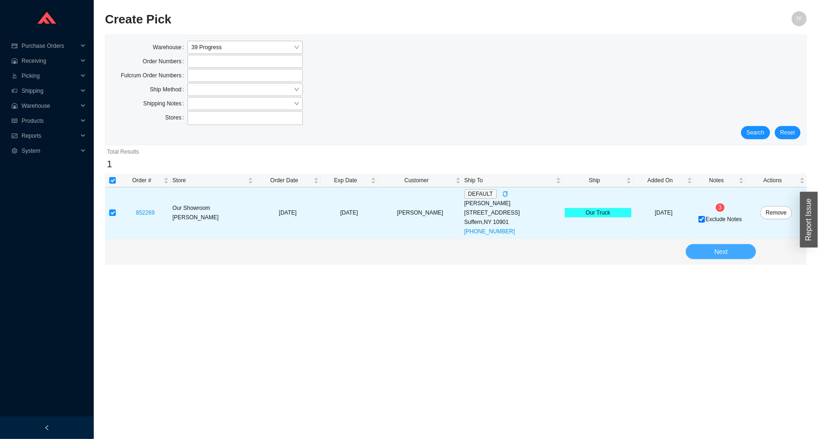
click at [718, 252] on span "Next" at bounding box center [721, 251] width 14 height 11
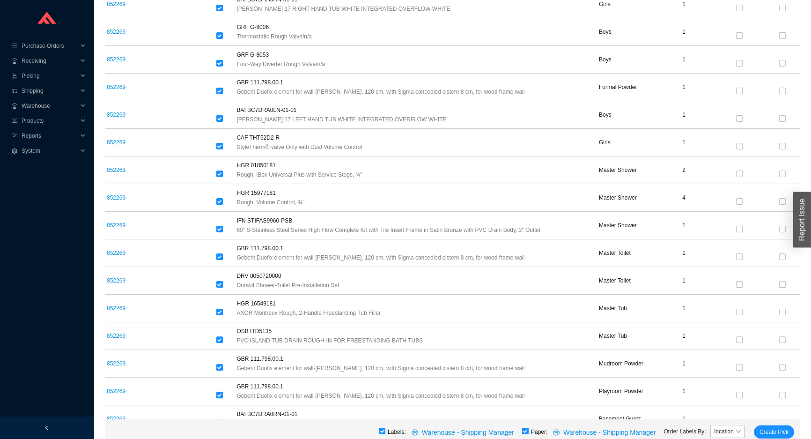
scroll to position [276, 0]
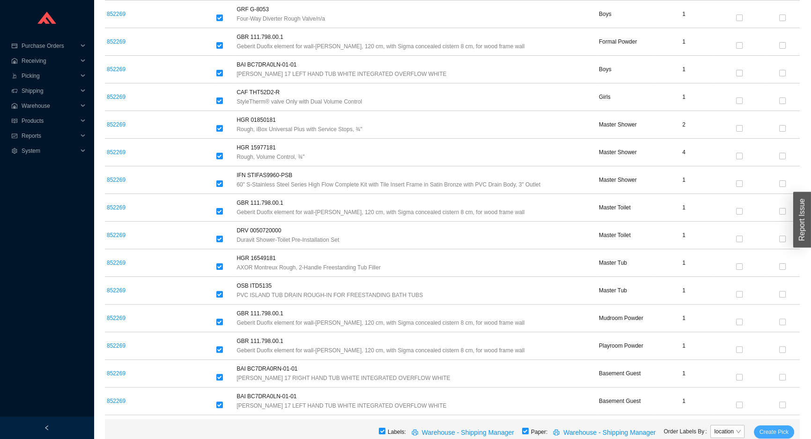
click at [773, 431] on span "Create Pick" at bounding box center [774, 431] width 29 height 9
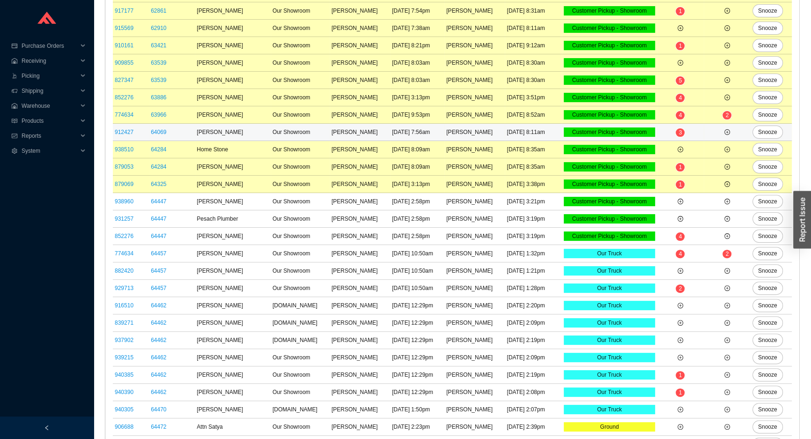
scroll to position [379, 0]
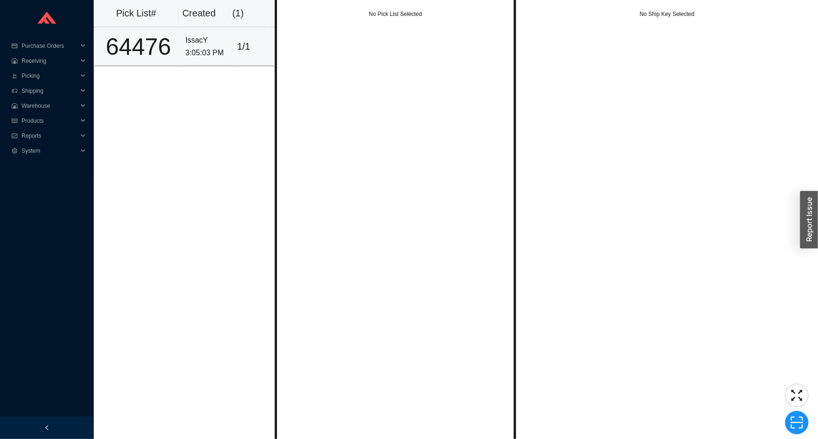
click at [245, 46] on div "1 / 1" at bounding box center [253, 46] width 32 height 15
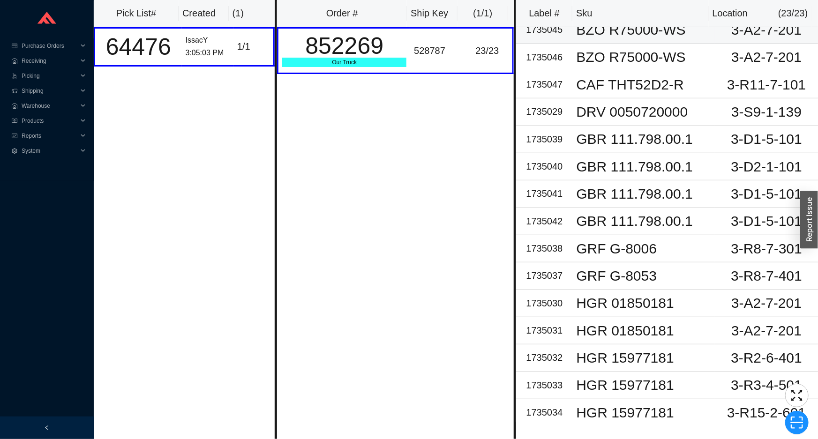
click at [620, 143] on div "GBR 111.798.00.1" at bounding box center [643, 139] width 135 height 14
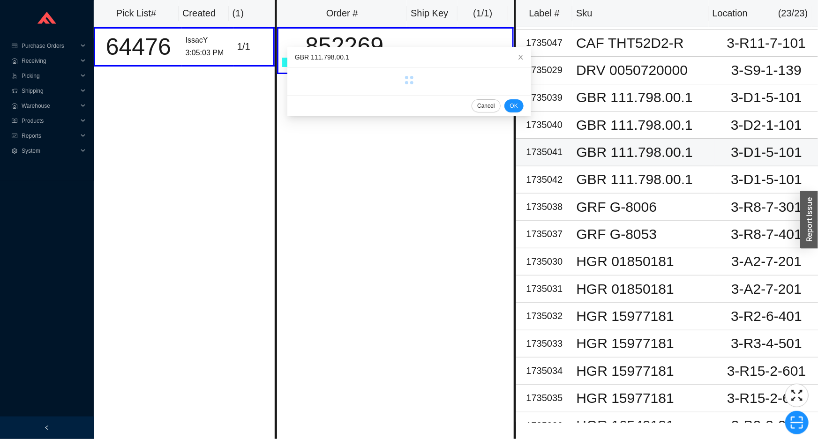
scroll to position [282, 0]
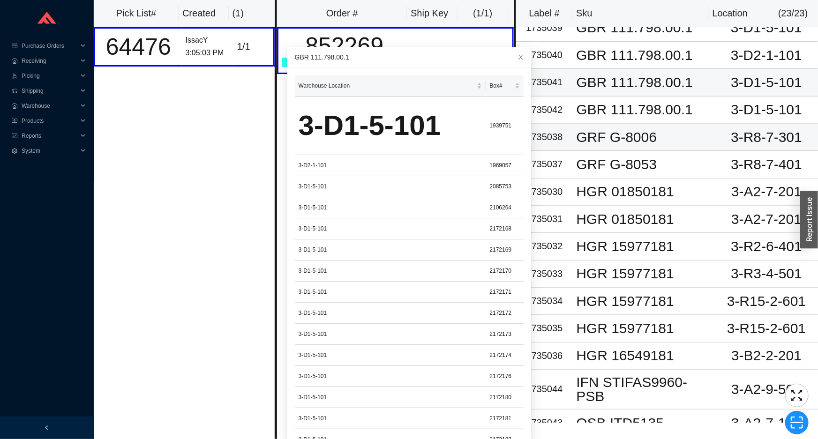
click at [622, 149] on td "GRF G-8006" at bounding box center [643, 137] width 142 height 27
click at [518, 57] on icon "close" at bounding box center [520, 57] width 5 height 5
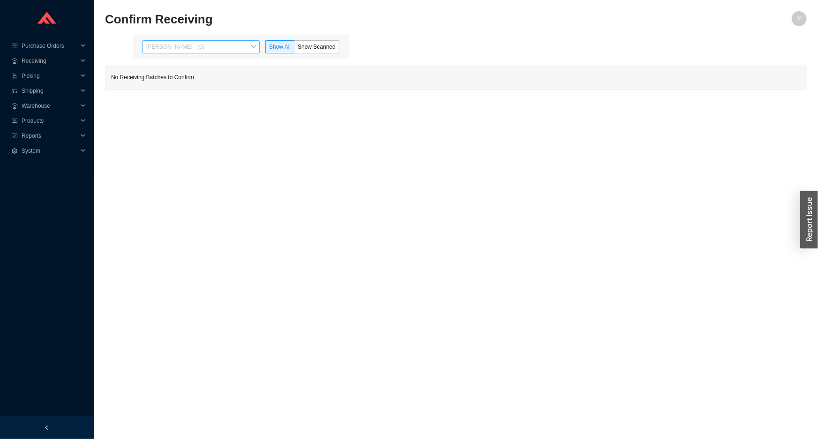
click at [178, 41] on span "[PERSON_NAME] - (0)" at bounding box center [201, 47] width 110 height 12
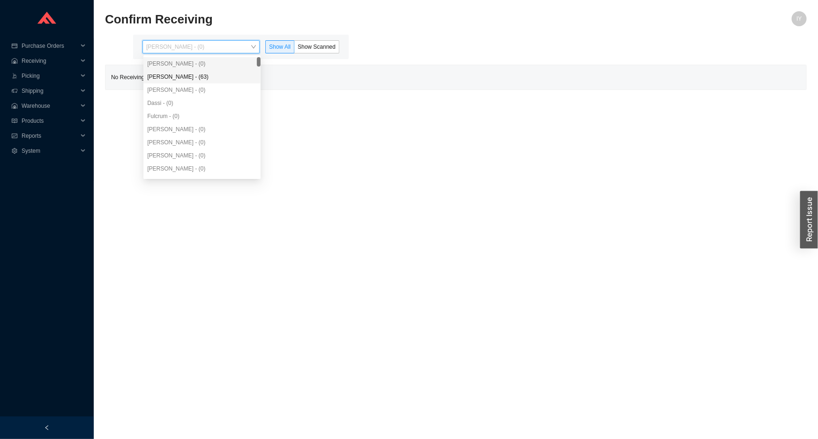
click at [193, 75] on div "[PERSON_NAME] - (63)" at bounding box center [202, 77] width 110 height 8
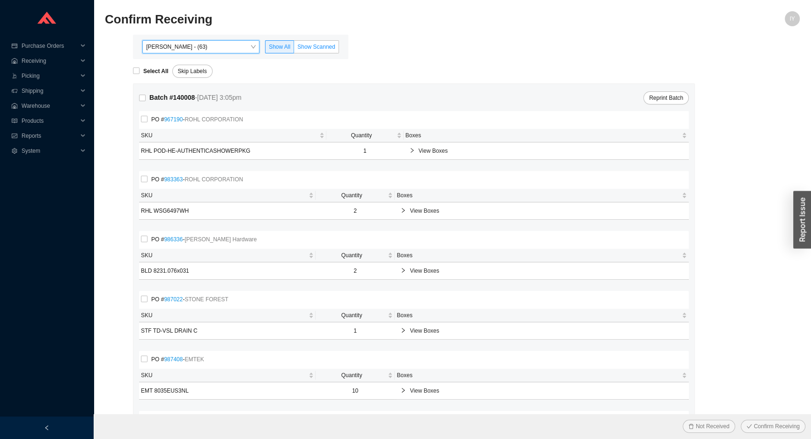
click at [319, 48] on span "Show Scanned" at bounding box center [316, 47] width 38 height 7
click at [294, 49] on input "Show Scanned" at bounding box center [294, 49] width 0 height 0
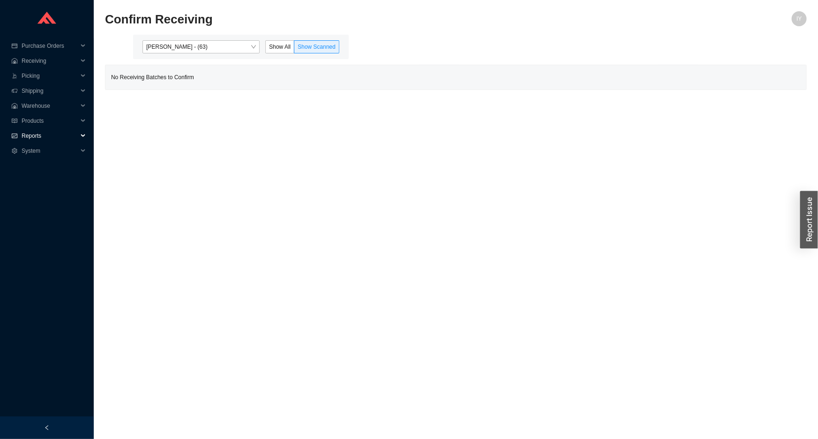
click at [36, 135] on span "Reports" at bounding box center [50, 135] width 56 height 15
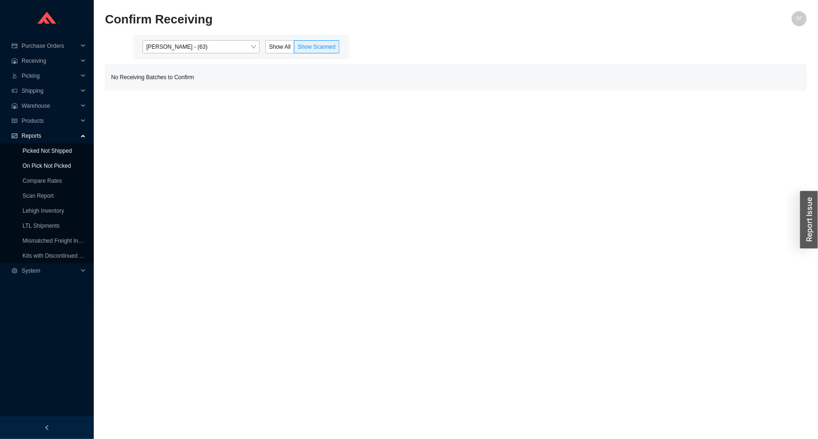
click at [35, 163] on link "On Pick Not Picked" at bounding box center [46, 166] width 48 height 7
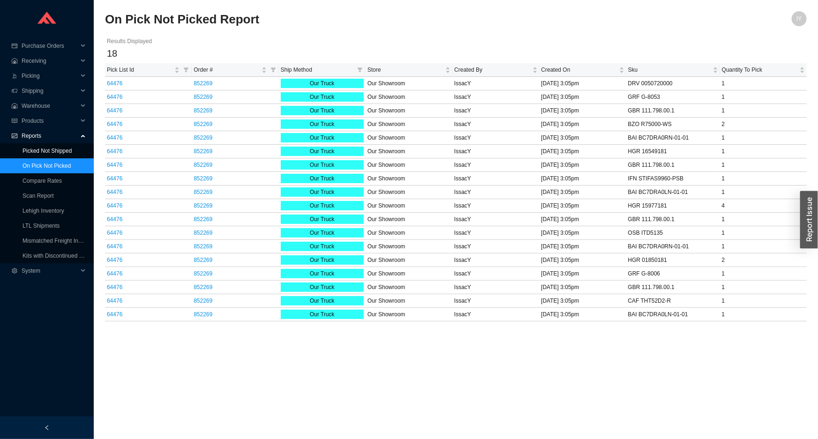
click at [37, 150] on link "Picked Not Shipped" at bounding box center [46, 151] width 49 height 7
